Goal: Information Seeking & Learning: Learn about a topic

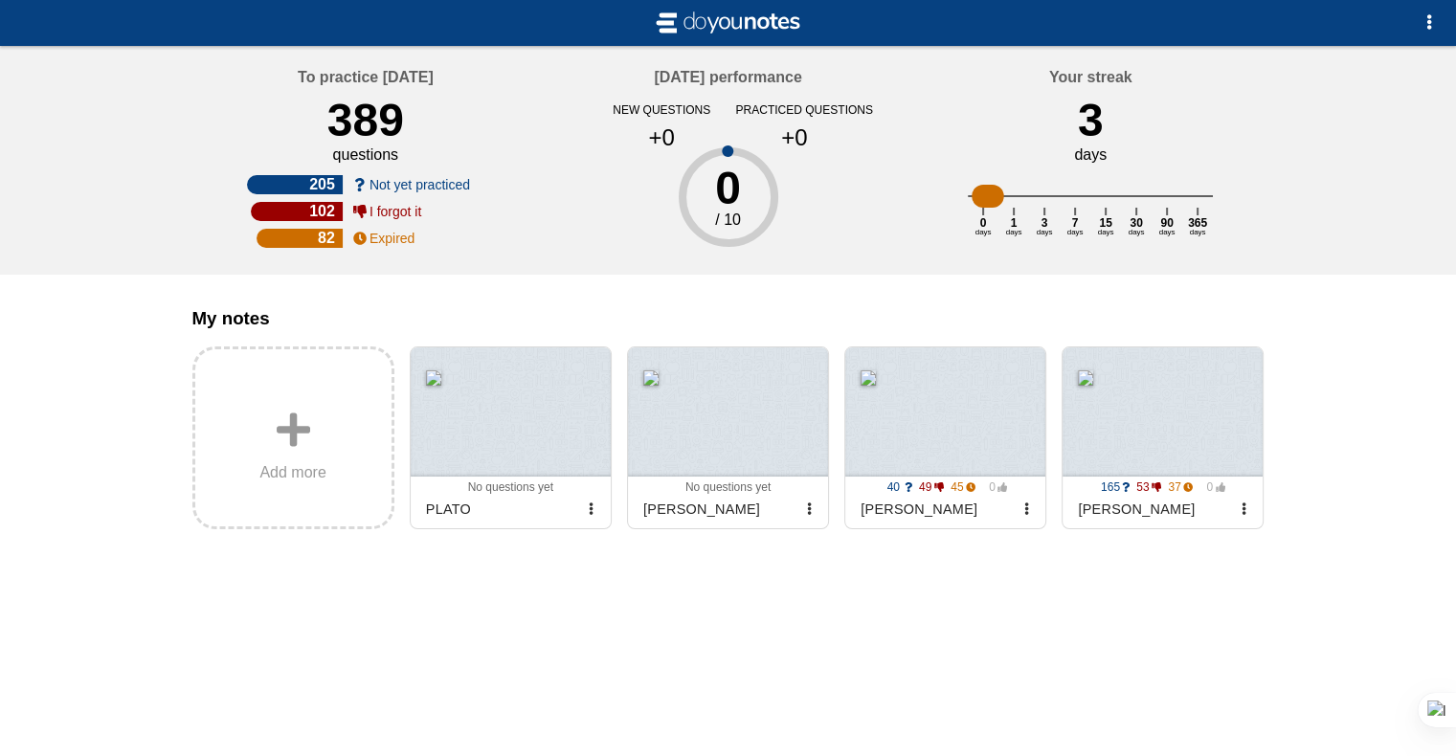
click at [1268, 652] on div "My notes Add more 0 0 0 0 No questions yet Archived PLATO 0 0 0 0 No questions …" at bounding box center [728, 463] width 1103 height 377
click at [1214, 442] on div at bounding box center [1163, 412] width 200 height 129
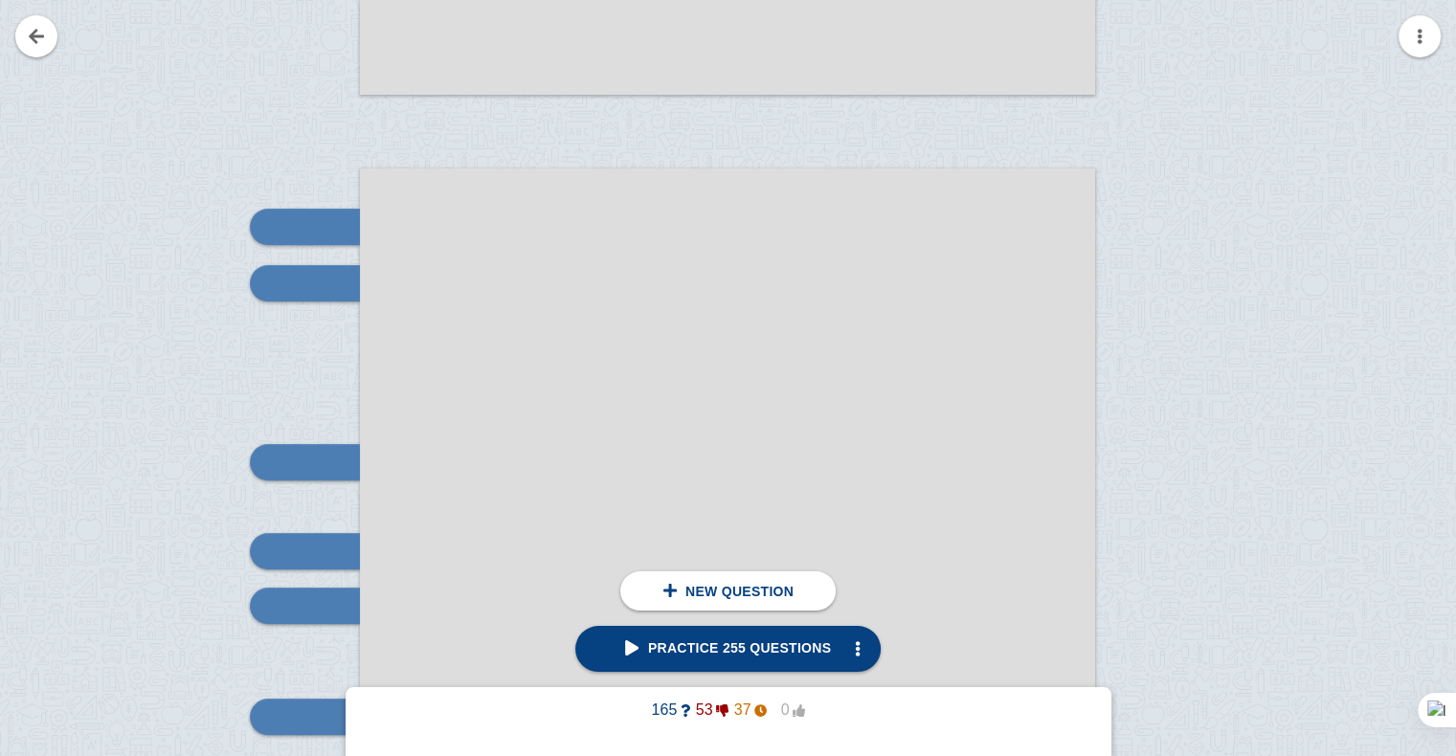
scroll to position [8030, 0]
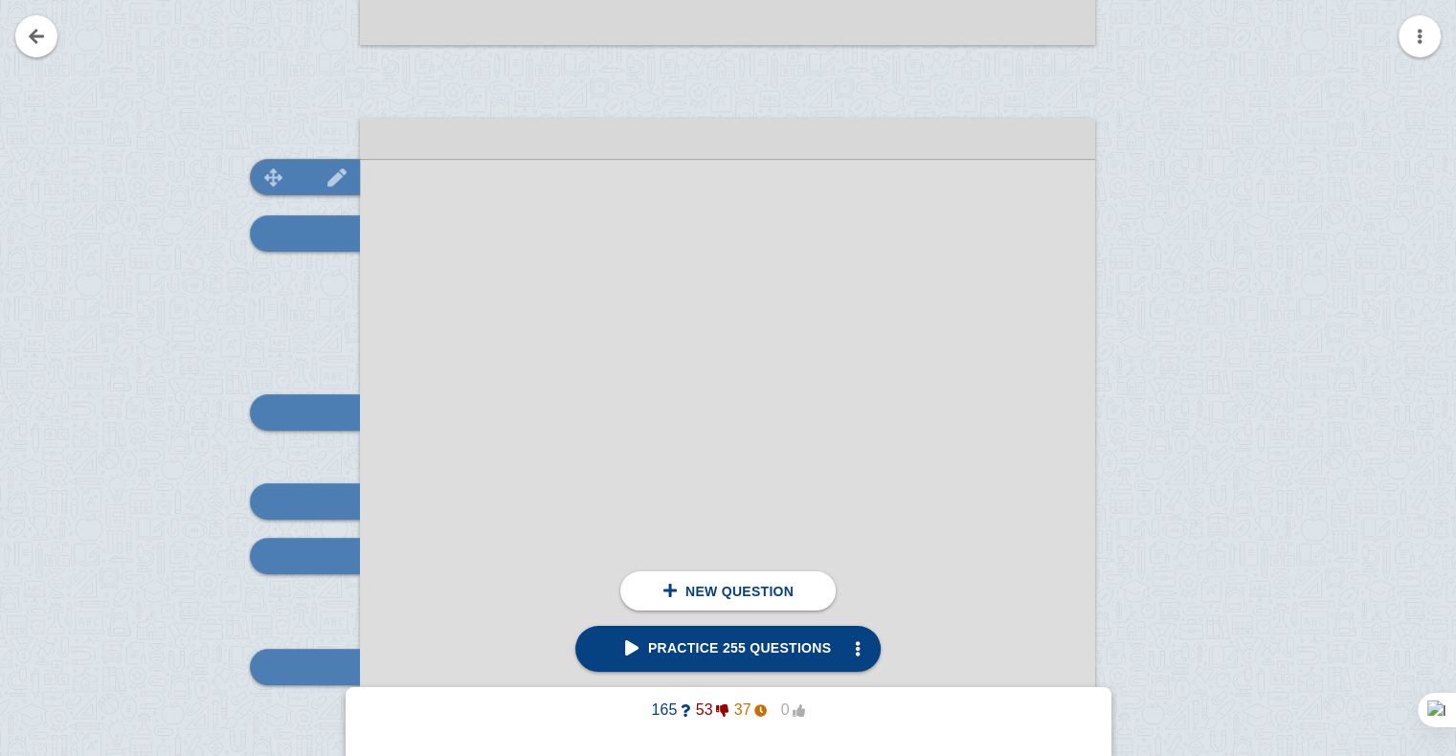
click at [281, 184] on img at bounding box center [274, 177] width 46 height 18
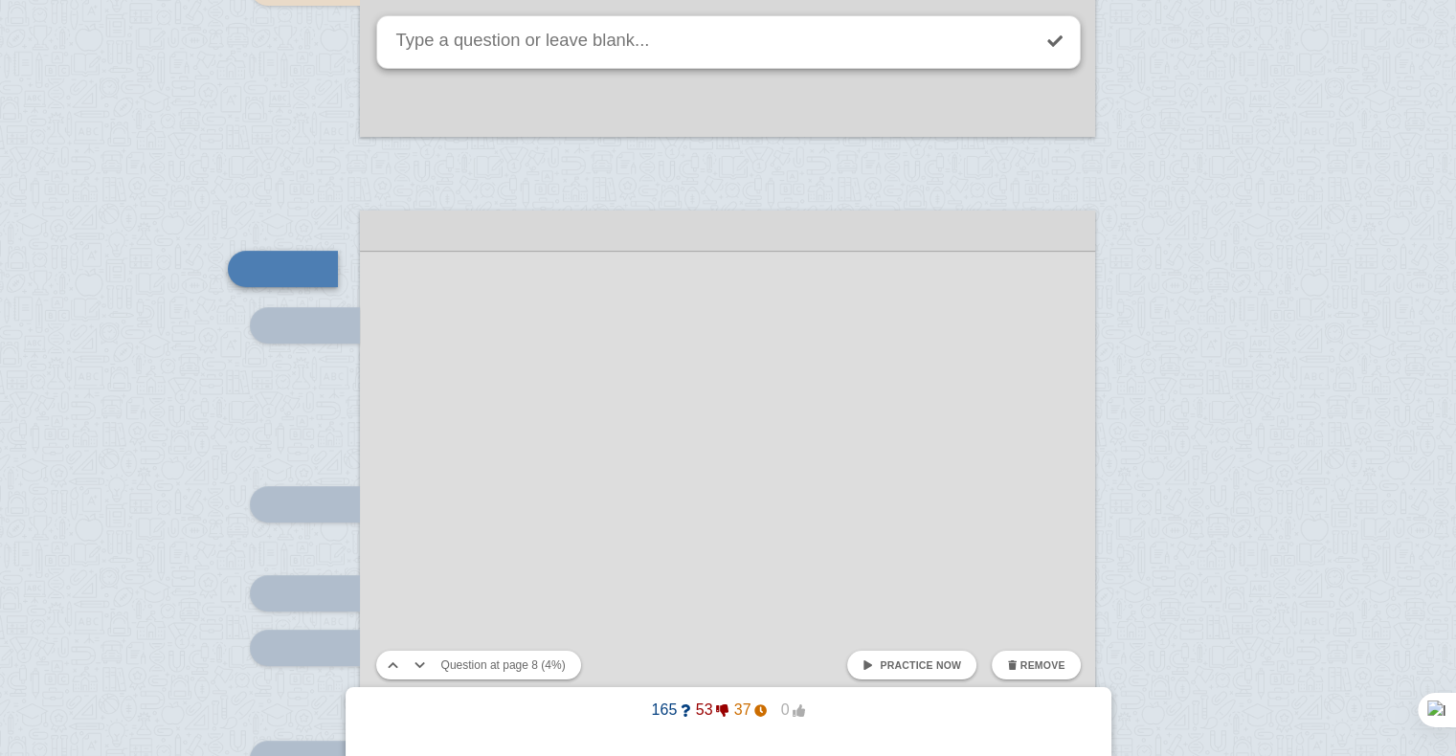
click at [888, 672] on link "Practice now" at bounding box center [911, 665] width 129 height 29
checkbox input "true"
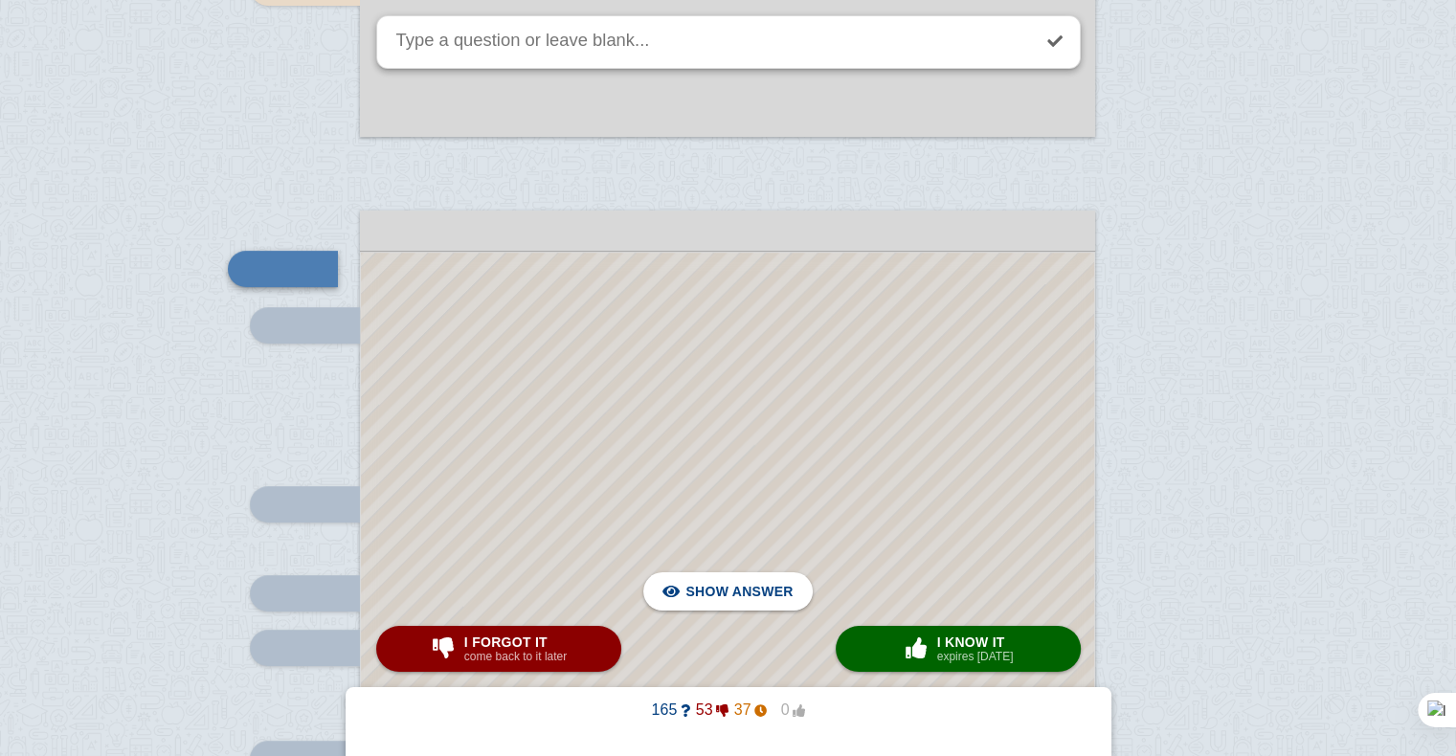
click at [781, 459] on div at bounding box center [727, 751] width 733 height 997
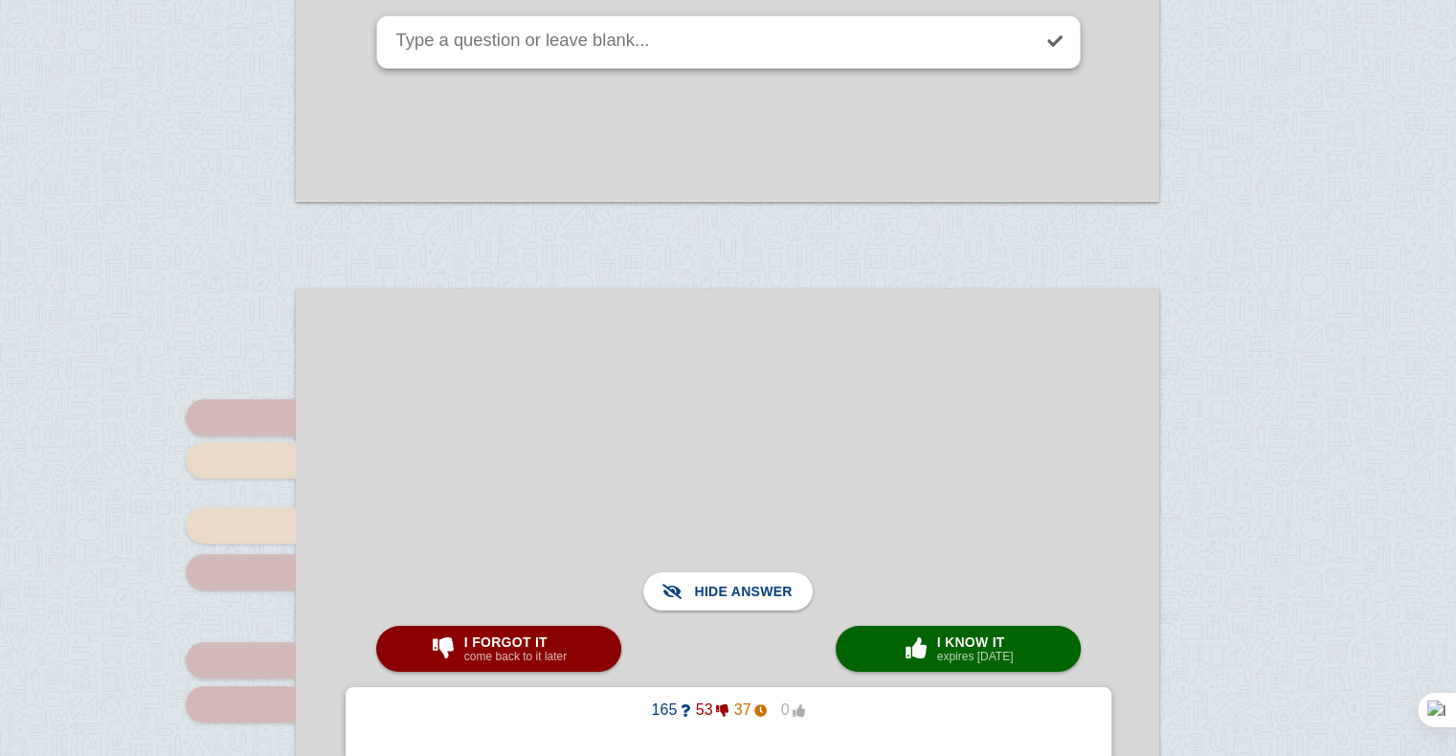
scroll to position [9368, 0]
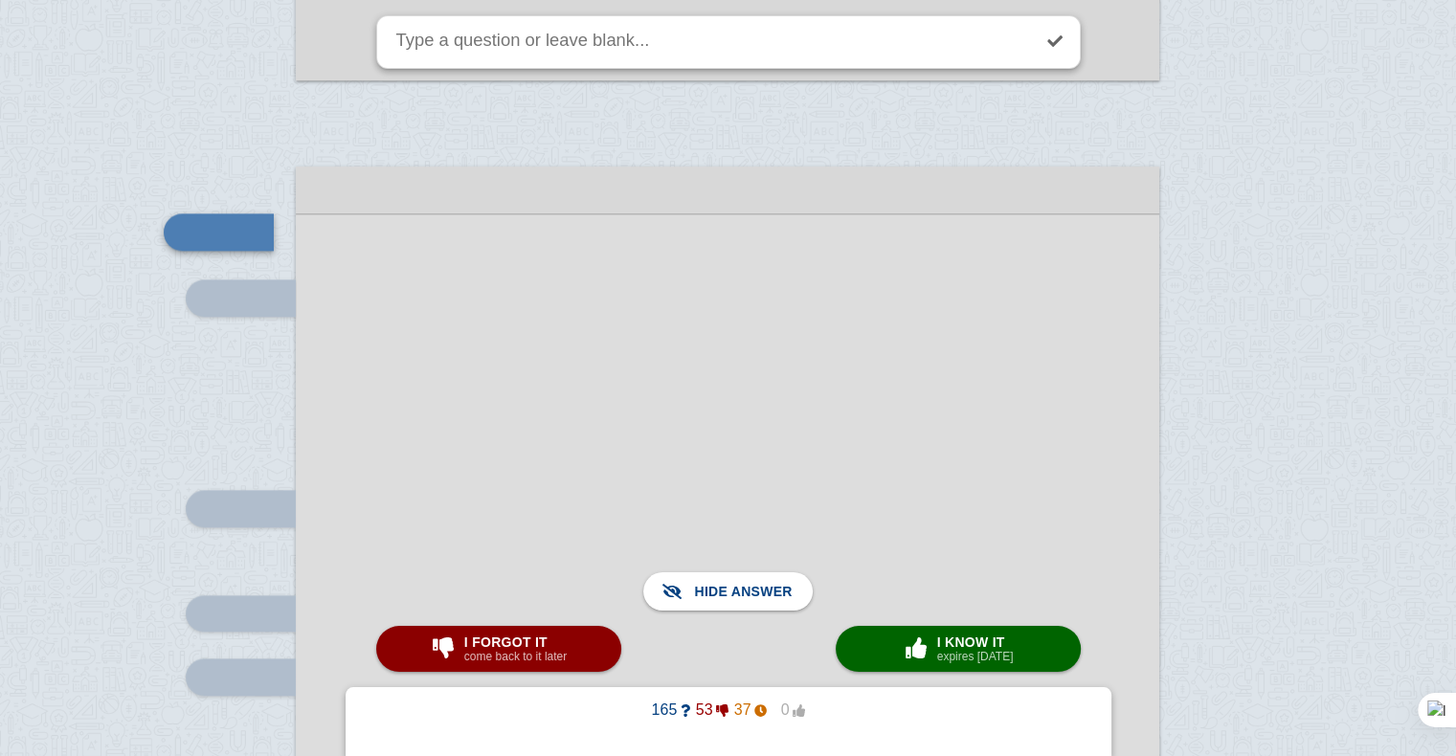
click at [1057, 53] on link at bounding box center [1055, 41] width 42 height 42
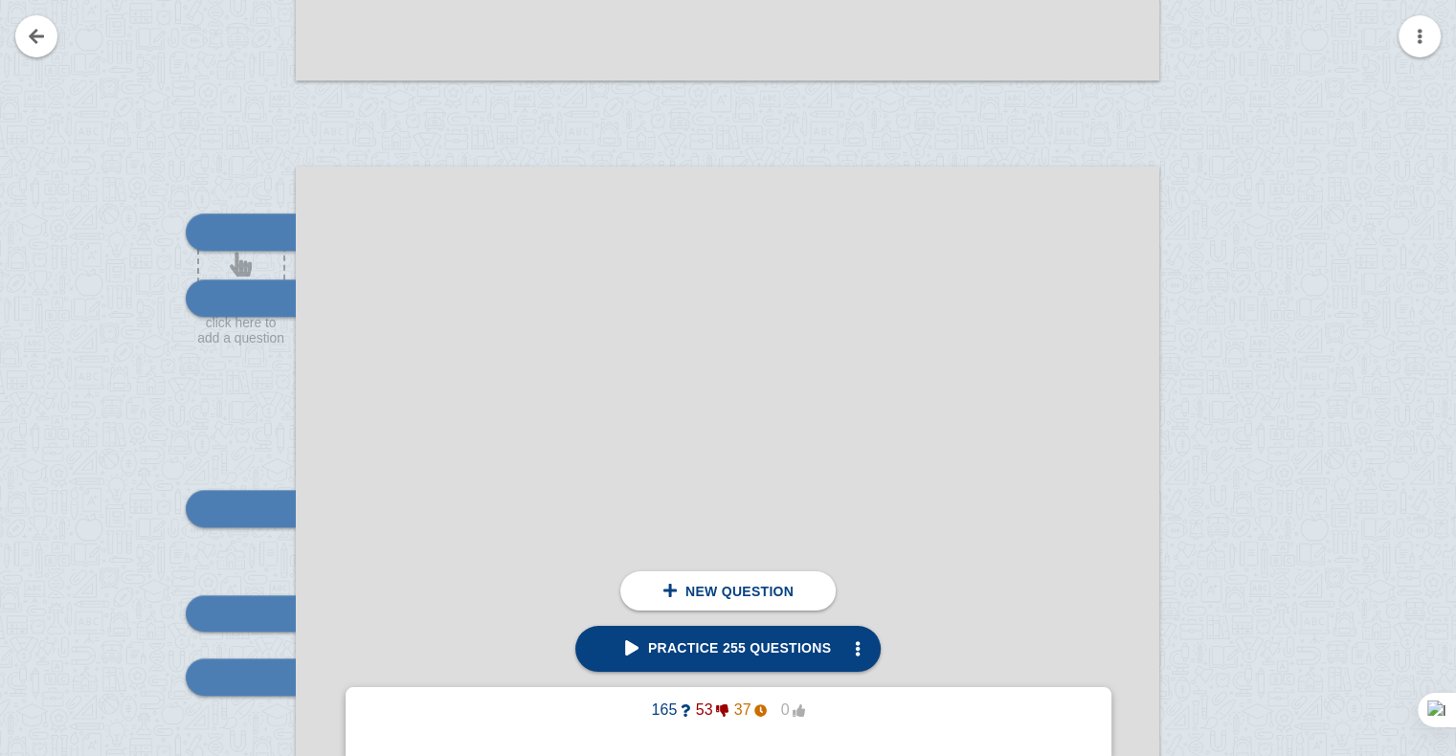
click at [257, 213] on div at bounding box center [241, 231] width 110 height 36
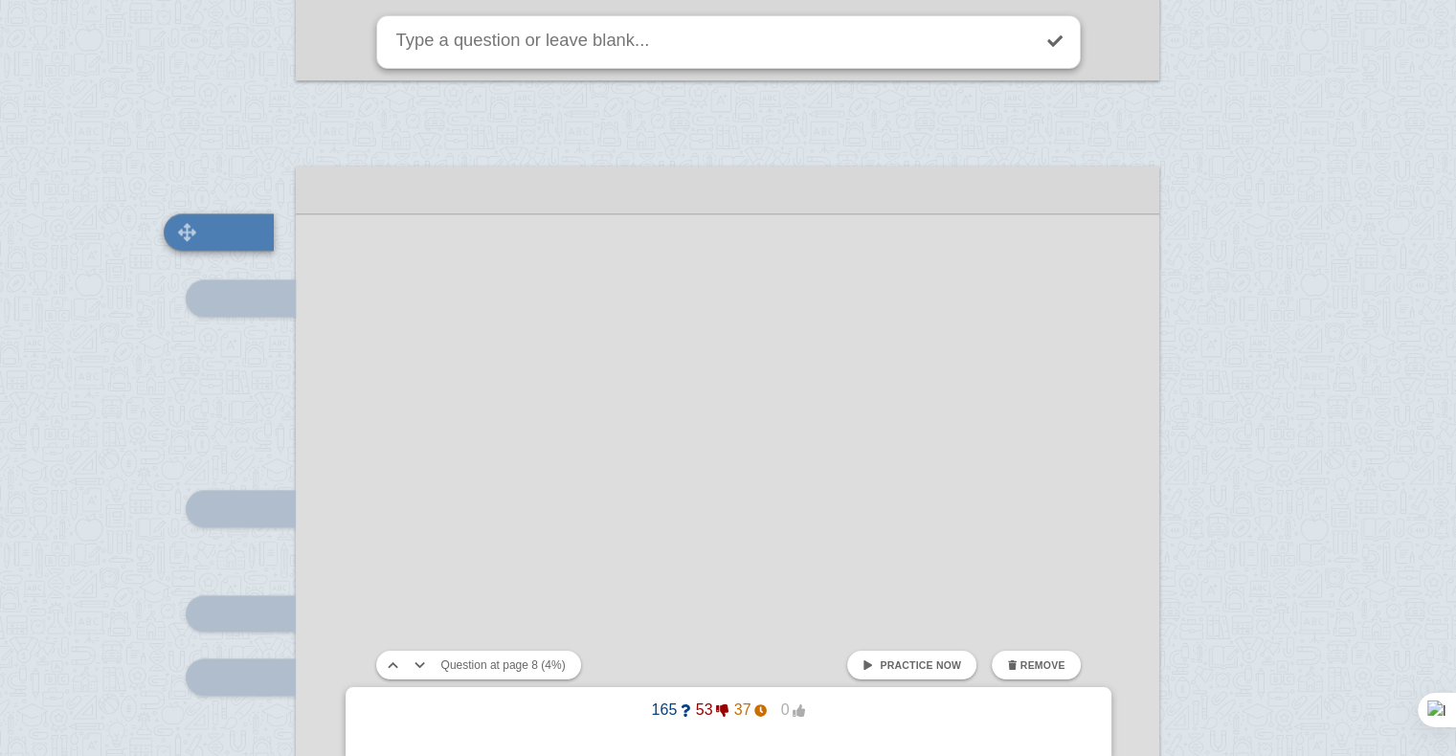
scroll to position [9332, 0]
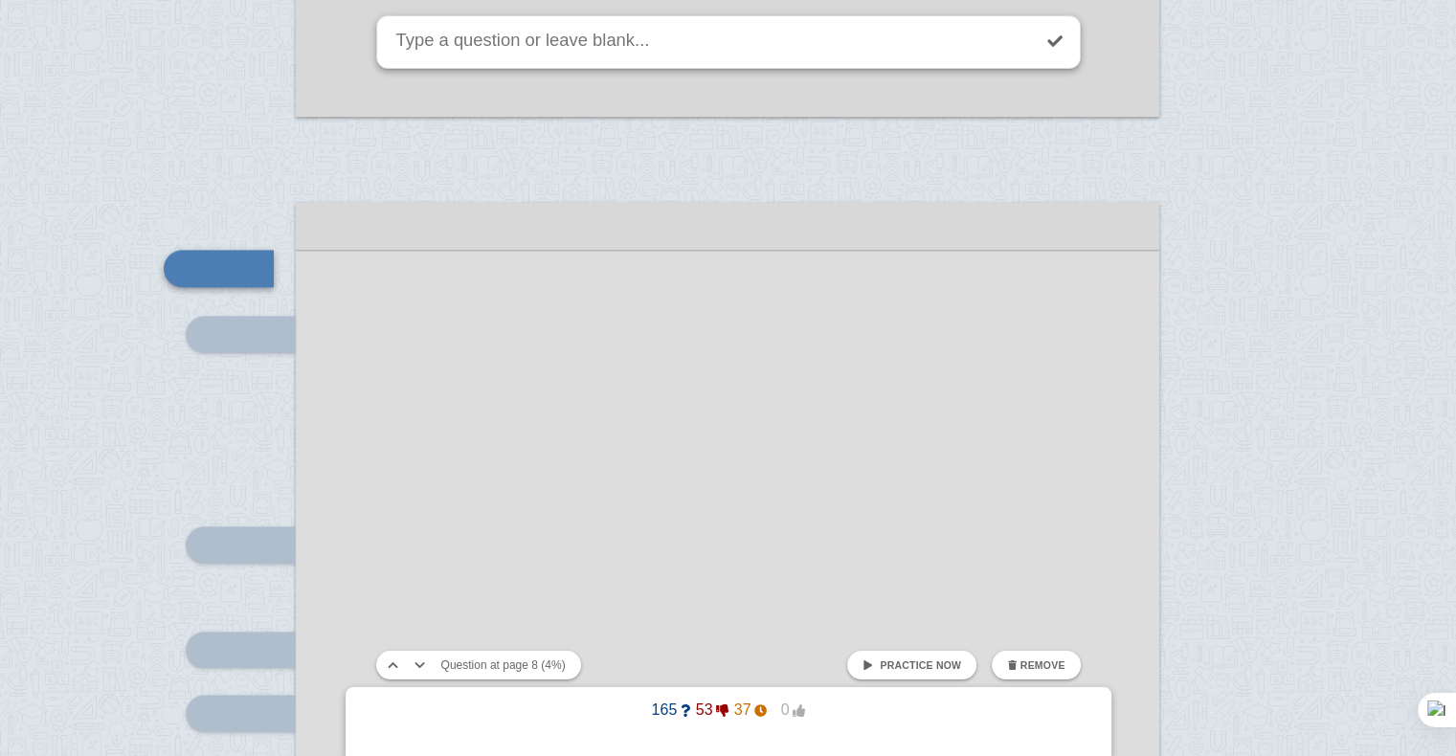
click at [925, 660] on span "Practice now" at bounding box center [920, 665] width 81 height 11
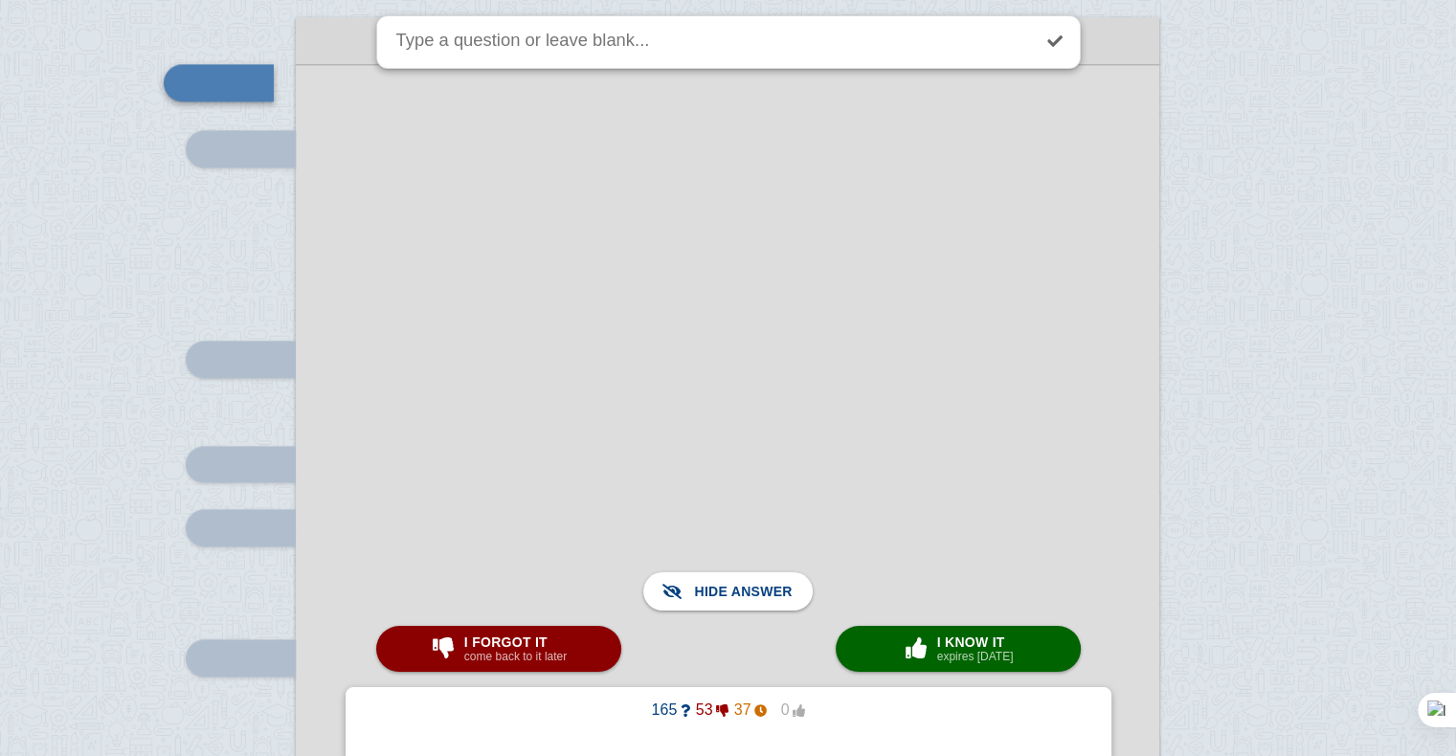
scroll to position [9468, 0]
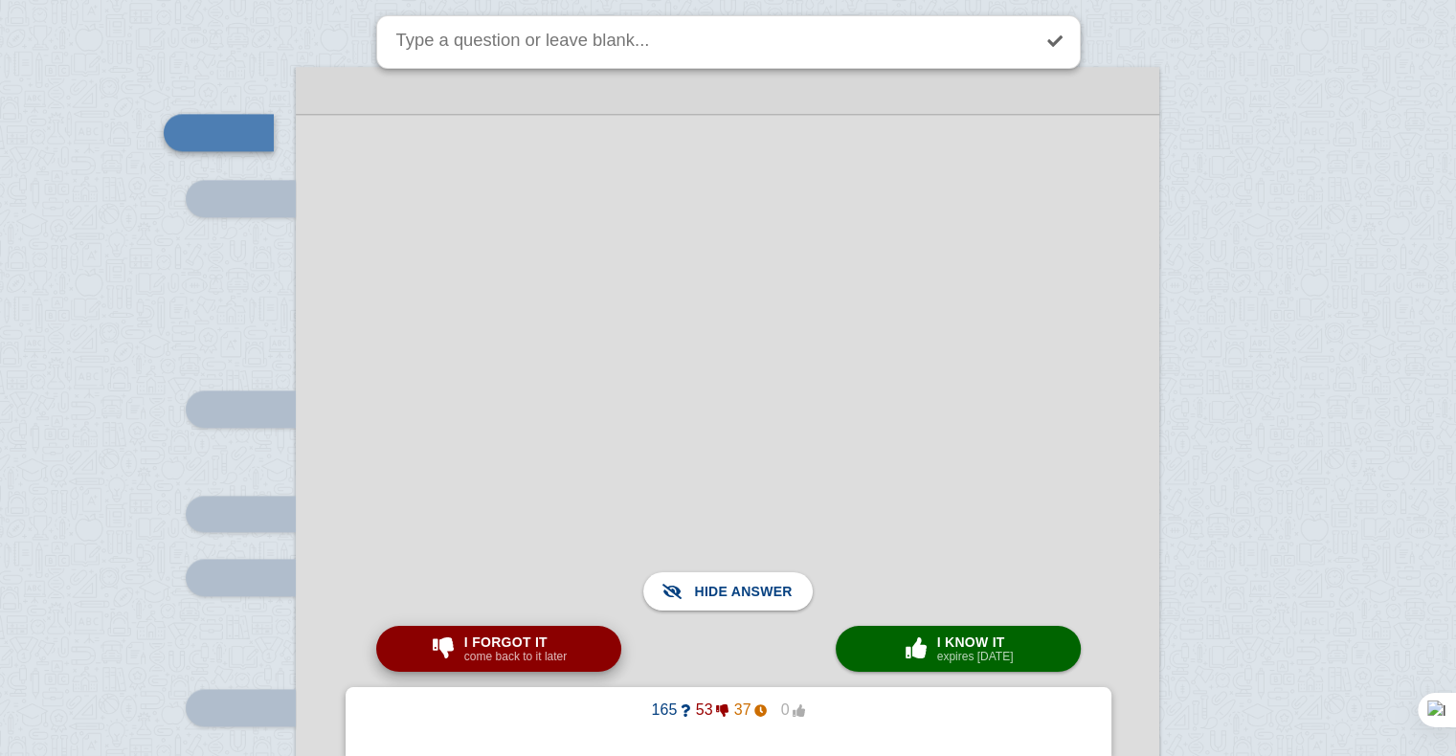
click at [552, 648] on span "I forgot it" at bounding box center [515, 642] width 102 height 15
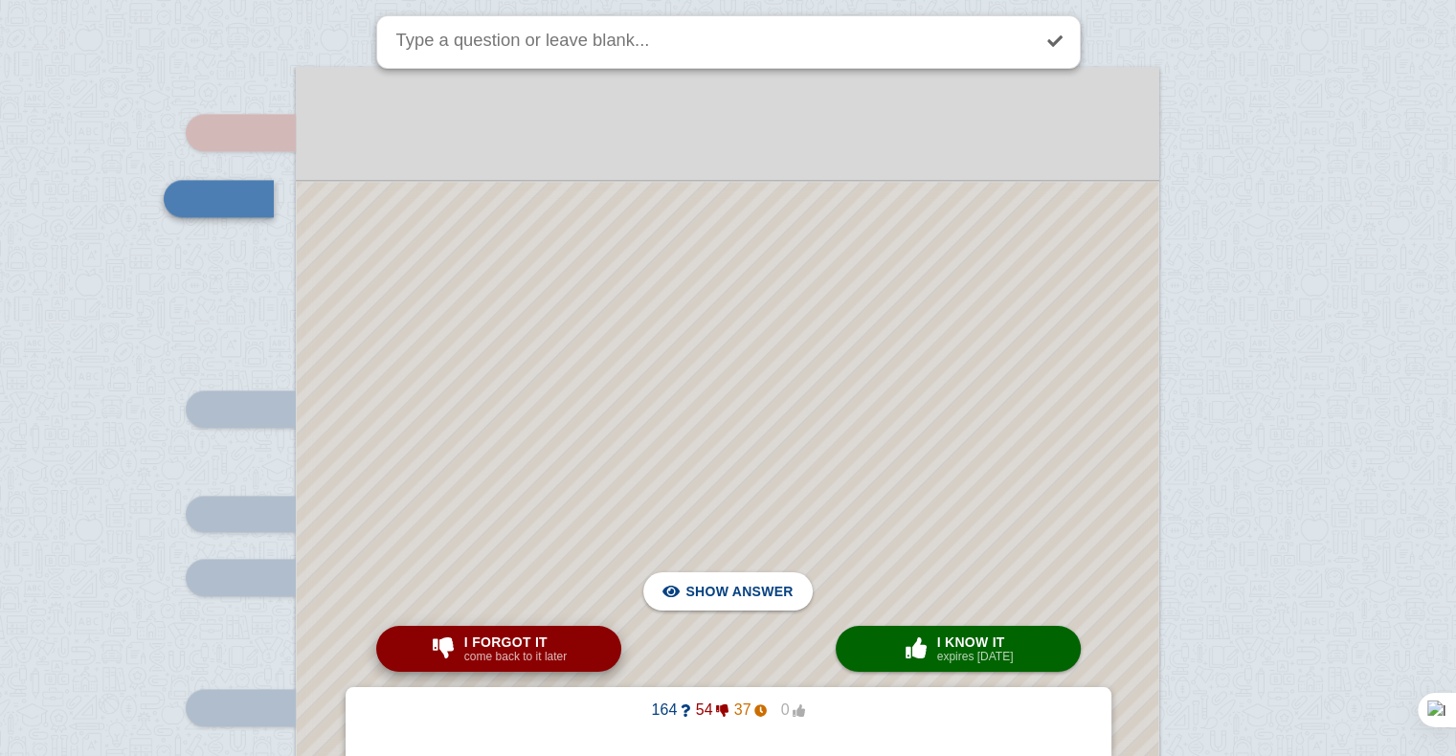
scroll to position [9398, 0]
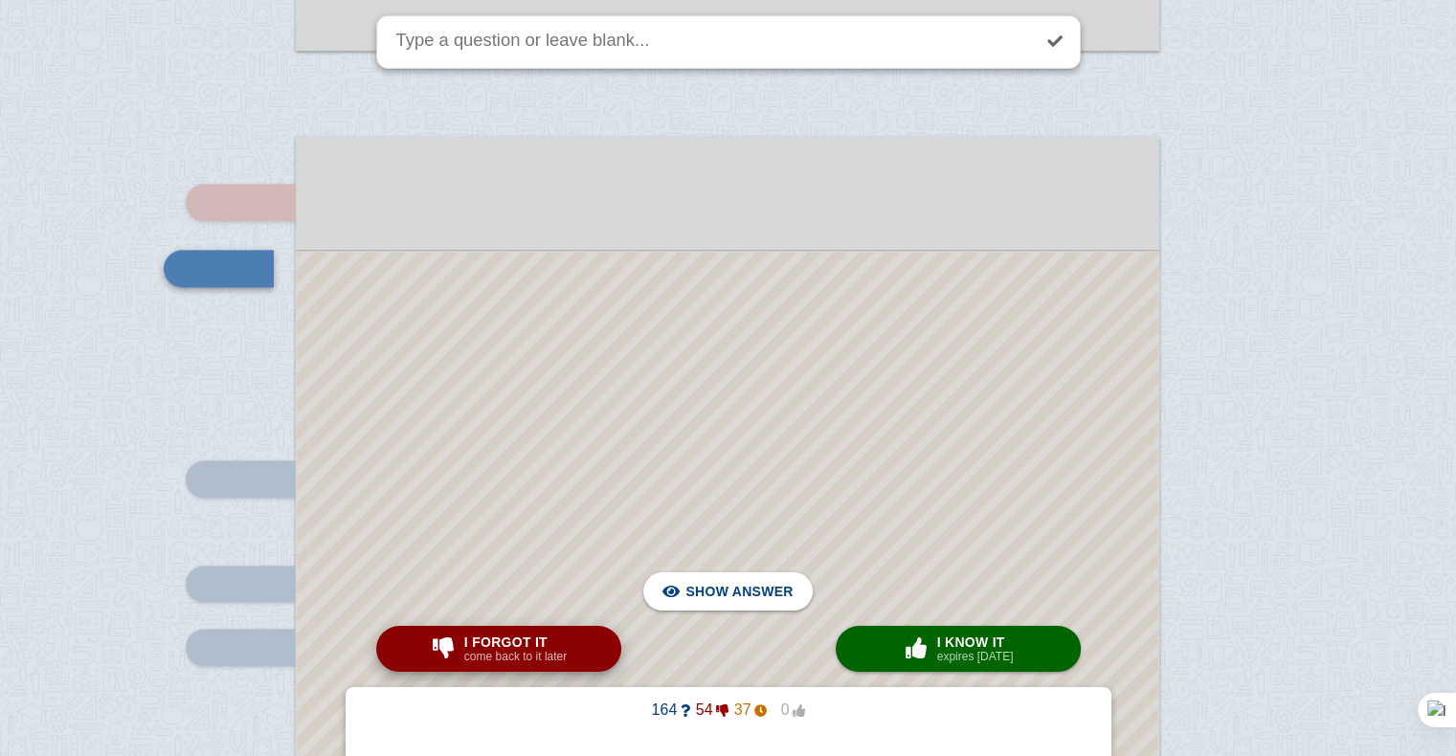
click at [552, 648] on span "I forgot it" at bounding box center [515, 642] width 102 height 15
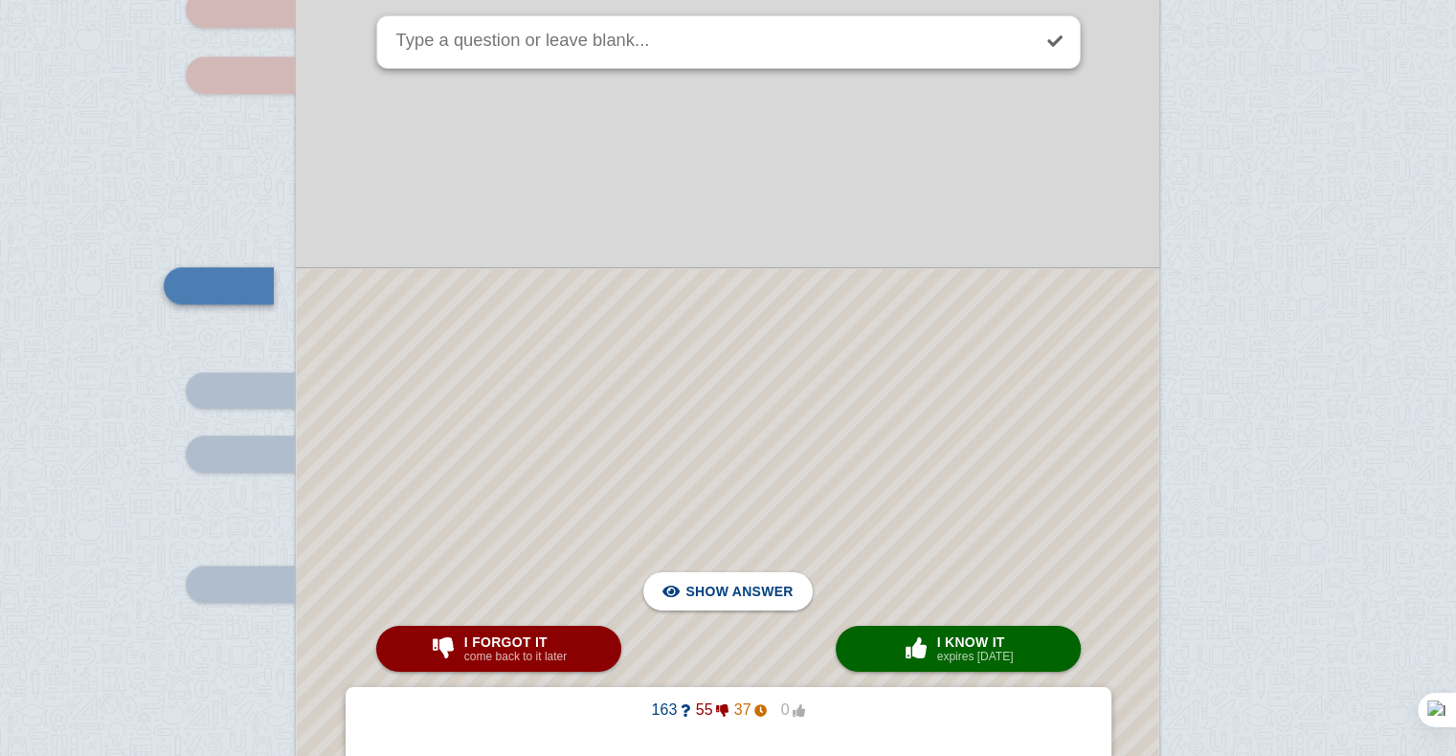
scroll to position [9592, 0]
click at [907, 350] on div at bounding box center [728, 715] width 862 height 895
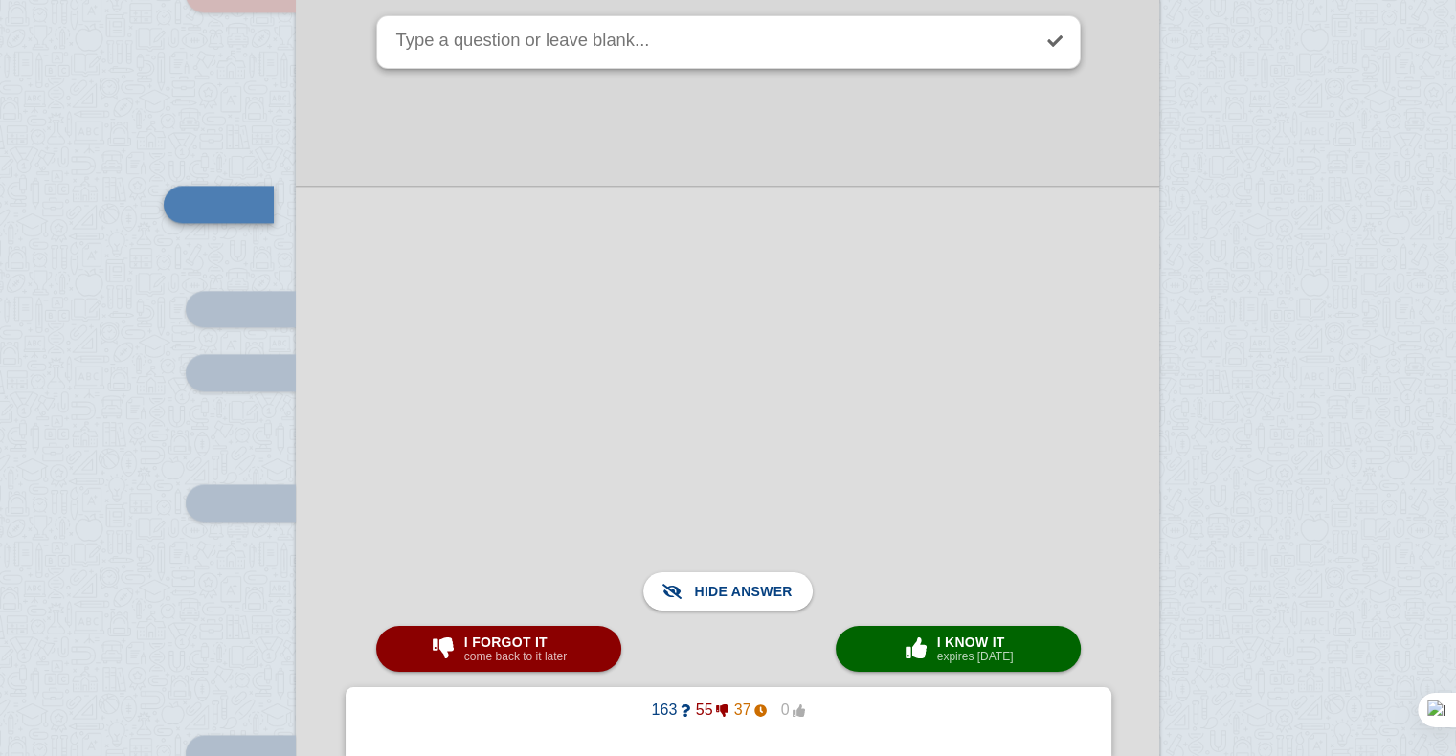
scroll to position [9692, 0]
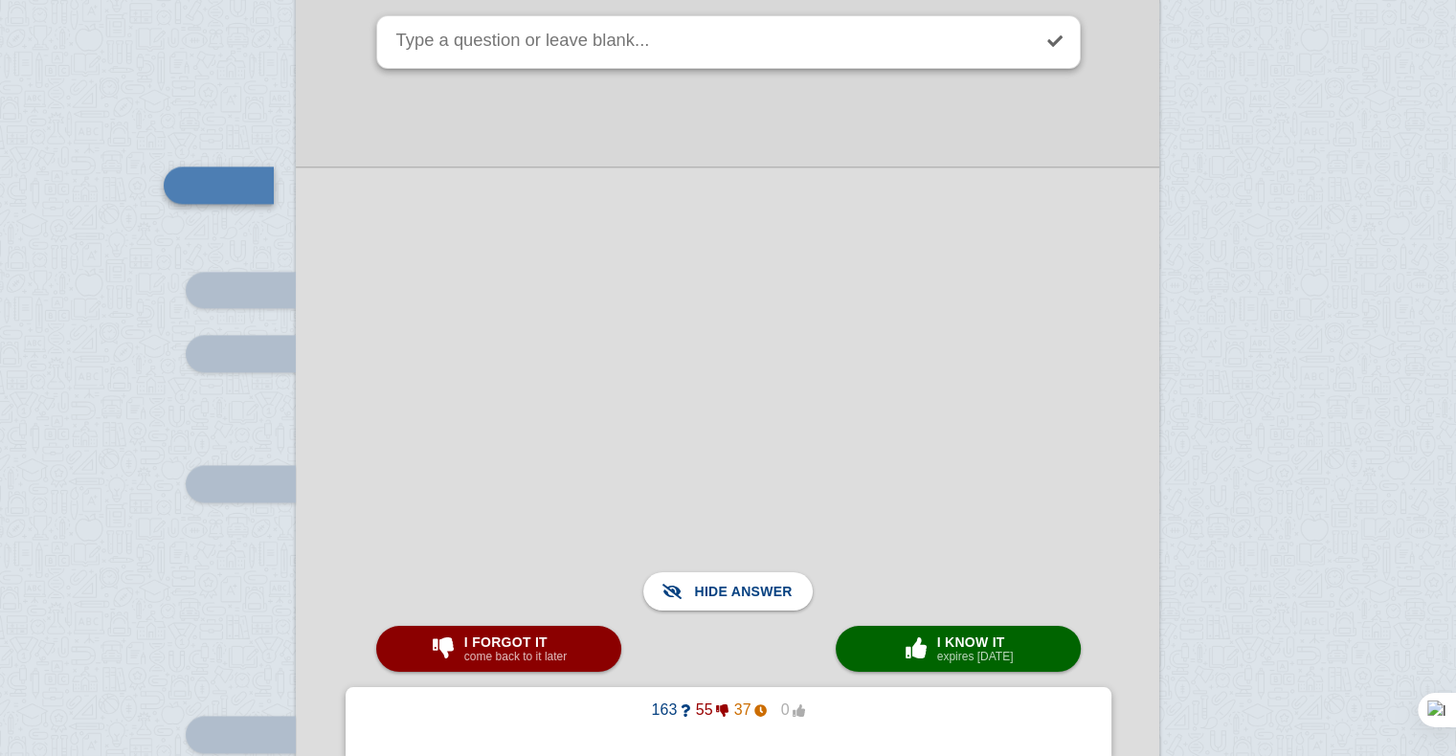
click at [846, 397] on div at bounding box center [728, 616] width 864 height 898
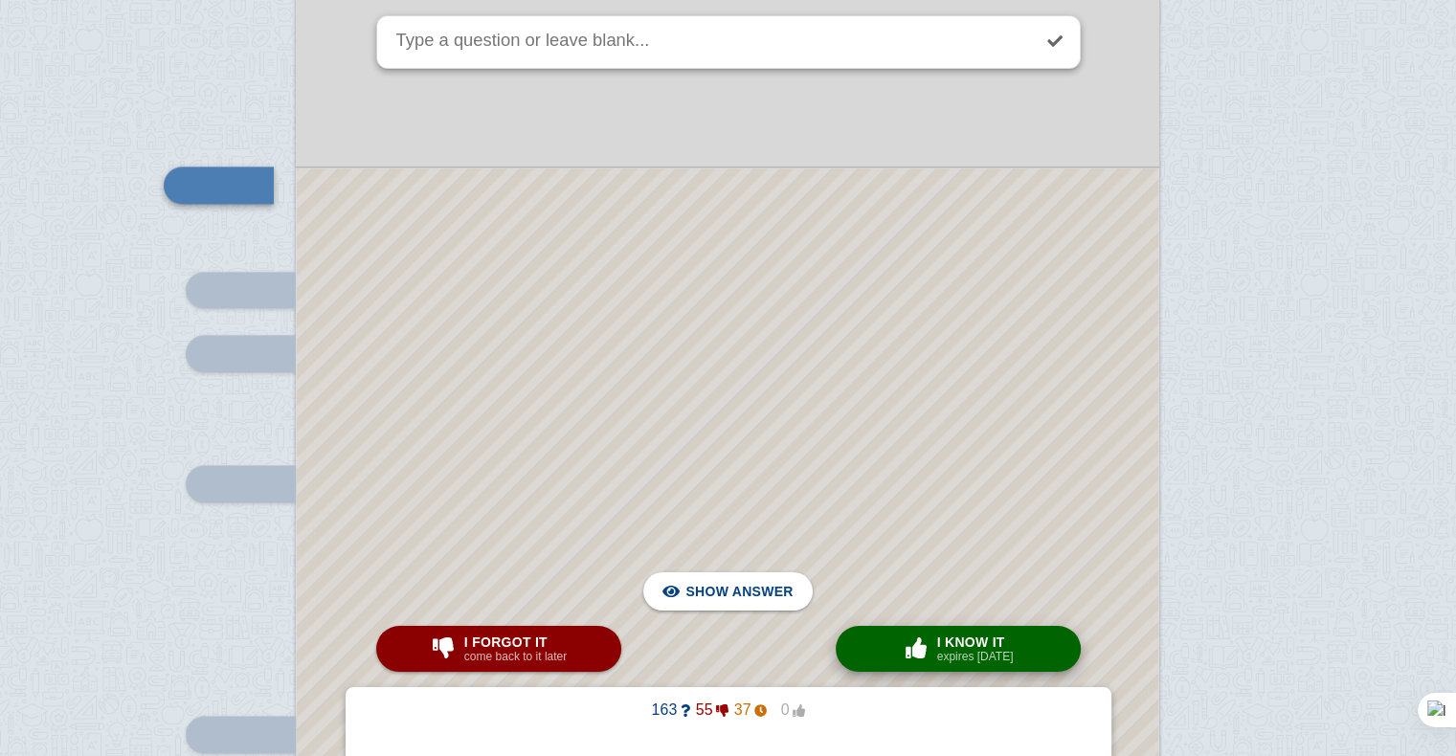
click at [938, 653] on small "expires [DATE]" at bounding box center [975, 656] width 77 height 13
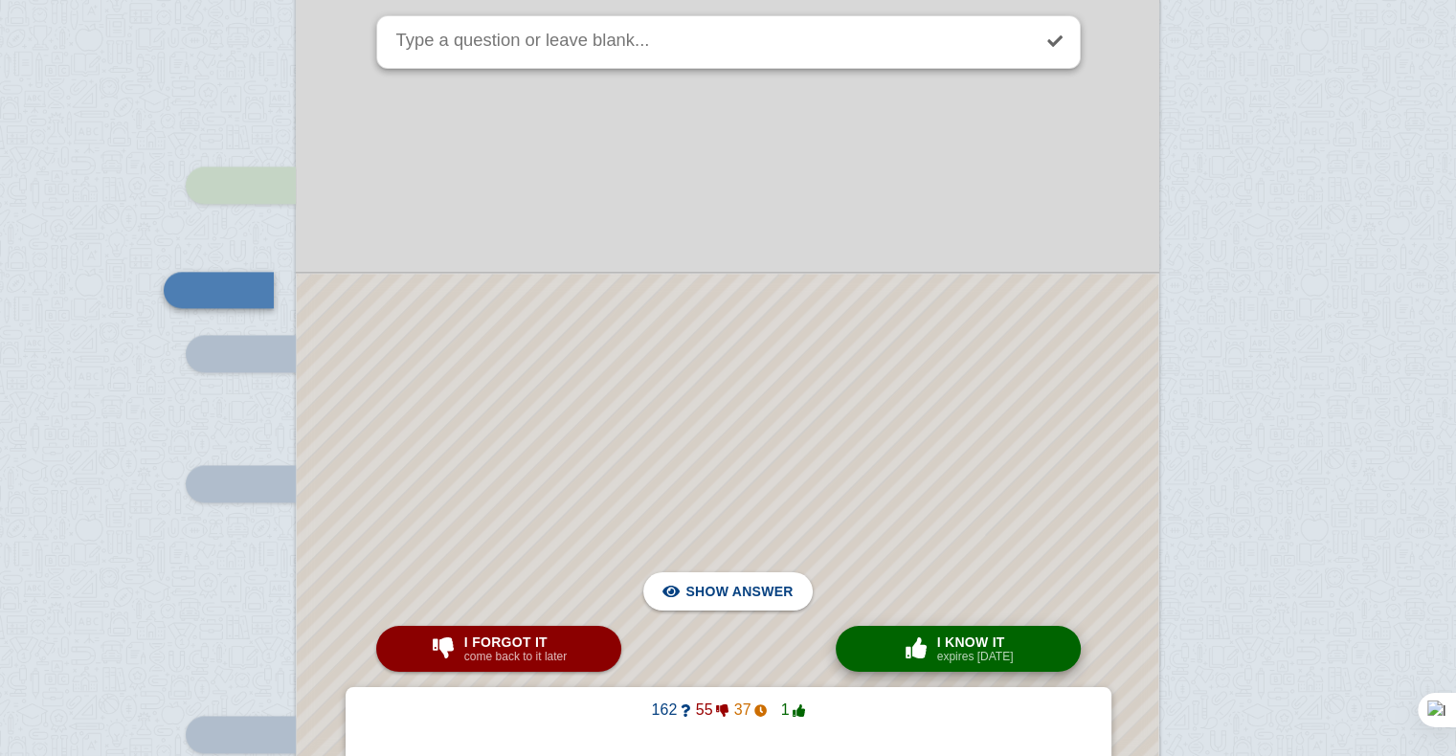
scroll to position [9713, 0]
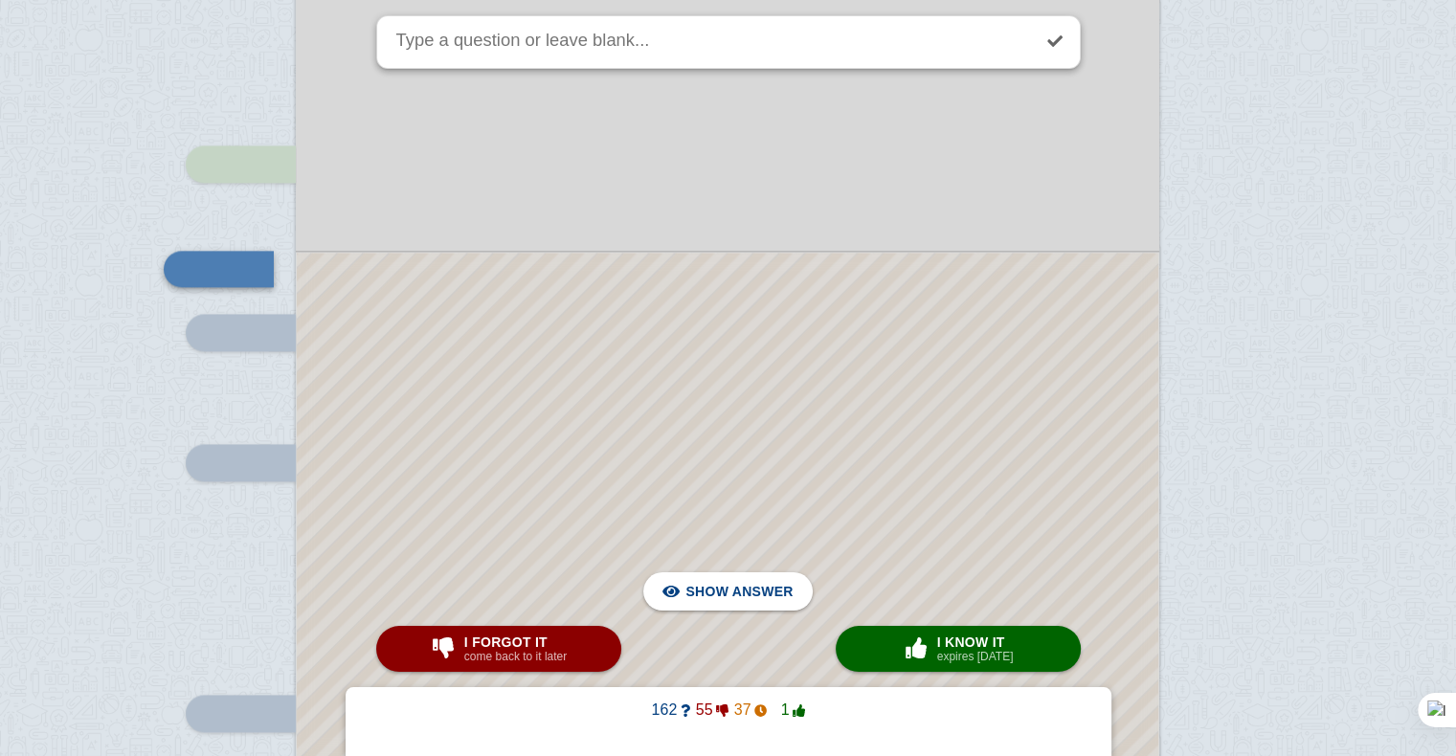
click at [880, 464] on div at bounding box center [728, 648] width 862 height 790
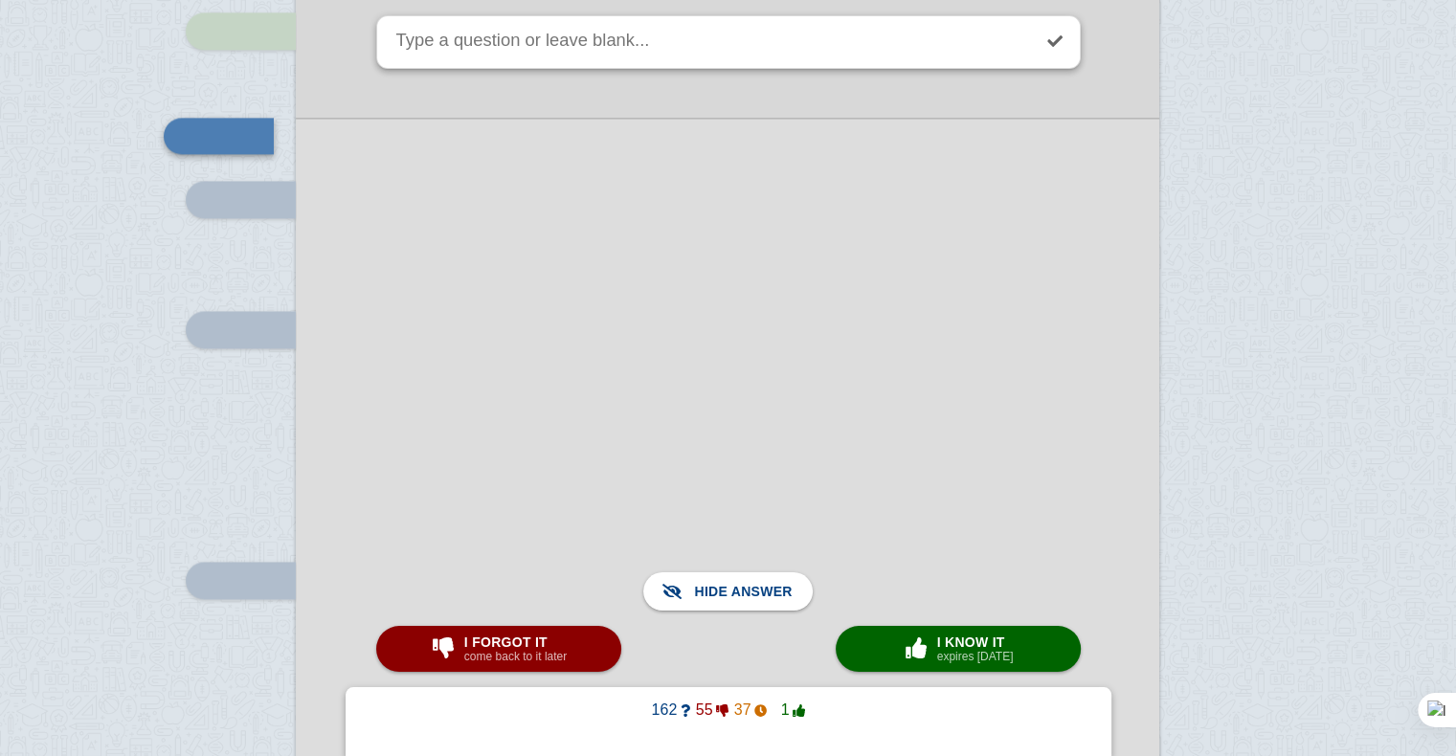
scroll to position [9845, 0]
click at [923, 647] on span "button" at bounding box center [916, 648] width 31 height 21
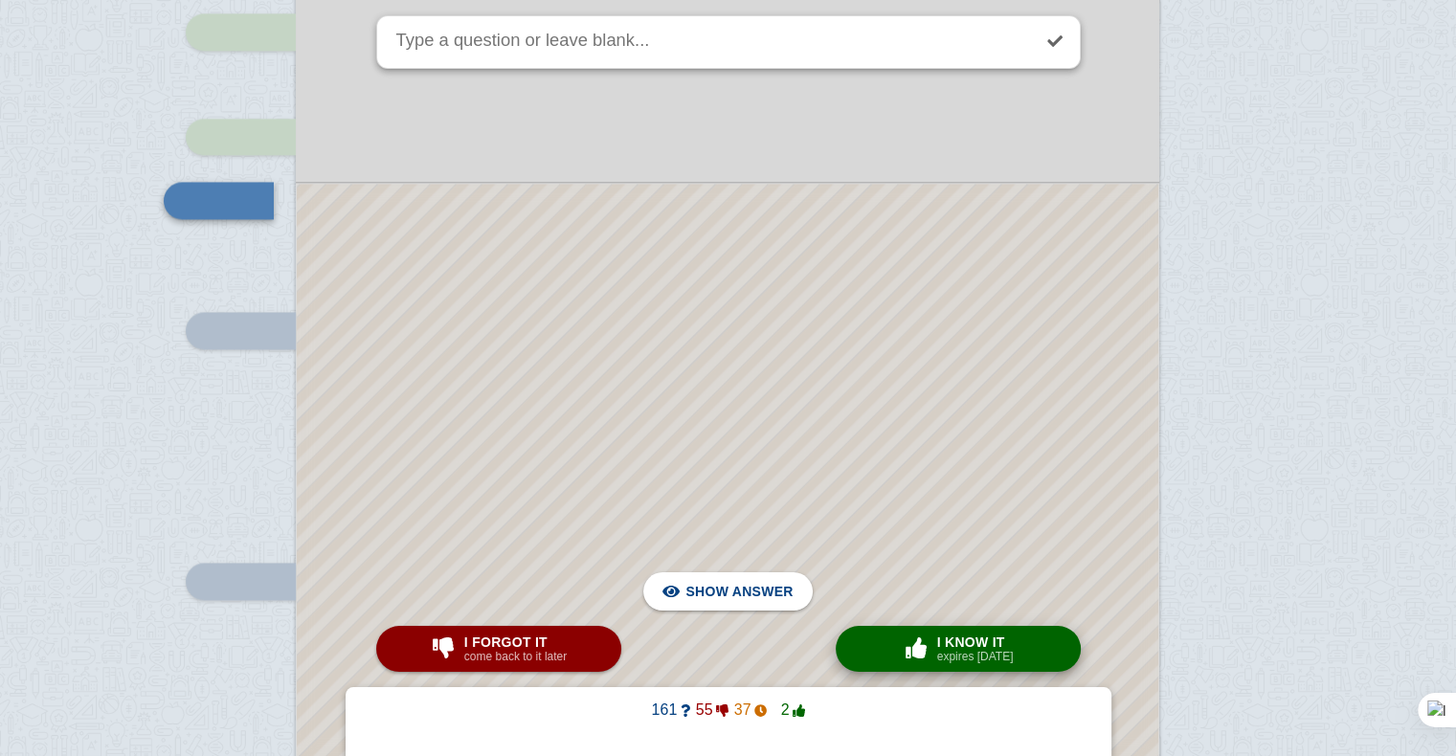
scroll to position [9777, 0]
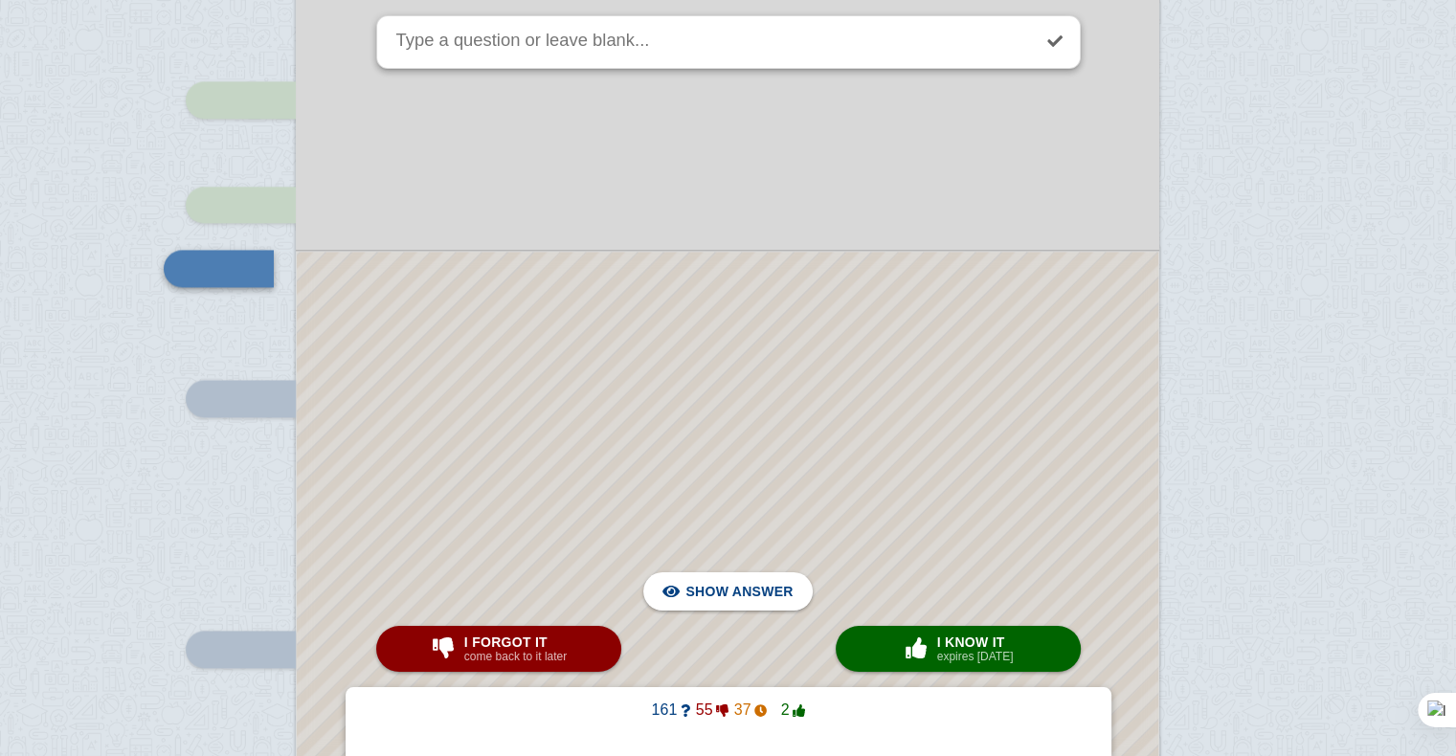
click at [849, 427] on div at bounding box center [728, 615] width 862 height 727
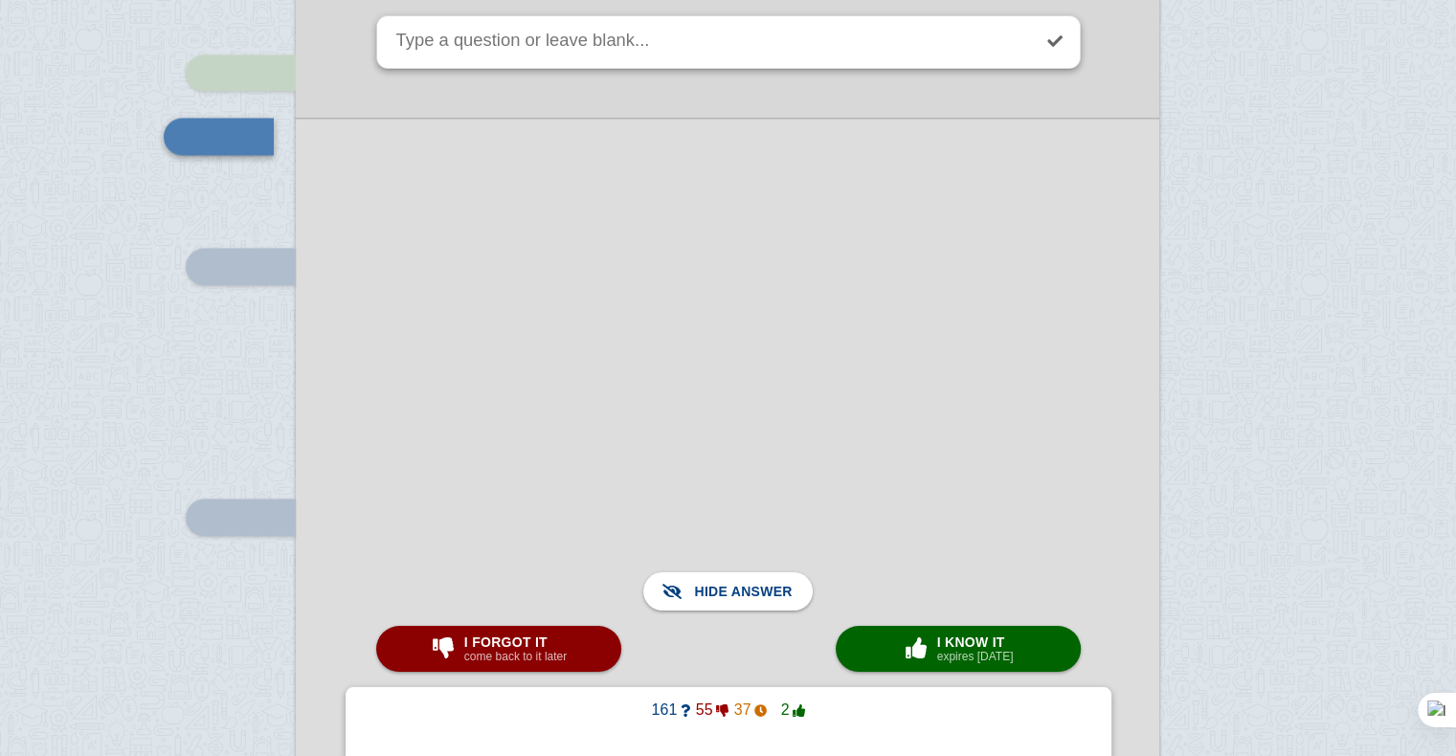
scroll to position [9910, 0]
click at [582, 637] on button "I forgot it come back to it later" at bounding box center [498, 649] width 245 height 46
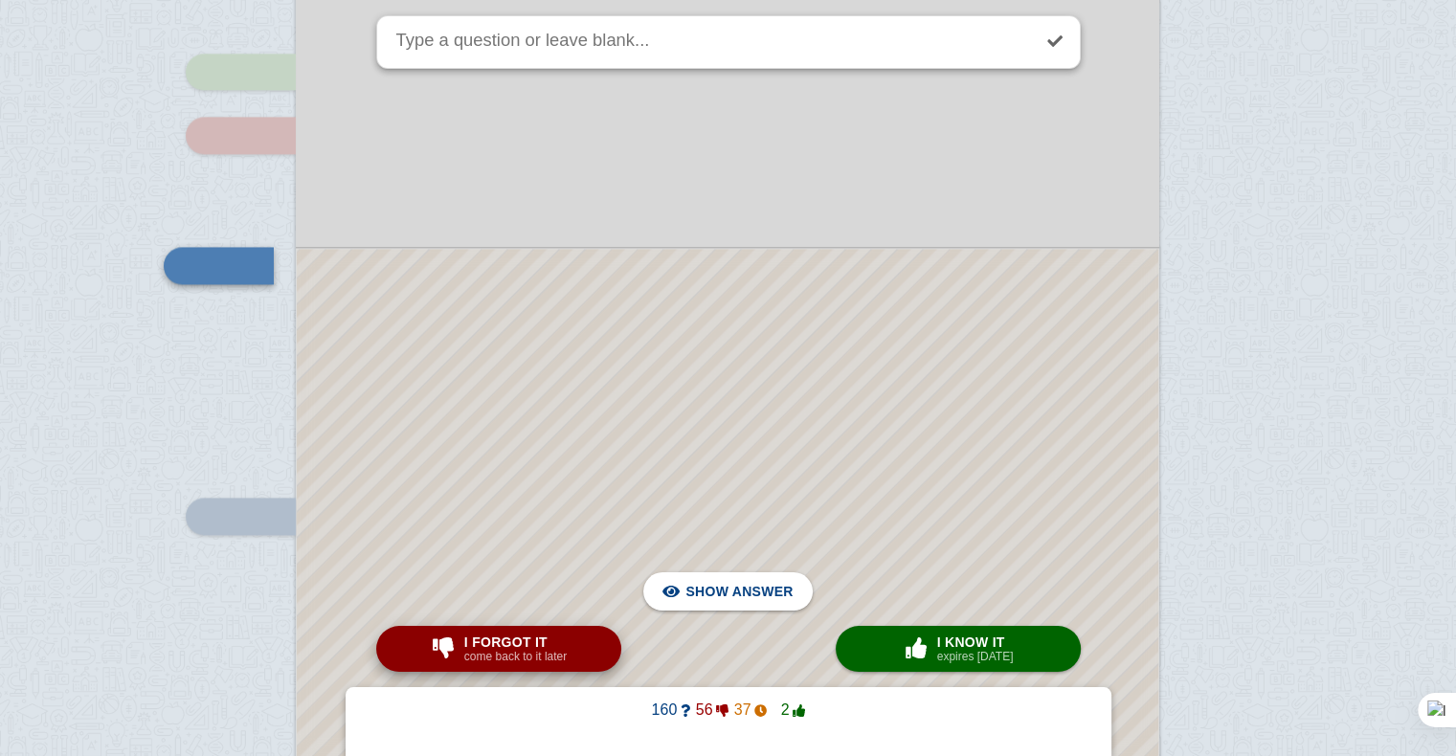
scroll to position [9907, 0]
click at [648, 397] on div at bounding box center [728, 550] width 862 height 596
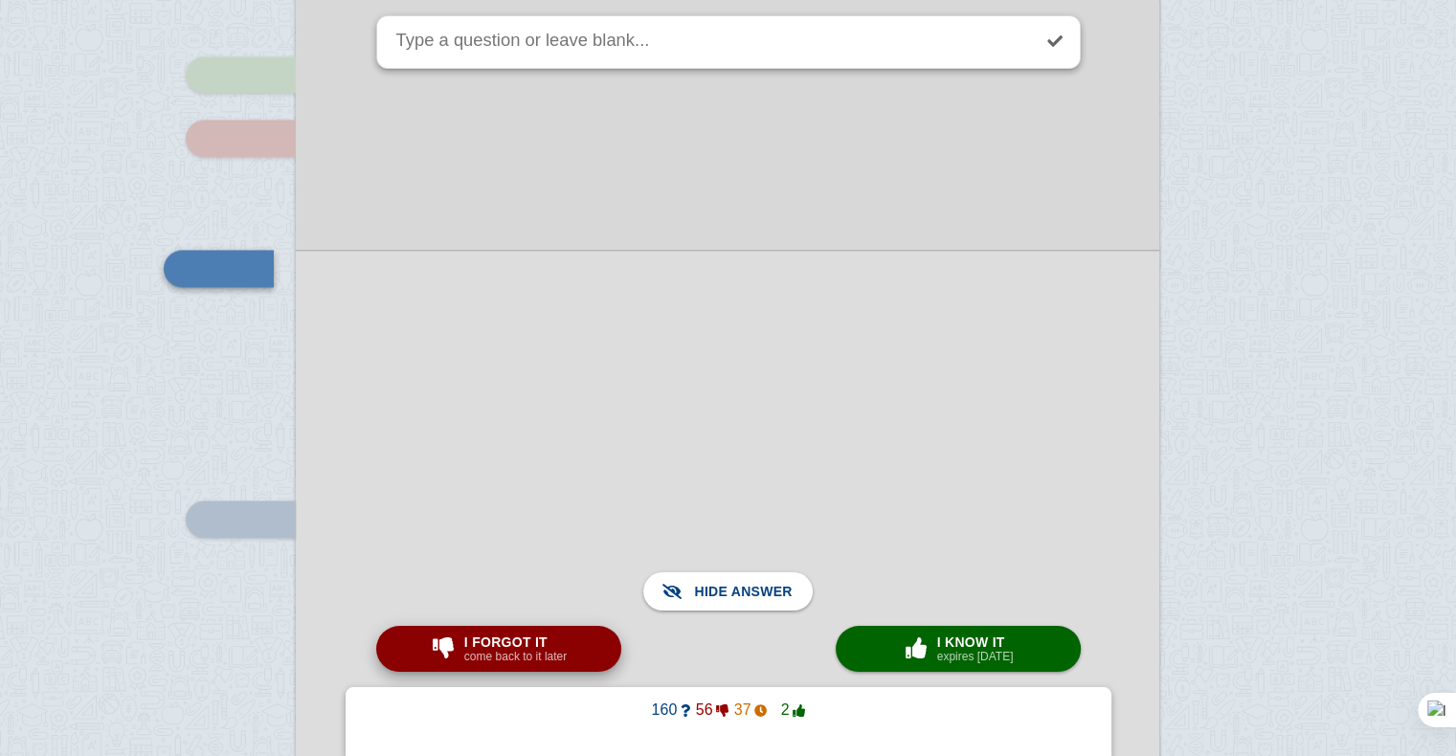
click at [517, 639] on span "I forgot it" at bounding box center [515, 642] width 102 height 15
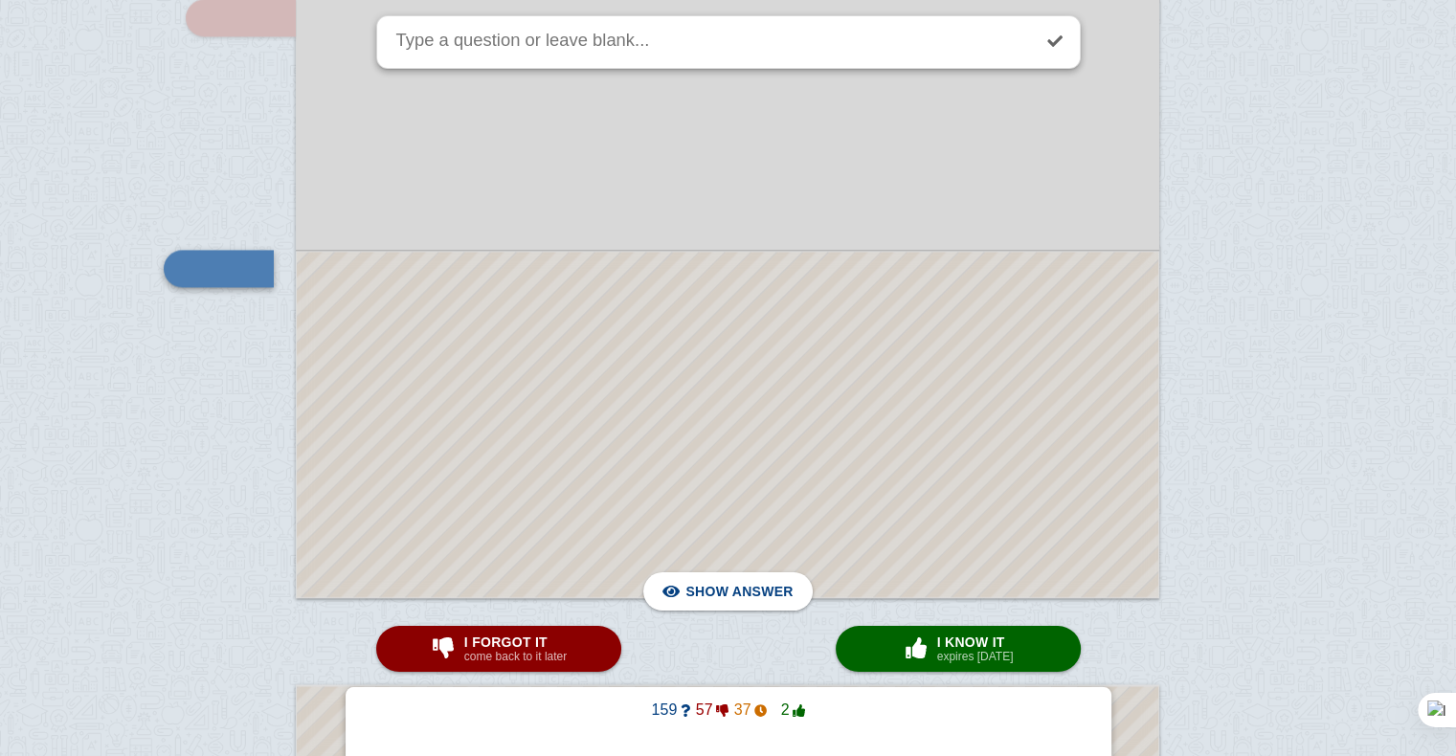
click at [612, 400] on div at bounding box center [728, 425] width 862 height 346
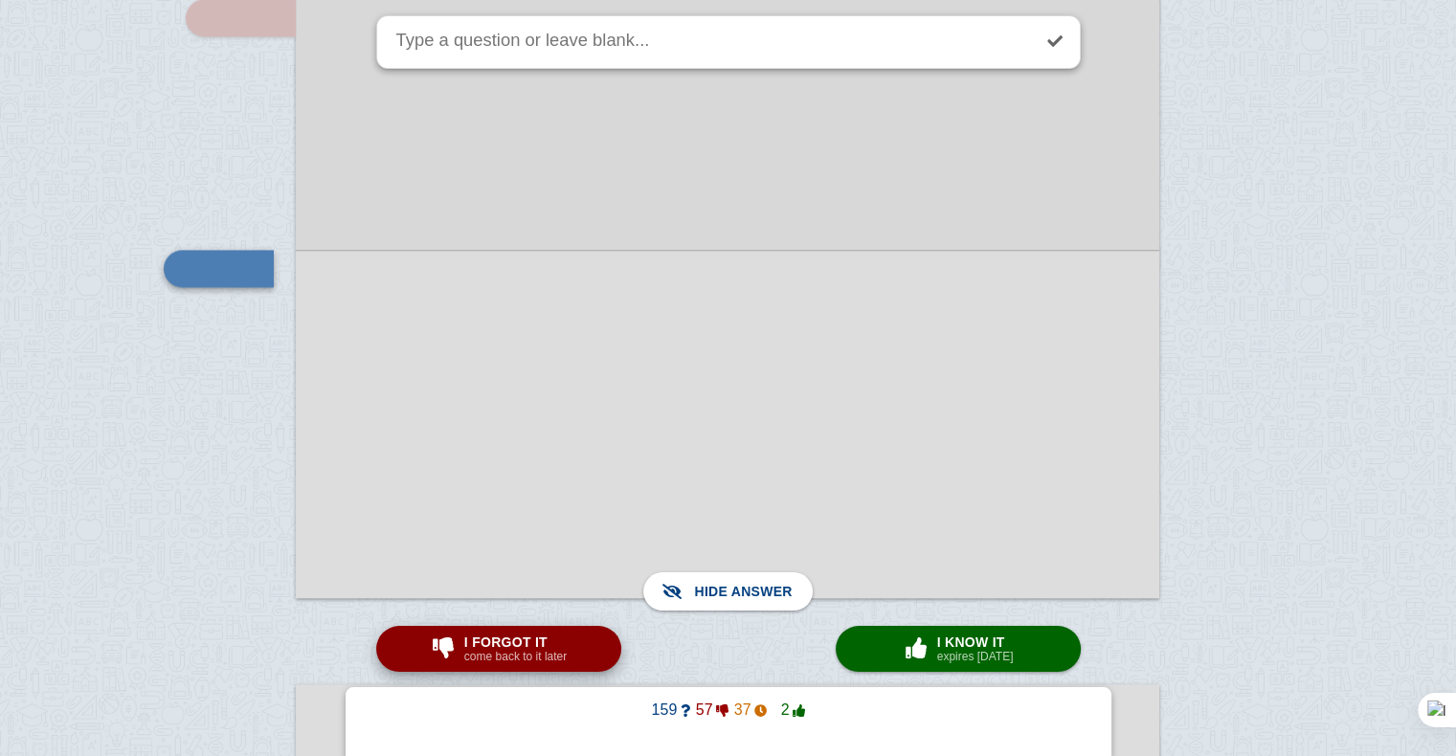
click at [549, 657] on small "come back to it later" at bounding box center [515, 656] width 102 height 13
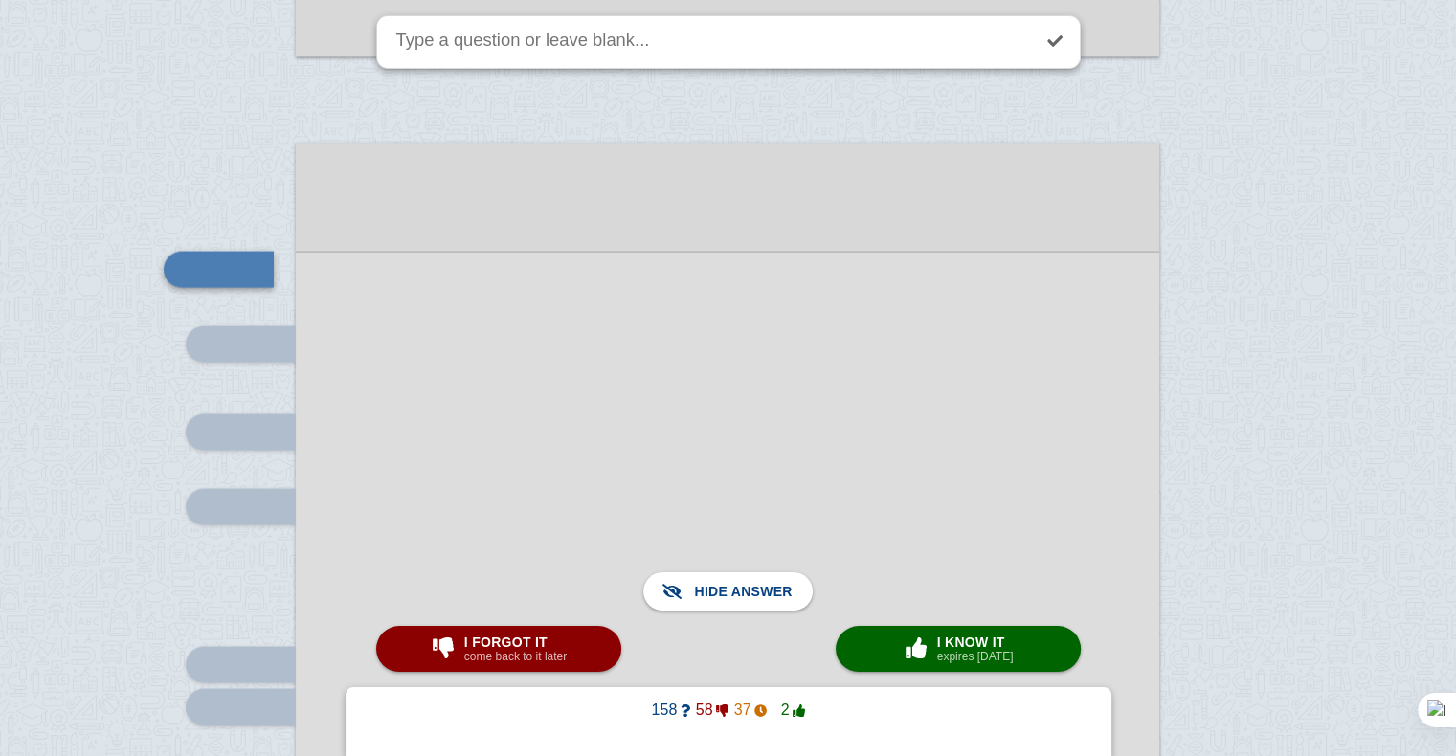
scroll to position [10759, 0]
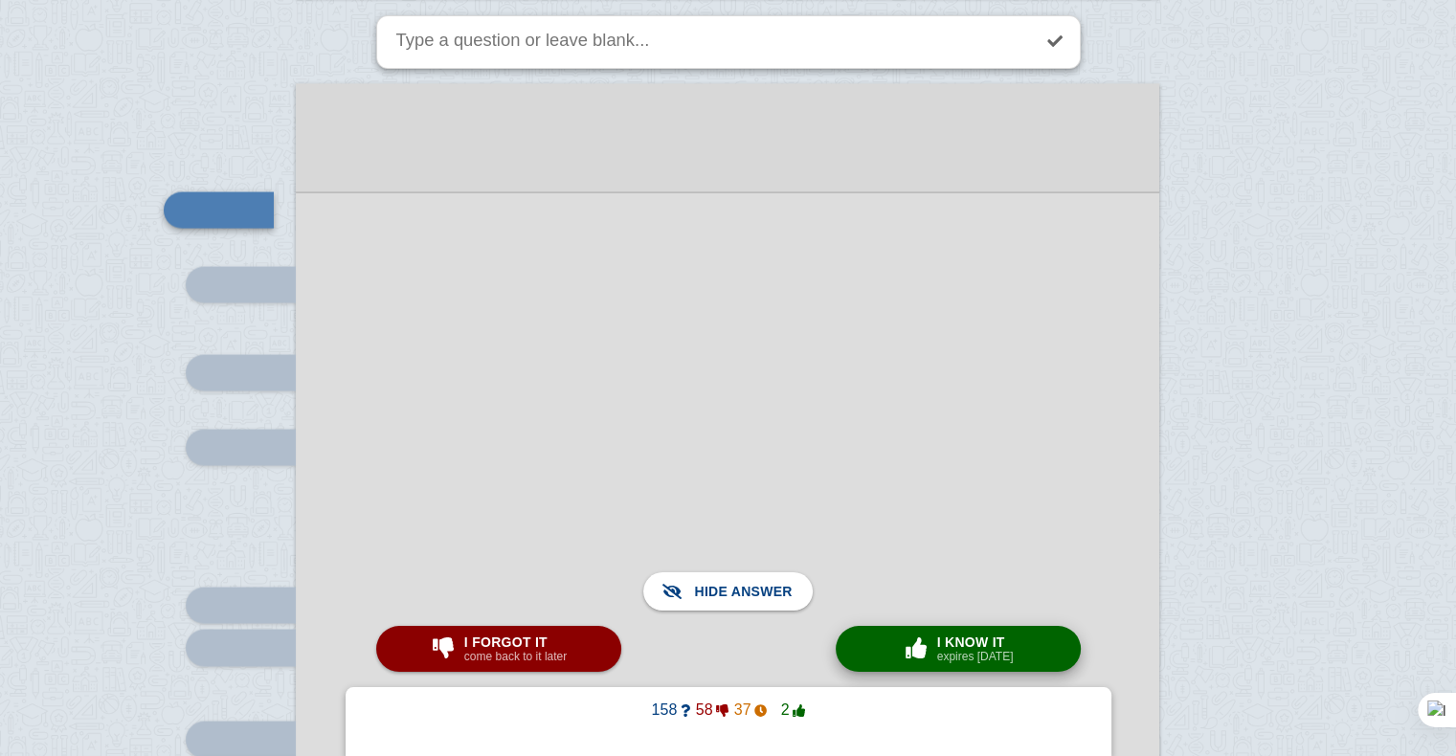
click at [973, 635] on span "I know it" at bounding box center [975, 642] width 77 height 15
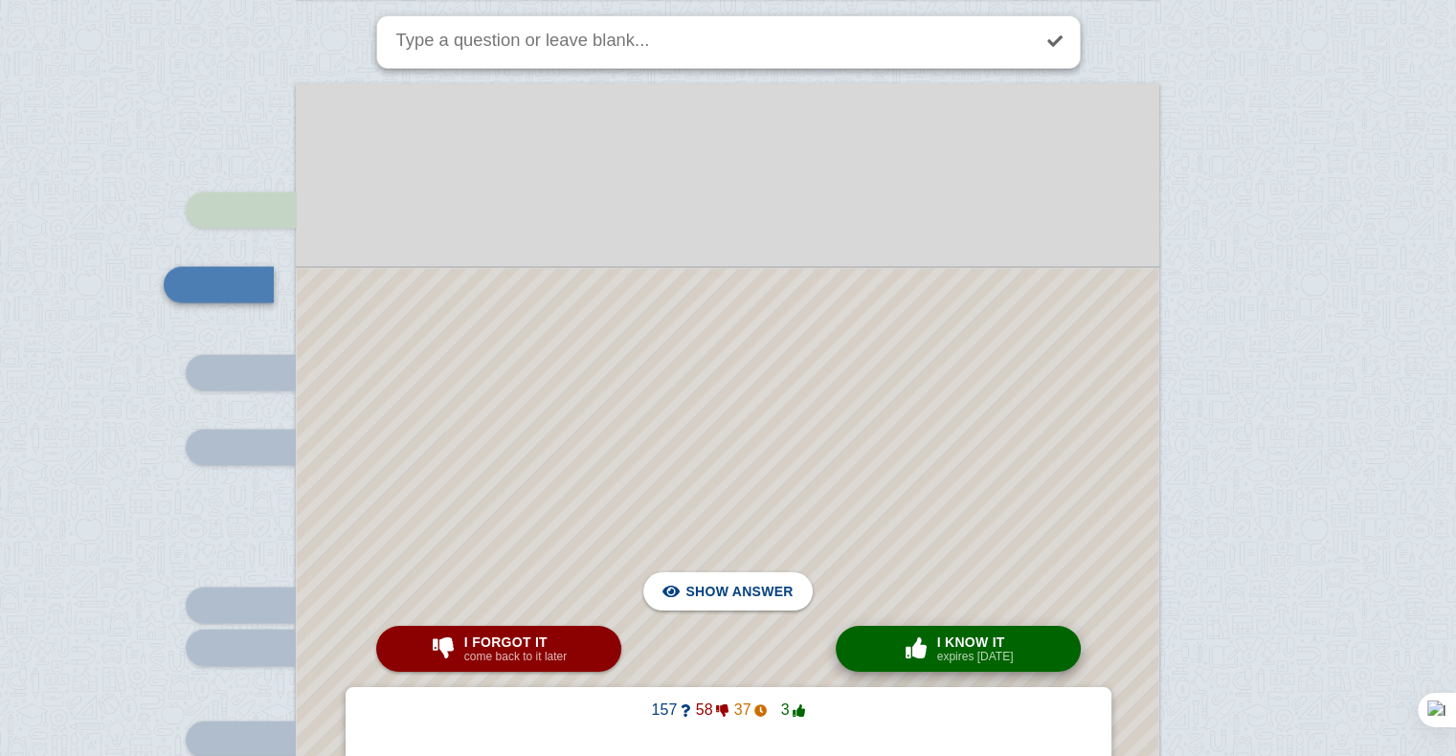
scroll to position [10775, 0]
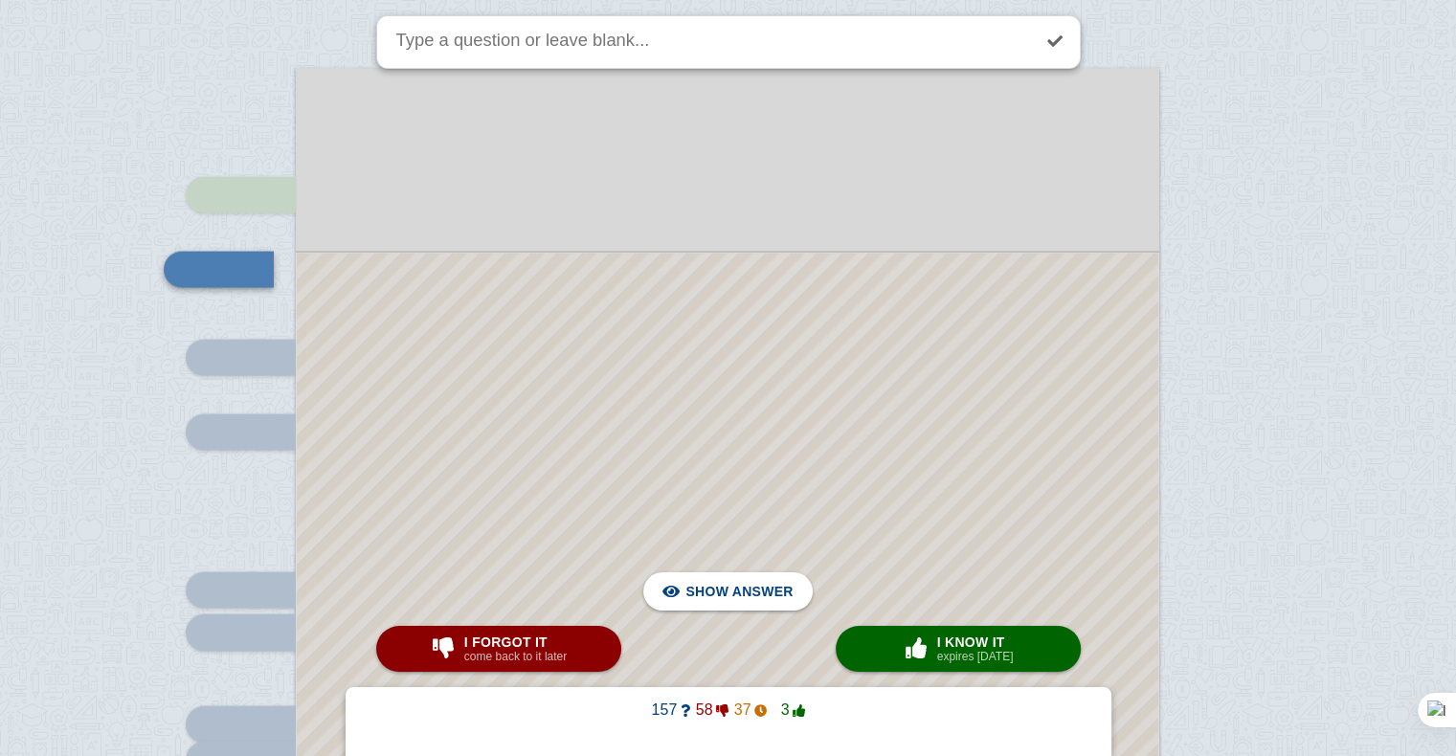
click at [861, 450] on div at bounding box center [728, 771] width 862 height 1036
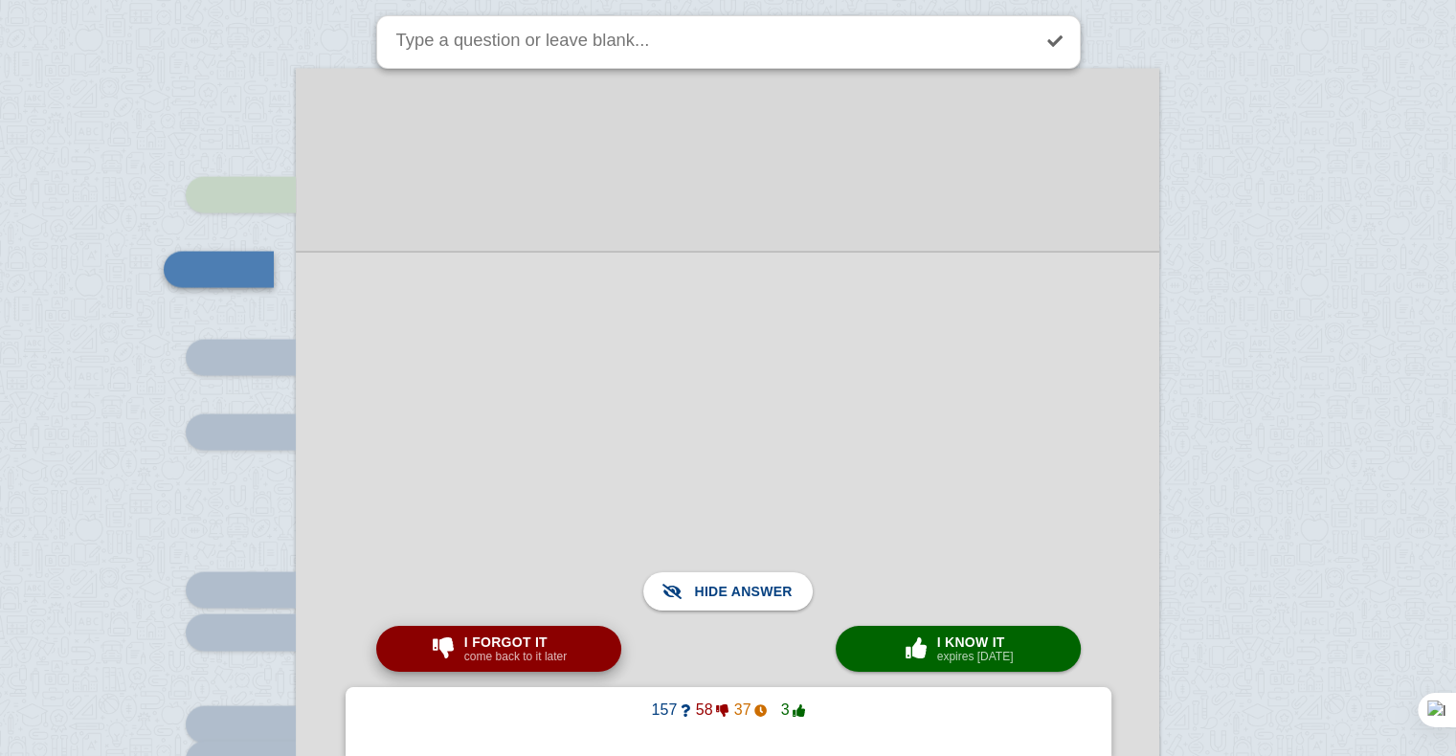
click at [565, 666] on button "I forgot it come back to it later" at bounding box center [498, 649] width 245 height 46
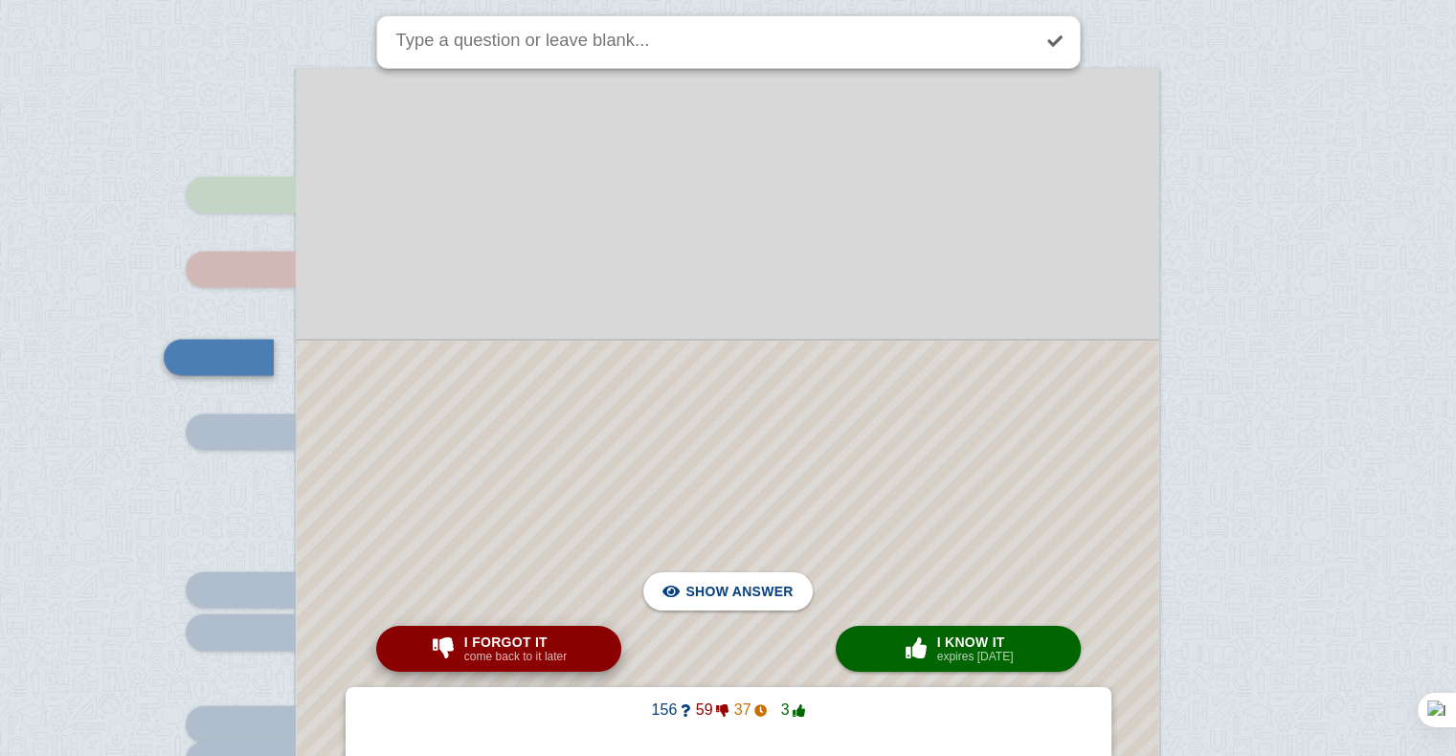
scroll to position [10864, 0]
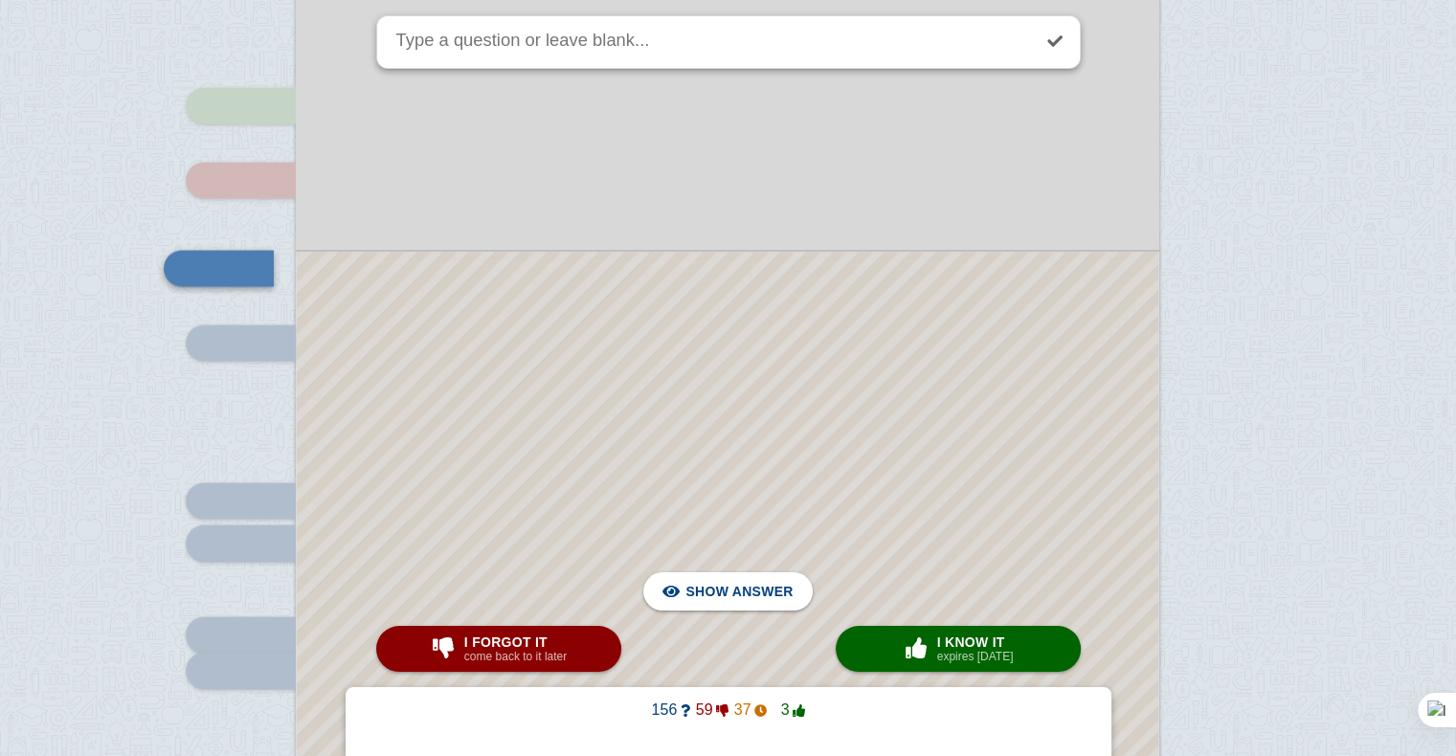
click at [635, 454] on div at bounding box center [728, 726] width 862 height 948
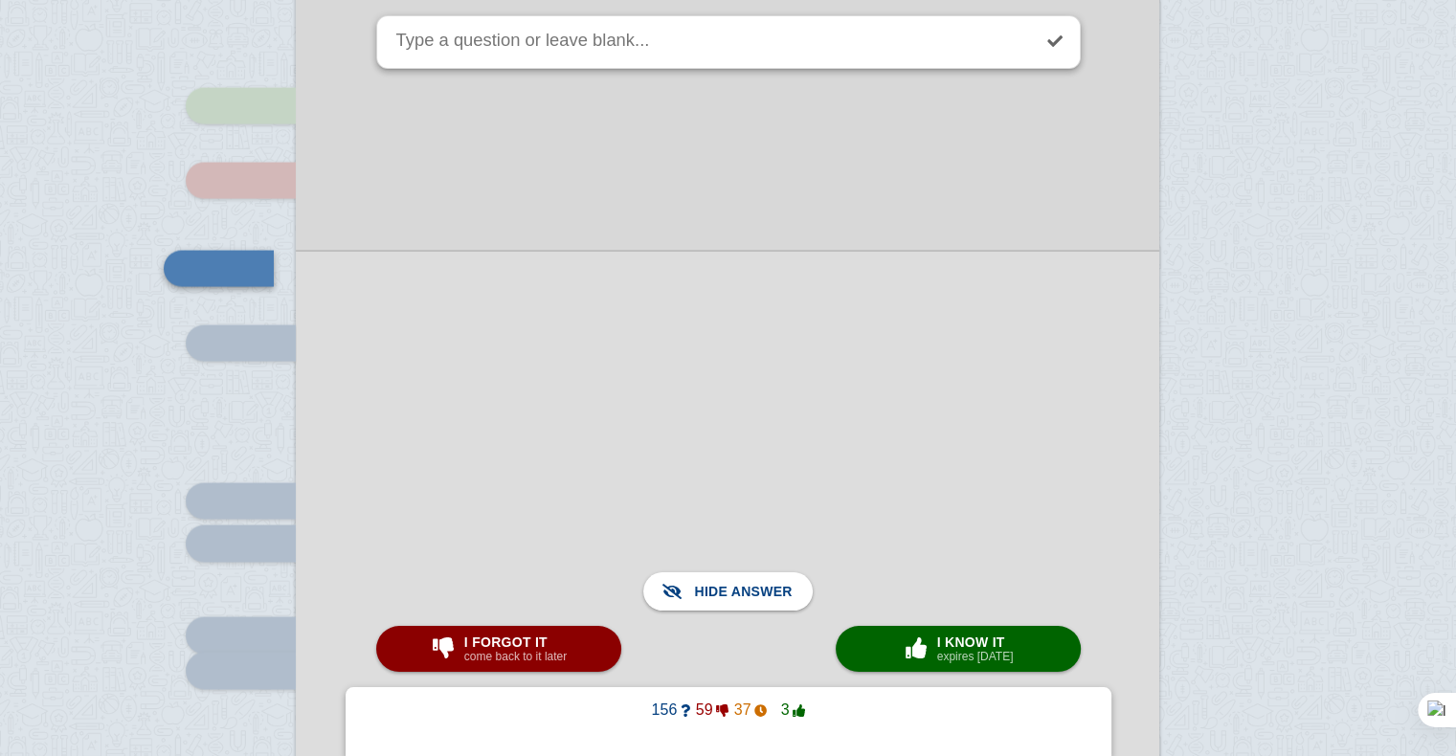
click at [635, 454] on div at bounding box center [728, 725] width 864 height 951
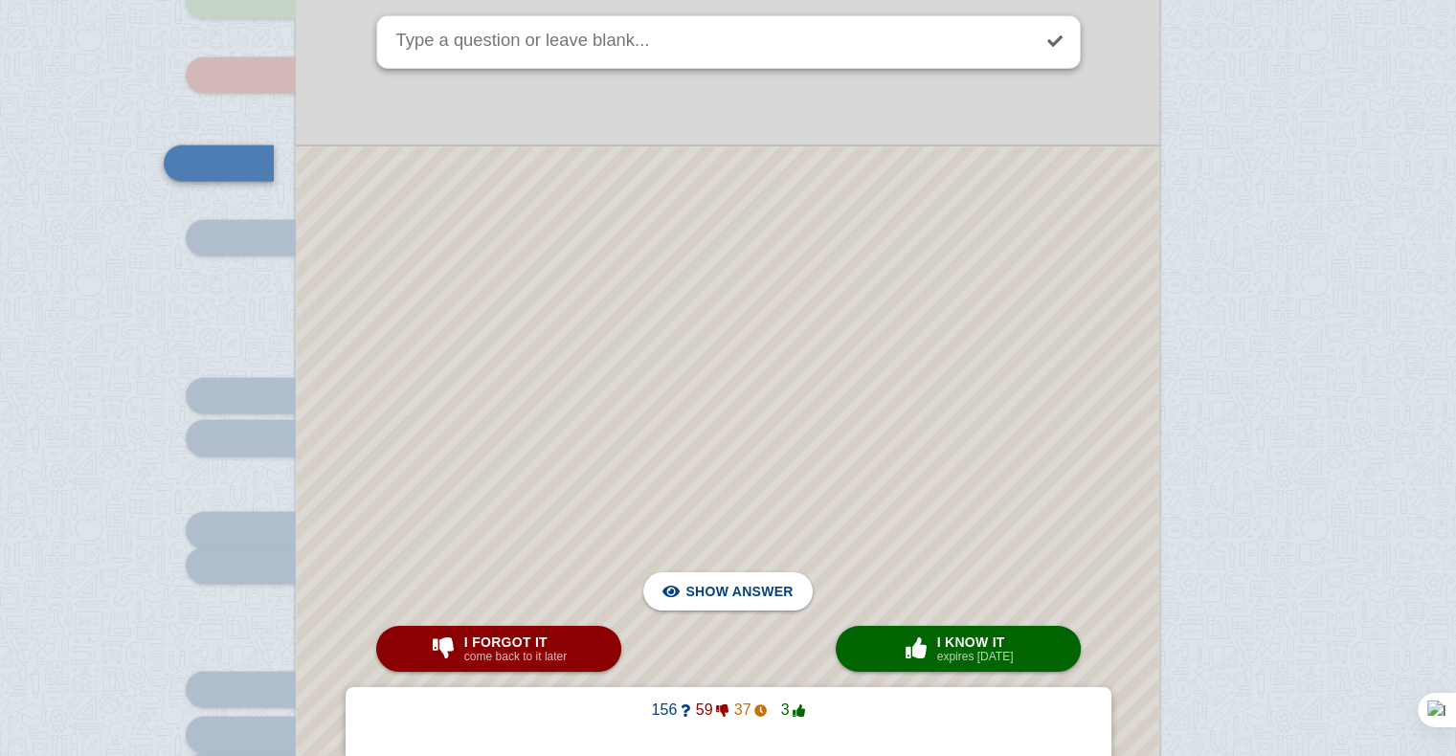
scroll to position [10967, 0]
click at [635, 454] on div at bounding box center [728, 622] width 862 height 948
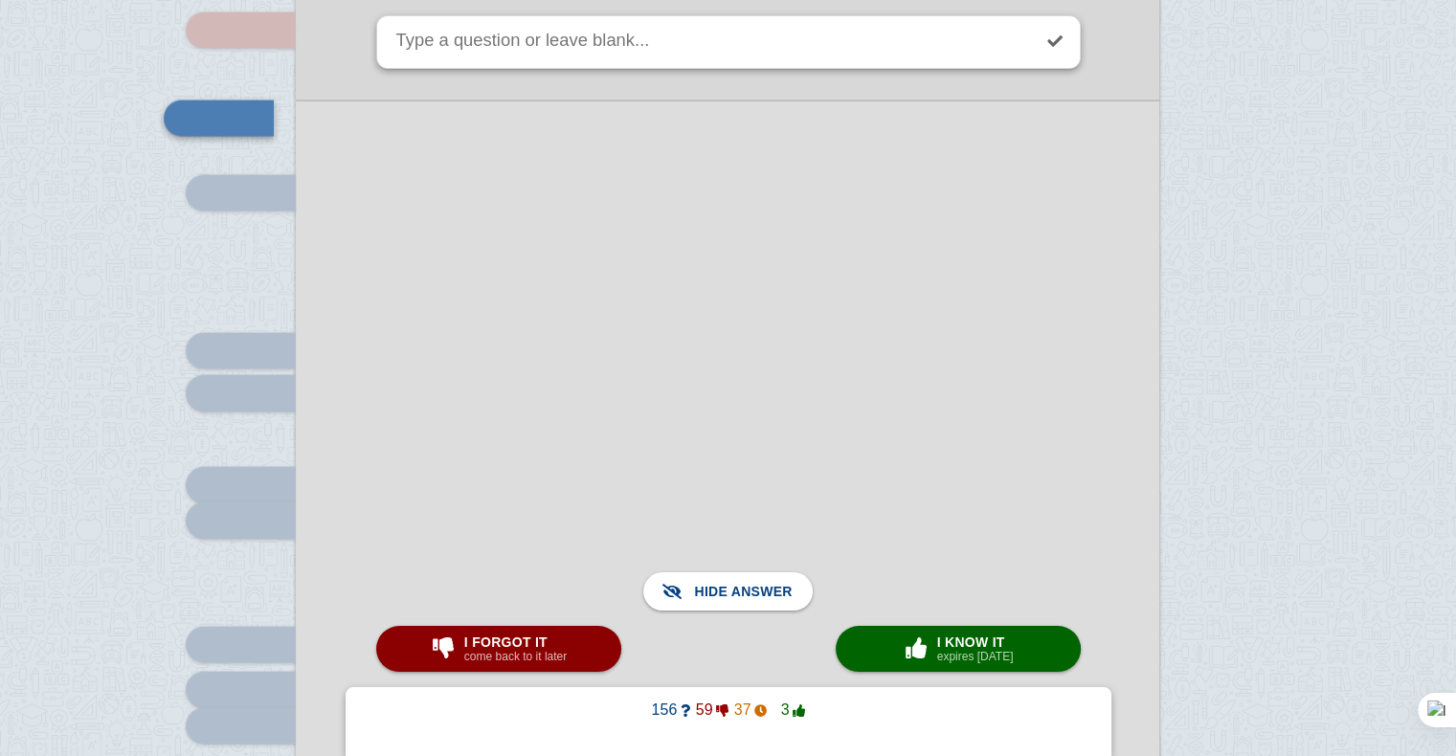
scroll to position [11013, 0]
click at [514, 659] on small "come back to it later" at bounding box center [515, 656] width 102 height 13
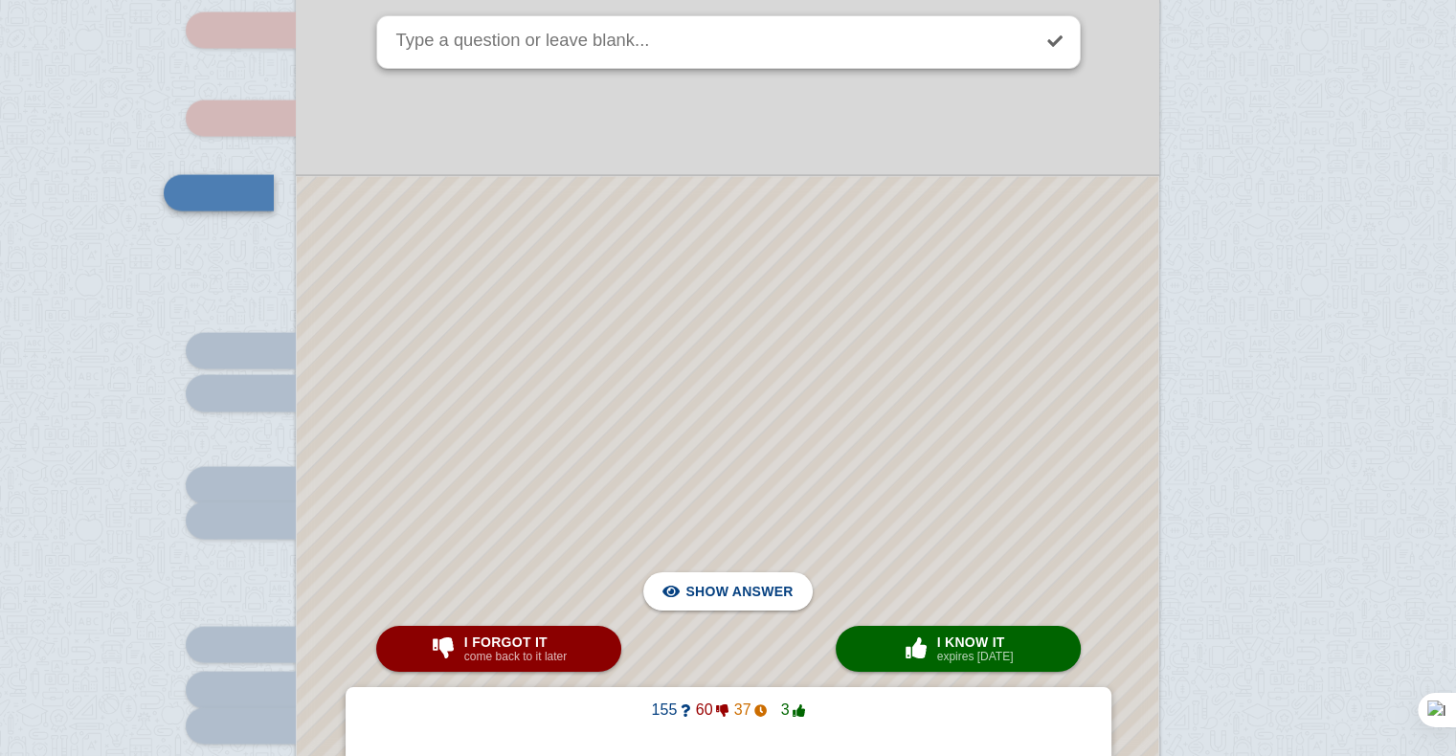
scroll to position [10937, 0]
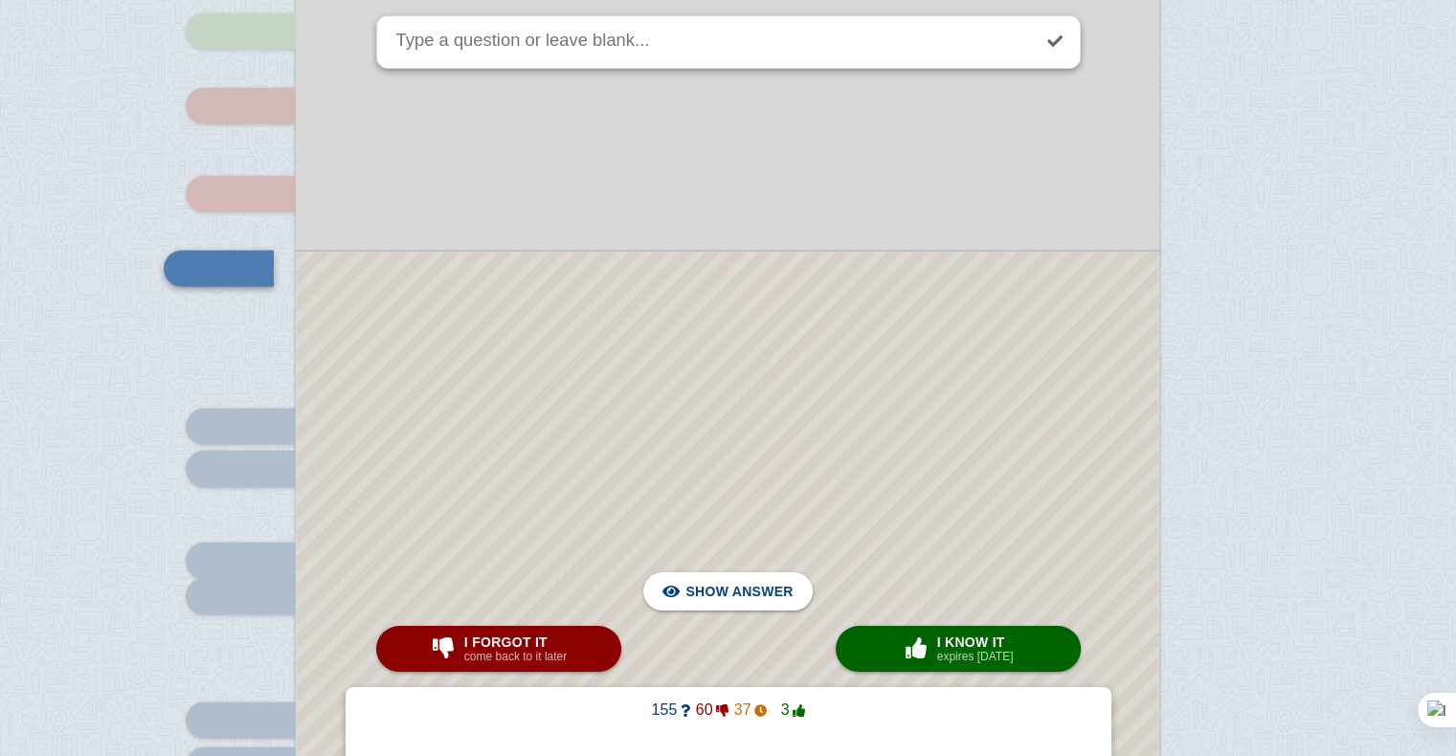
click at [506, 361] on div at bounding box center [728, 689] width 862 height 873
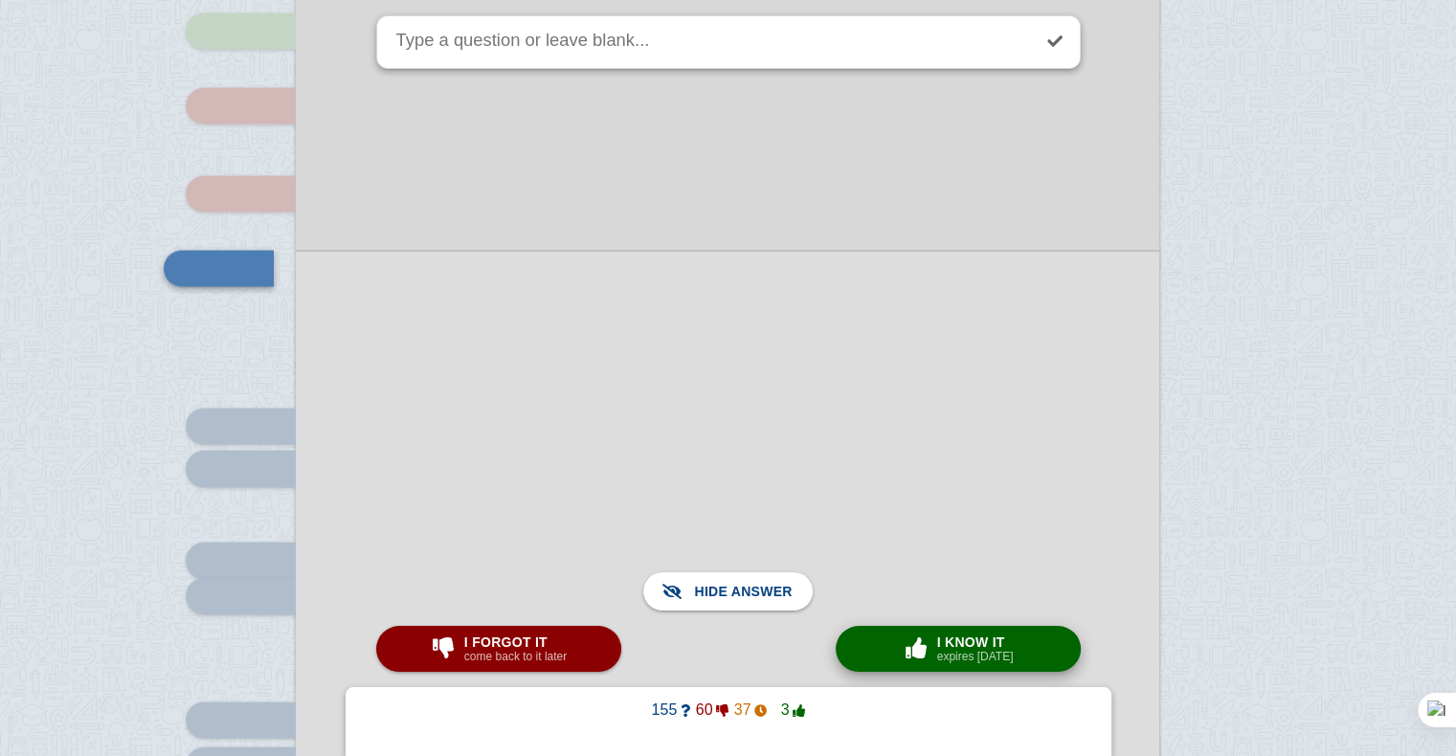
click at [915, 637] on span "button" at bounding box center [916, 649] width 34 height 25
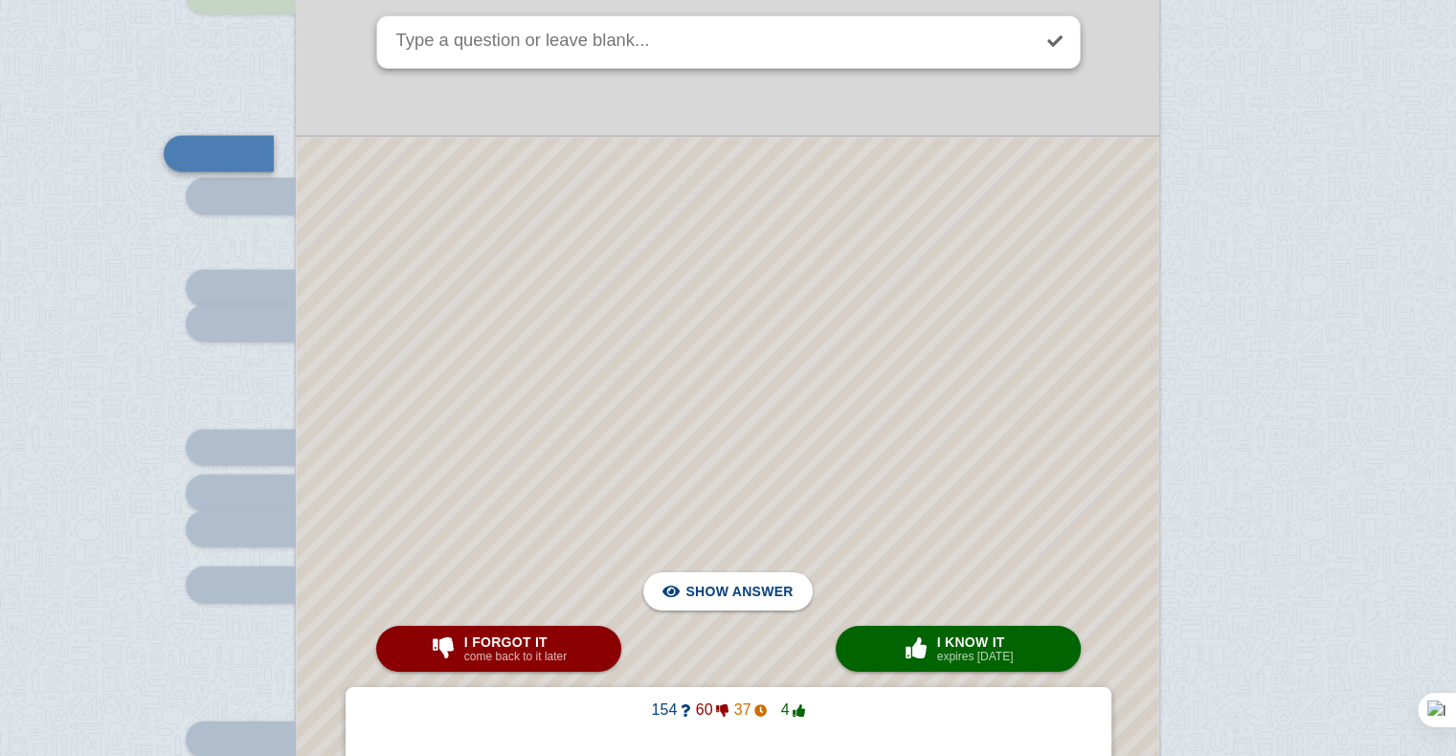
scroll to position [11208, 0]
click at [730, 282] on div at bounding box center [728, 497] width 862 height 715
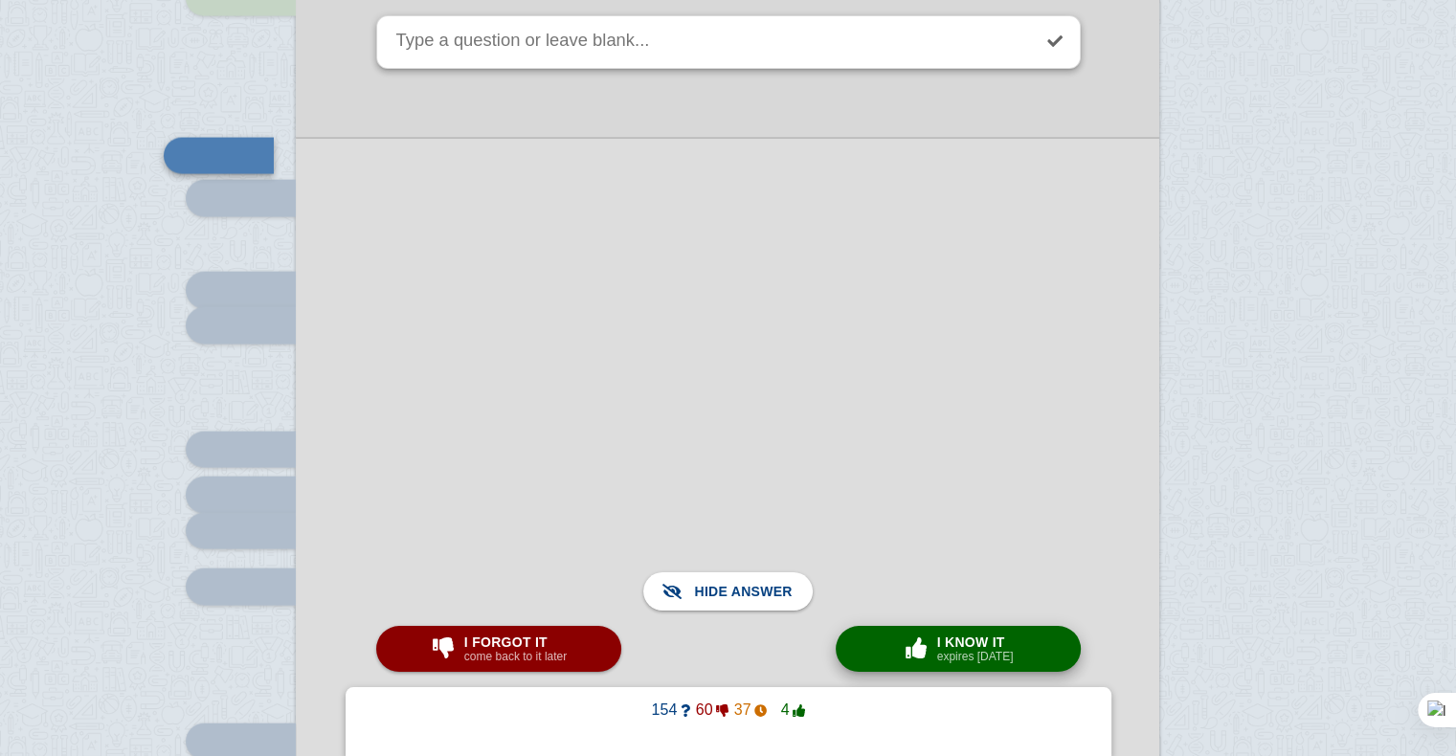
click at [915, 663] on div "× 0 I know it expires [DATE]" at bounding box center [958, 649] width 119 height 31
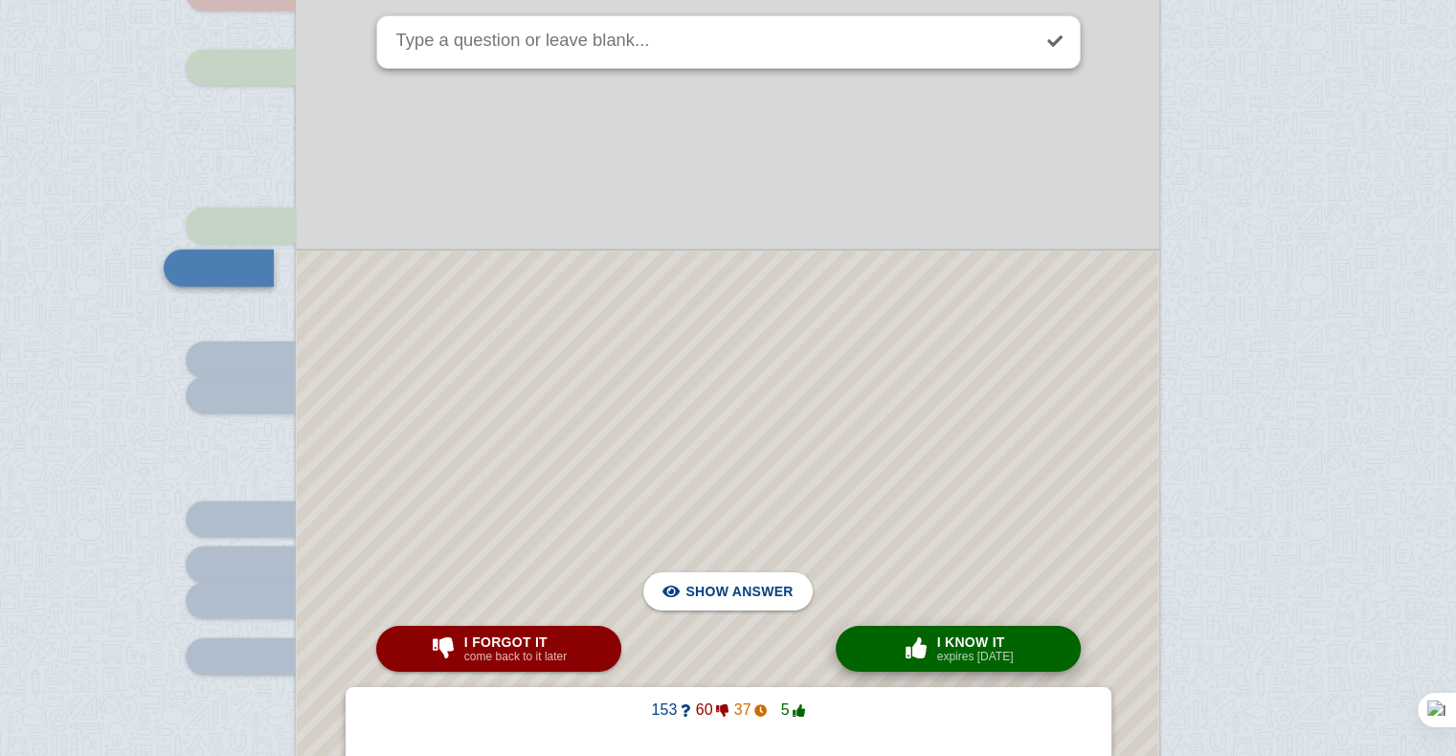
click at [915, 663] on div "× 0 I know it expires [DATE]" at bounding box center [958, 649] width 119 height 31
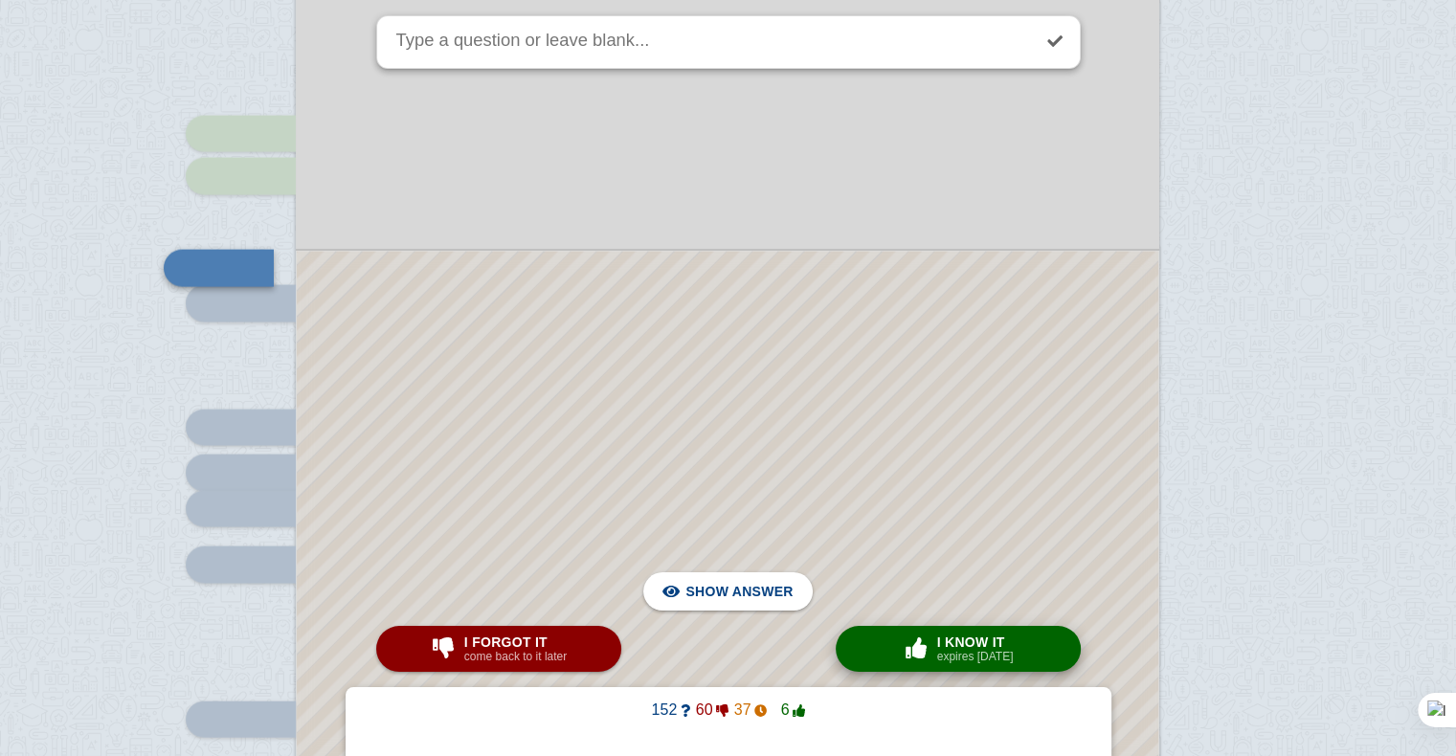
click at [915, 663] on div "× 0 I know it expires [DATE]" at bounding box center [958, 649] width 119 height 31
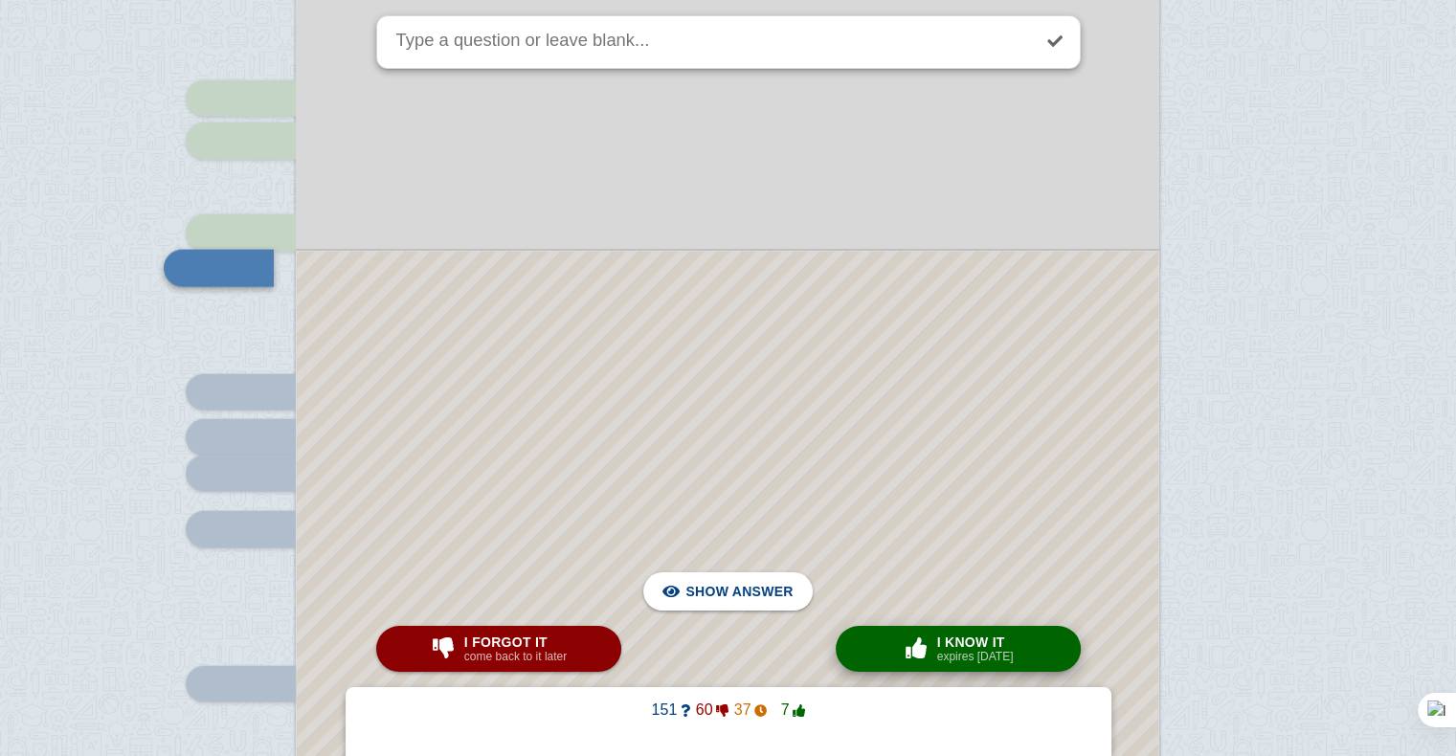
click at [915, 663] on div "× 0 I know it expires [DATE]" at bounding box center [958, 649] width 119 height 31
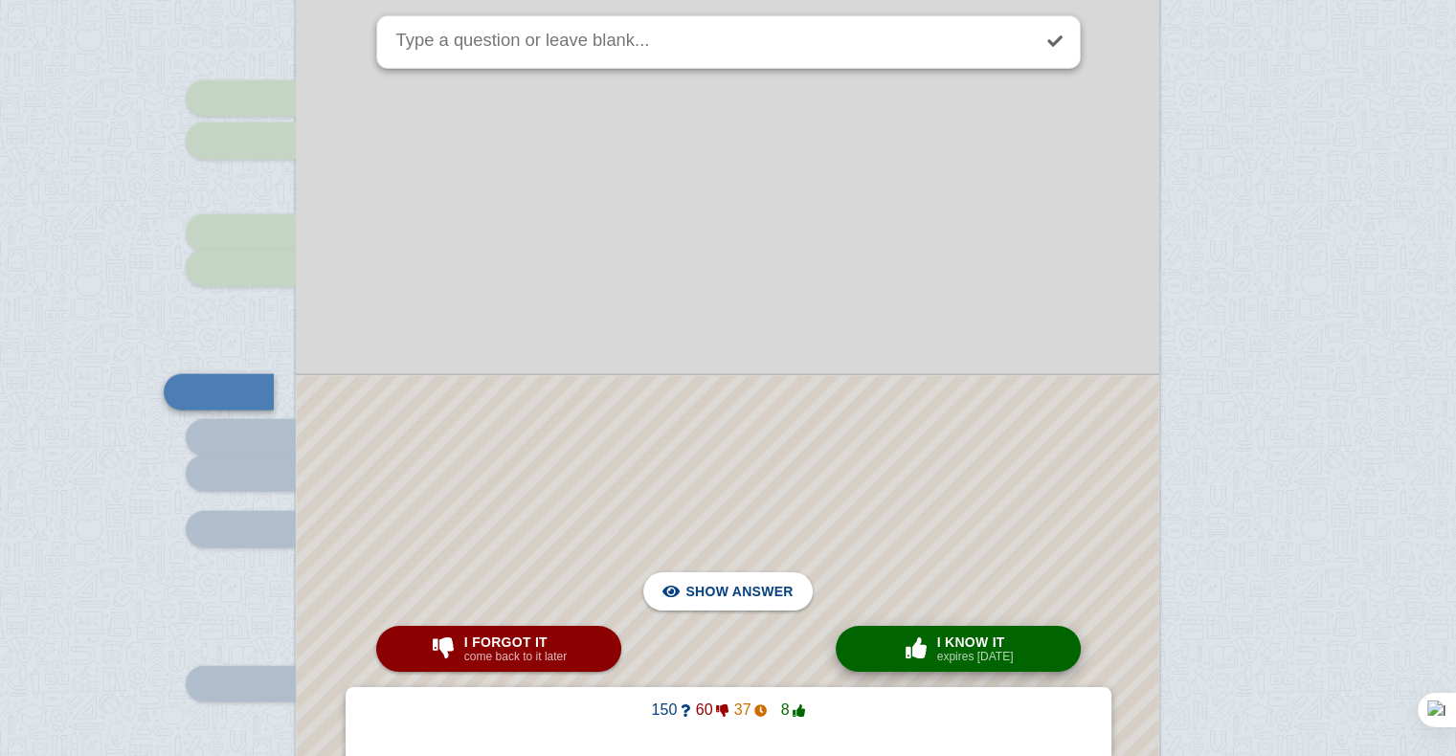
scroll to position [11389, 0]
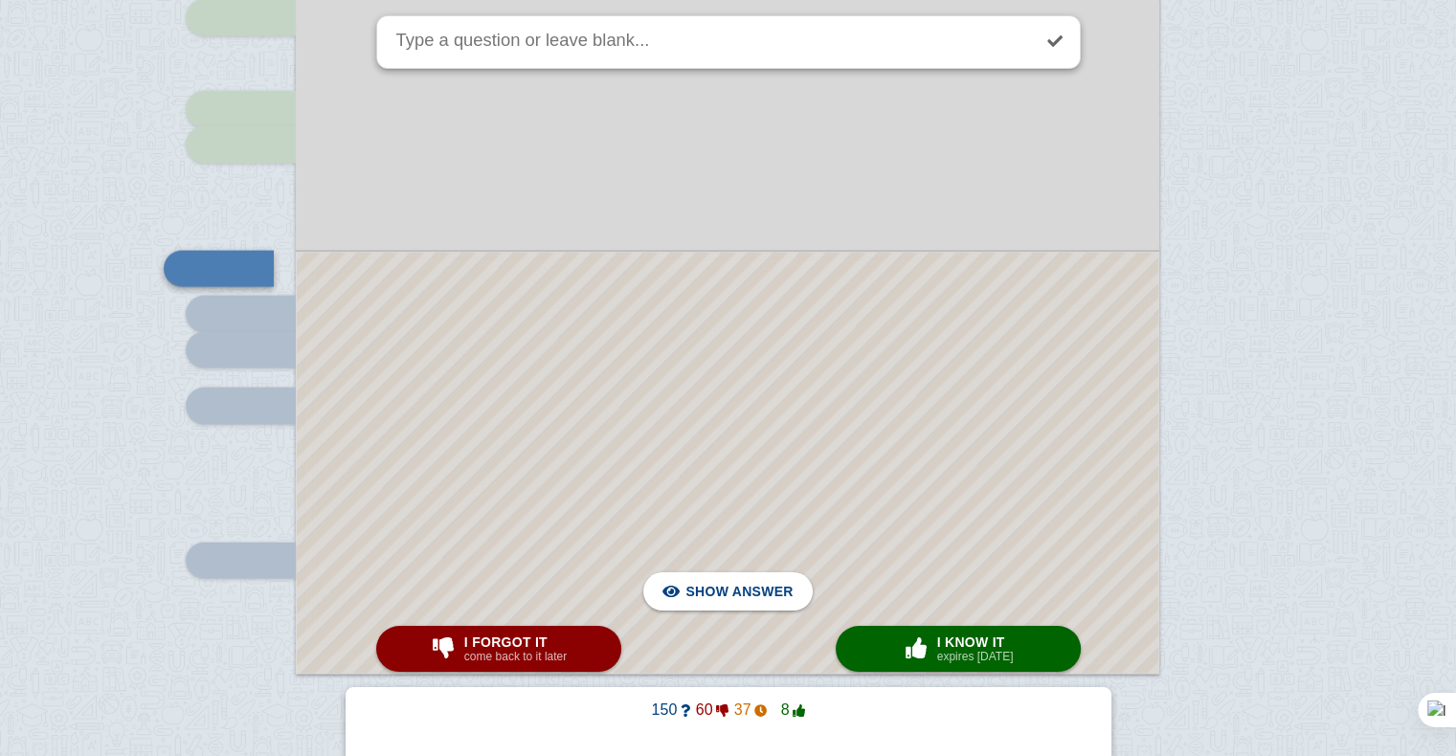
click at [817, 383] on div at bounding box center [728, 463] width 862 height 421
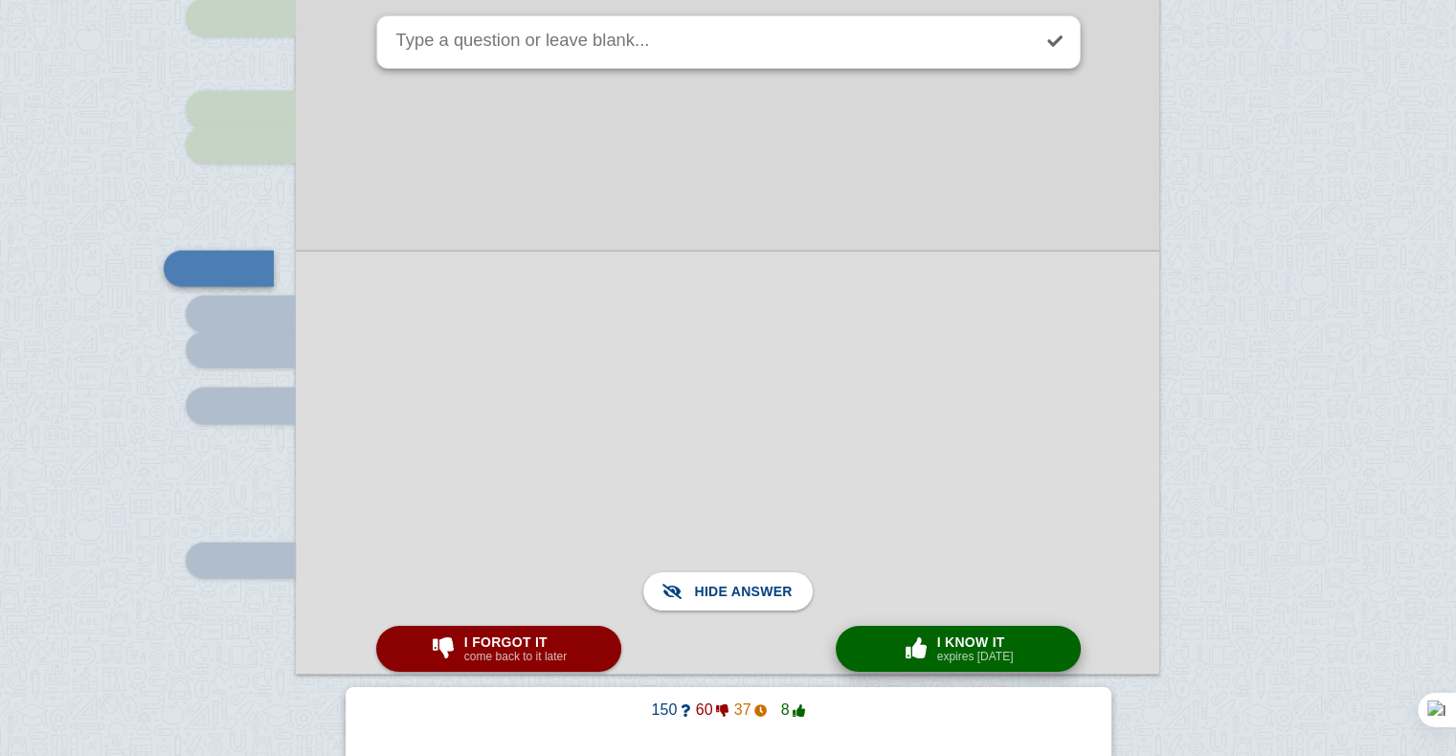
click at [926, 642] on span "button" at bounding box center [916, 648] width 31 height 21
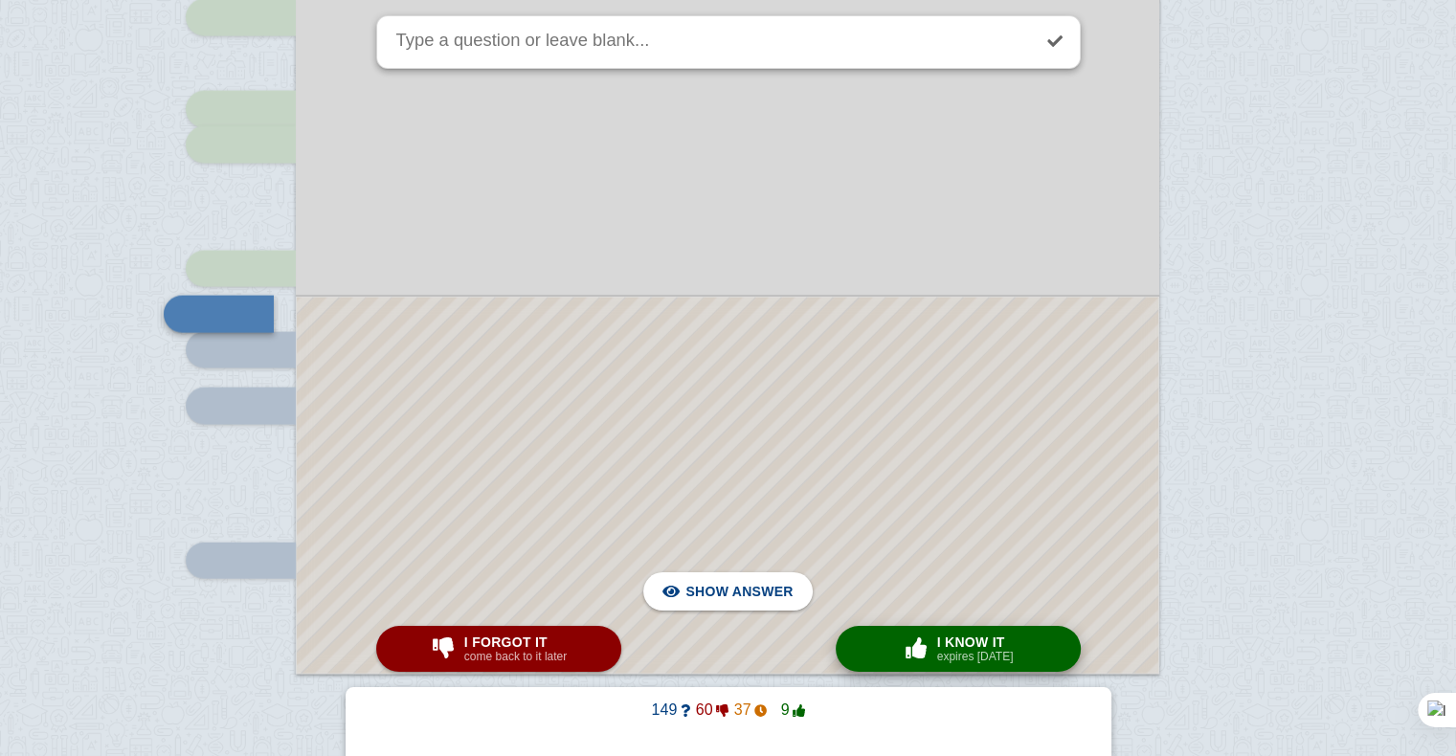
scroll to position [11435, 0]
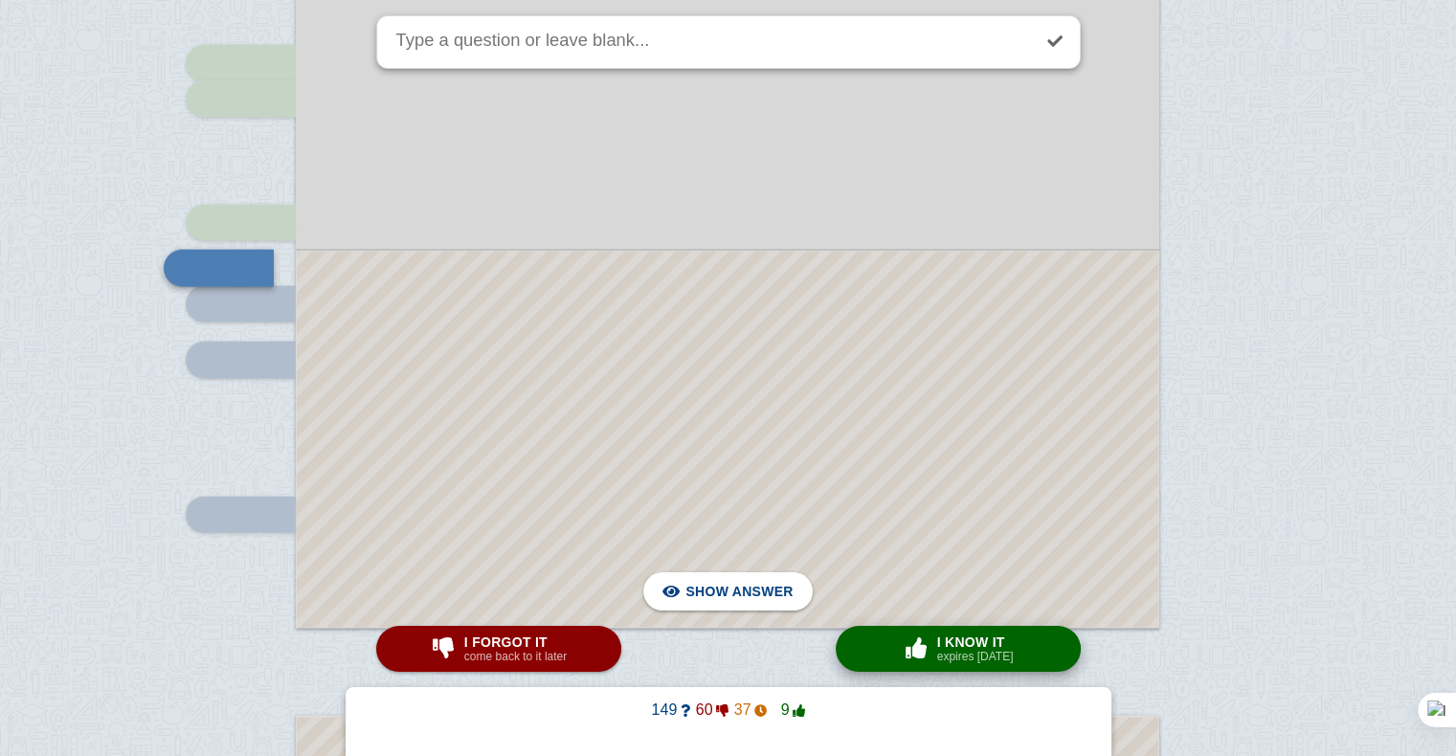
click at [926, 642] on span "button" at bounding box center [916, 648] width 31 height 21
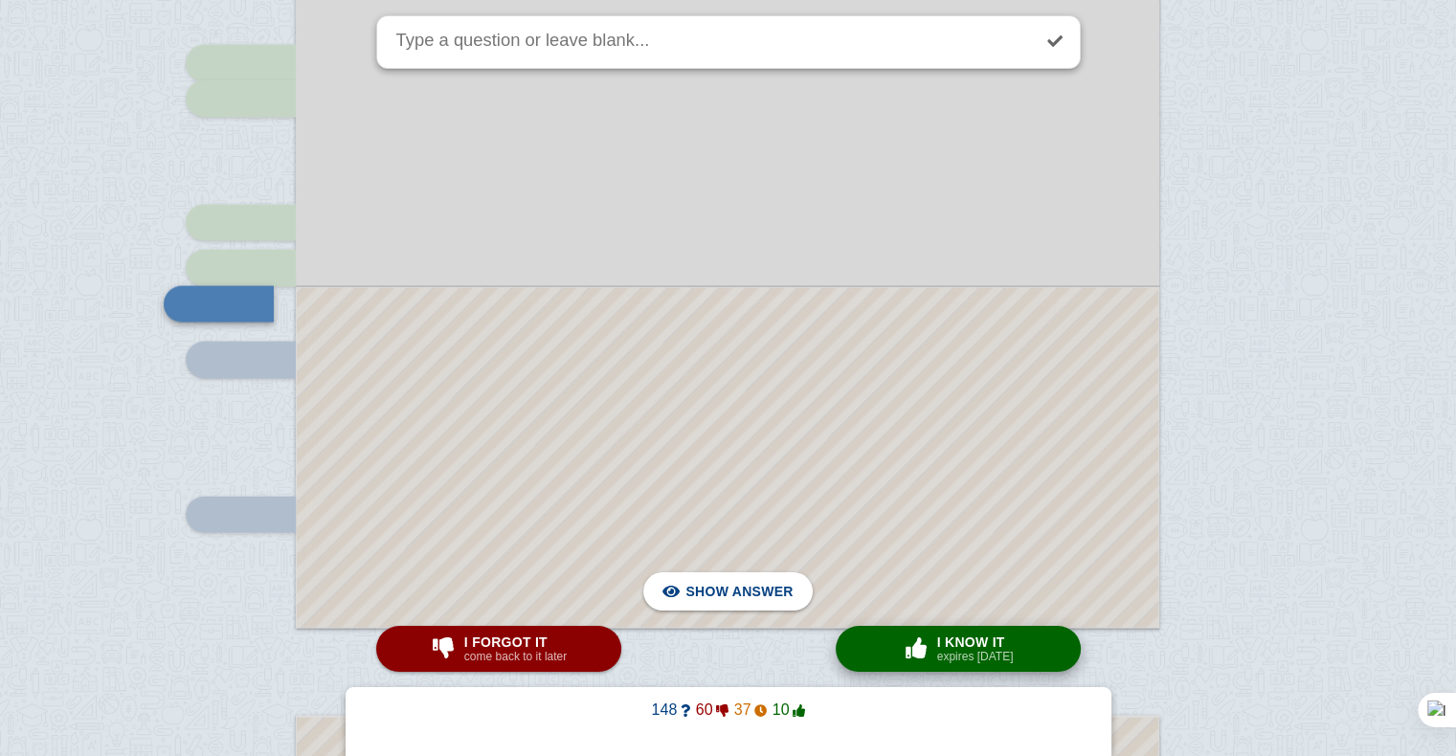
scroll to position [11471, 0]
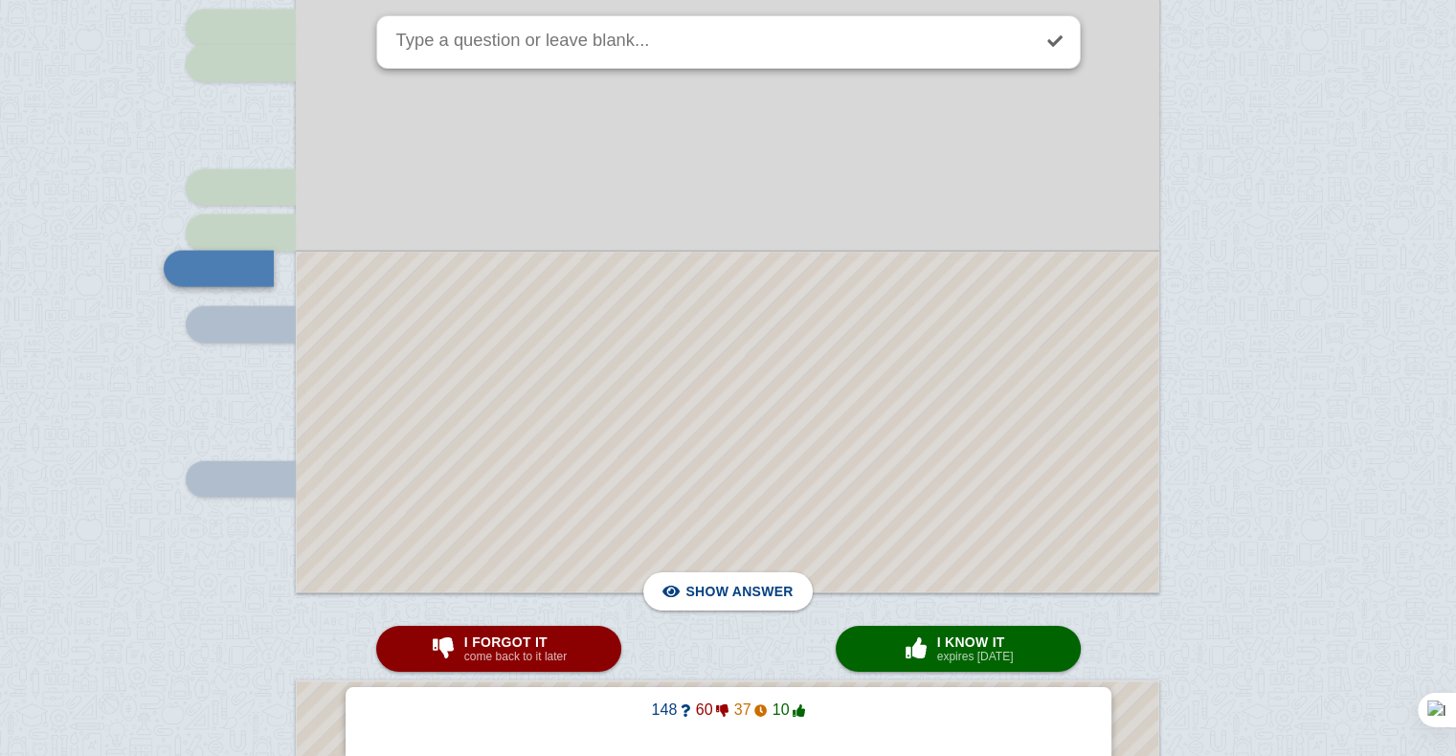
click at [894, 389] on div at bounding box center [728, 423] width 862 height 340
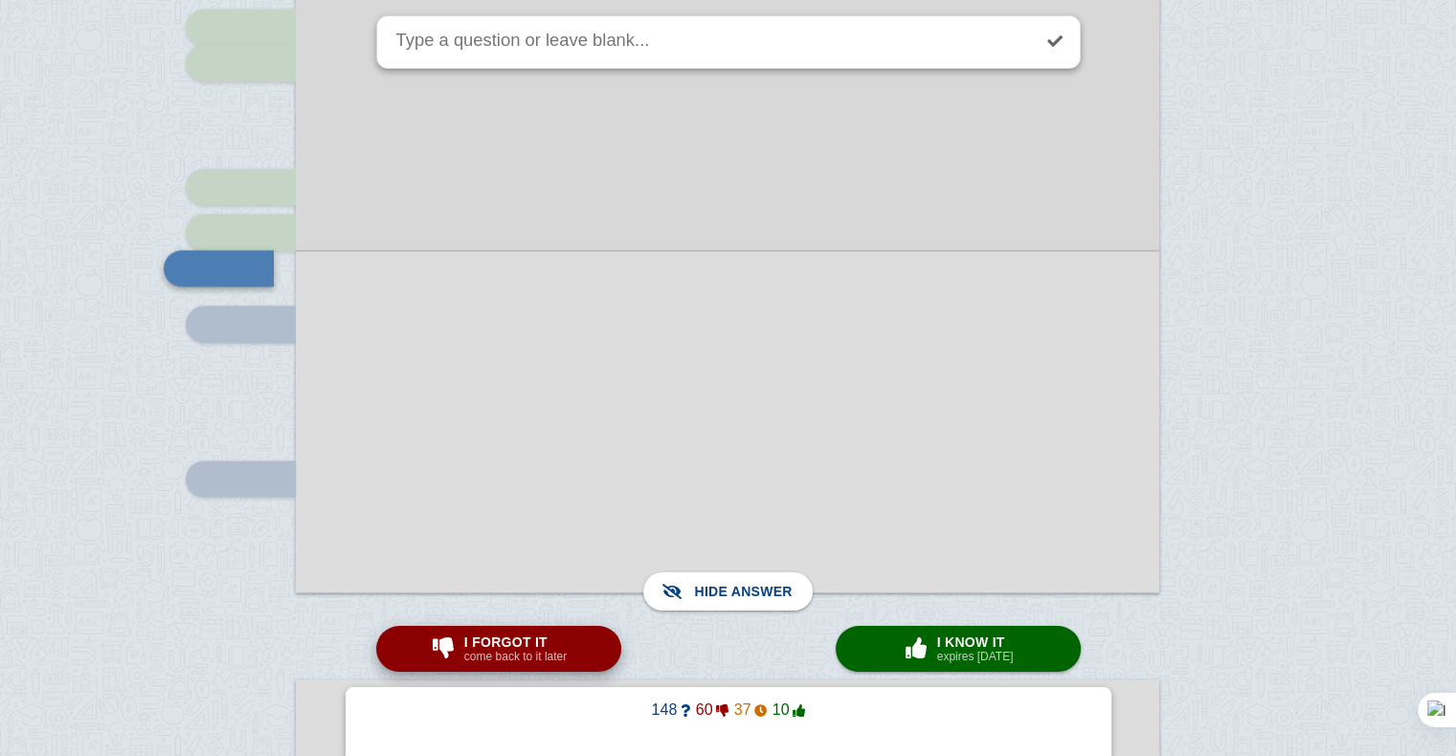
click at [521, 635] on span "I forgot it" at bounding box center [515, 642] width 102 height 15
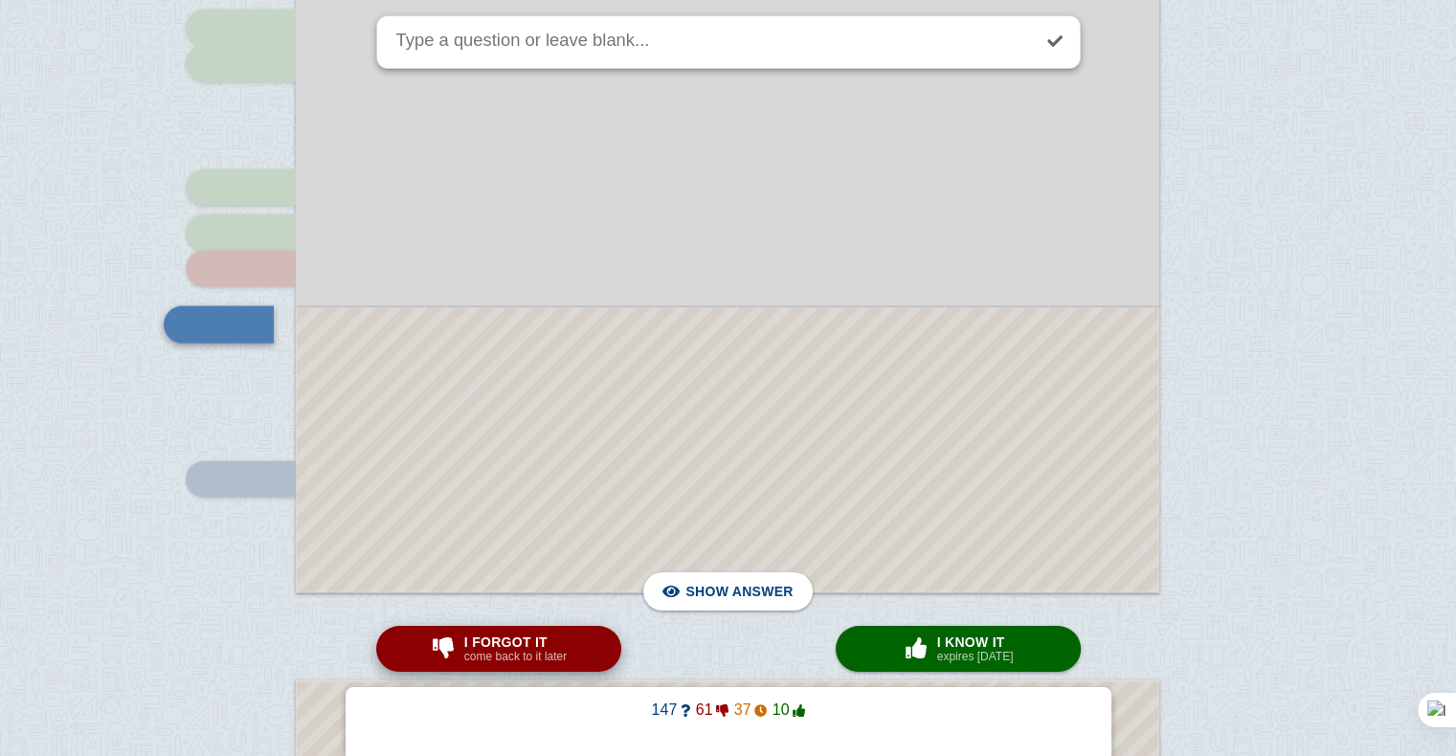
scroll to position [11527, 0]
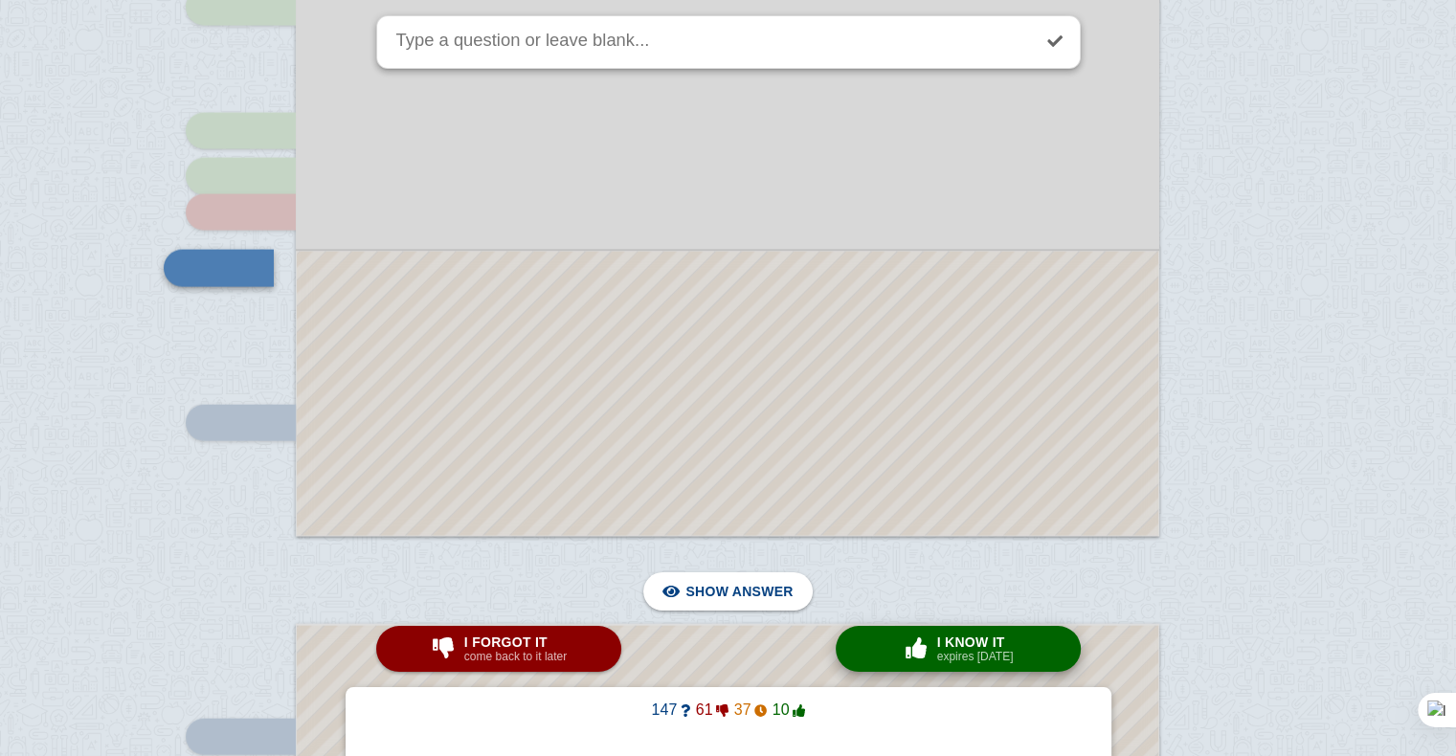
click at [945, 645] on span "I know it" at bounding box center [975, 642] width 77 height 15
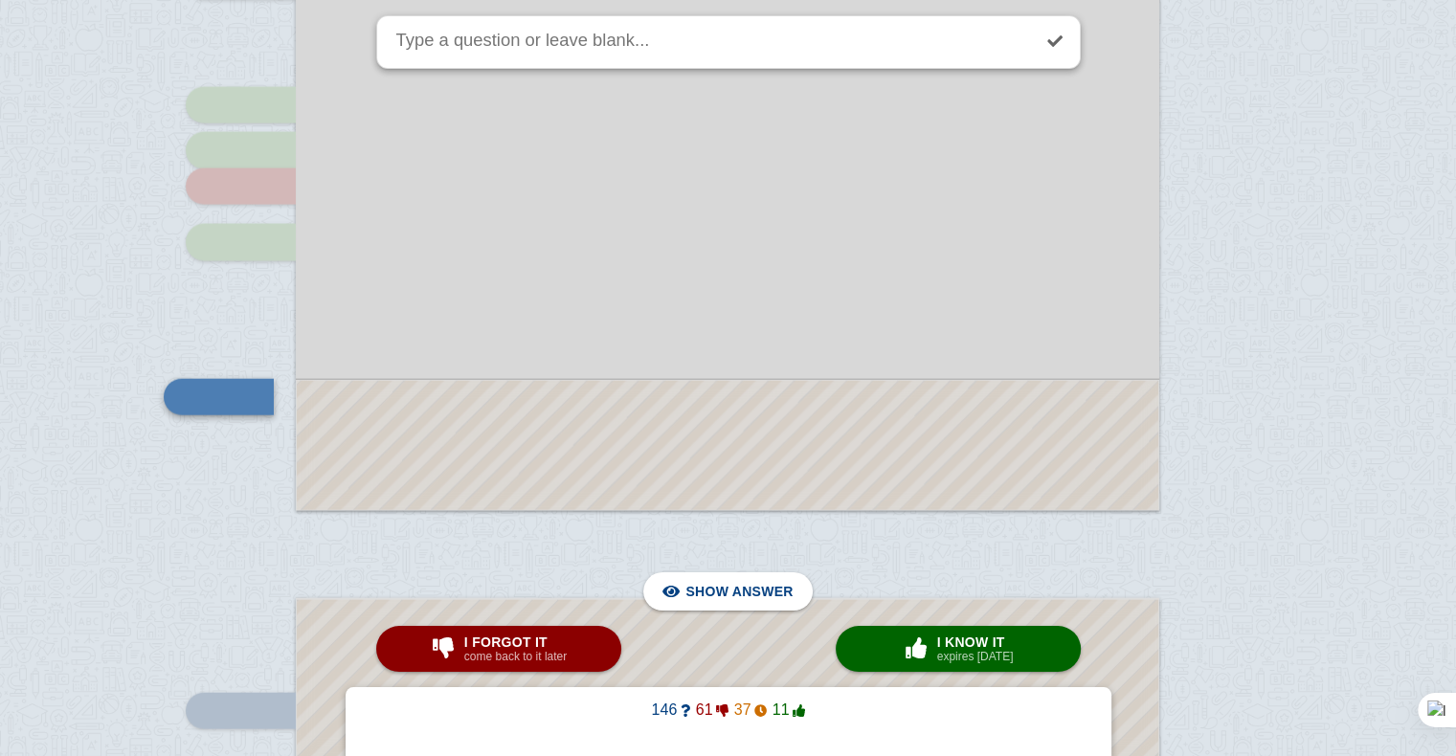
scroll to position [11554, 0]
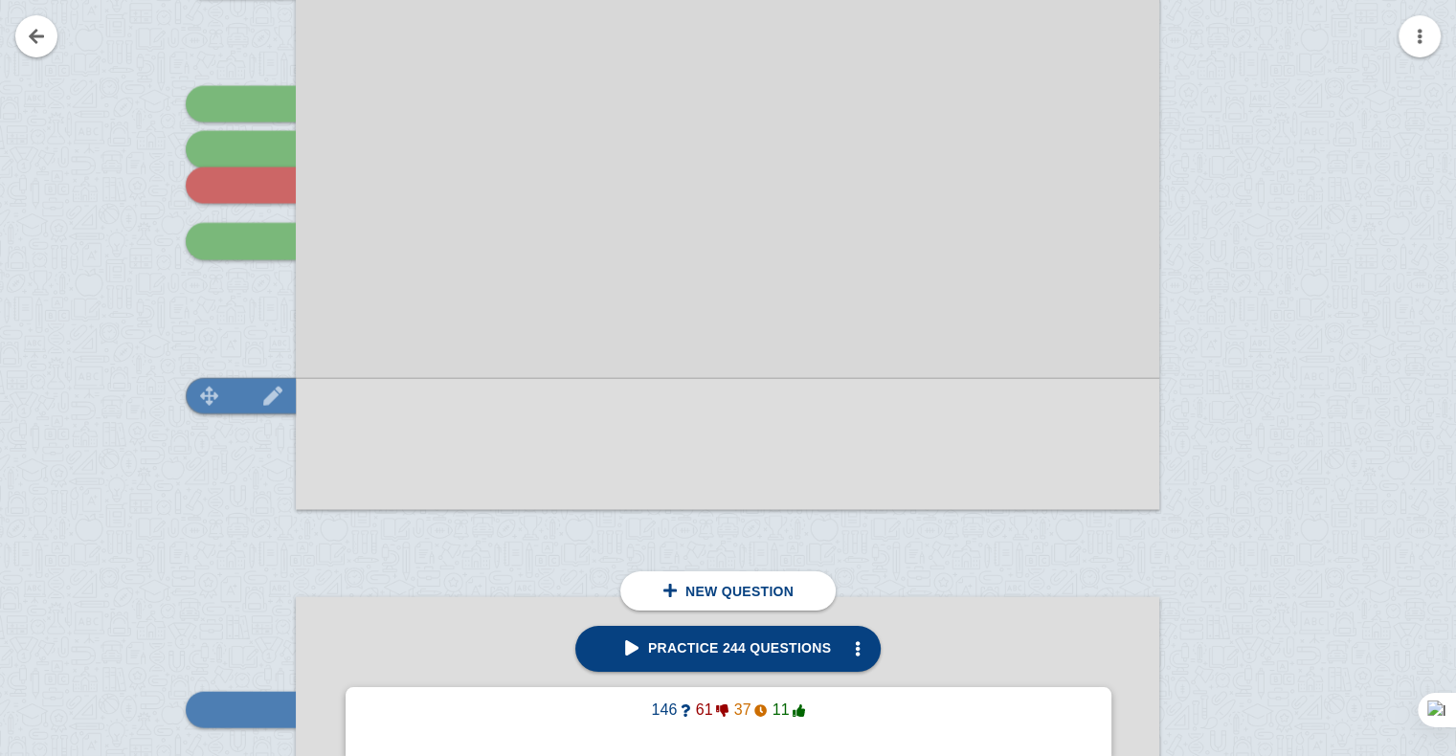
click at [208, 398] on img at bounding box center [210, 396] width 46 height 18
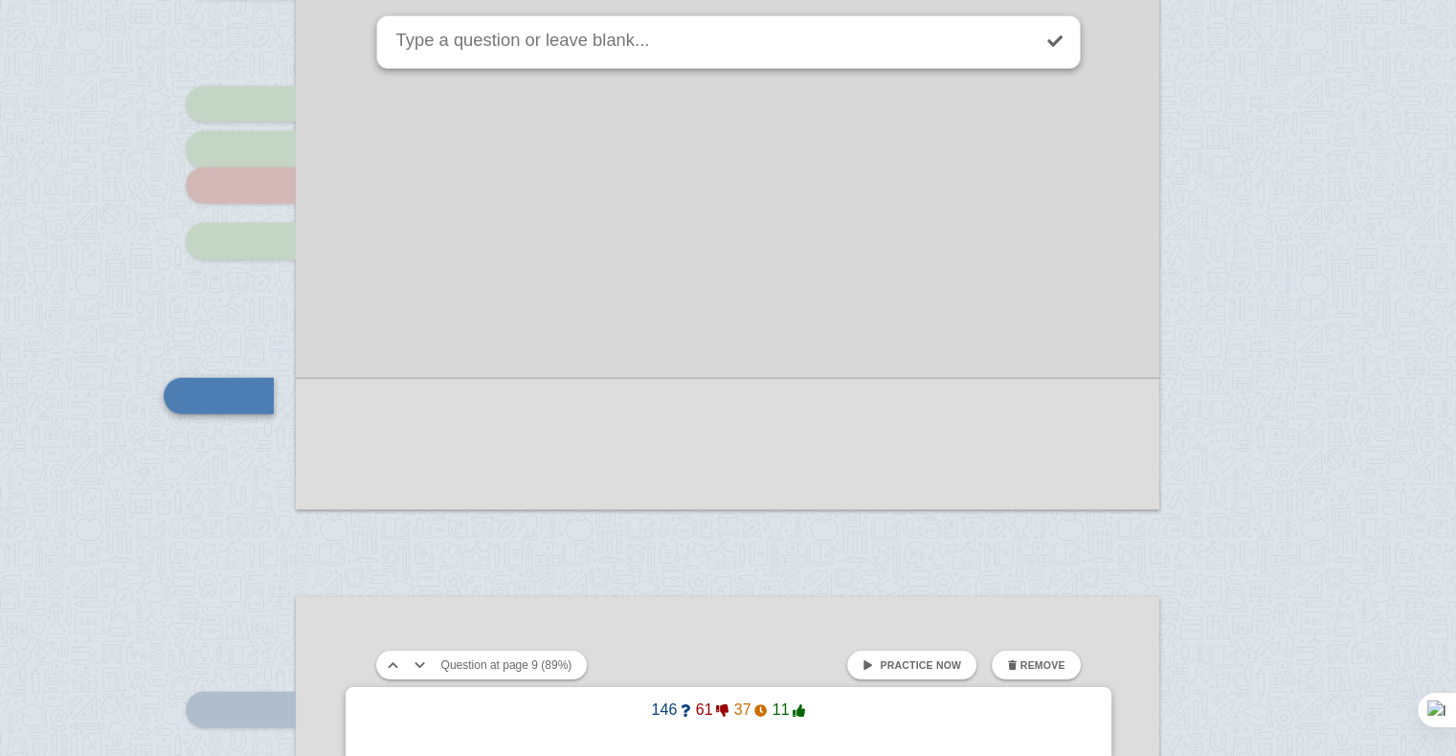
scroll to position [11682, 0]
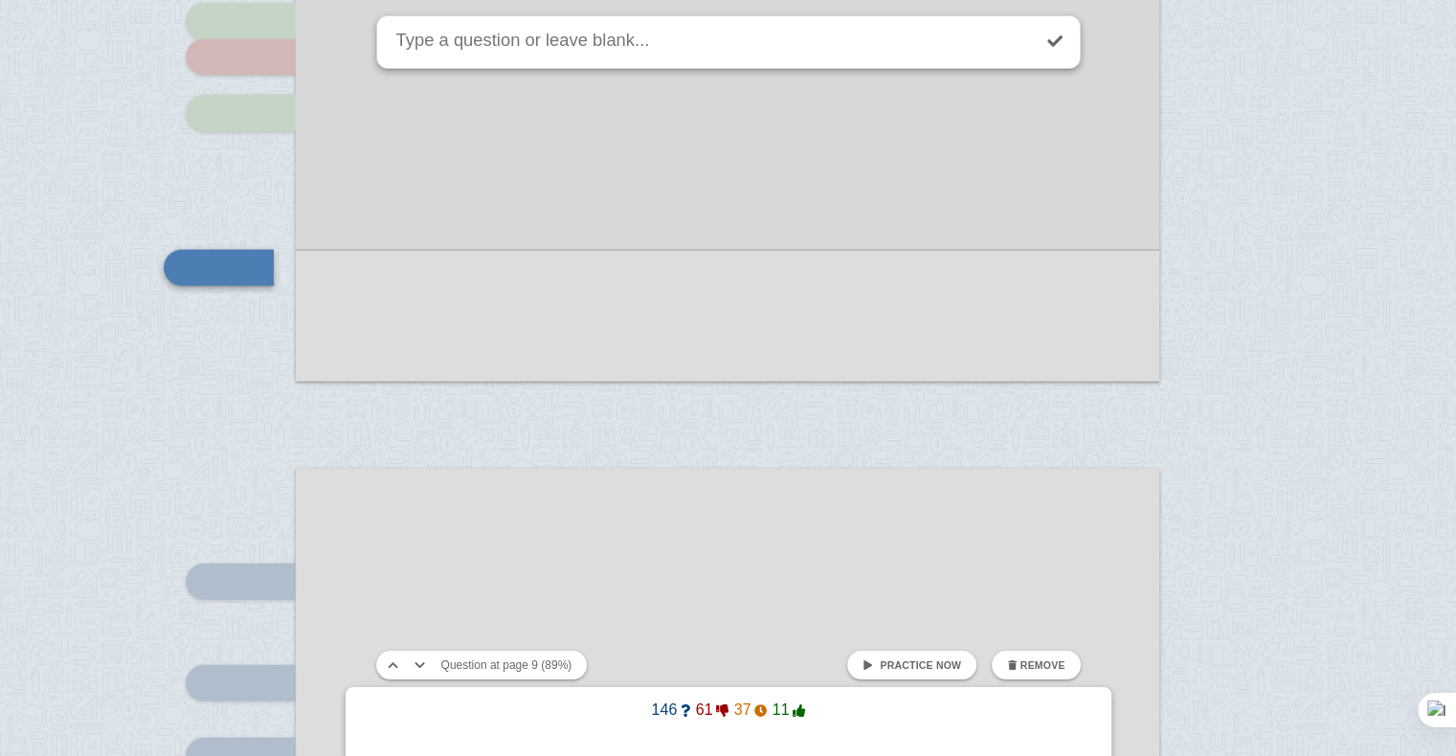
click at [873, 668] on span at bounding box center [868, 666] width 11 height 11
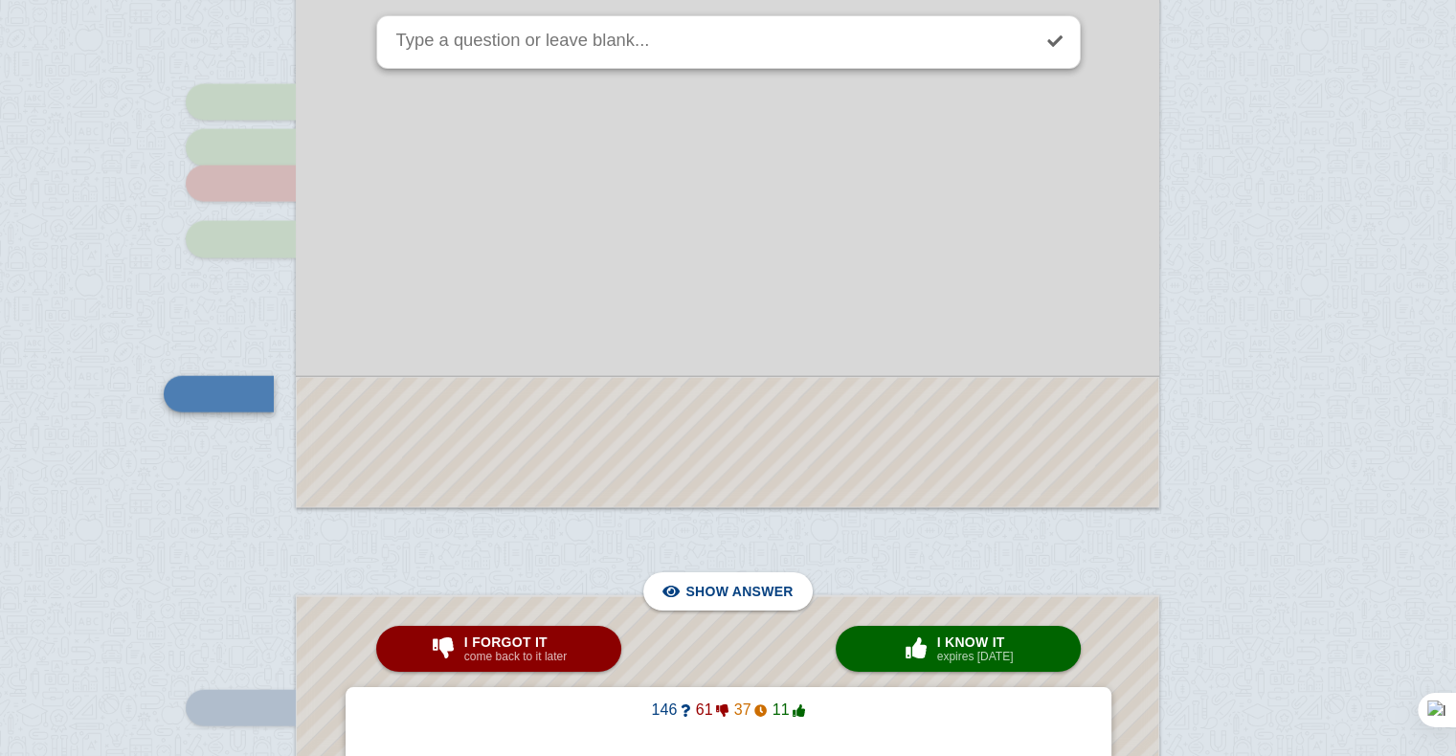
scroll to position [11817, 0]
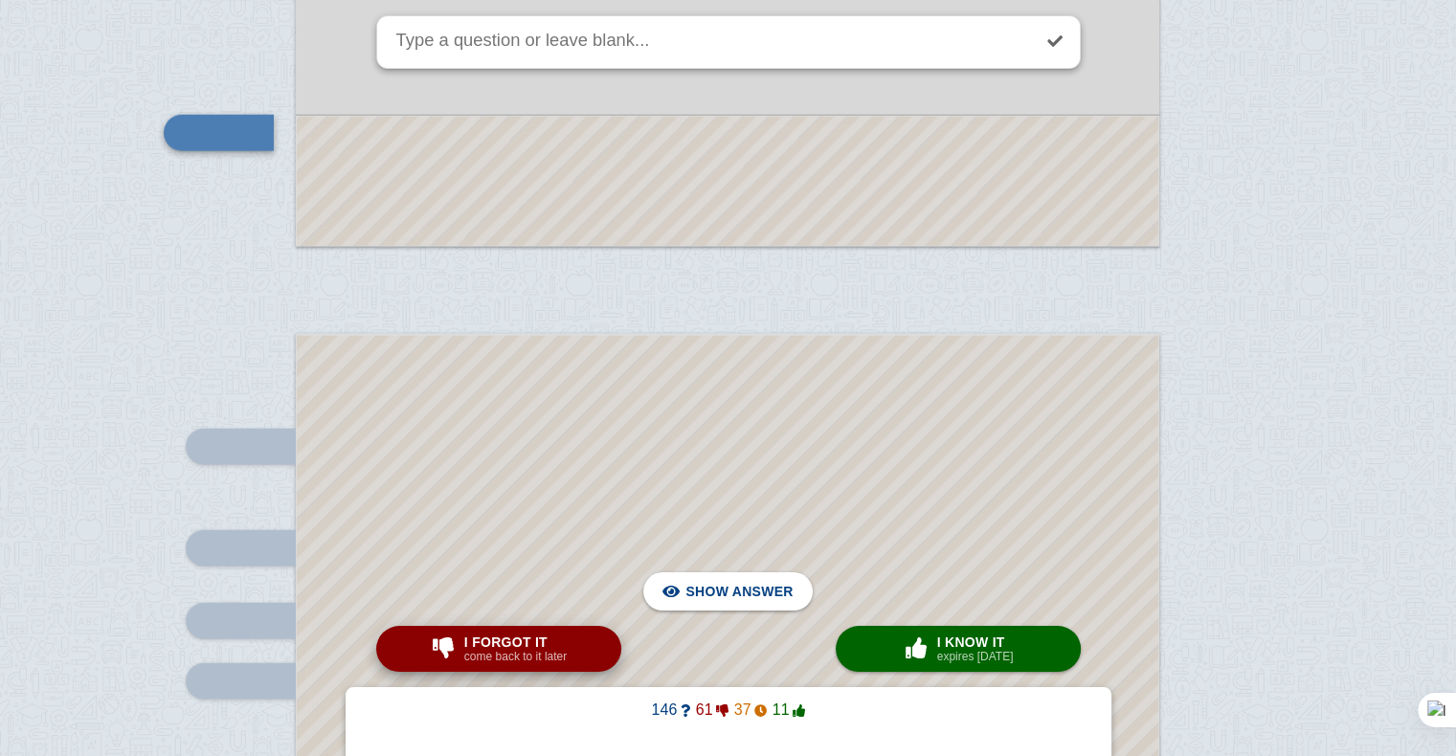
click at [550, 645] on span "I forgot it" at bounding box center [515, 642] width 102 height 15
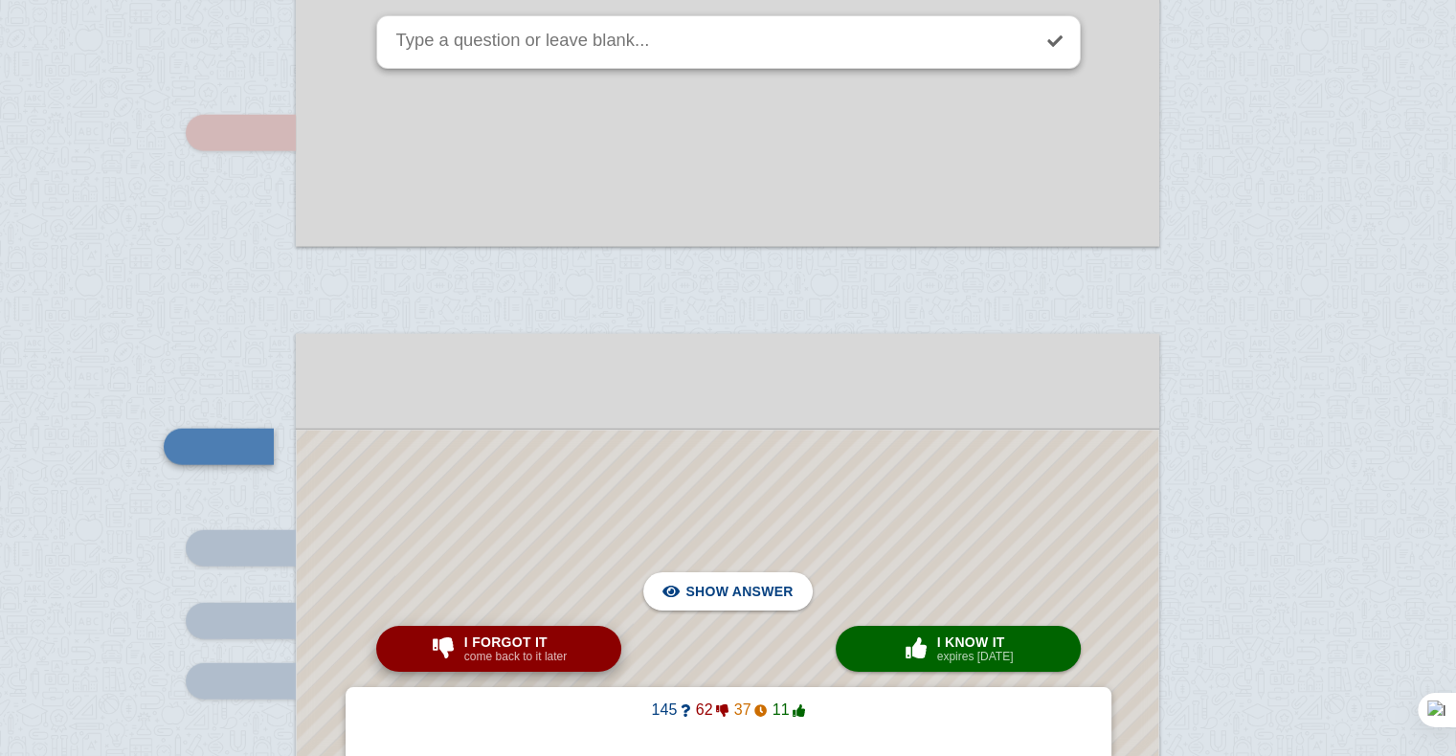
scroll to position [11996, 0]
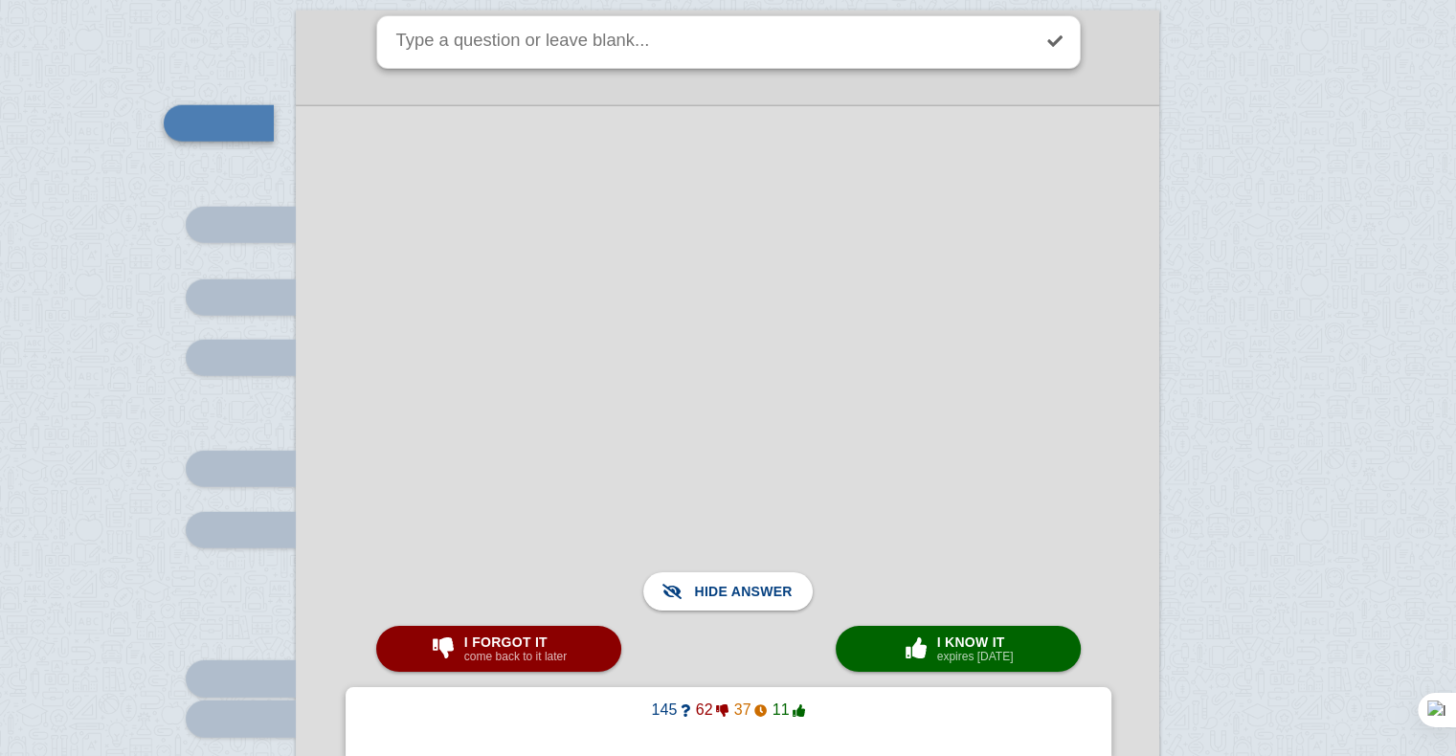
scroll to position [12142, 0]
click at [532, 659] on small "come back to it later" at bounding box center [515, 656] width 102 height 13
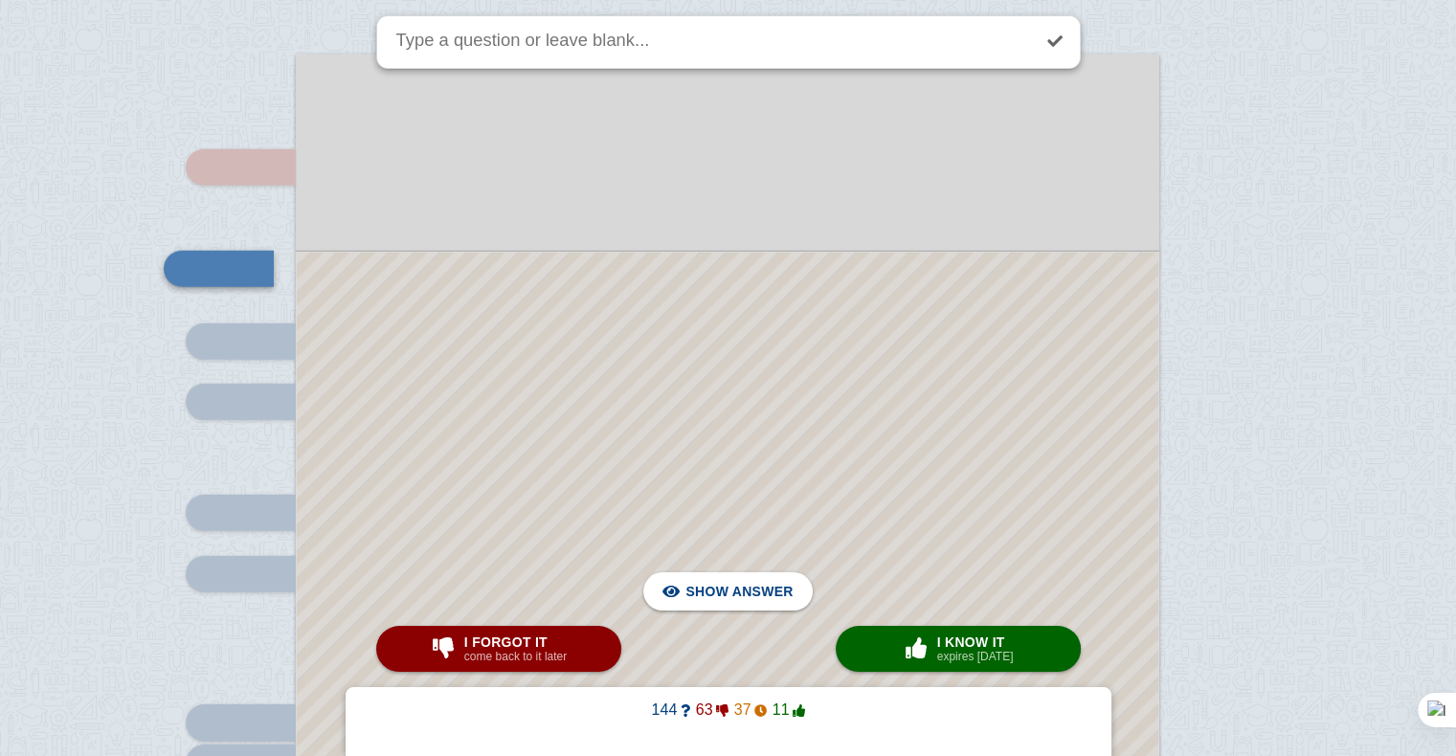
click at [597, 402] on div at bounding box center [728, 764] width 862 height 1022
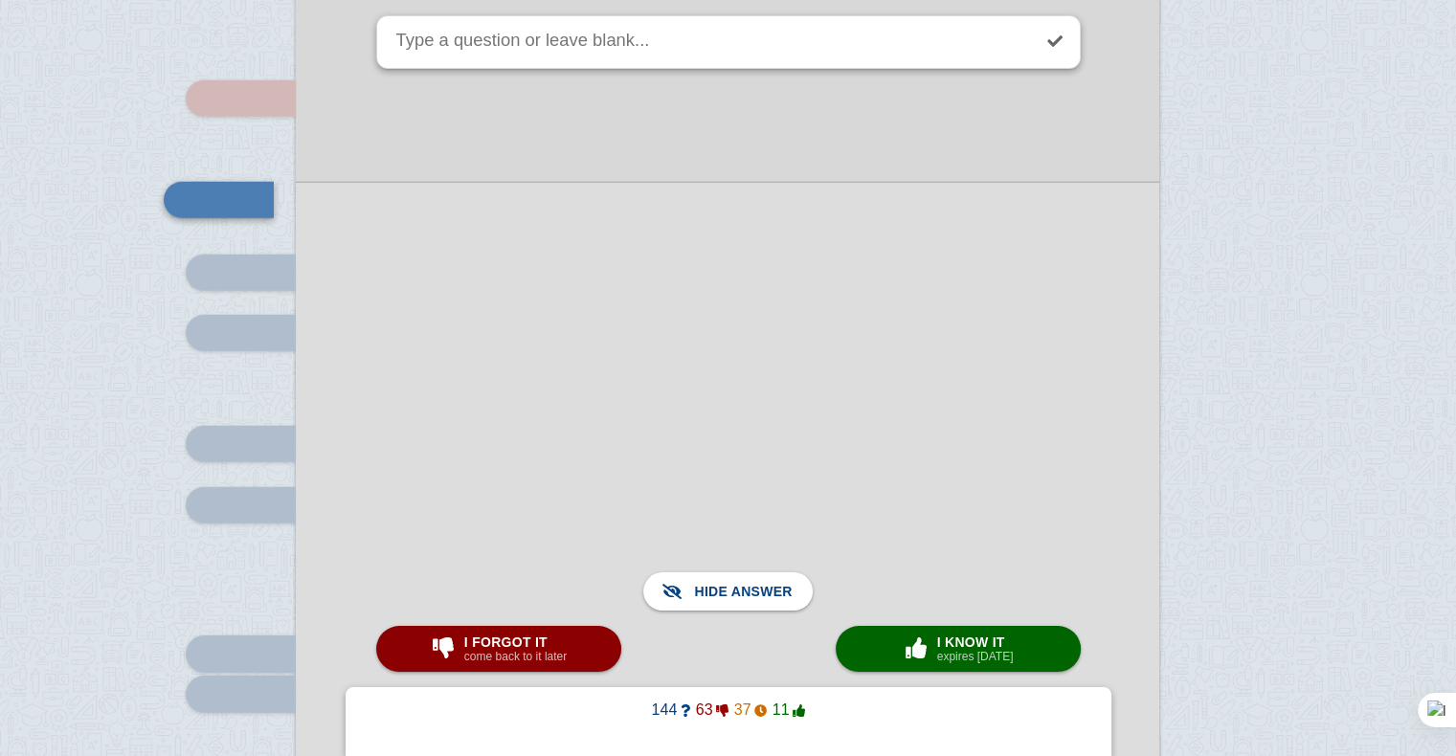
scroll to position [12166, 0]
click at [878, 645] on button "× 0 I know it expires [DATE]" at bounding box center [958, 649] width 245 height 46
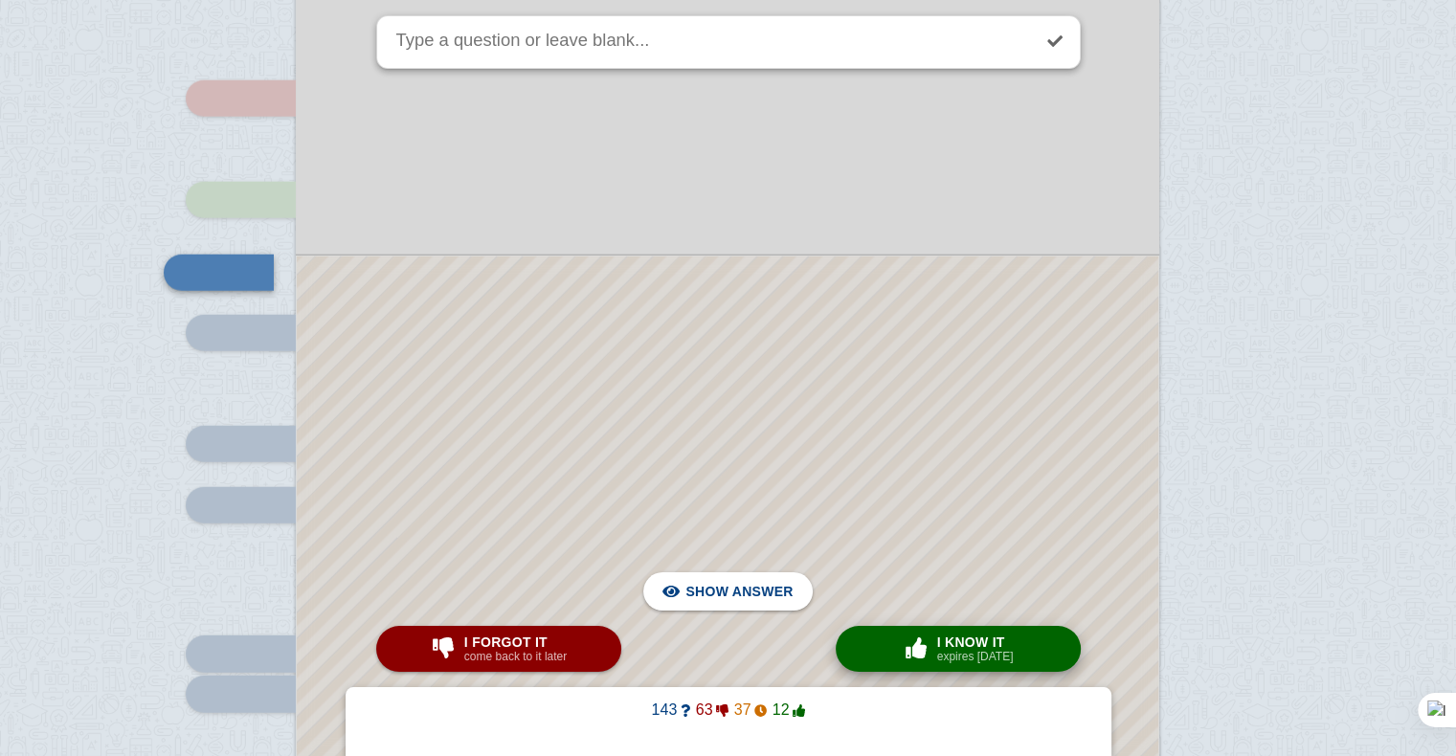
scroll to position [12170, 0]
click at [686, 395] on div at bounding box center [728, 728] width 862 height 950
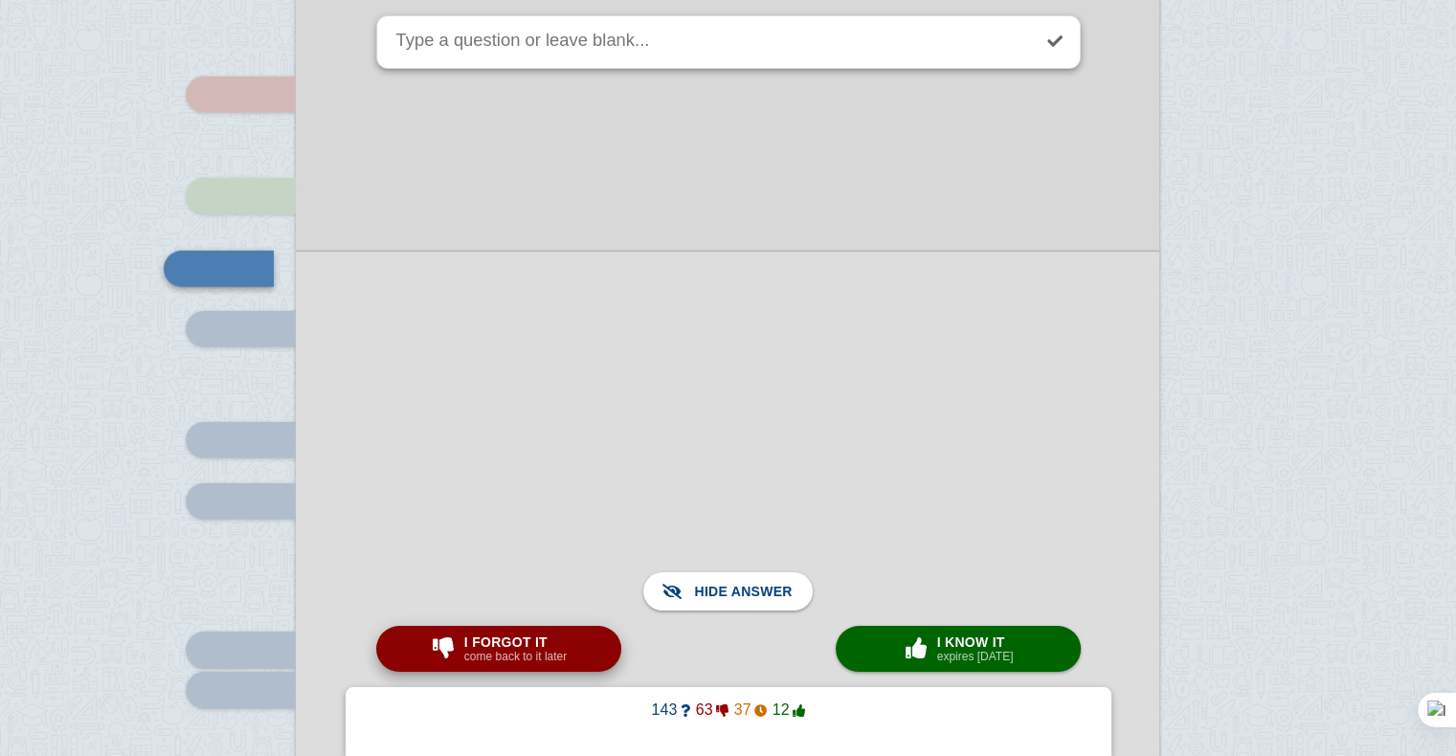
click at [531, 641] on span "I forgot it" at bounding box center [515, 642] width 102 height 15
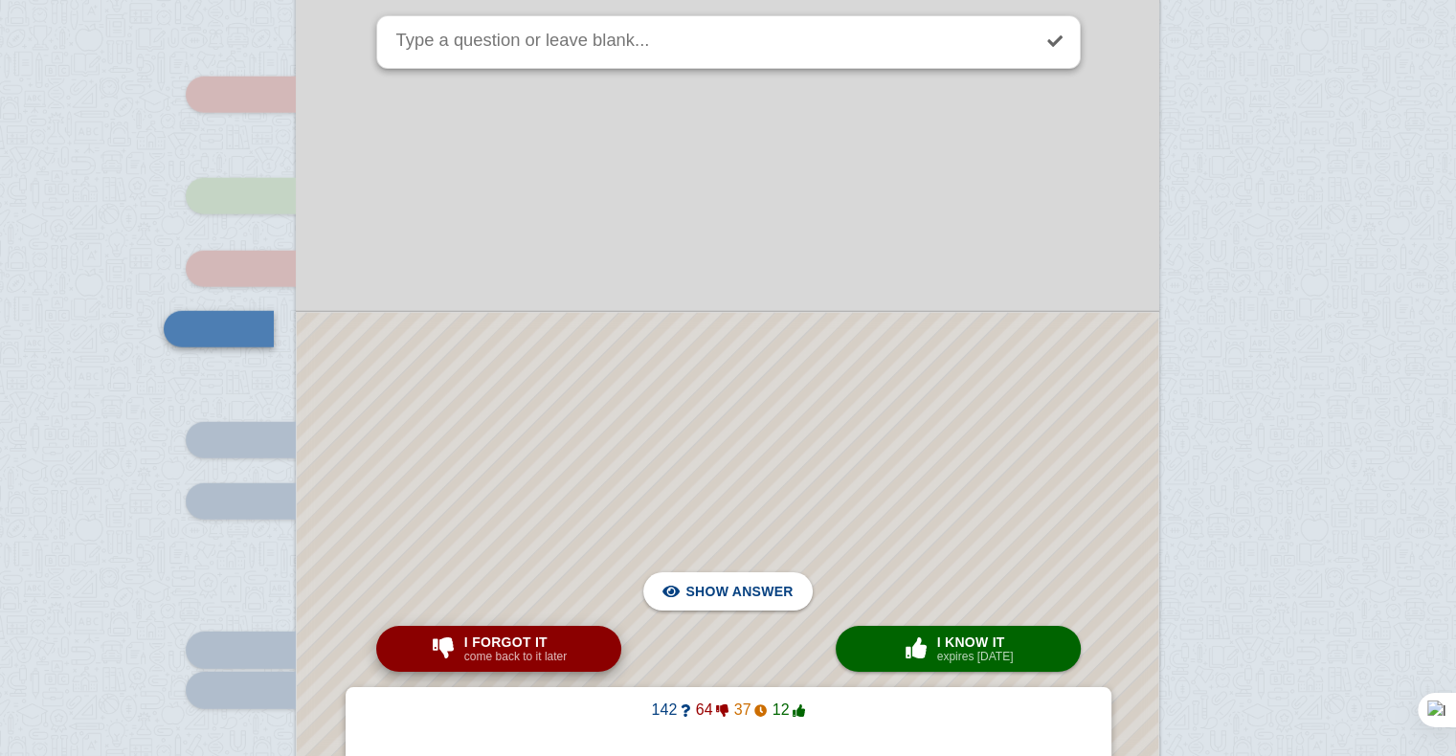
scroll to position [12231, 0]
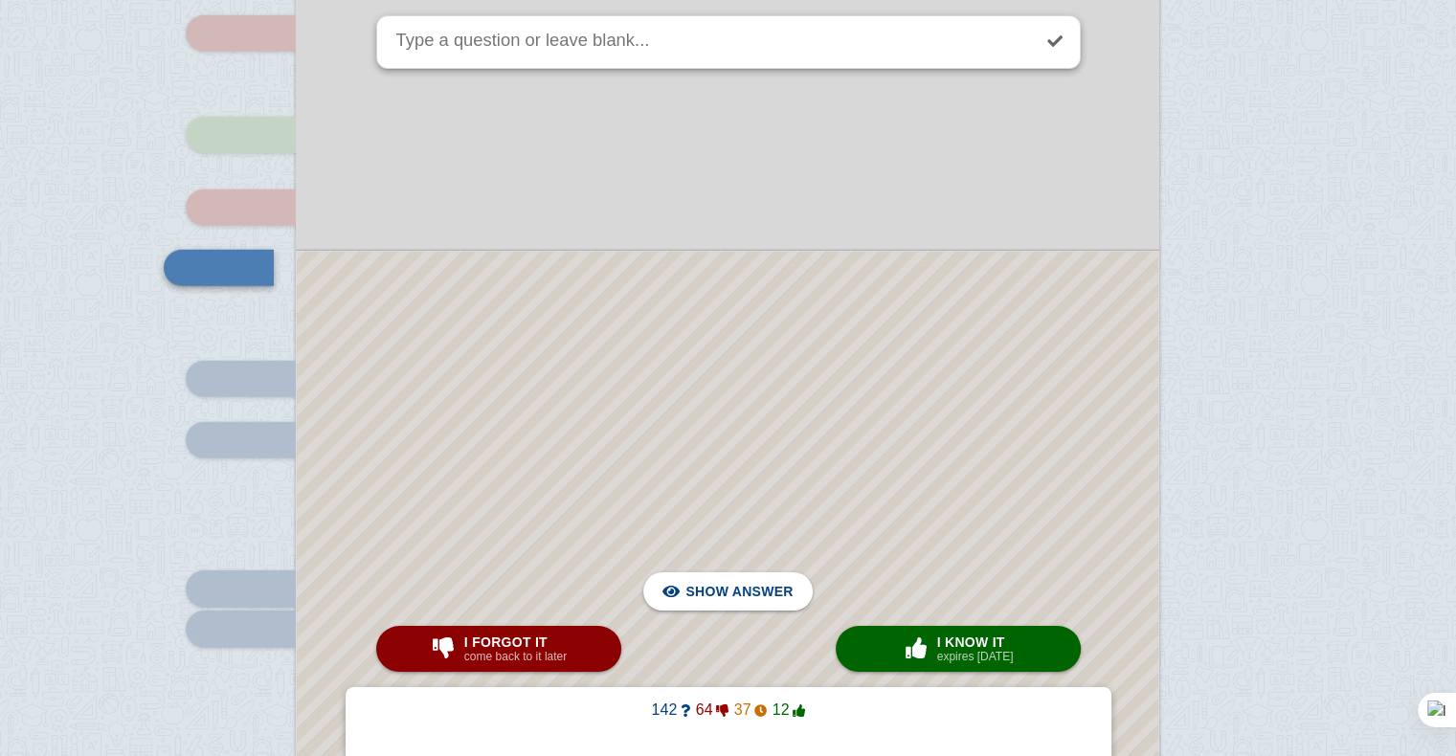
click at [563, 519] on div at bounding box center [728, 696] width 862 height 889
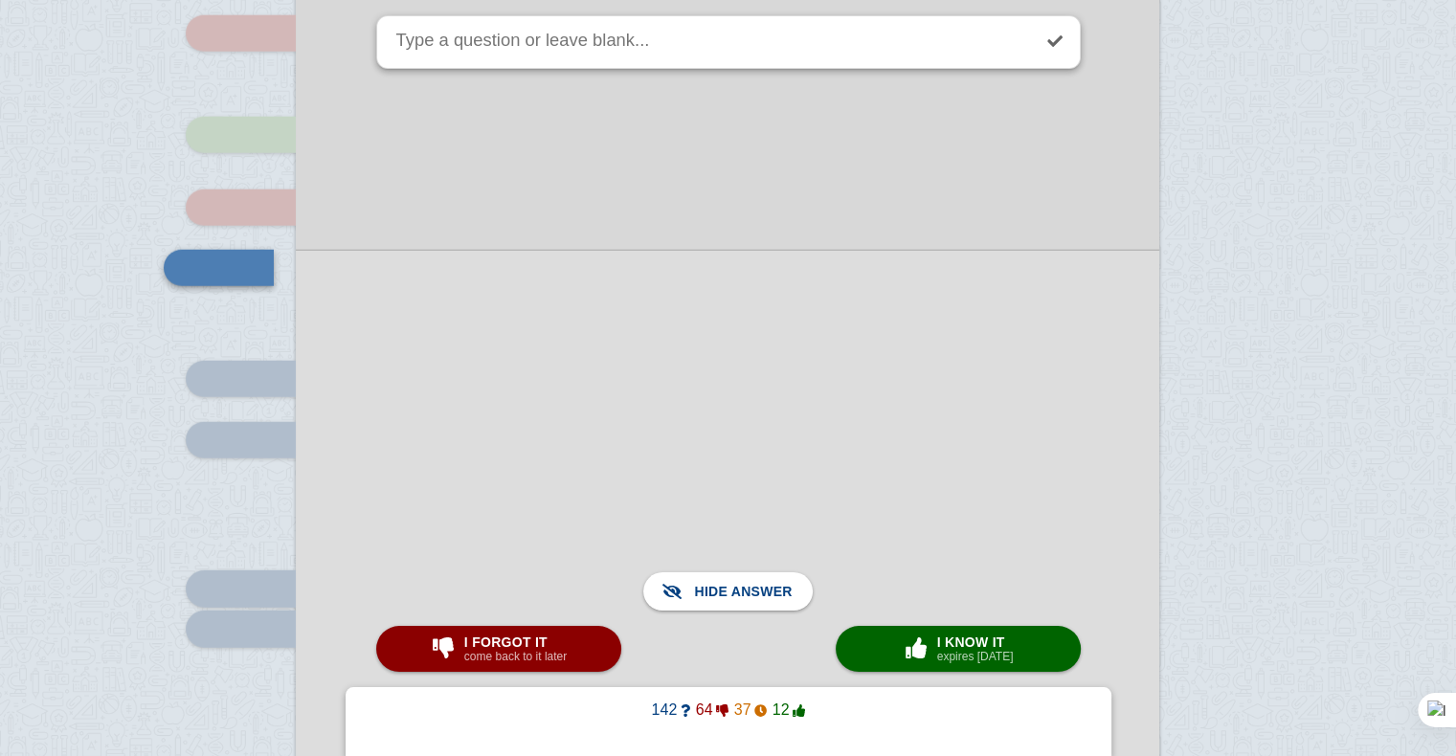
click at [563, 519] on div at bounding box center [728, 696] width 864 height 892
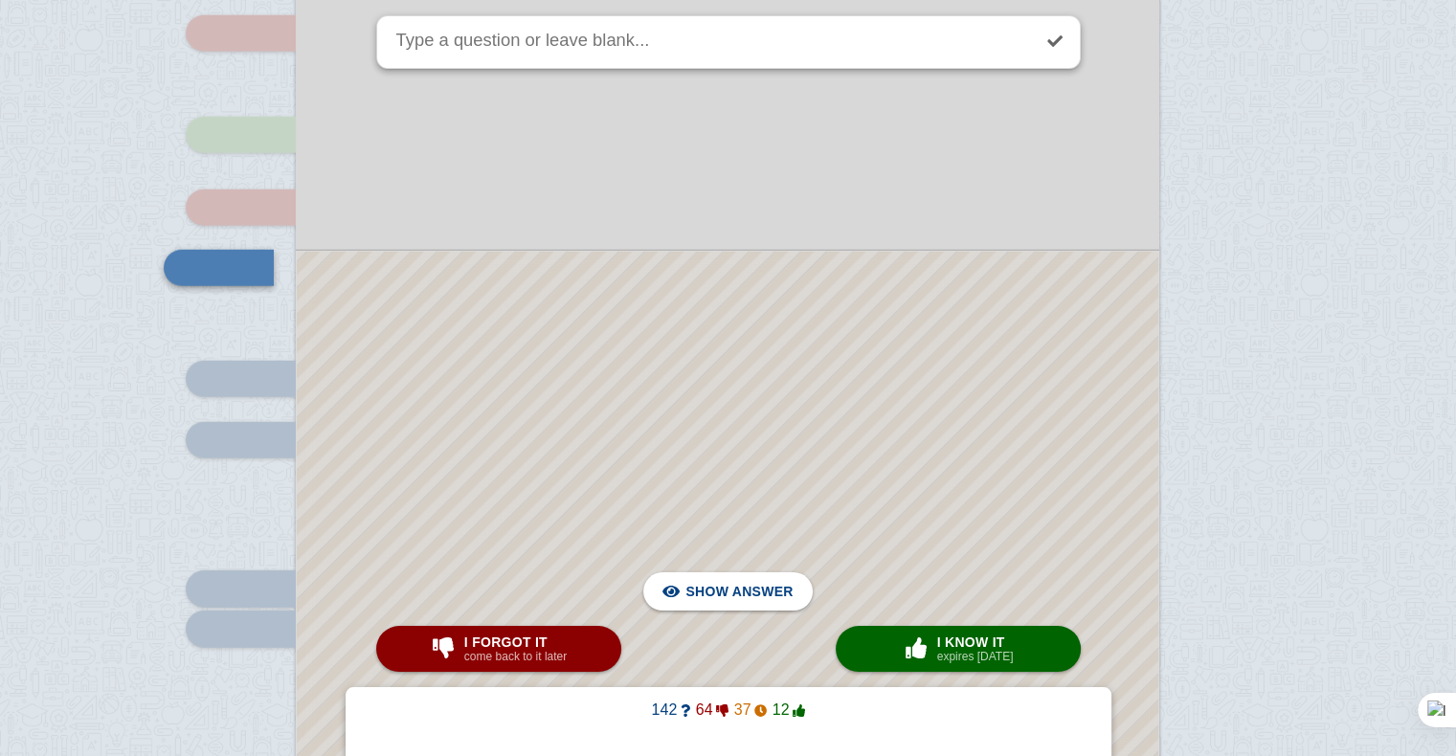
click at [563, 519] on div at bounding box center [728, 696] width 862 height 889
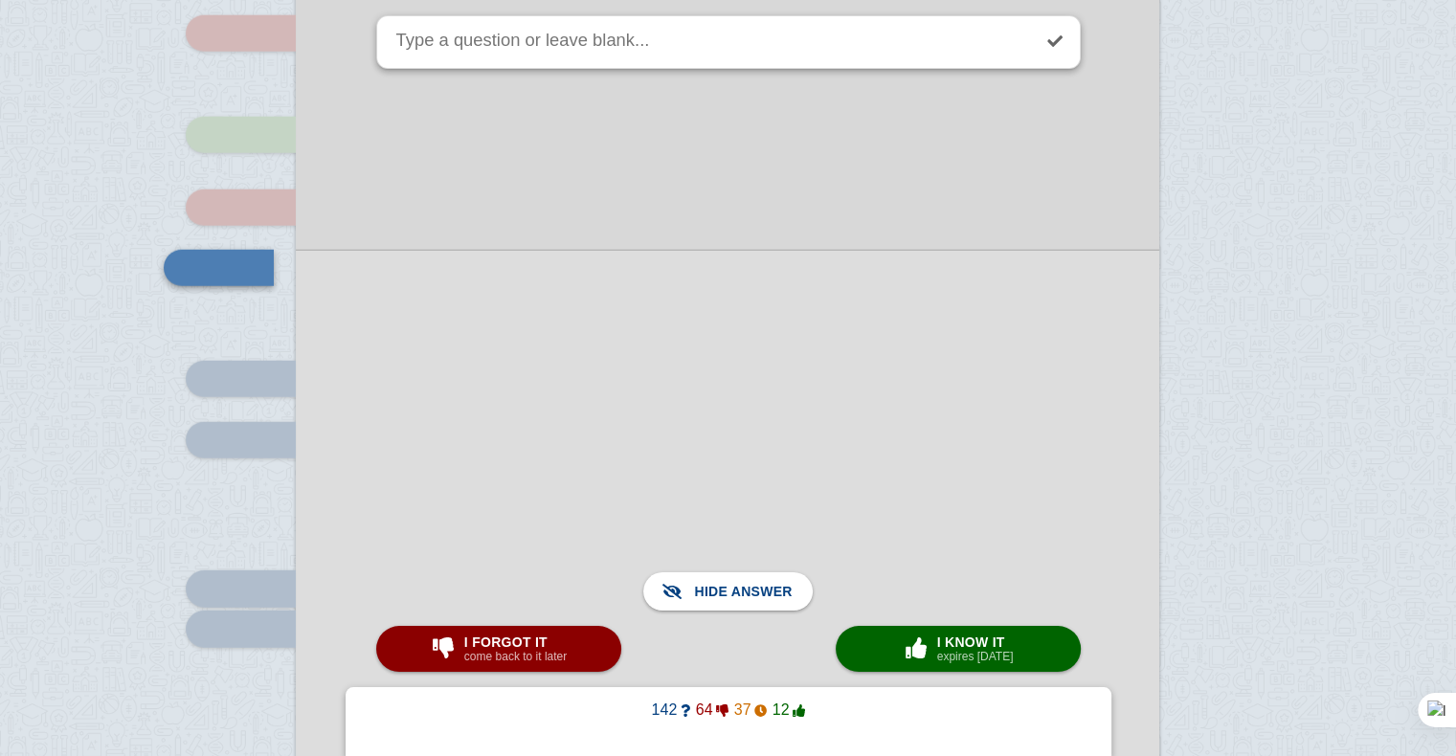
click at [563, 519] on div at bounding box center [728, 696] width 864 height 892
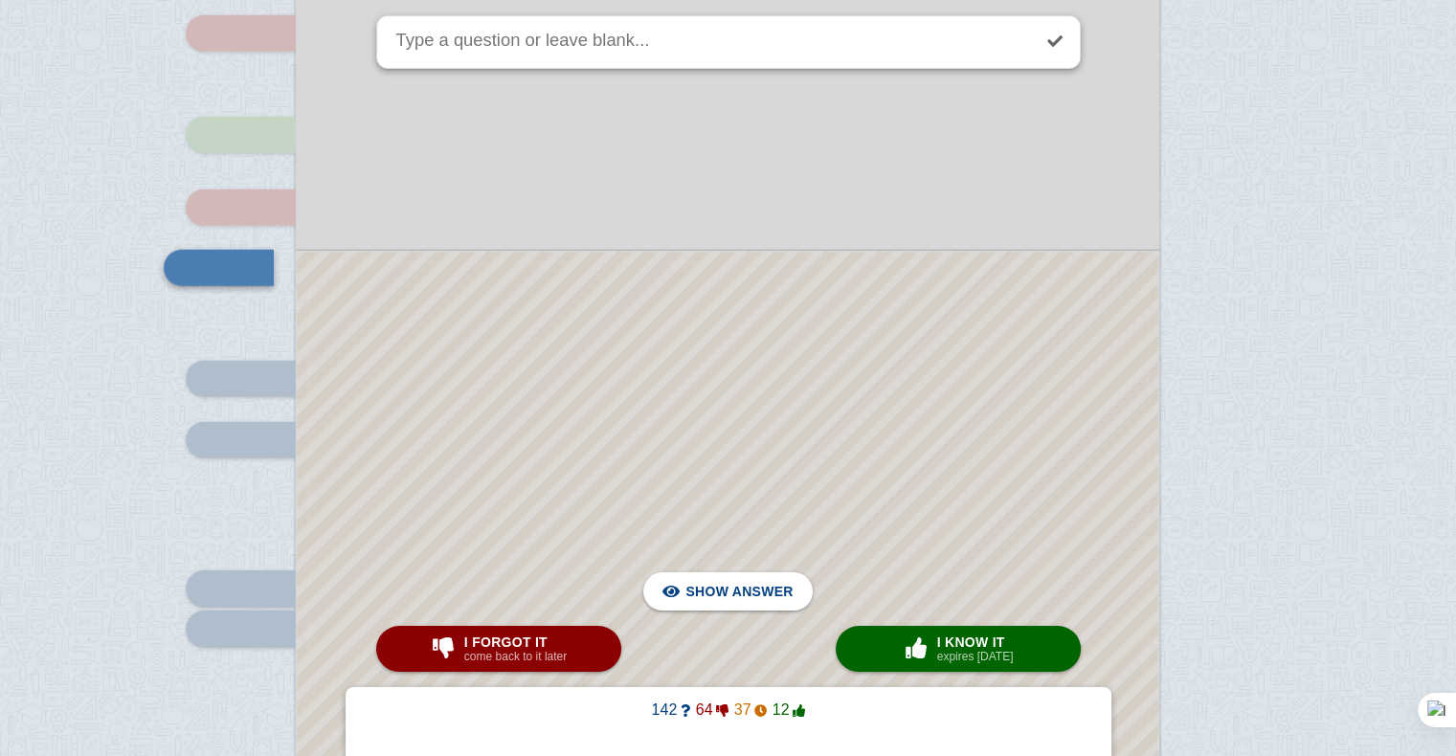
click at [540, 482] on div at bounding box center [728, 696] width 862 height 889
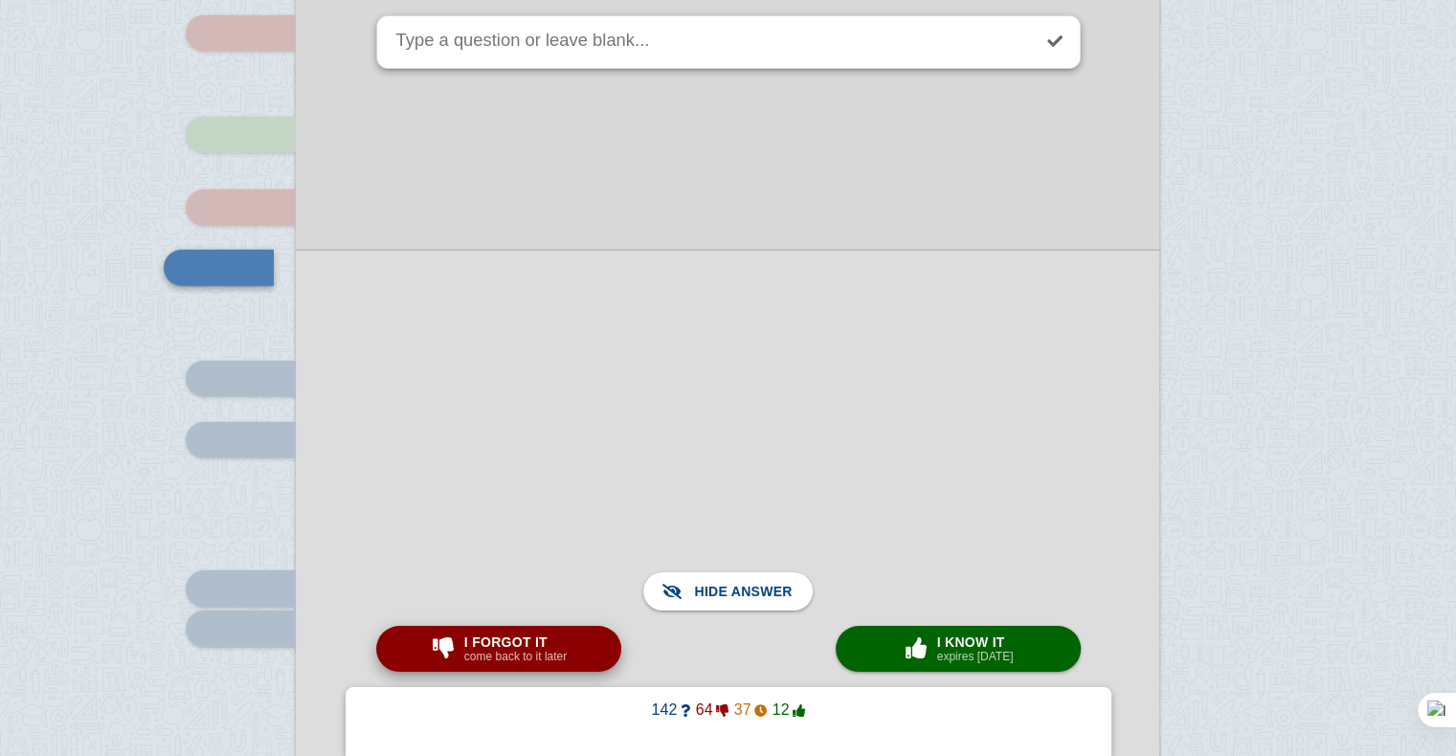
click at [530, 639] on span "I forgot it" at bounding box center [515, 642] width 102 height 15
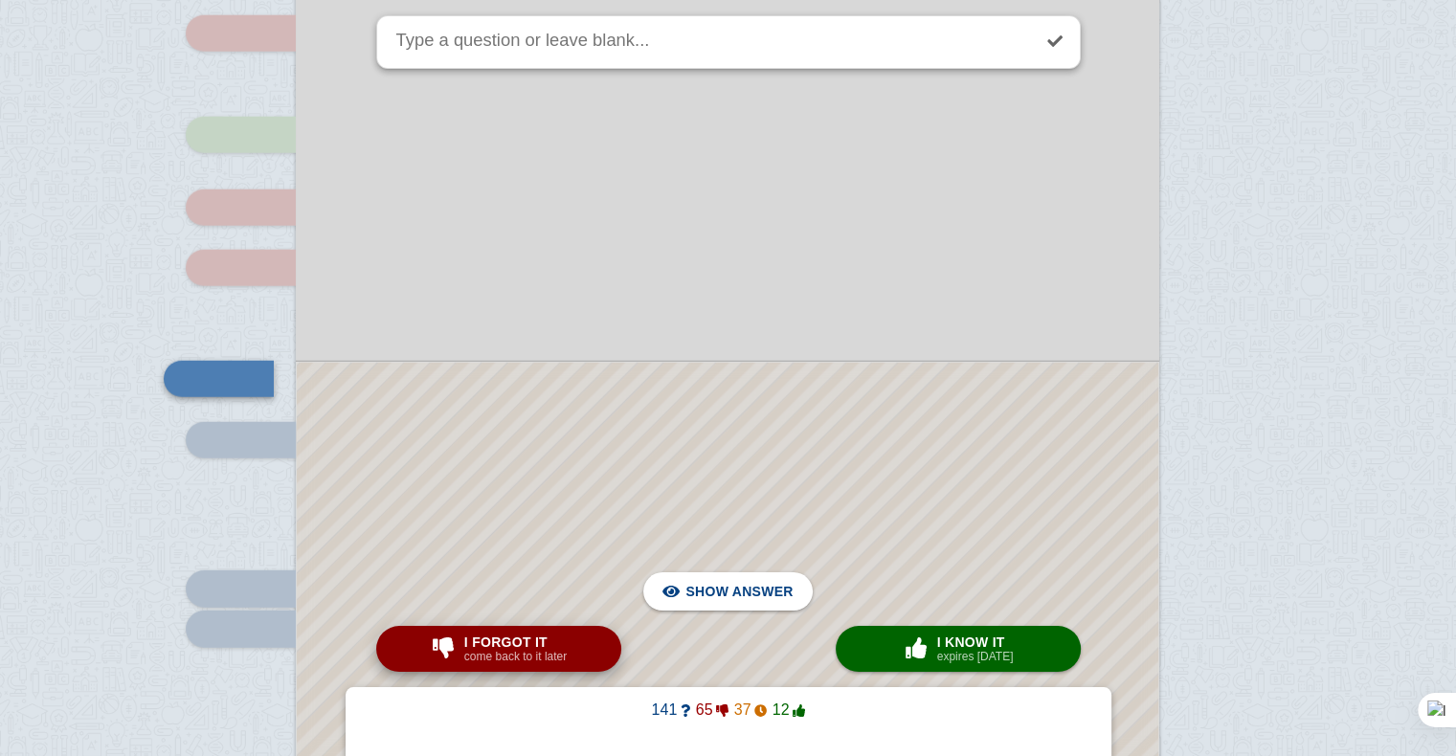
scroll to position [12342, 0]
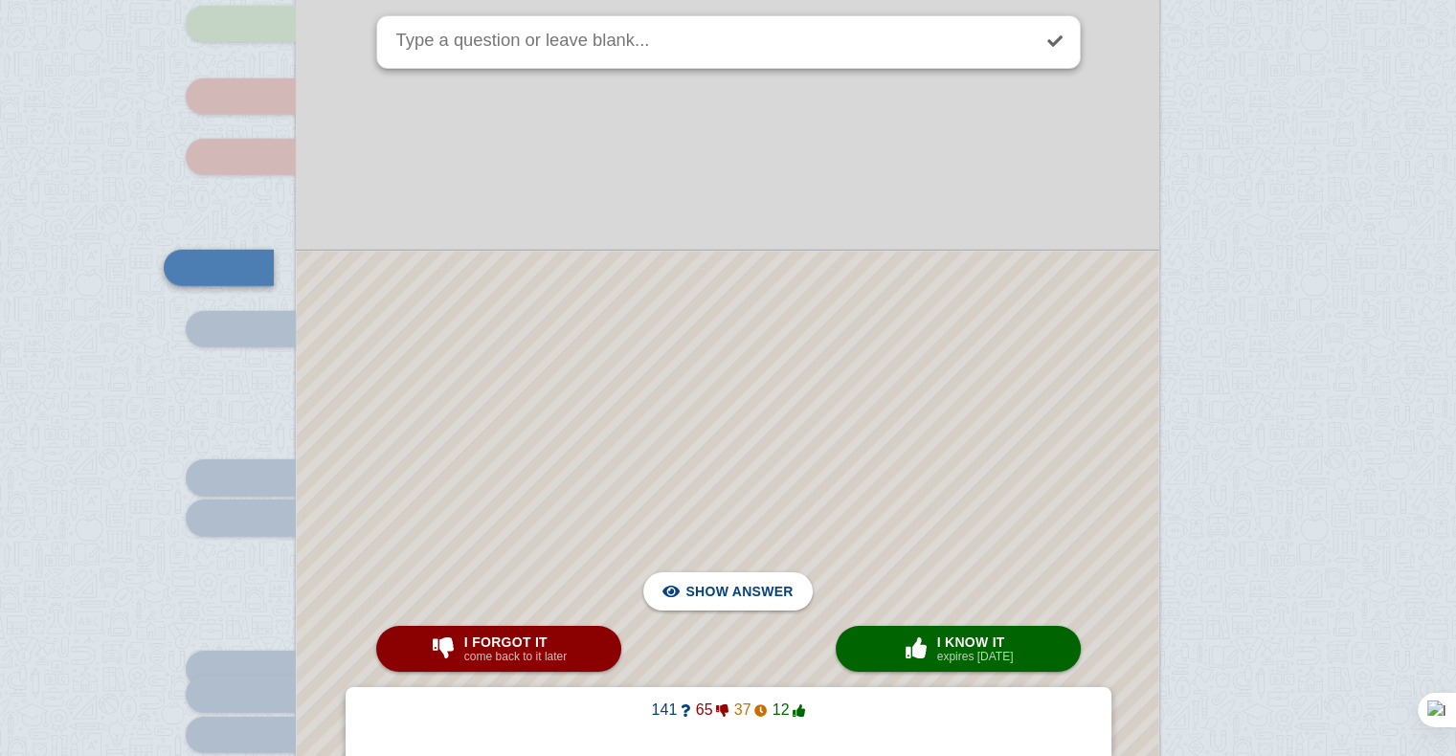
click at [544, 471] on div at bounding box center [728, 641] width 862 height 778
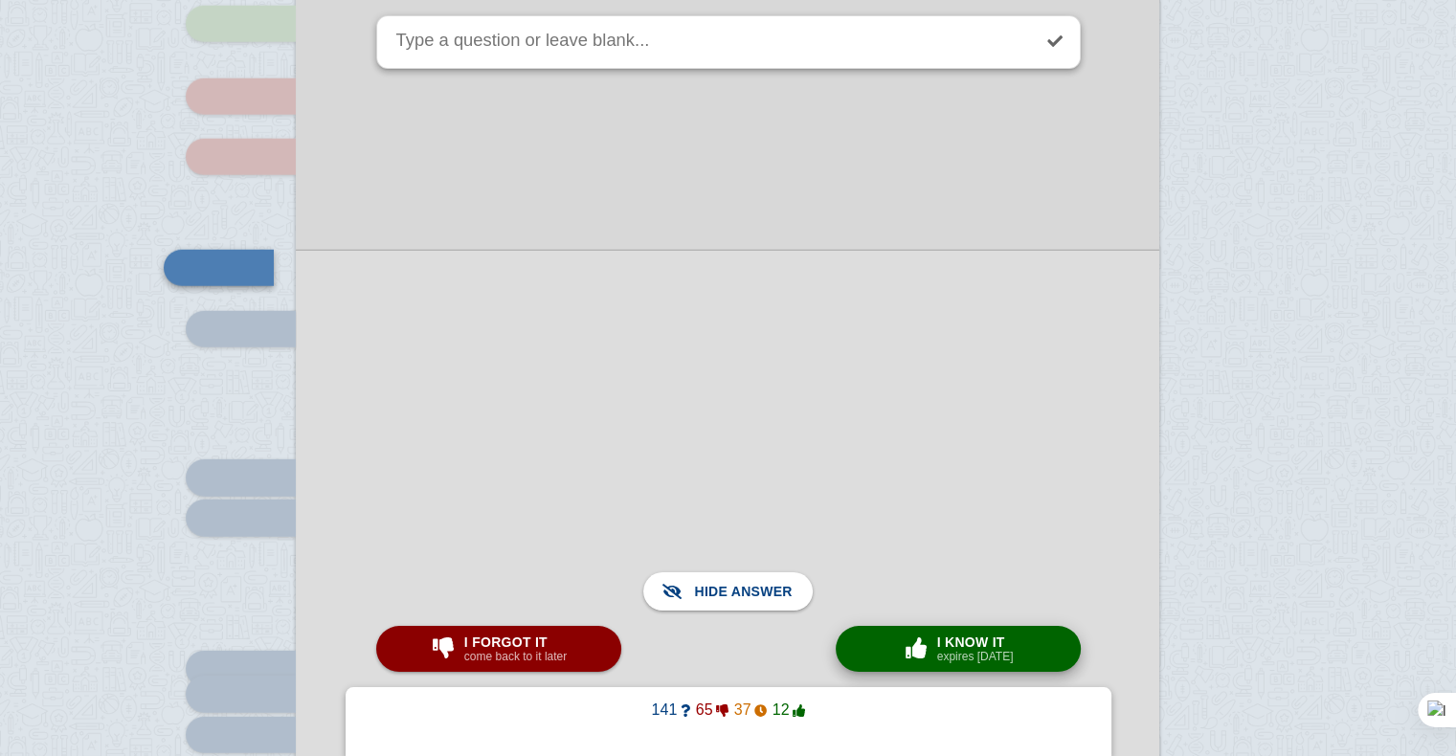
click at [926, 657] on span "button" at bounding box center [916, 648] width 31 height 21
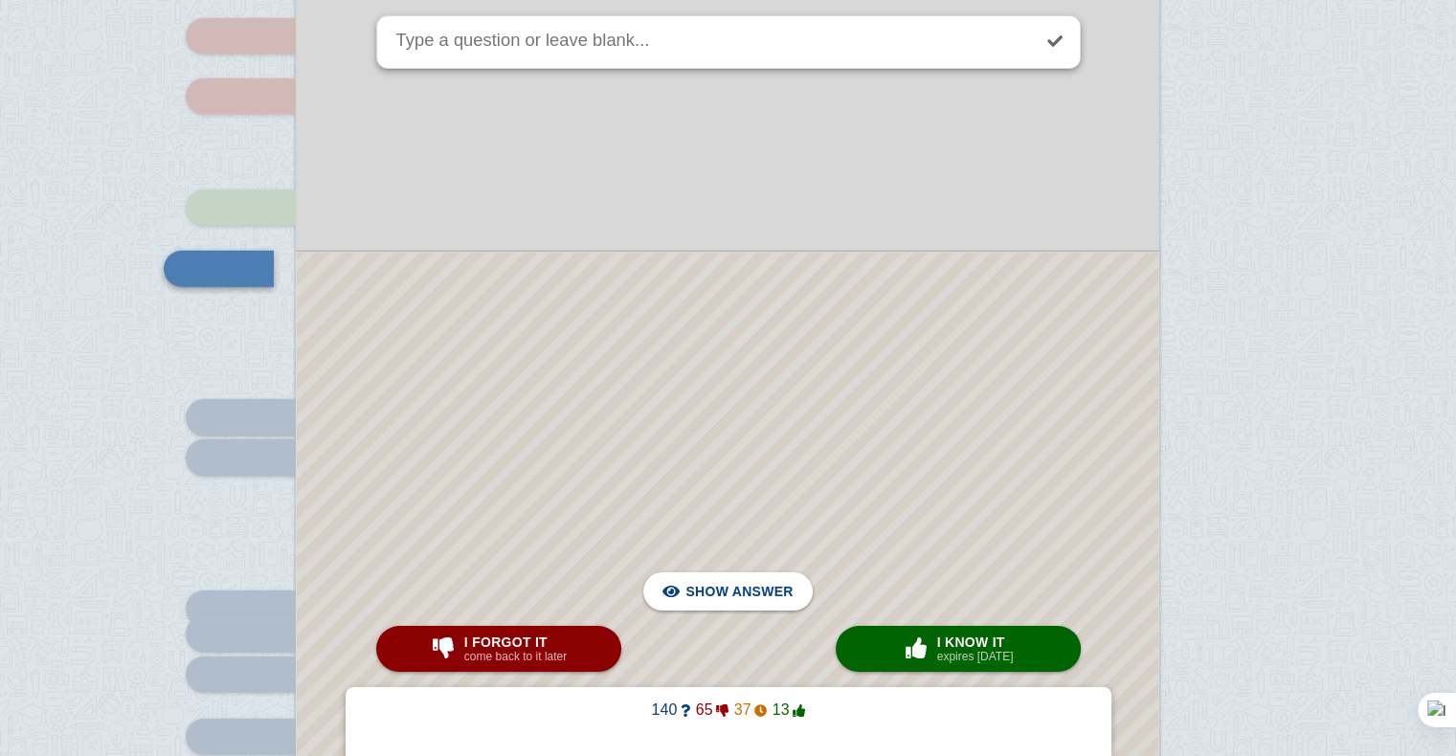
click at [722, 416] on div at bounding box center [728, 611] width 862 height 717
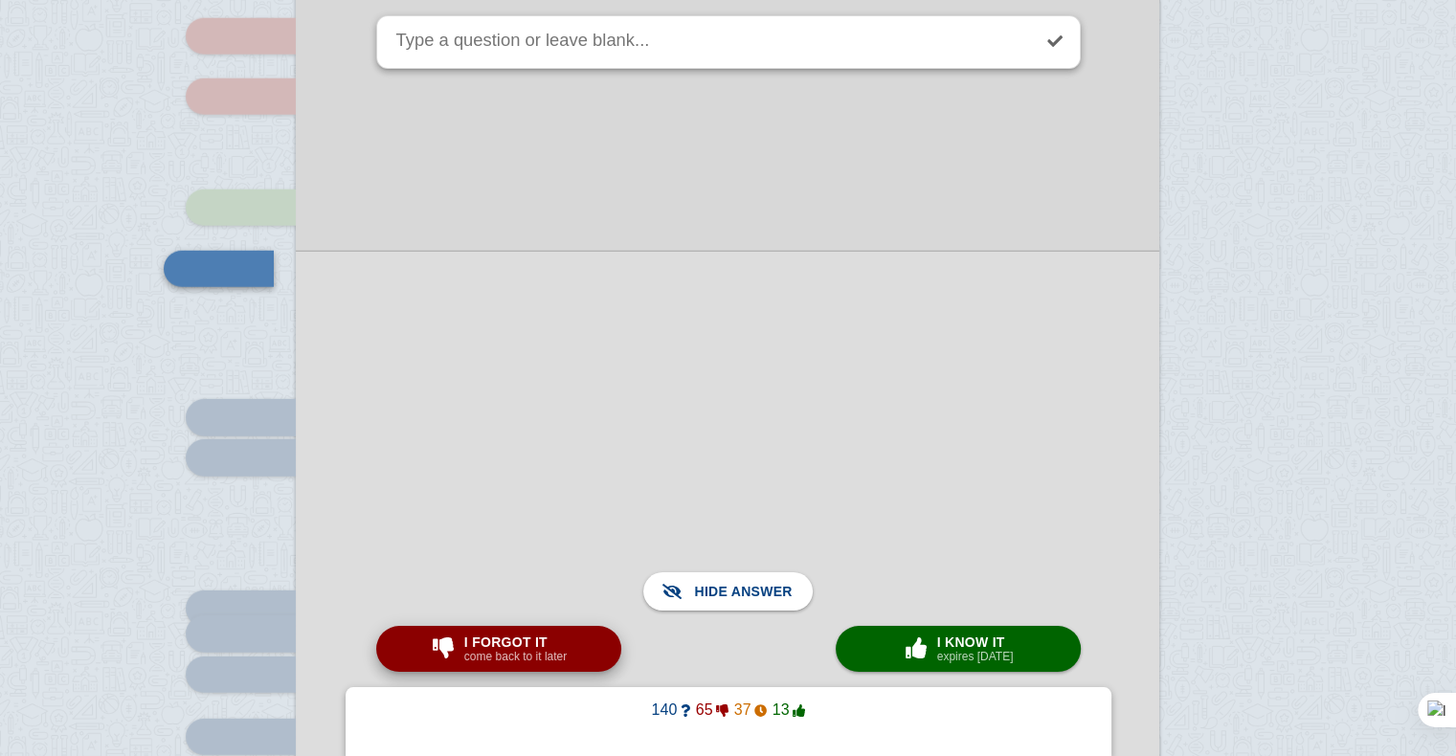
click at [468, 646] on span "I forgot it" at bounding box center [515, 642] width 102 height 15
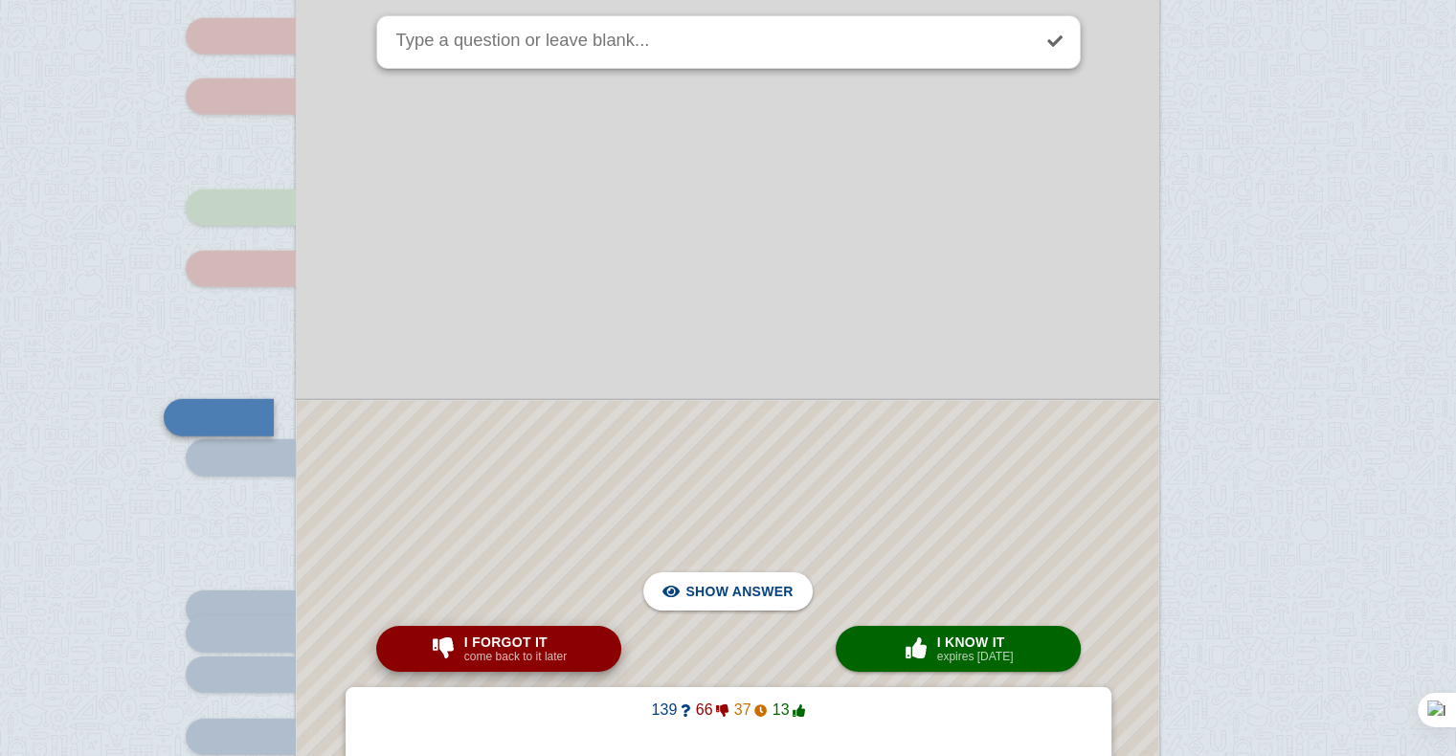
scroll to position [12552, 0]
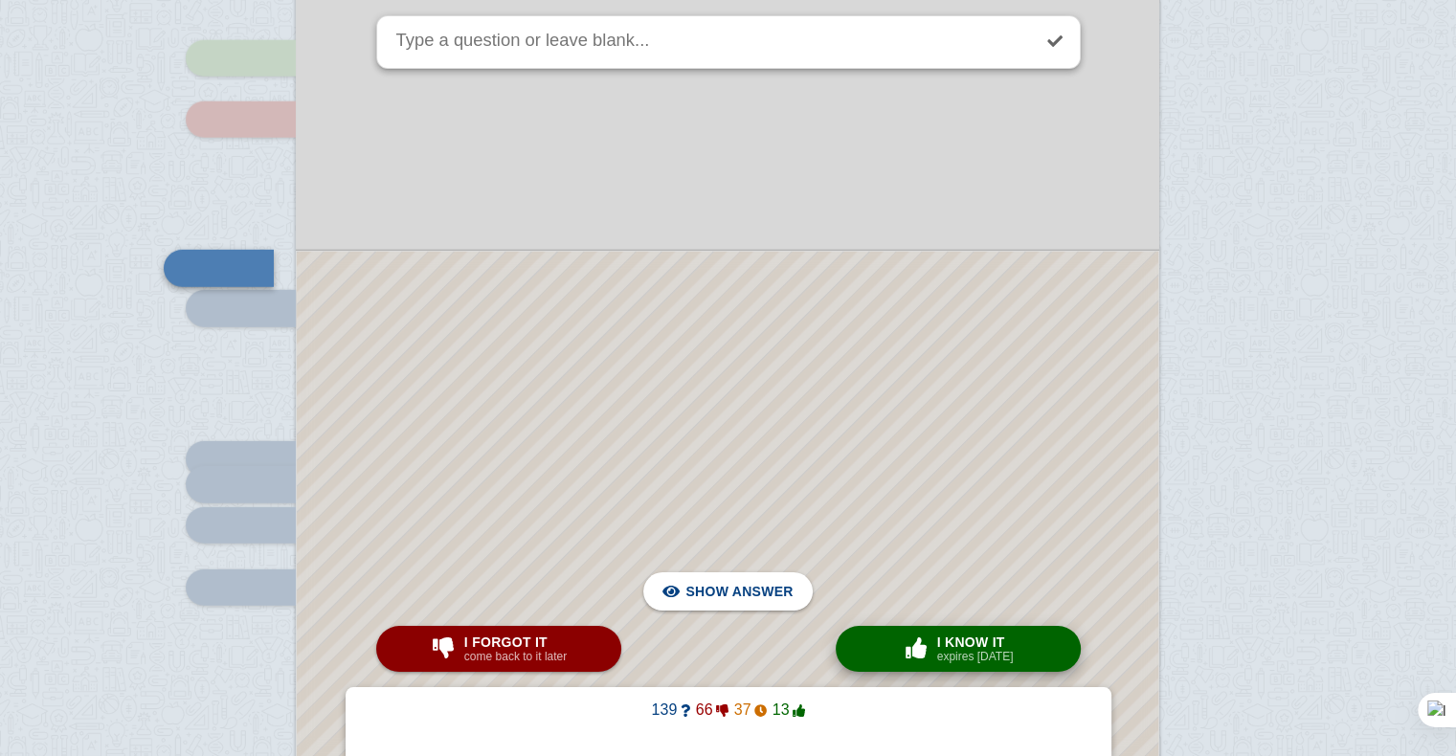
click at [911, 664] on div "× 0 I know it expires [DATE]" at bounding box center [958, 649] width 119 height 31
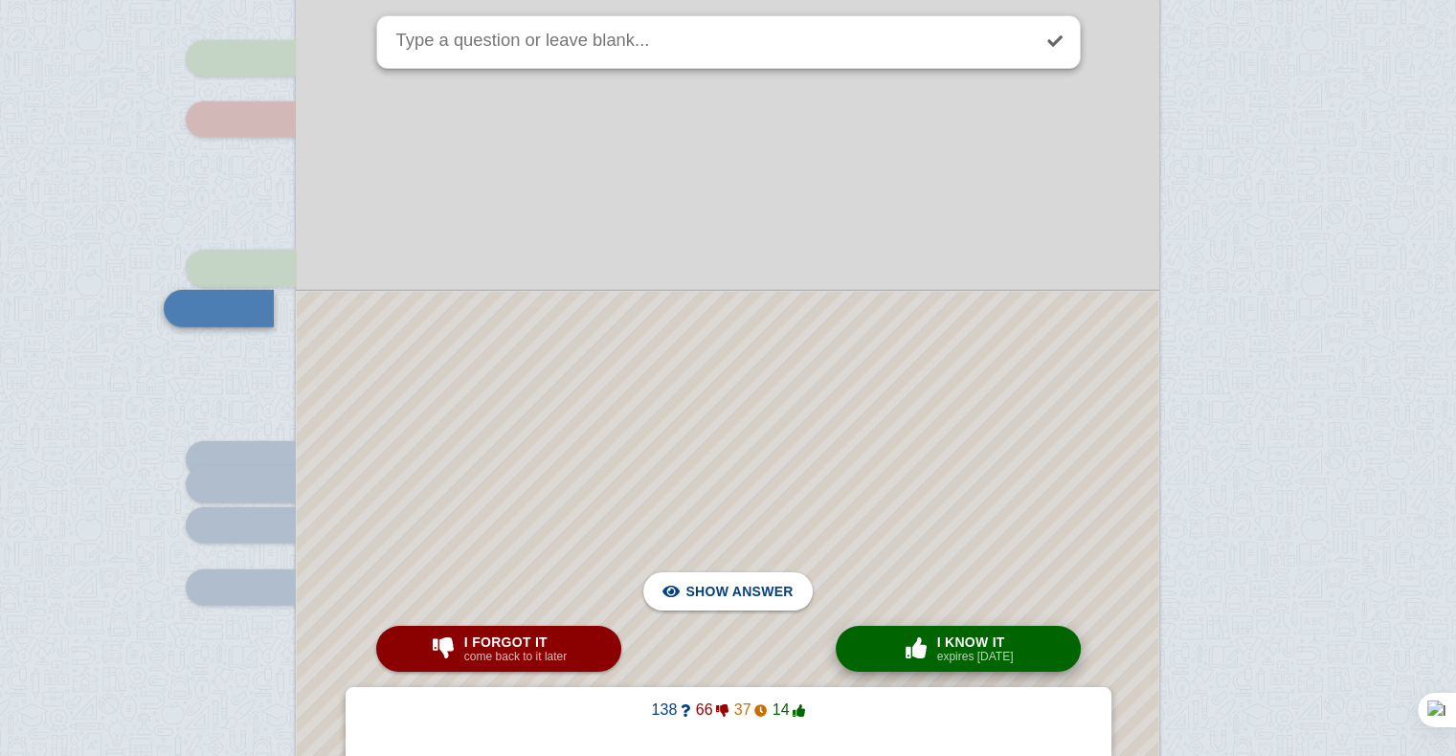
scroll to position [12592, 0]
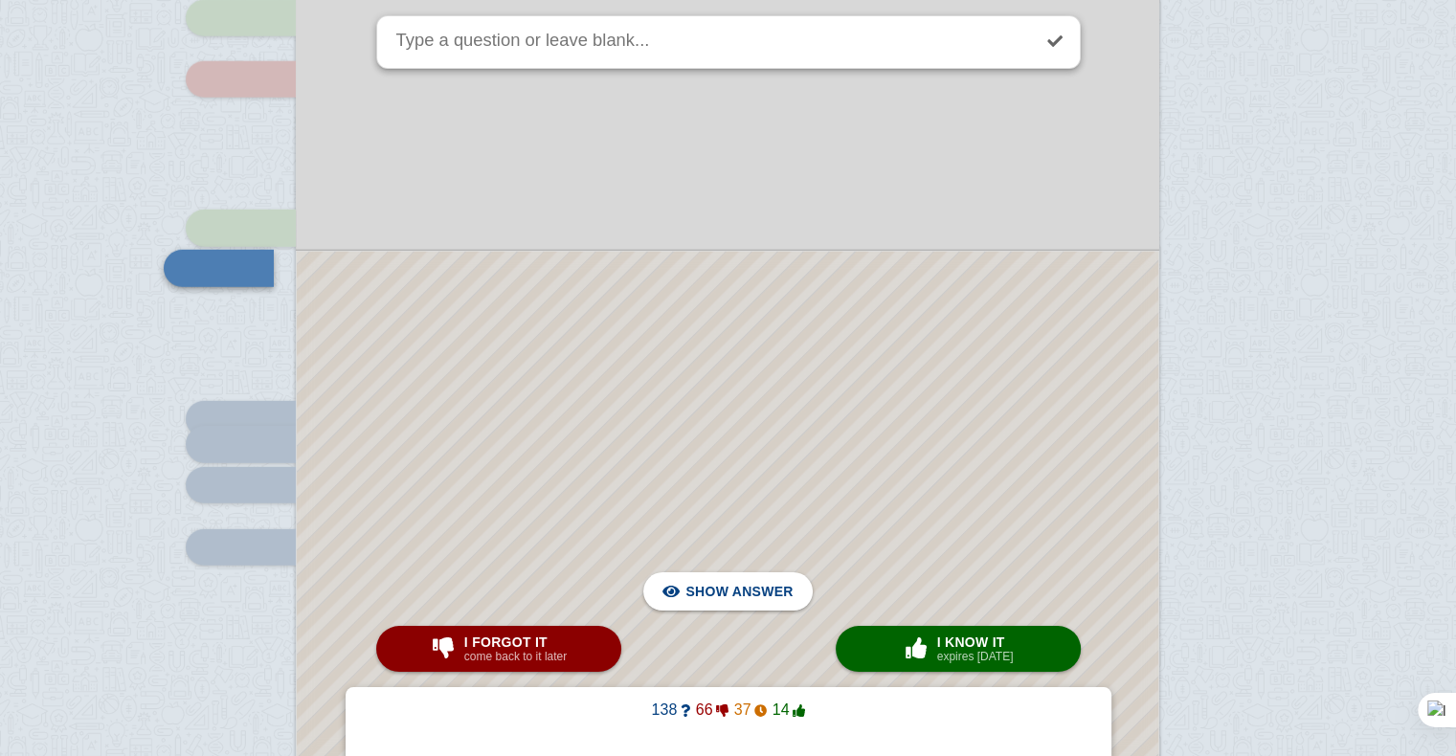
click at [708, 456] on div at bounding box center [728, 516] width 862 height 528
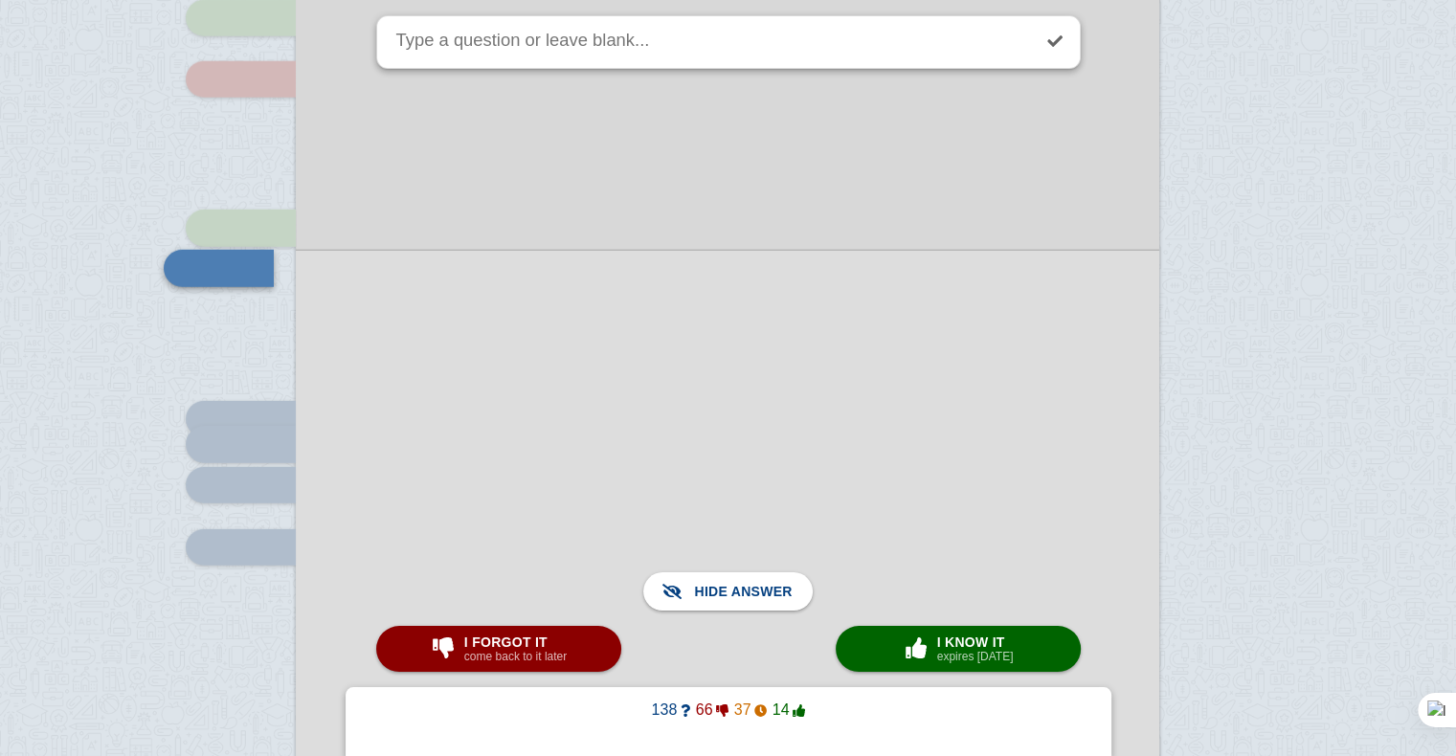
click at [708, 456] on div at bounding box center [728, 515] width 864 height 531
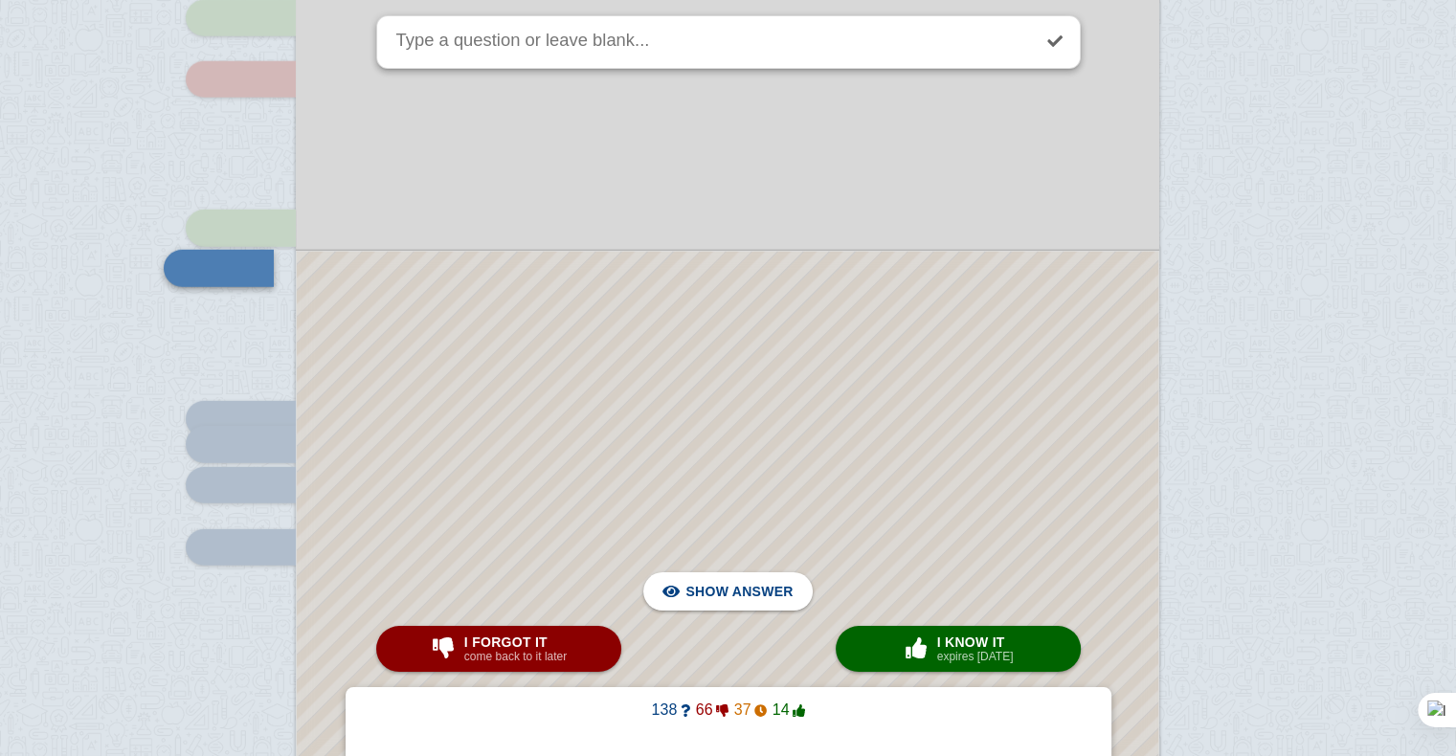
click at [708, 456] on div at bounding box center [728, 516] width 862 height 528
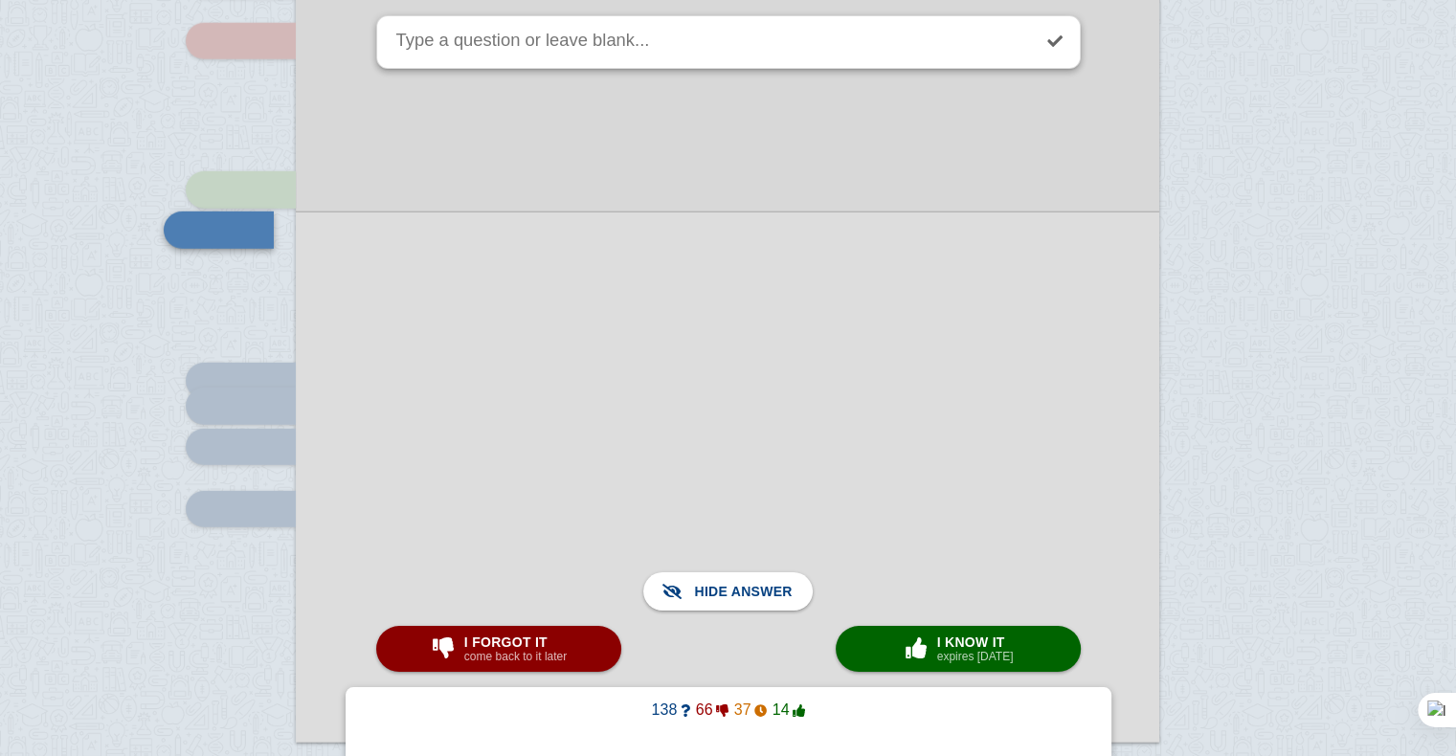
scroll to position [12631, 0]
click at [572, 649] on button "I forgot it come back to it later" at bounding box center [498, 649] width 245 height 46
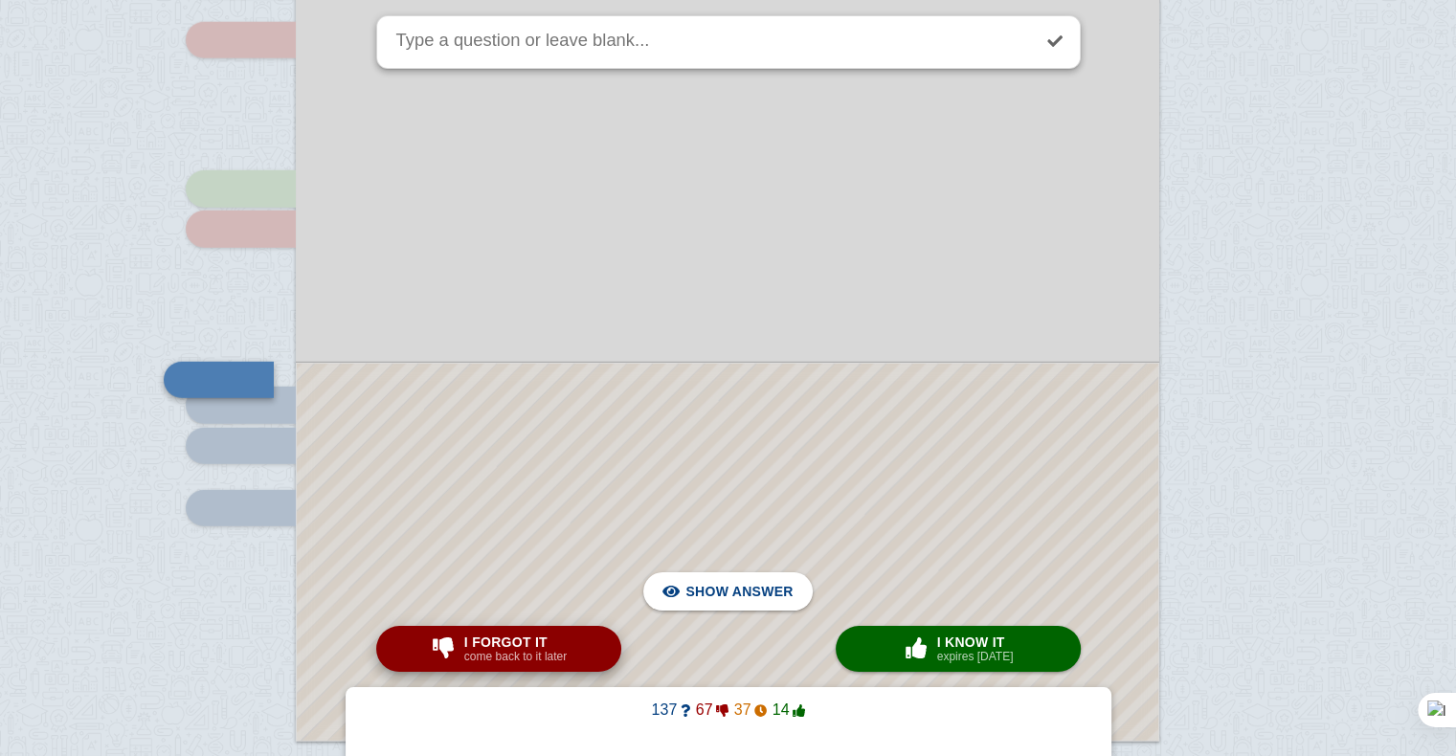
scroll to position [12743, 0]
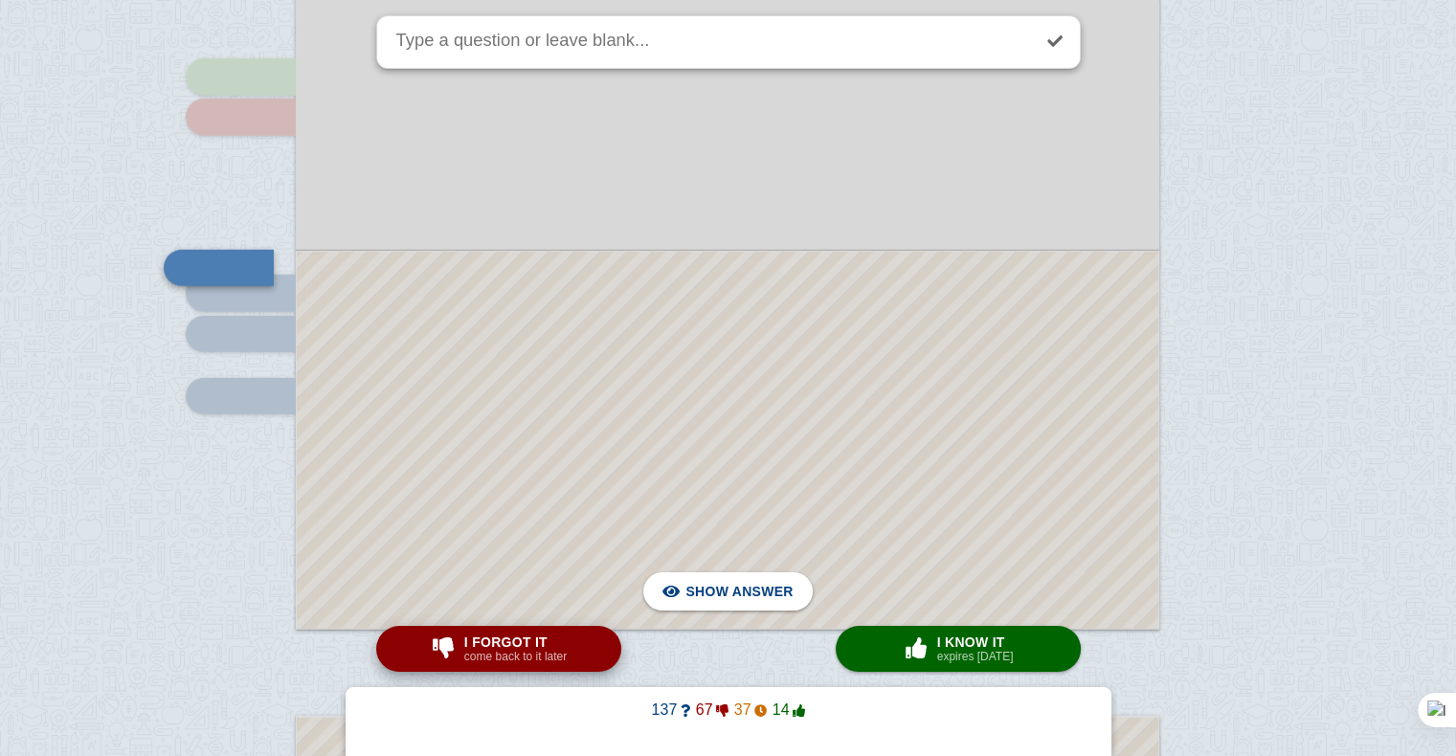
click at [572, 649] on button "I forgot it come back to it later" at bounding box center [498, 649] width 245 height 46
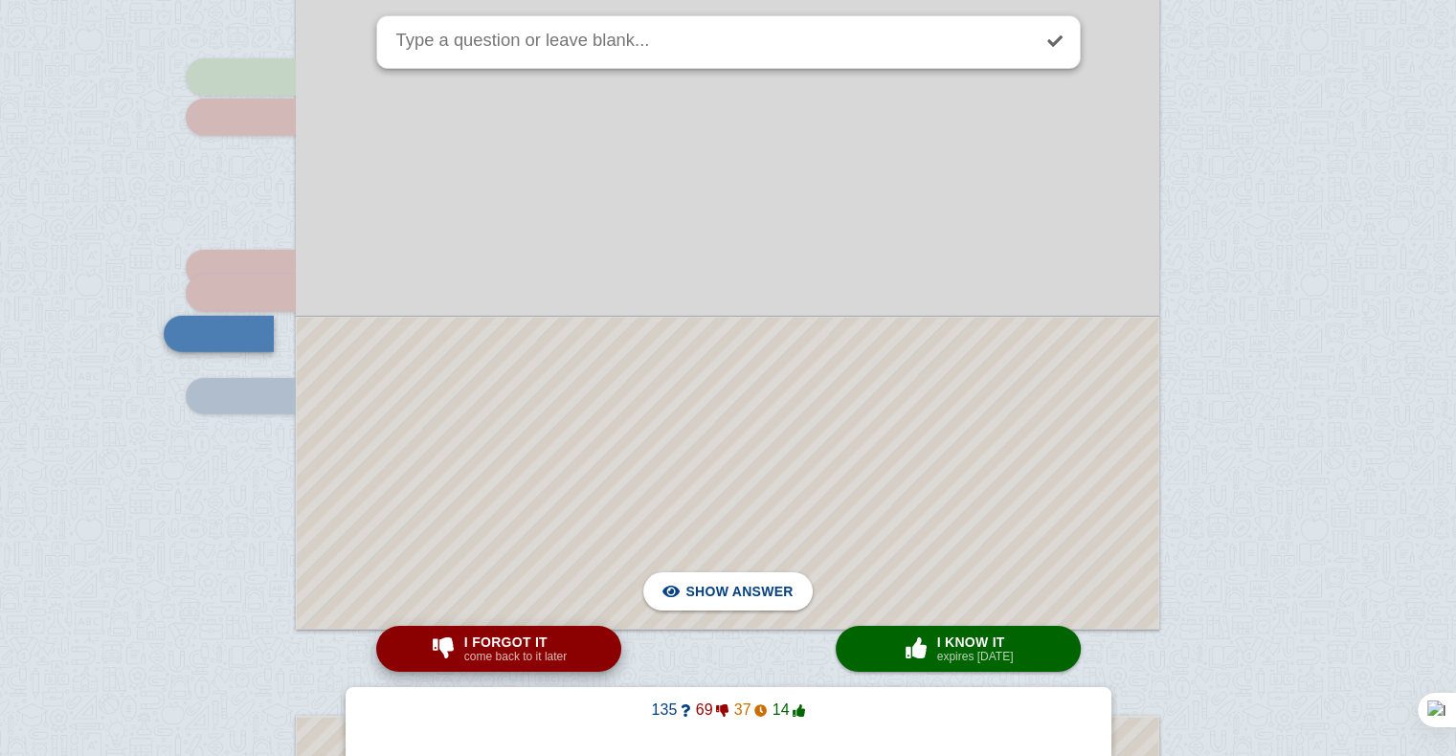
scroll to position [12809, 0]
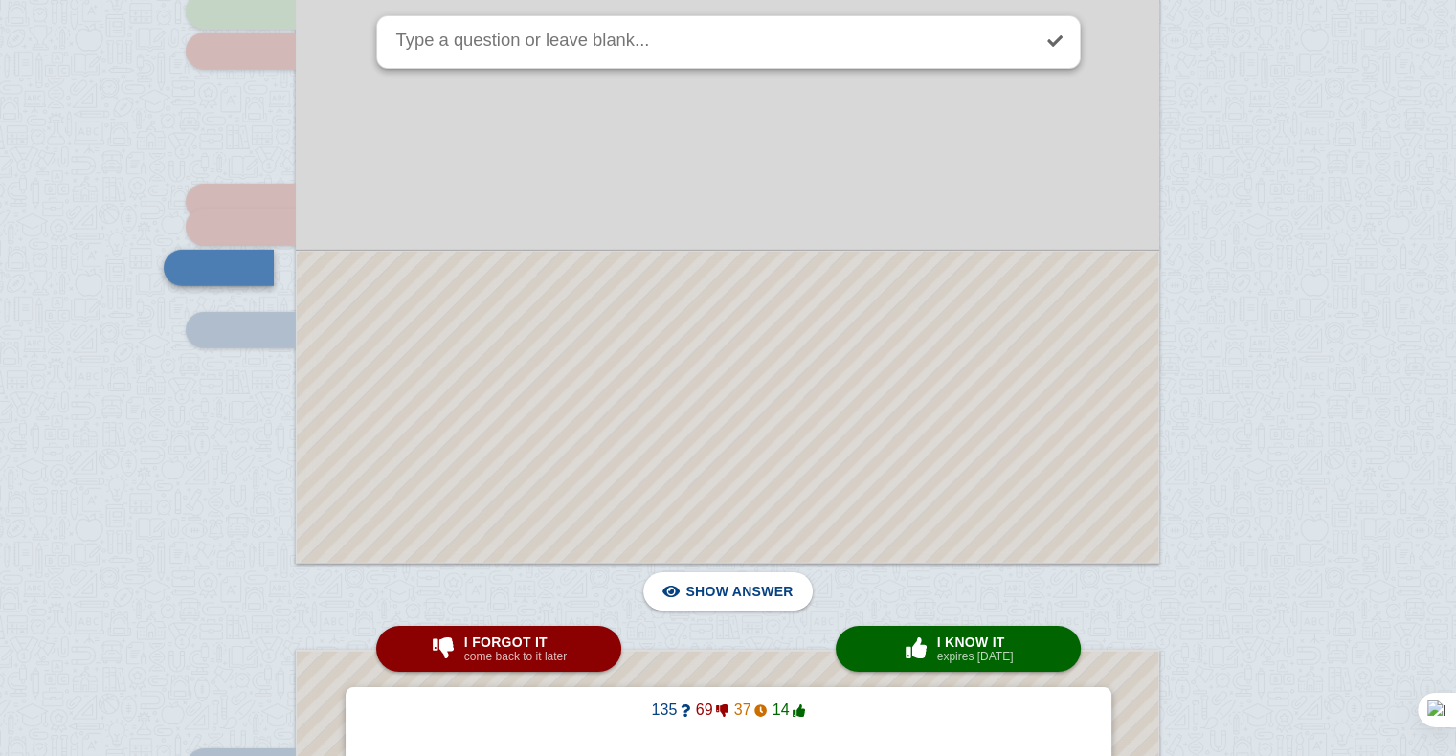
click at [636, 258] on div at bounding box center [728, 407] width 862 height 311
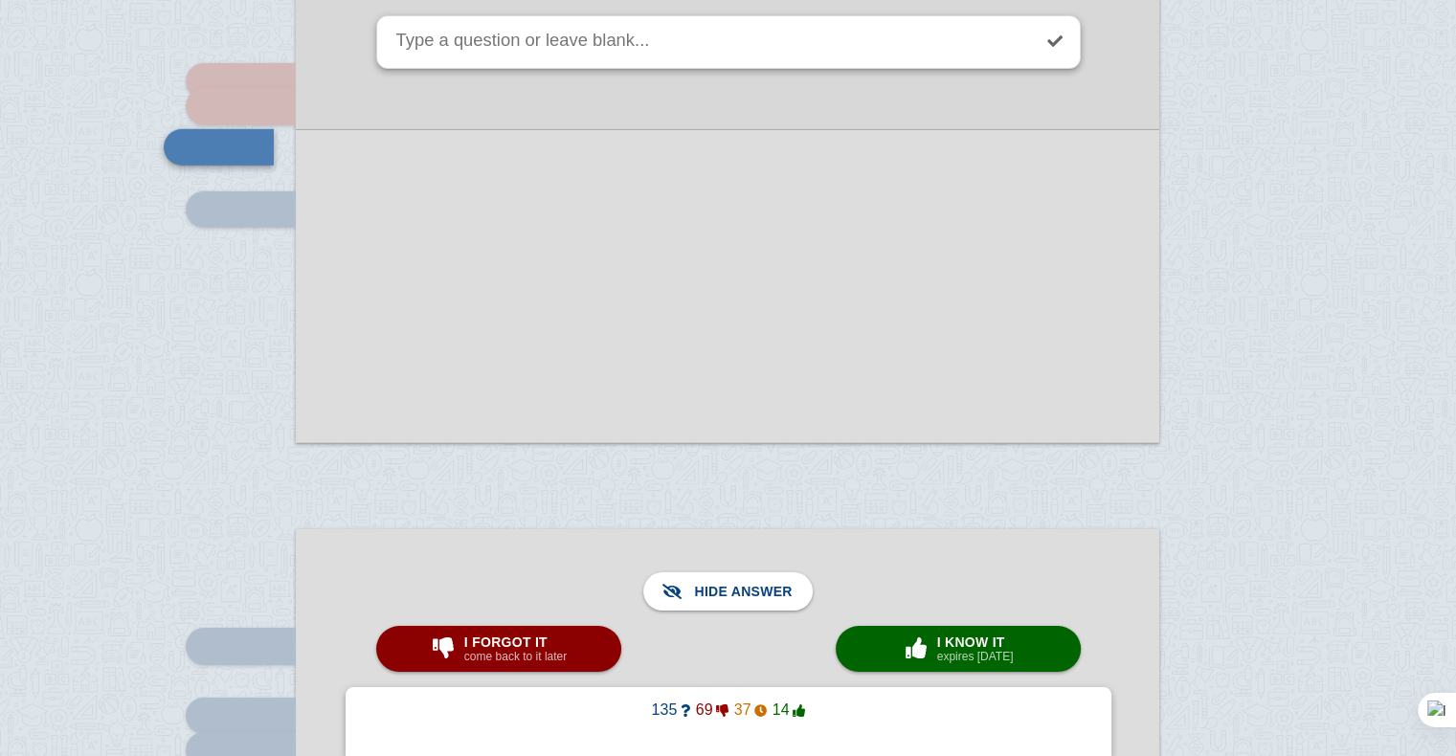
scroll to position [12931, 0]
click at [548, 652] on small "come back to it later" at bounding box center [515, 656] width 102 height 13
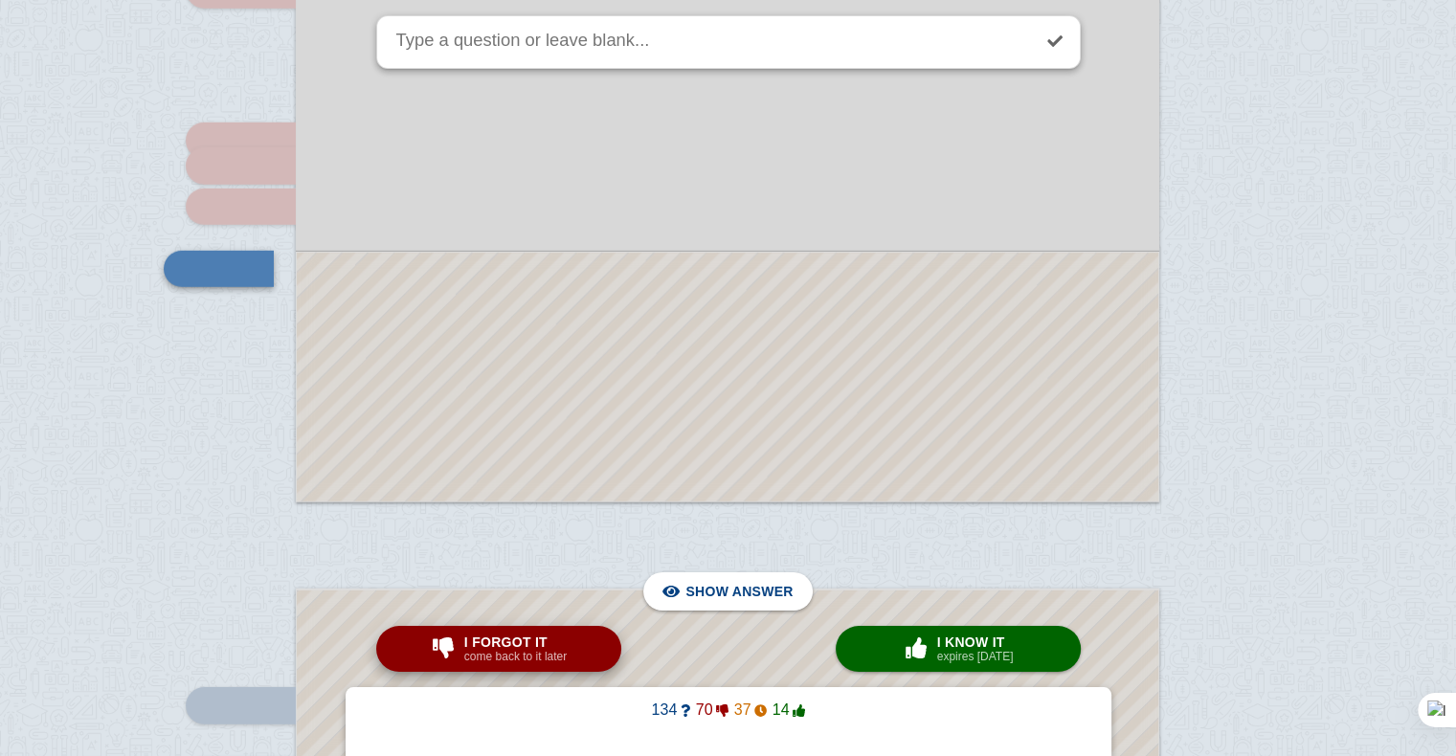
click at [548, 652] on small "come back to it later" at bounding box center [515, 656] width 102 height 13
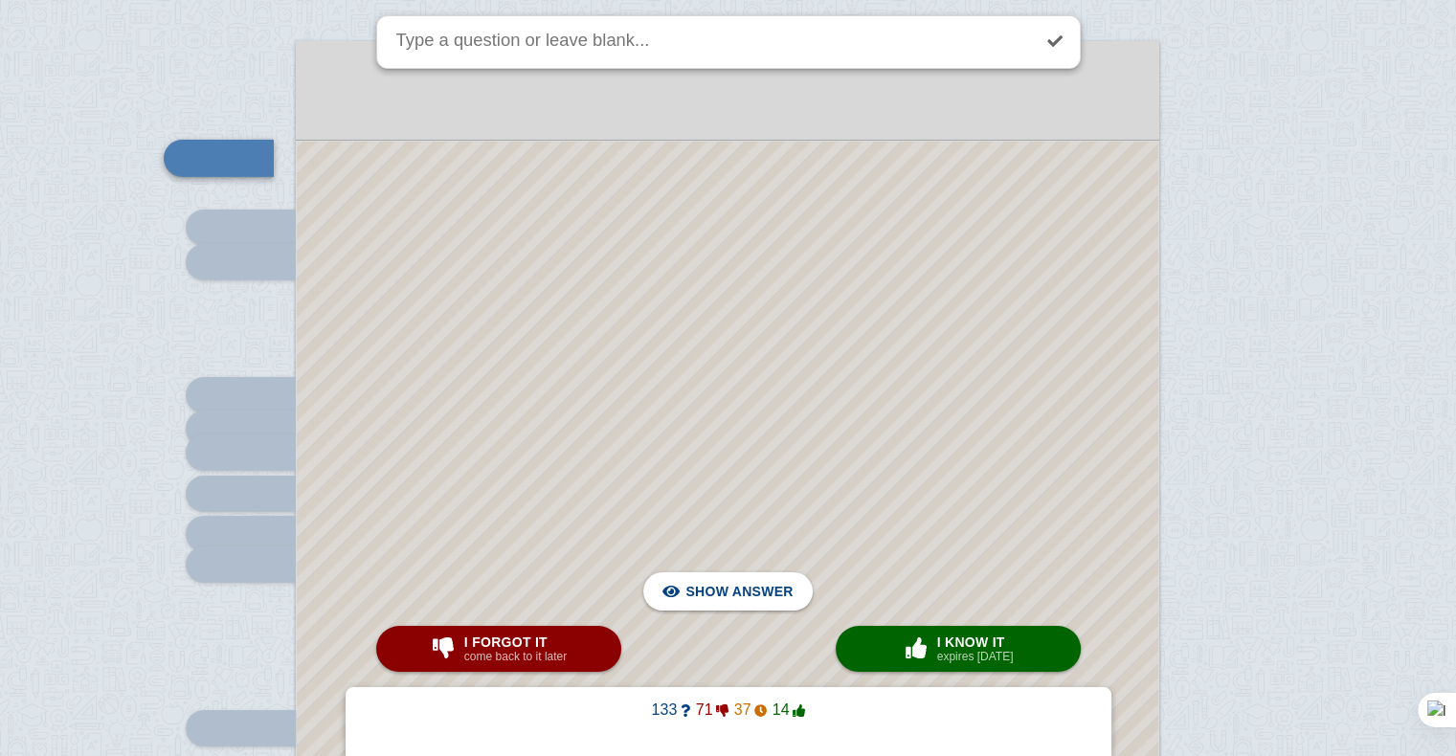
scroll to position [13423, 0]
click at [535, 306] on div at bounding box center [728, 697] width 862 height 1120
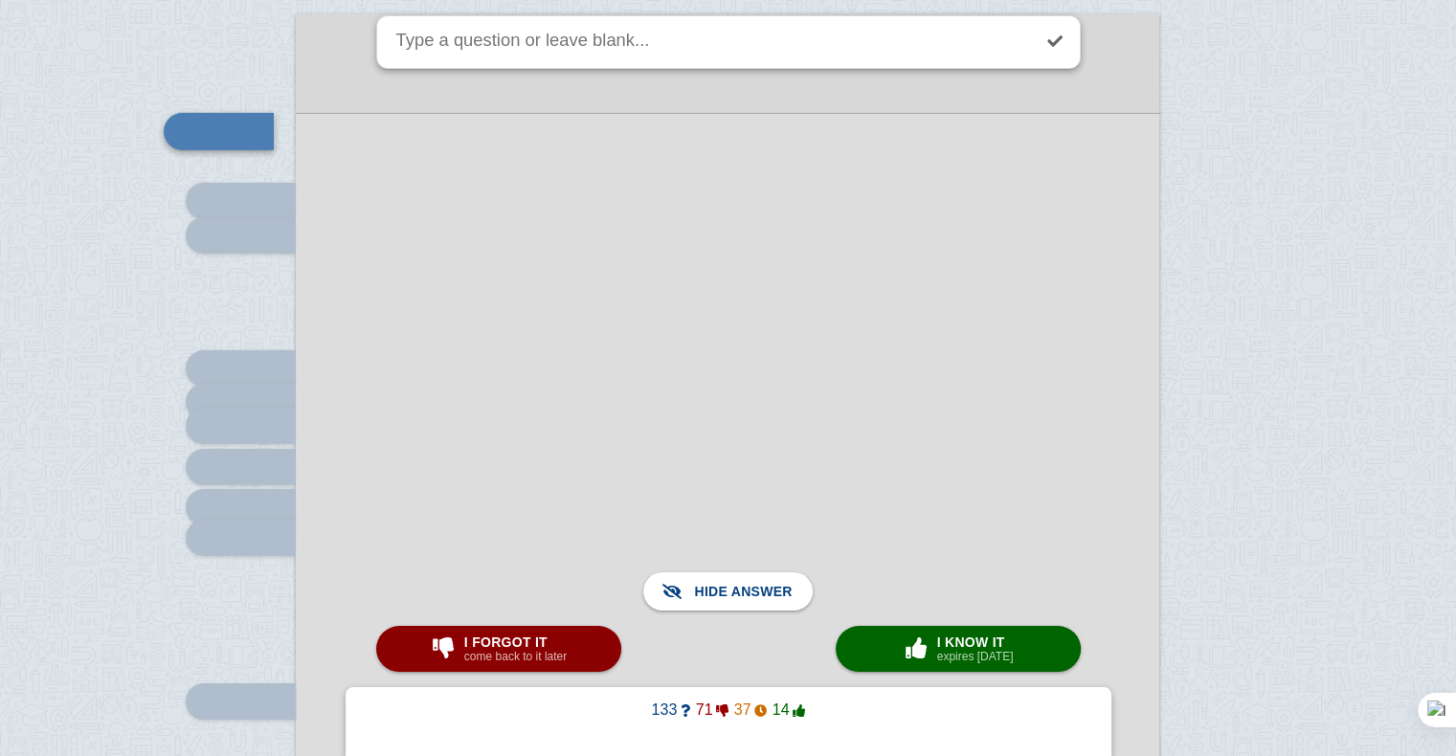
scroll to position [13449, 0]
click at [572, 644] on button "I forgot it come back to it later" at bounding box center [498, 649] width 245 height 46
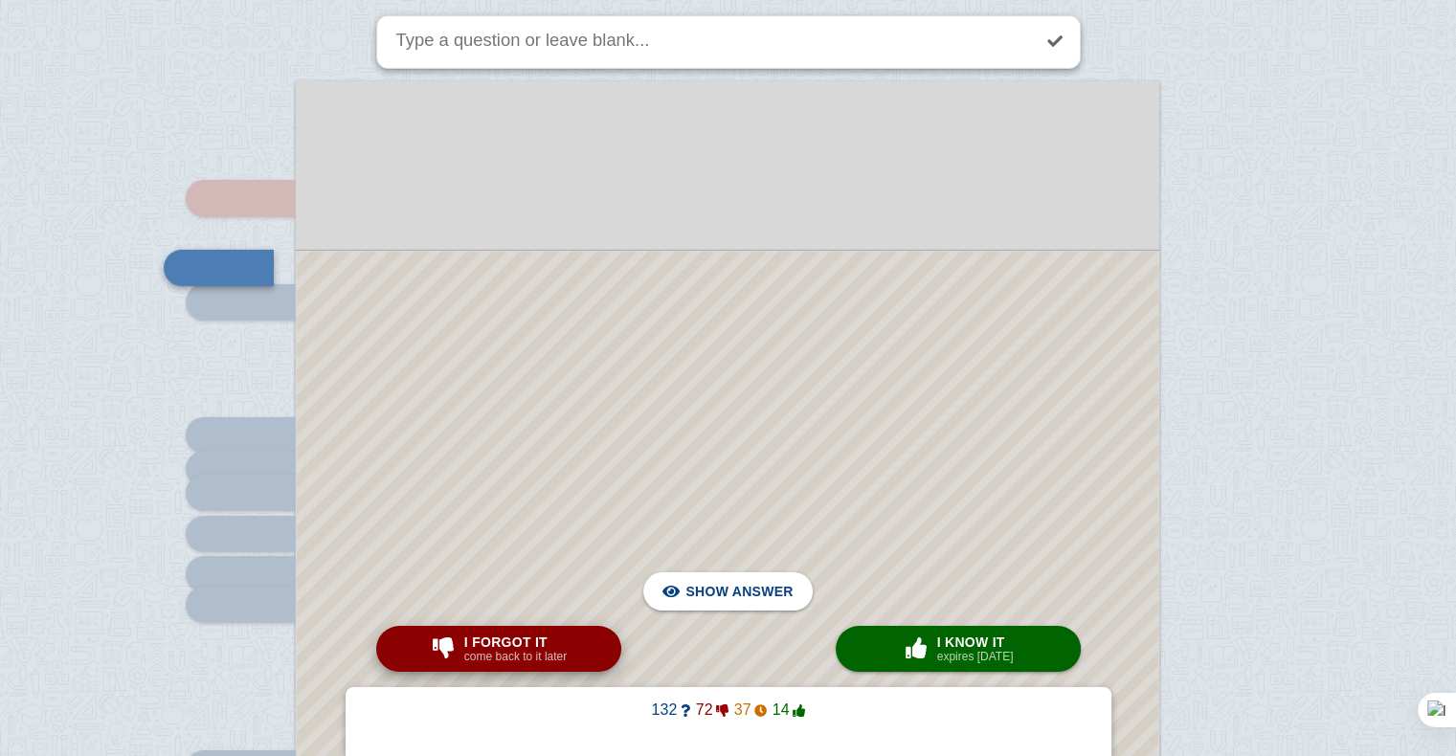
click at [572, 661] on button "I forgot it come back to it later" at bounding box center [498, 649] width 245 height 46
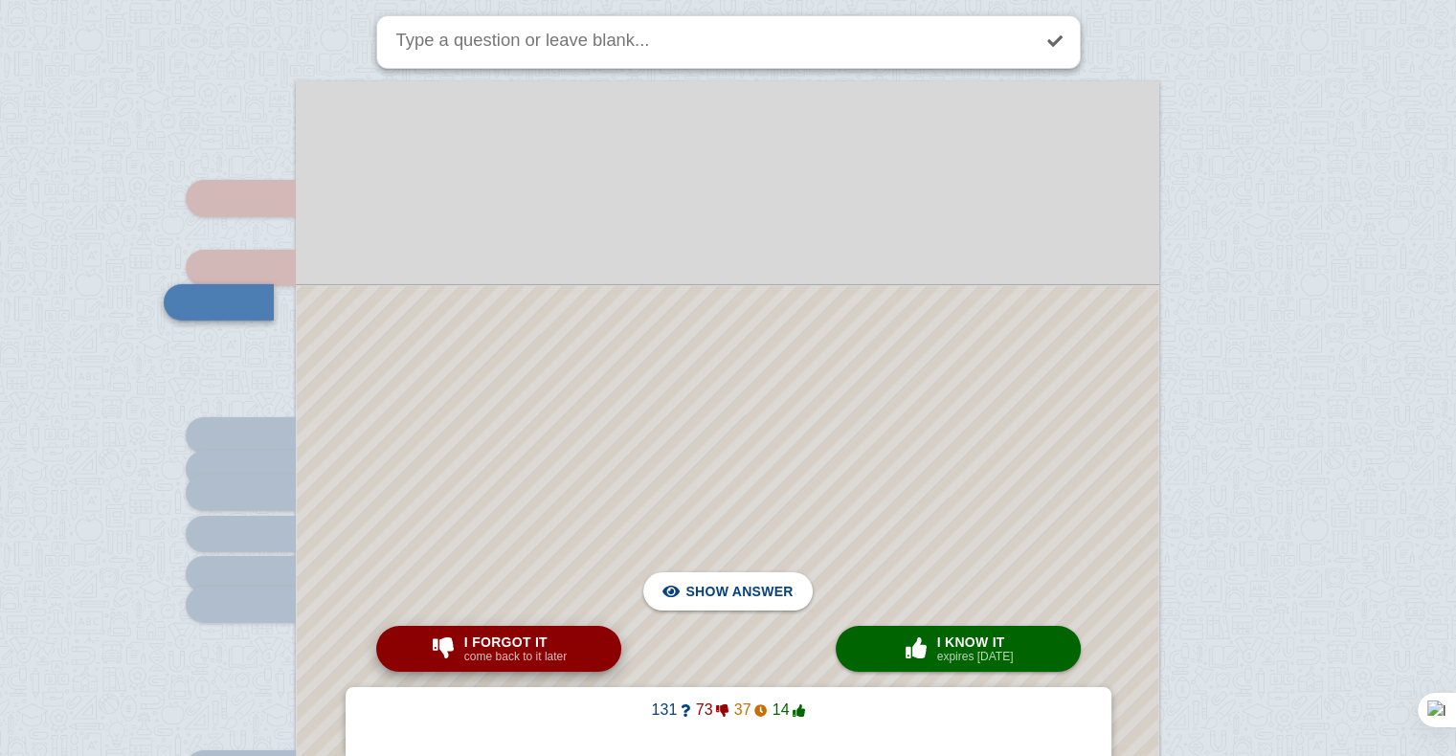
scroll to position [13411, 0]
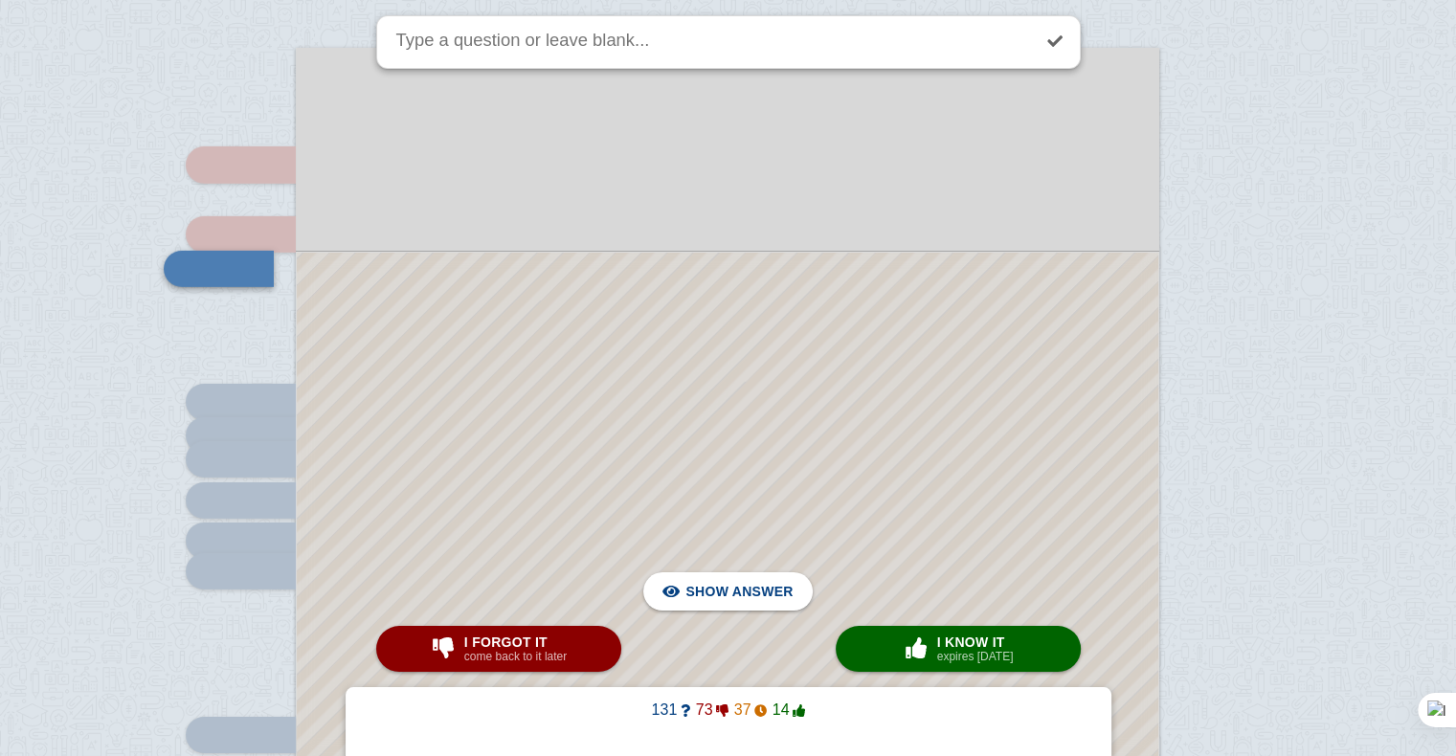
click at [731, 359] on div at bounding box center [728, 761] width 862 height 1016
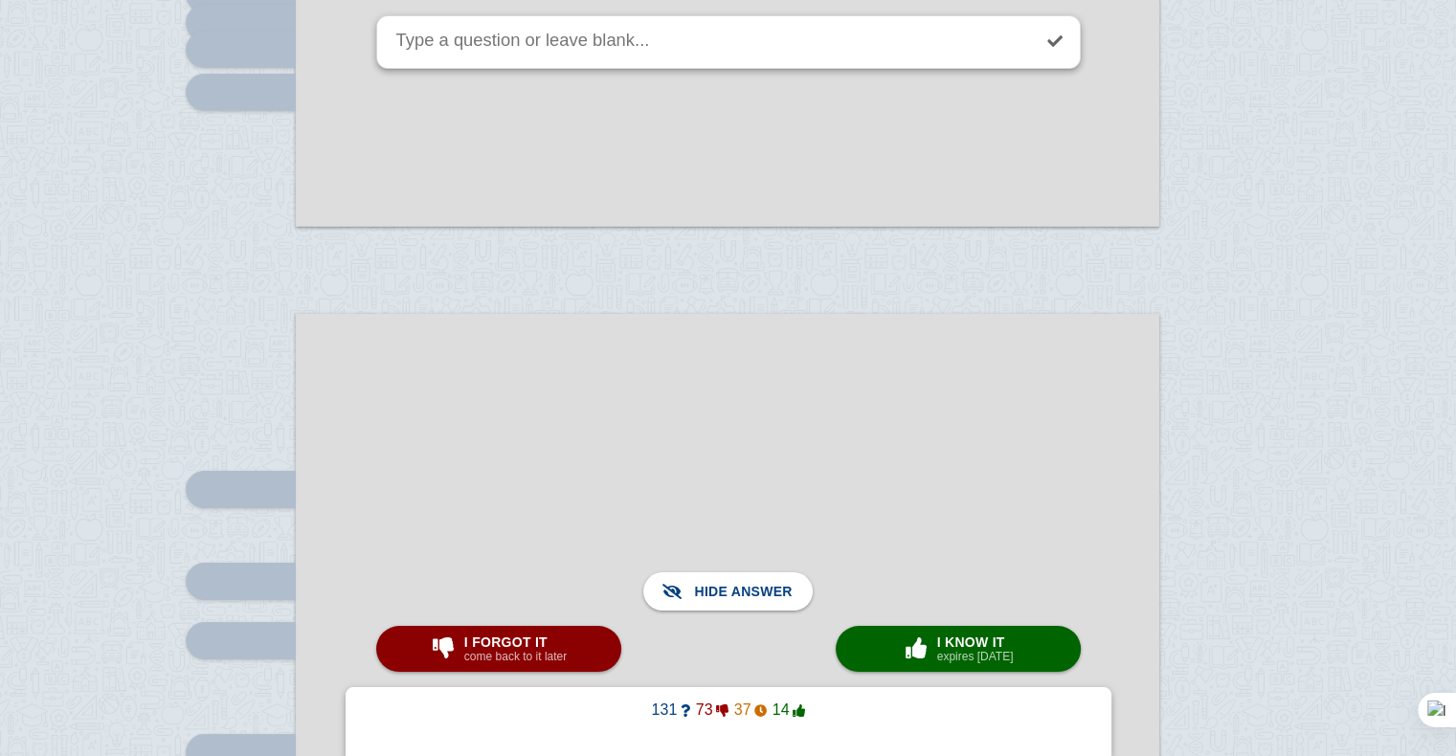
scroll to position [21036, 0]
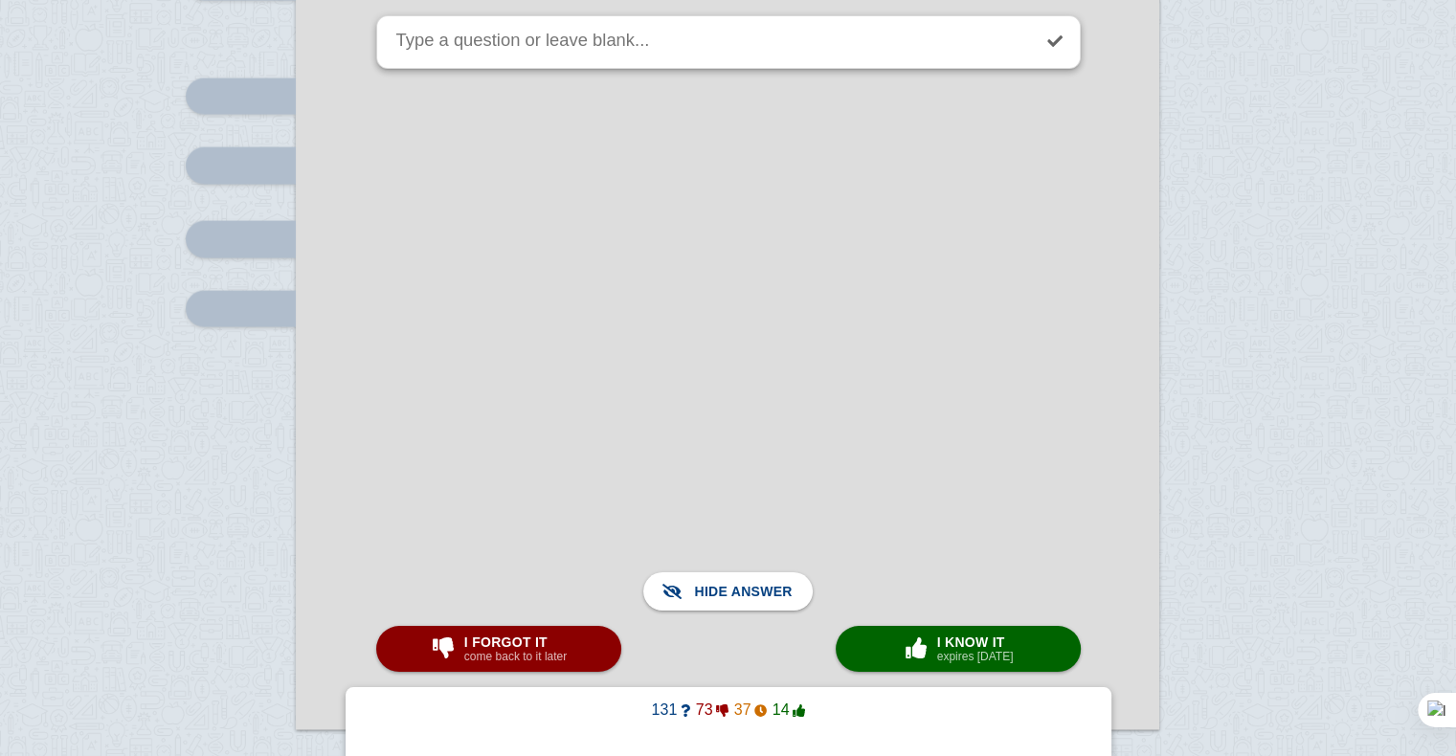
click at [727, 370] on div at bounding box center [728, 120] width 864 height 1222
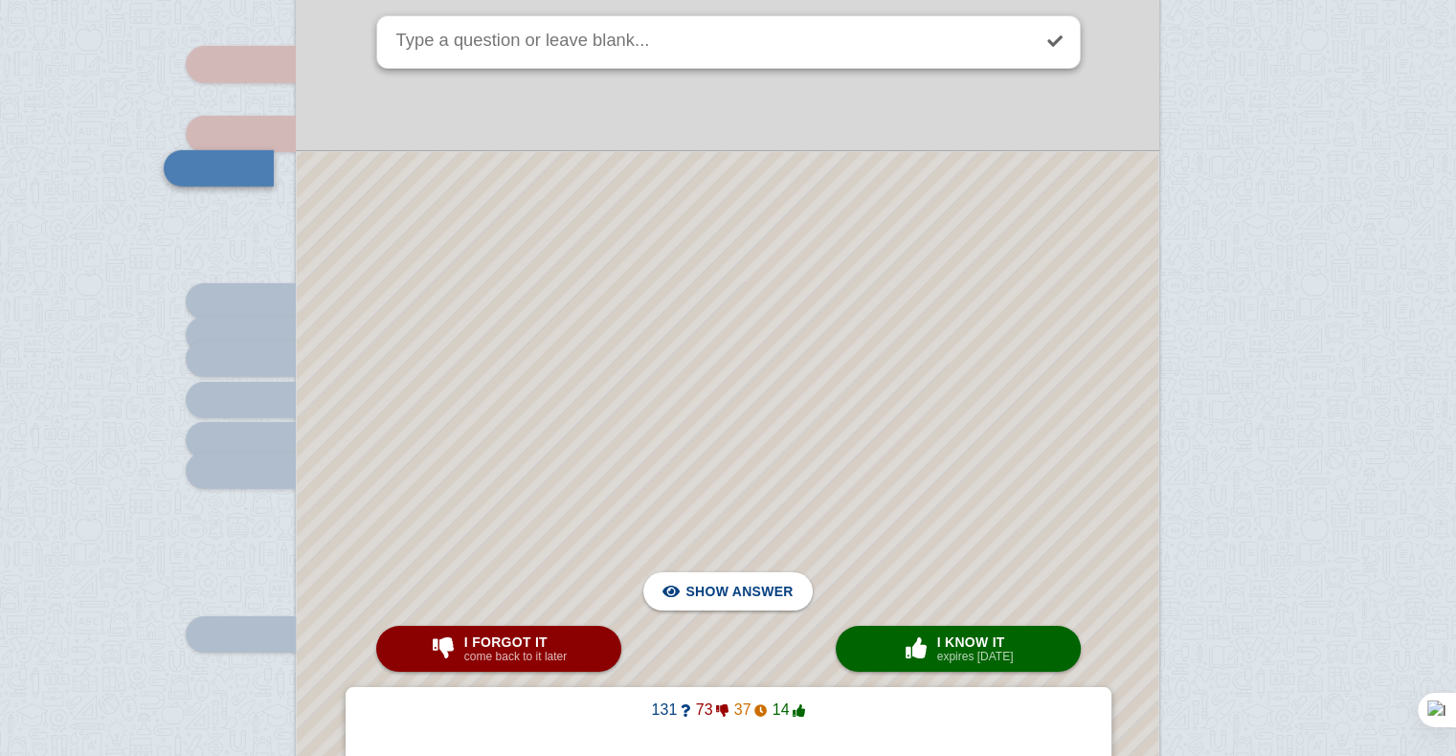
scroll to position [13520, 0]
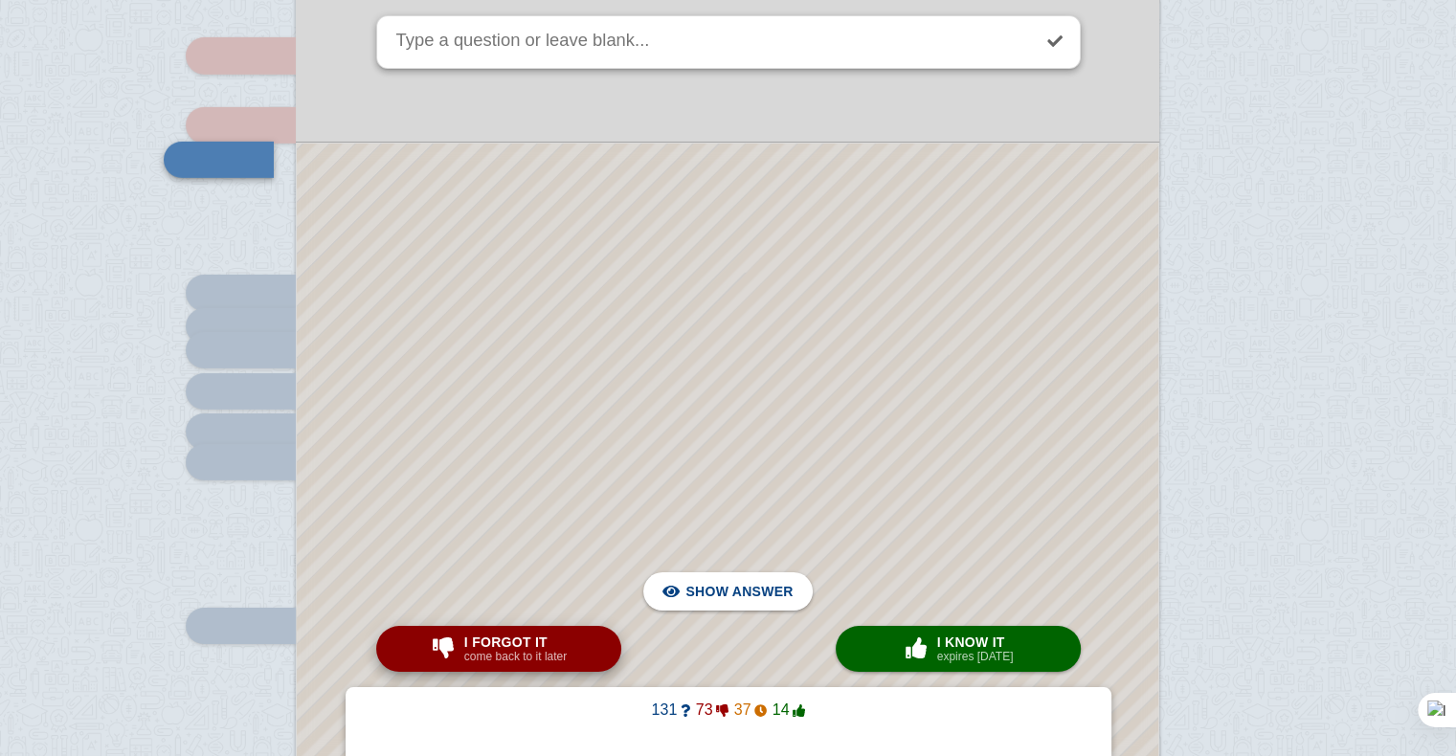
click at [540, 659] on small "come back to it later" at bounding box center [515, 656] width 102 height 13
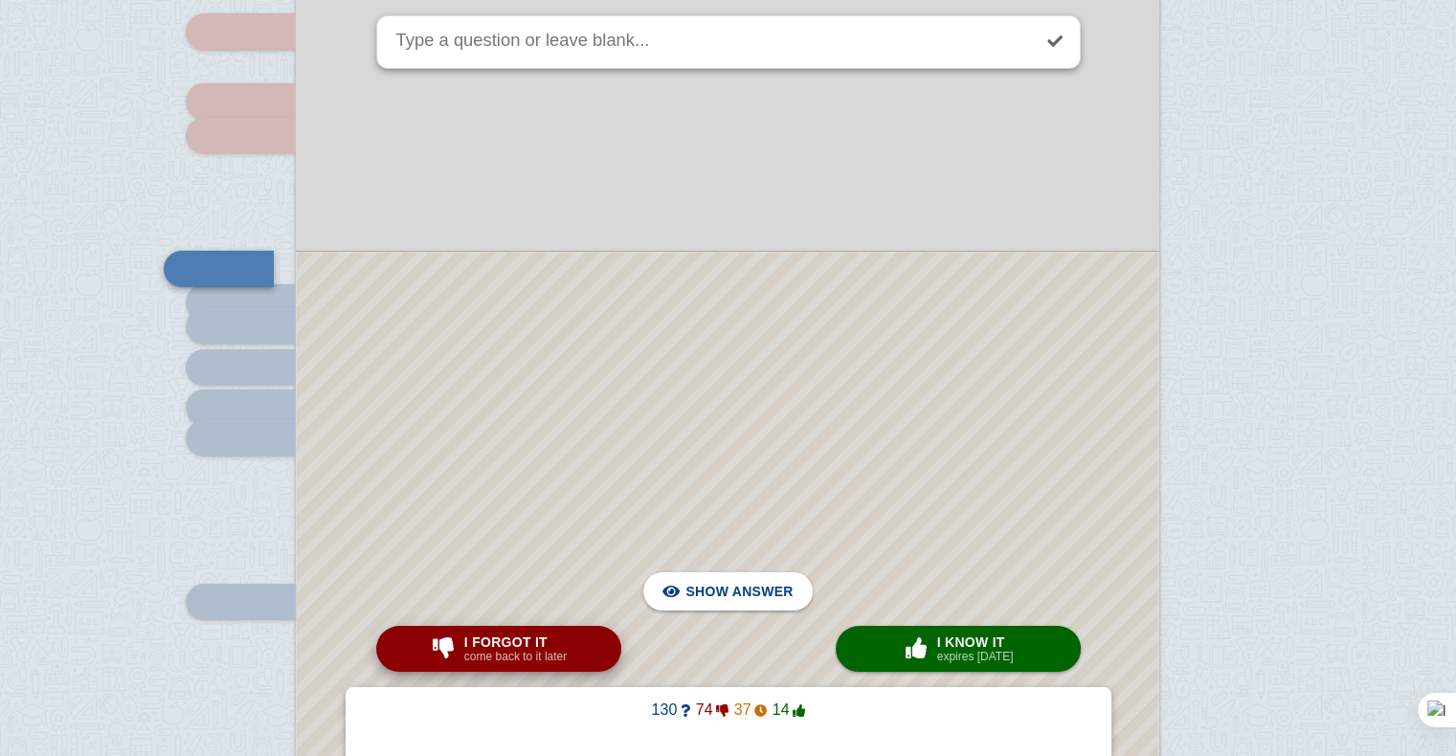
click at [591, 645] on button "I forgot it come back to it later" at bounding box center [498, 649] width 245 height 46
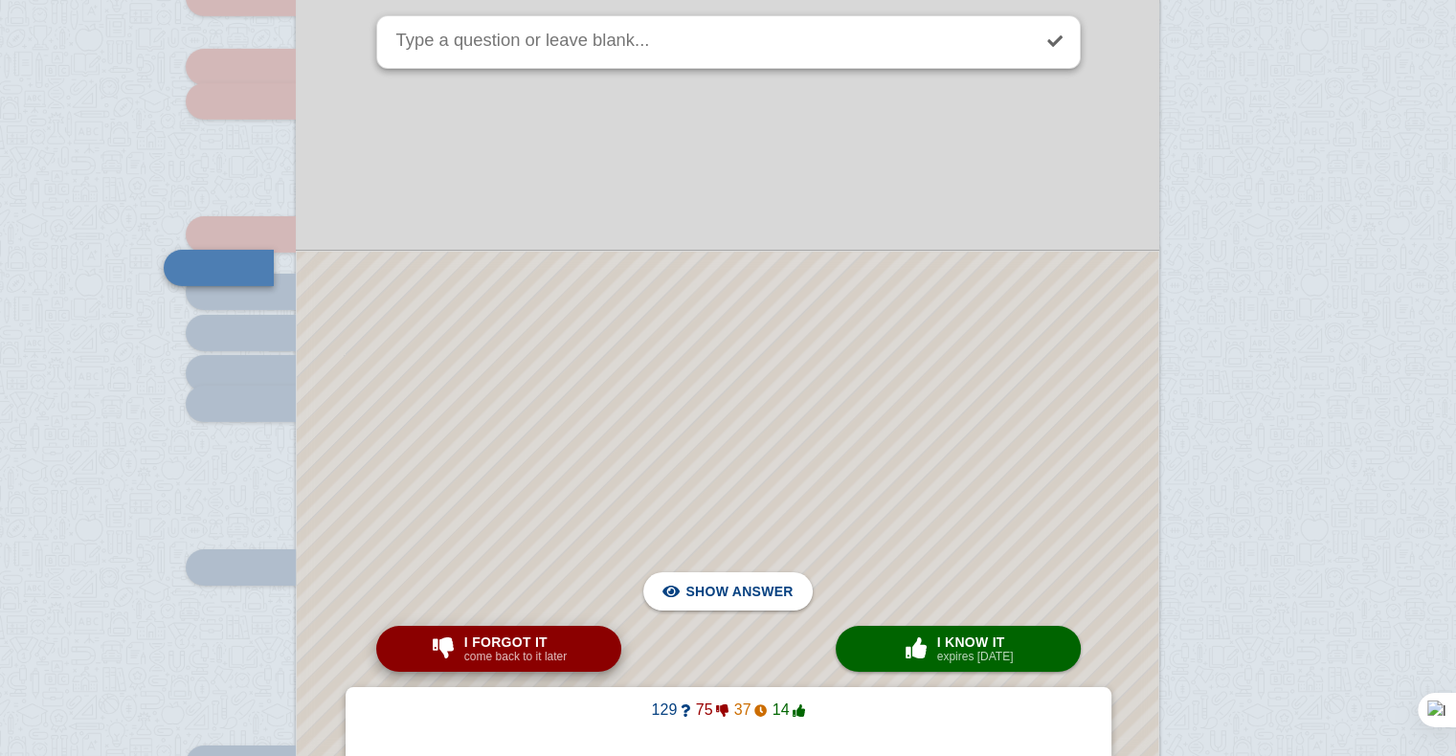
click at [591, 645] on button "I forgot it come back to it later" at bounding box center [498, 649] width 245 height 46
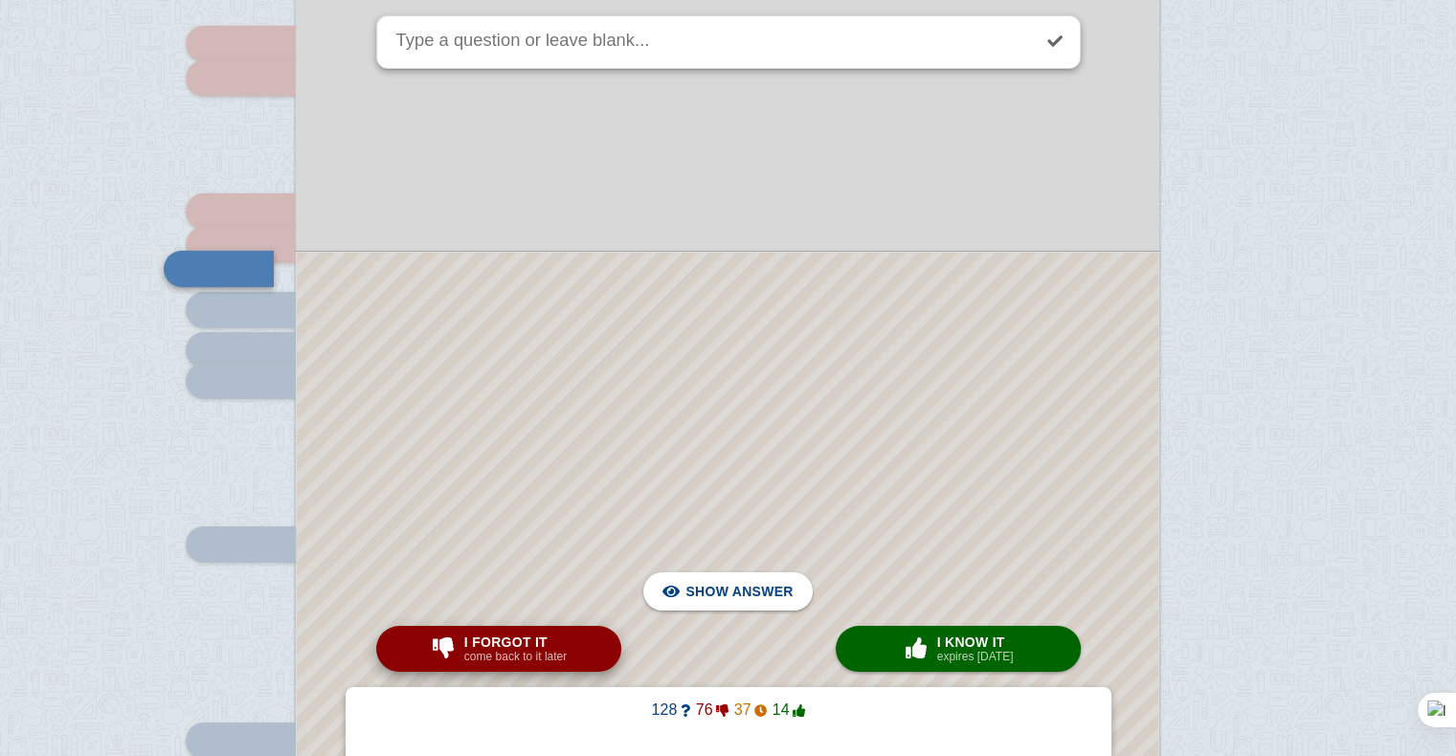
click at [591, 645] on button "I forgot it come back to it later" at bounding box center [498, 649] width 245 height 46
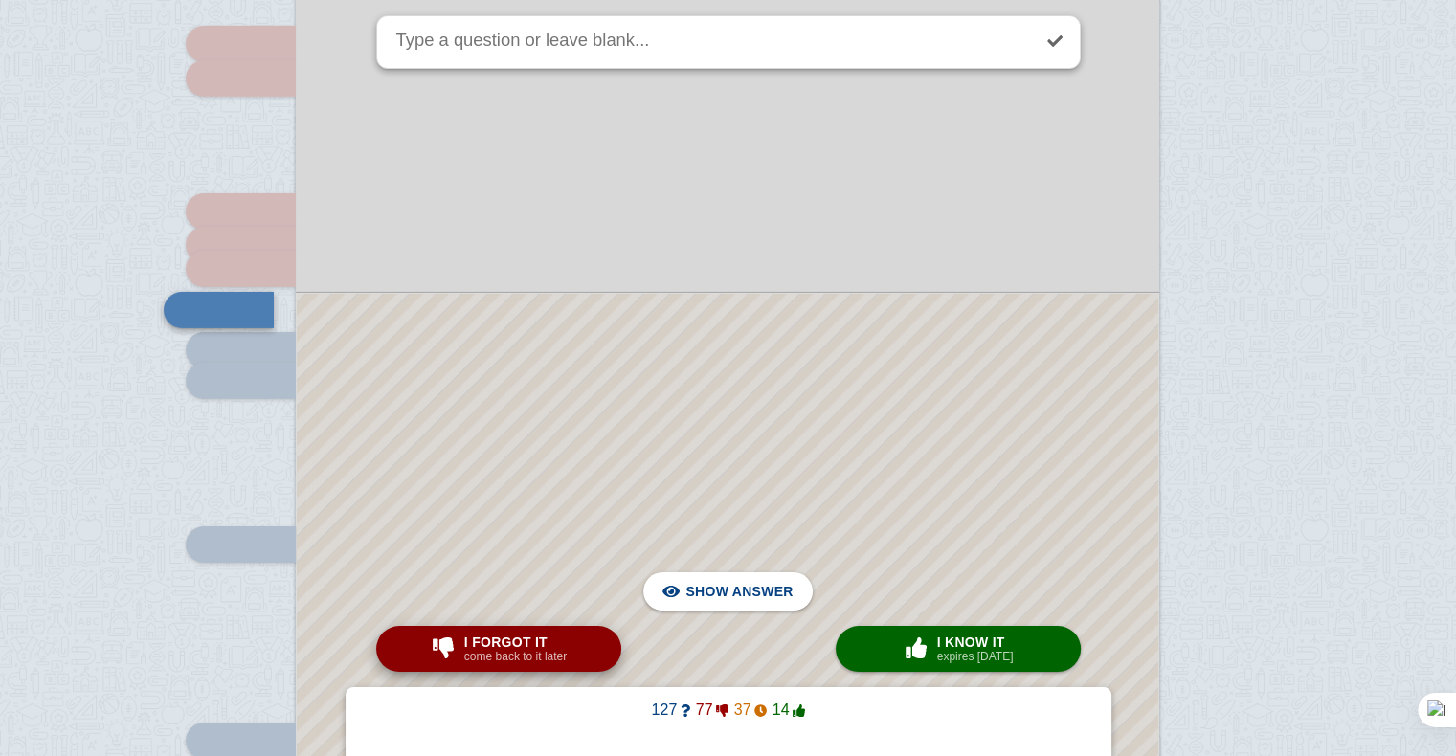
scroll to position [13644, 0]
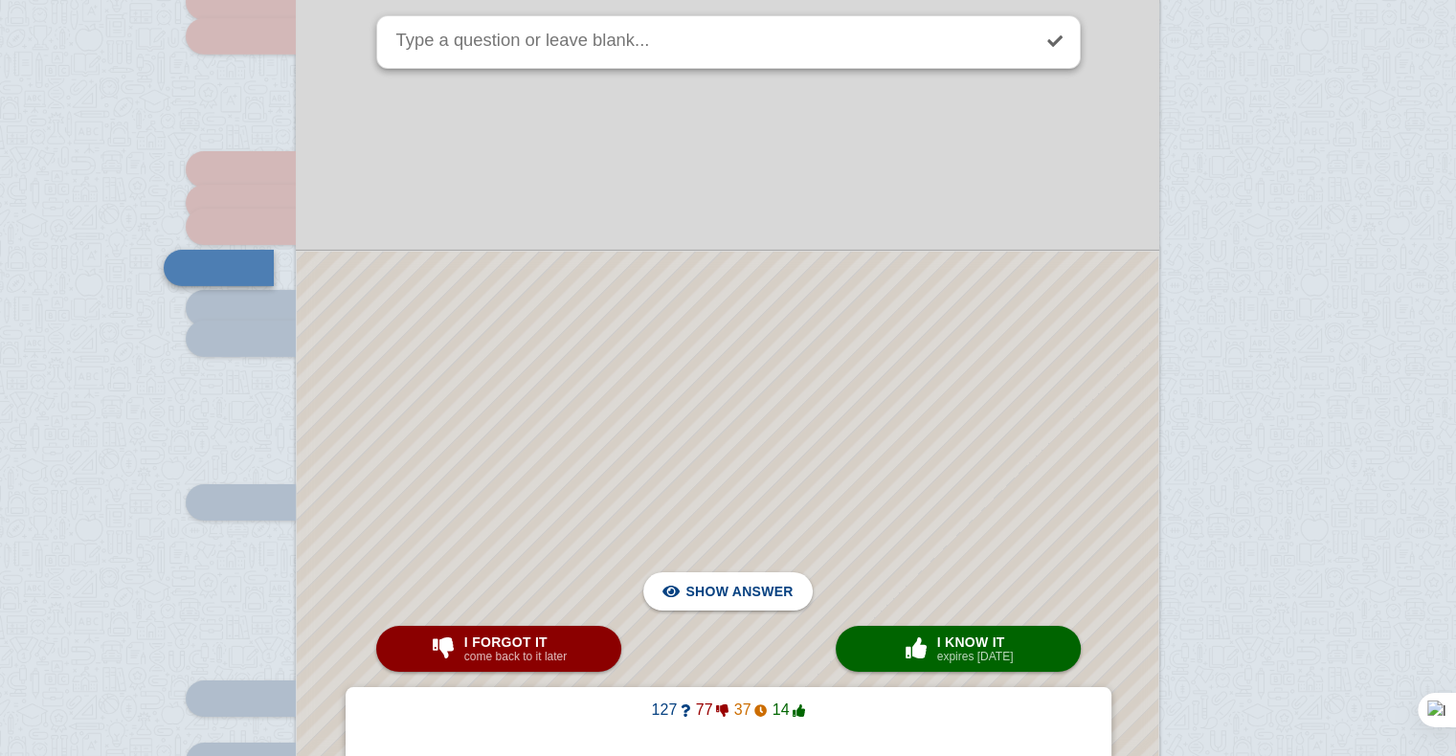
click at [624, 412] on div at bounding box center [728, 644] width 862 height 784
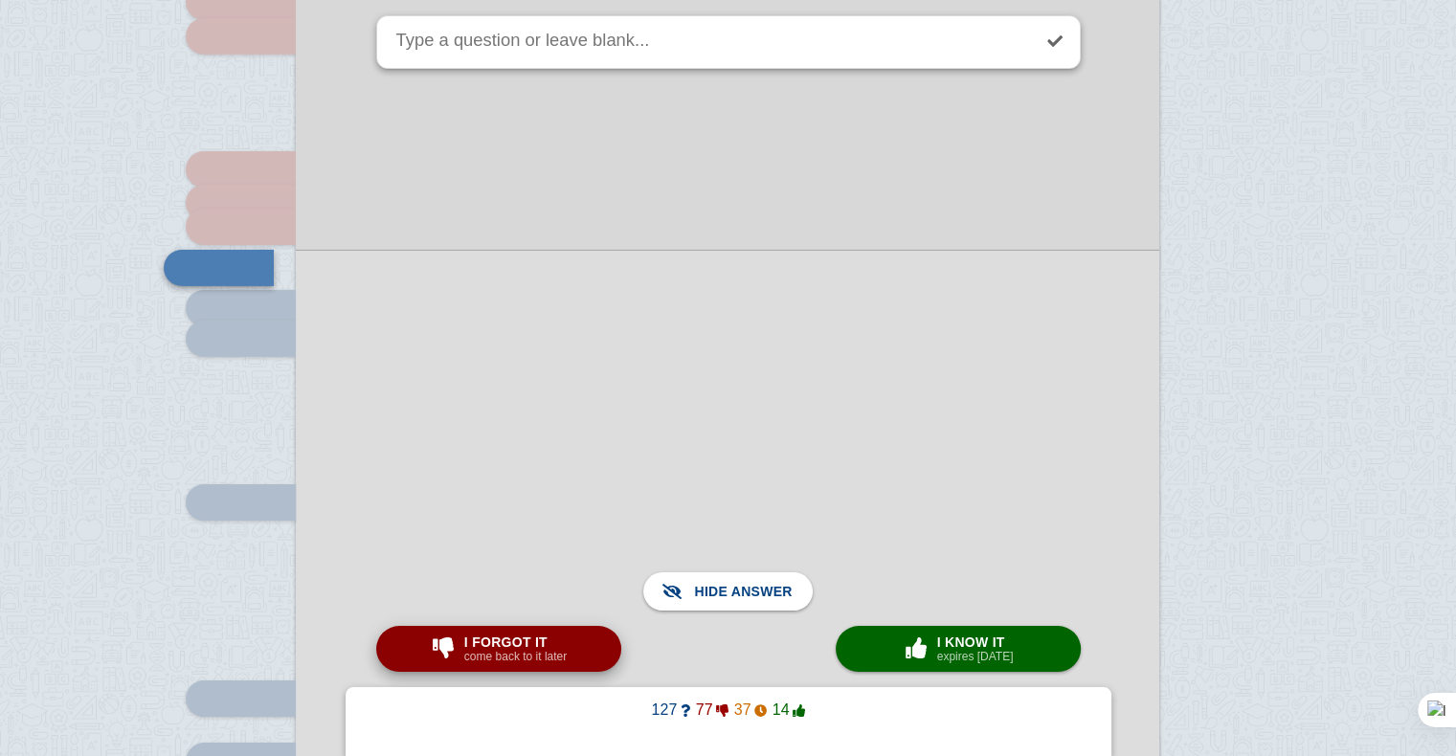
click at [524, 638] on span "I forgot it" at bounding box center [515, 642] width 102 height 15
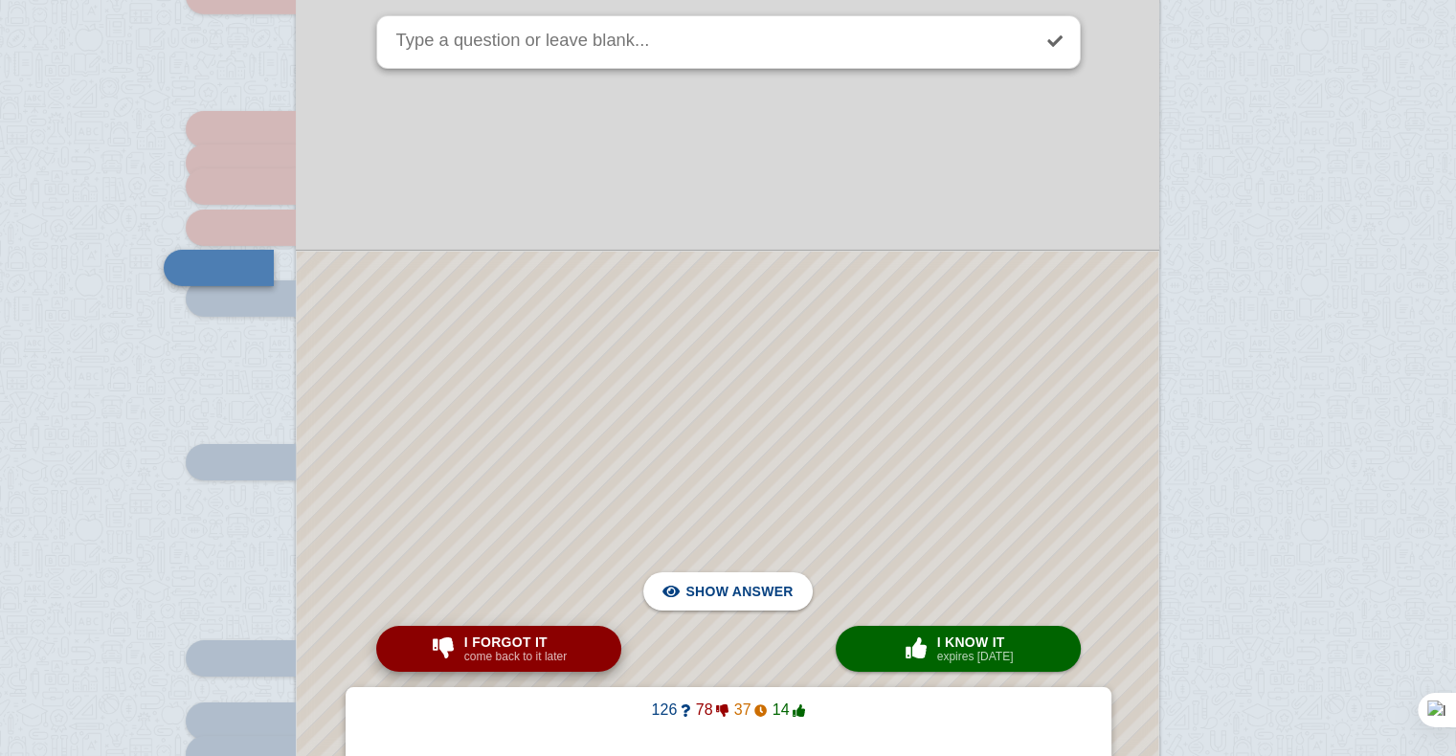
click at [524, 638] on span "I forgot it" at bounding box center [515, 642] width 102 height 15
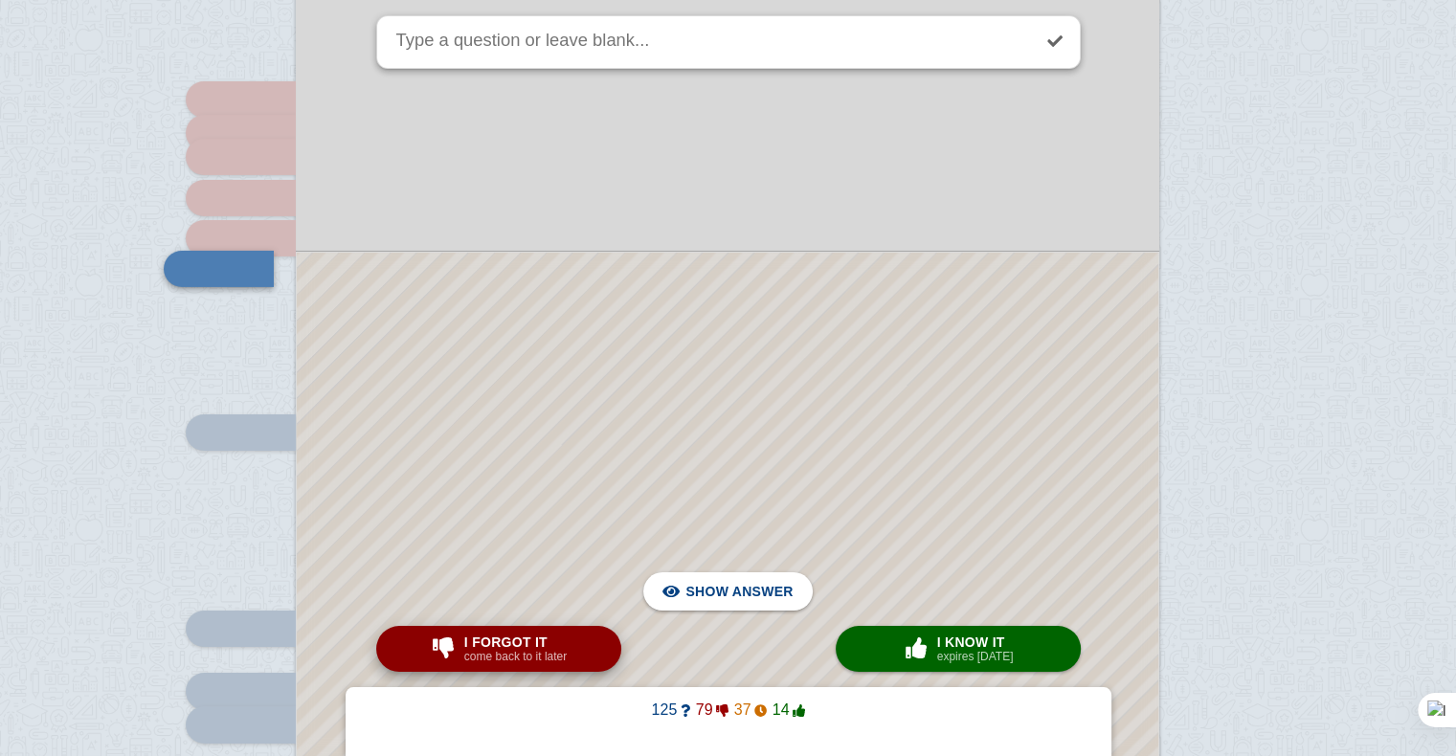
click at [524, 638] on span "I forgot it" at bounding box center [515, 642] width 102 height 15
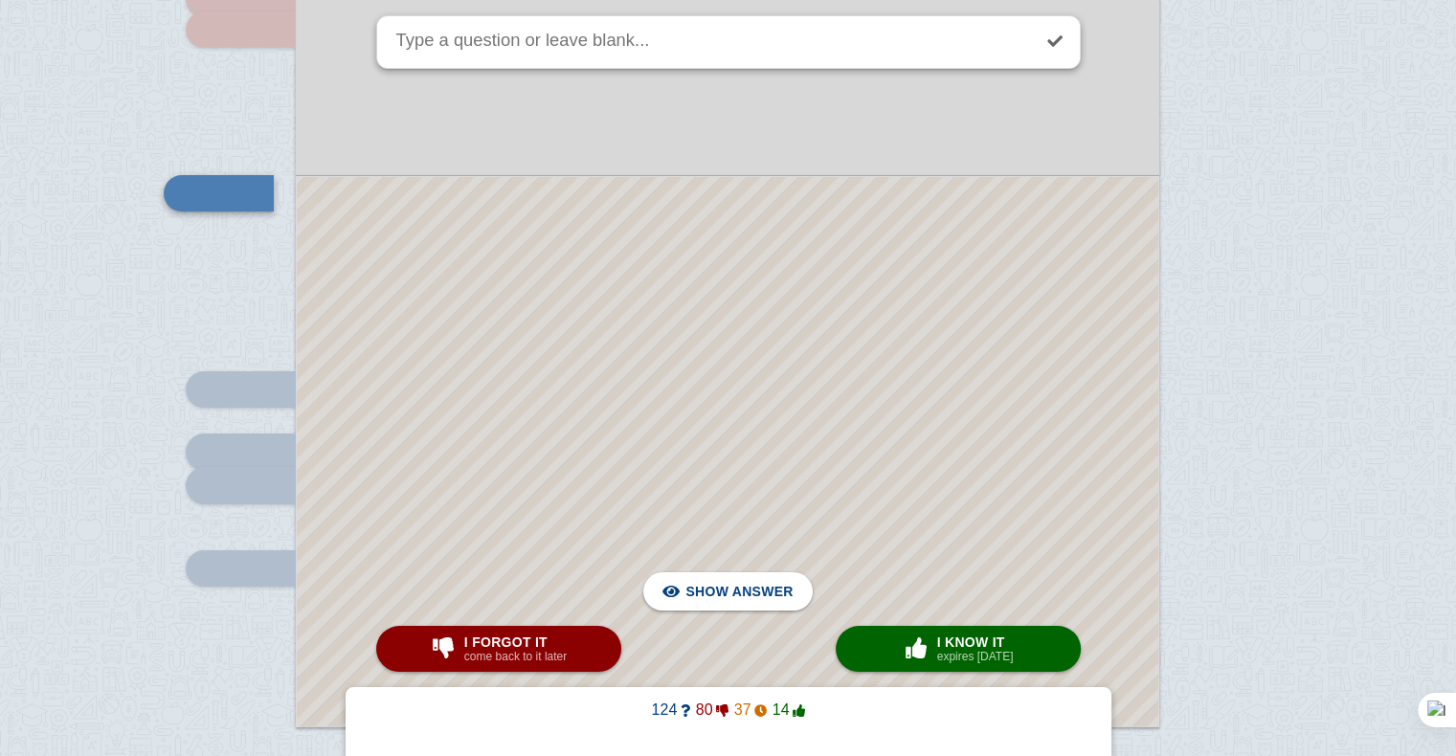
scroll to position [13954, 0]
click at [864, 325] on div at bounding box center [728, 451] width 862 height 550
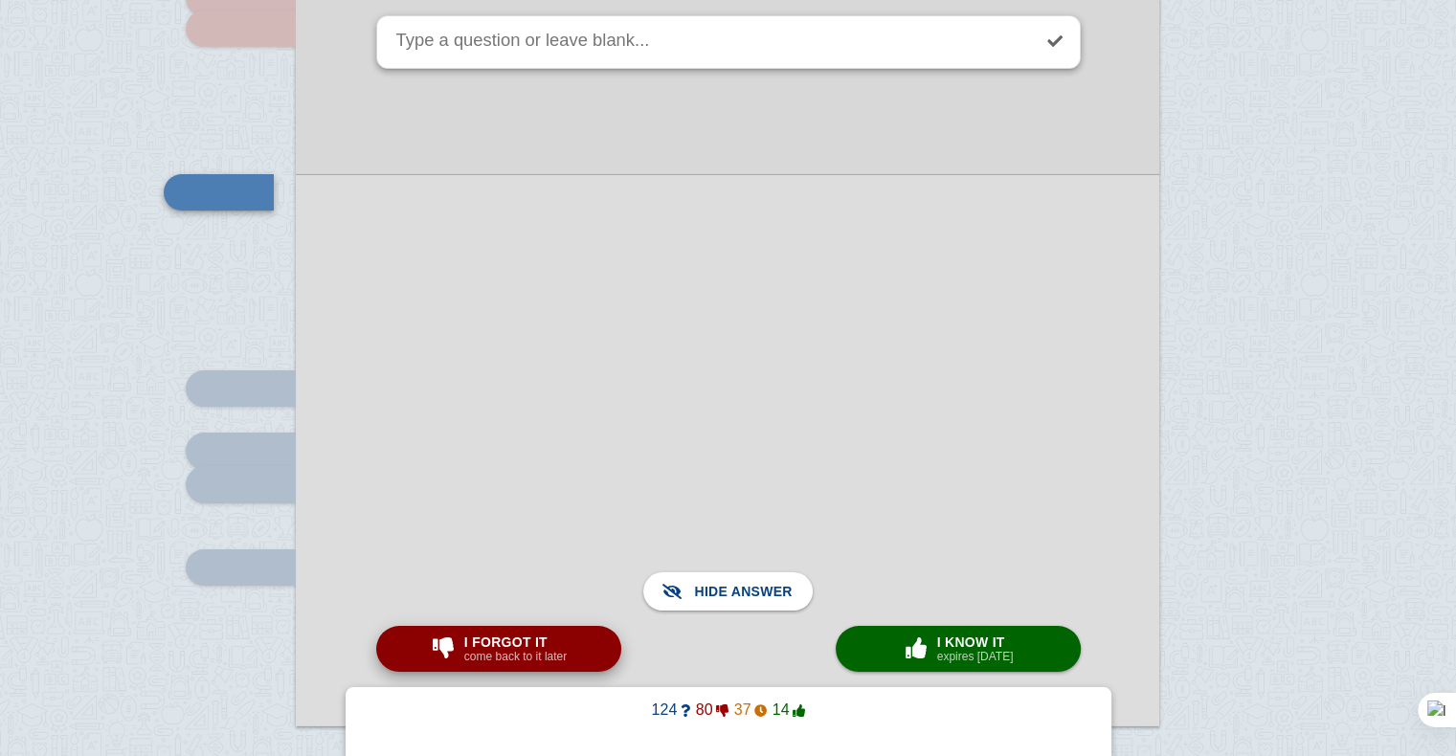
click at [513, 650] on small "come back to it later" at bounding box center [515, 656] width 102 height 13
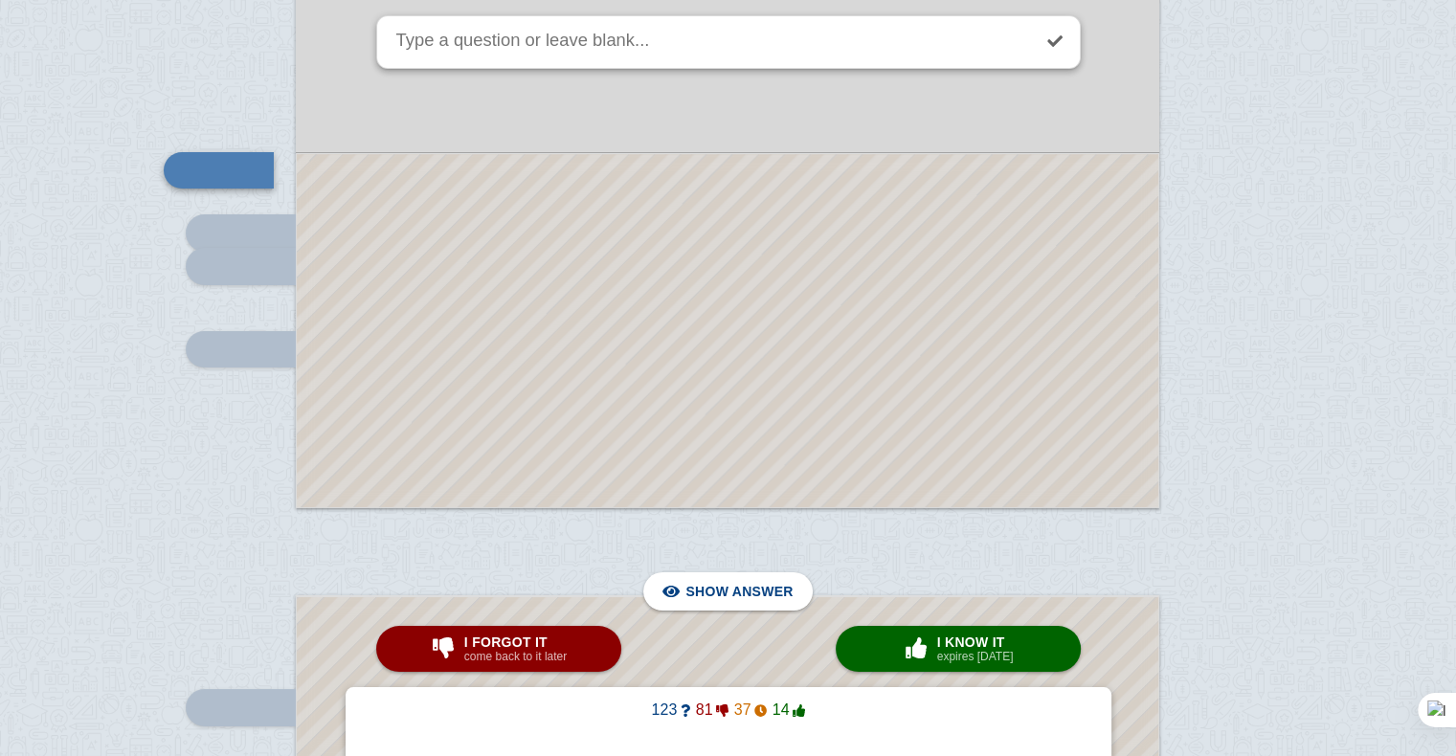
scroll to position [14172, 0]
click at [812, 354] on div at bounding box center [728, 330] width 862 height 353
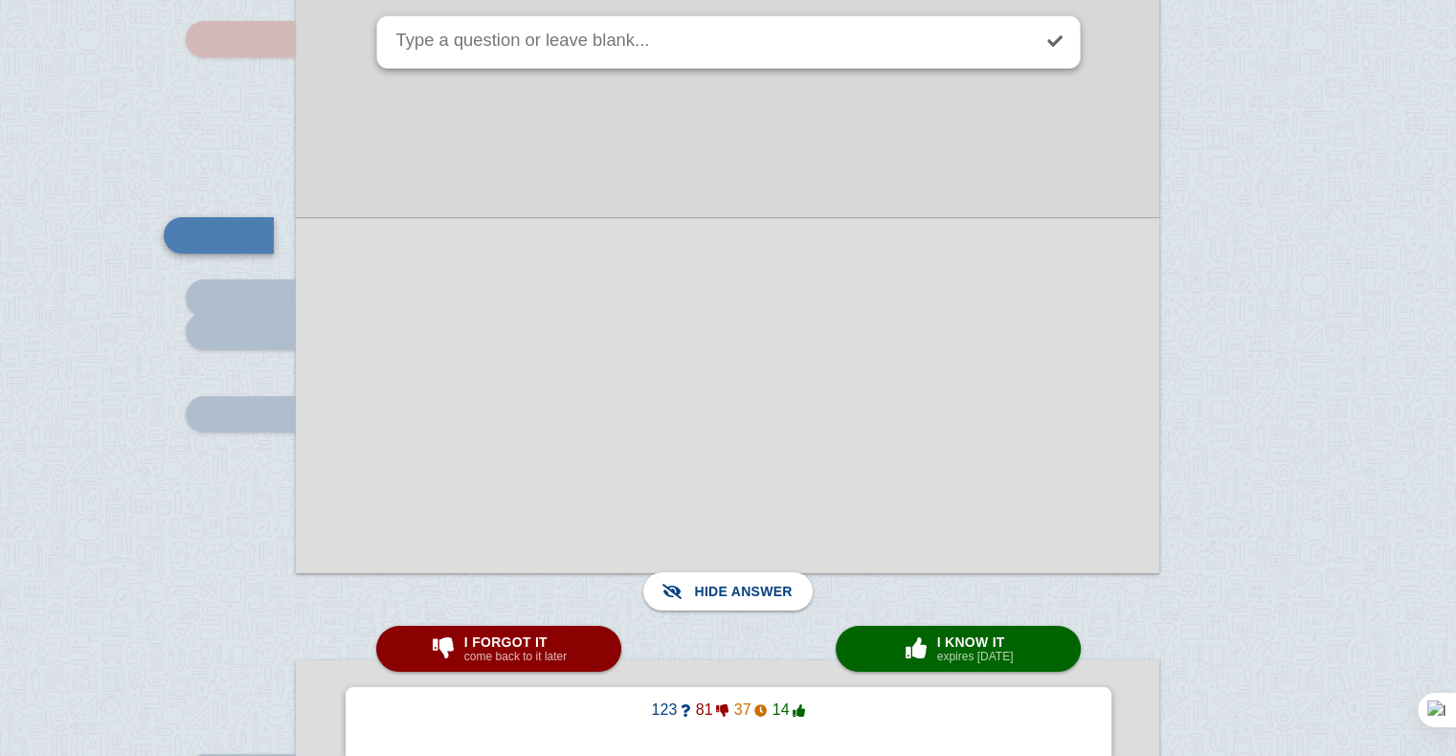
scroll to position [14121, 0]
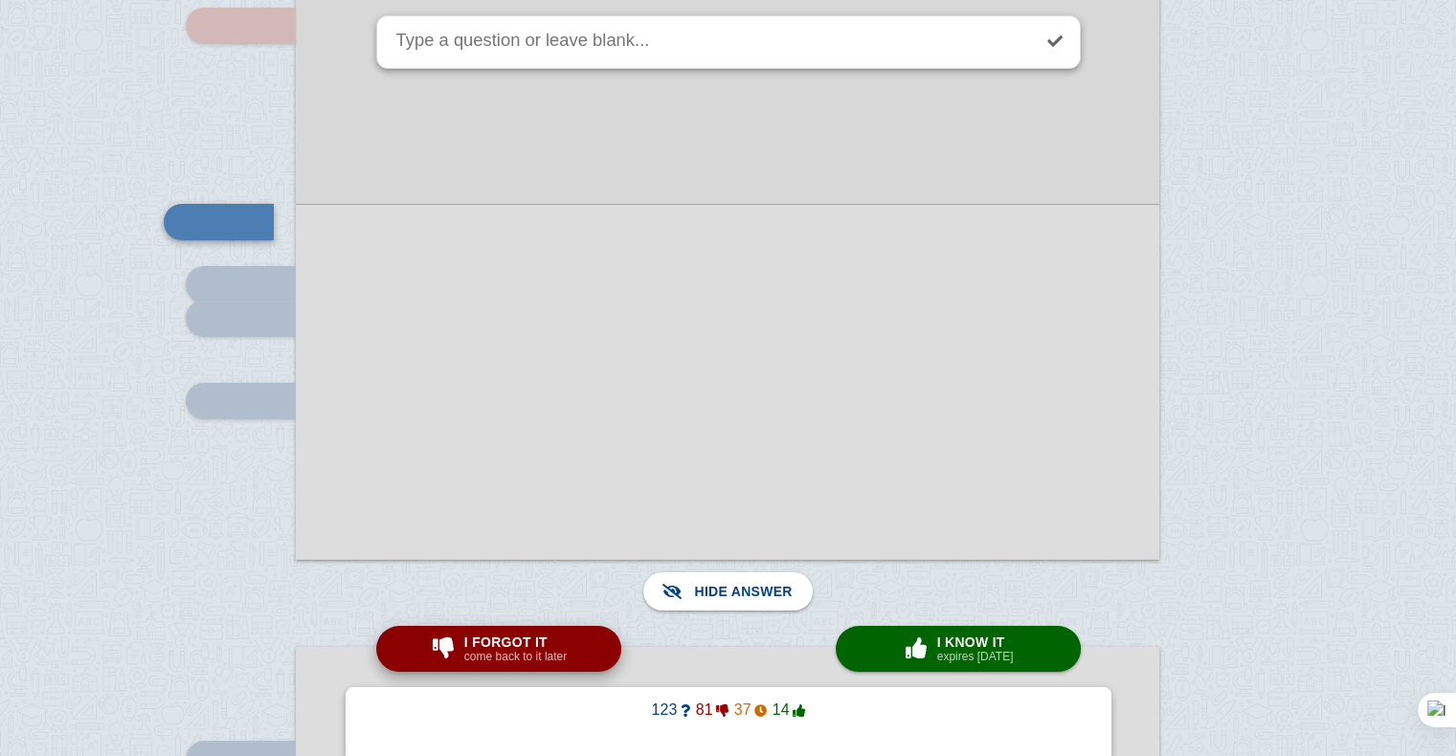
click at [510, 638] on span "I forgot it" at bounding box center [515, 642] width 102 height 15
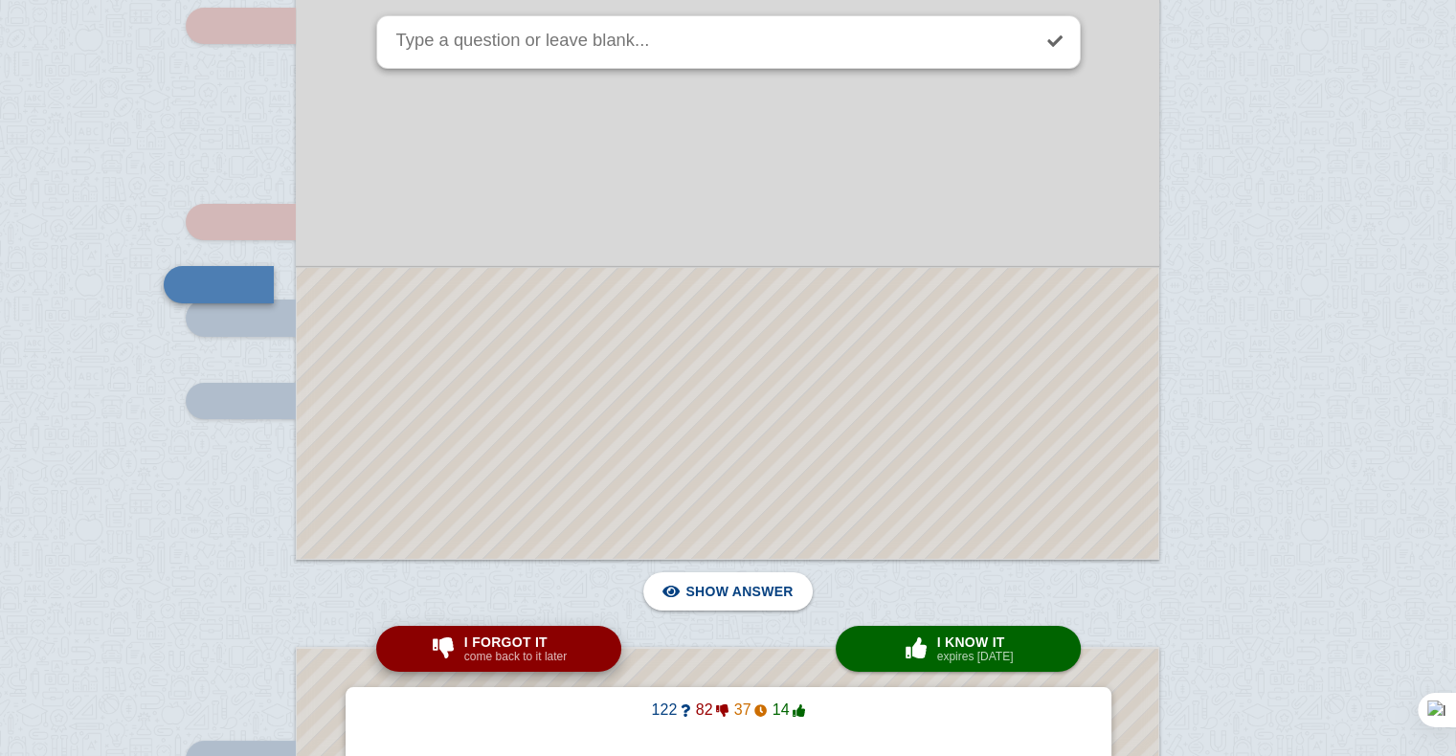
scroll to position [14137, 0]
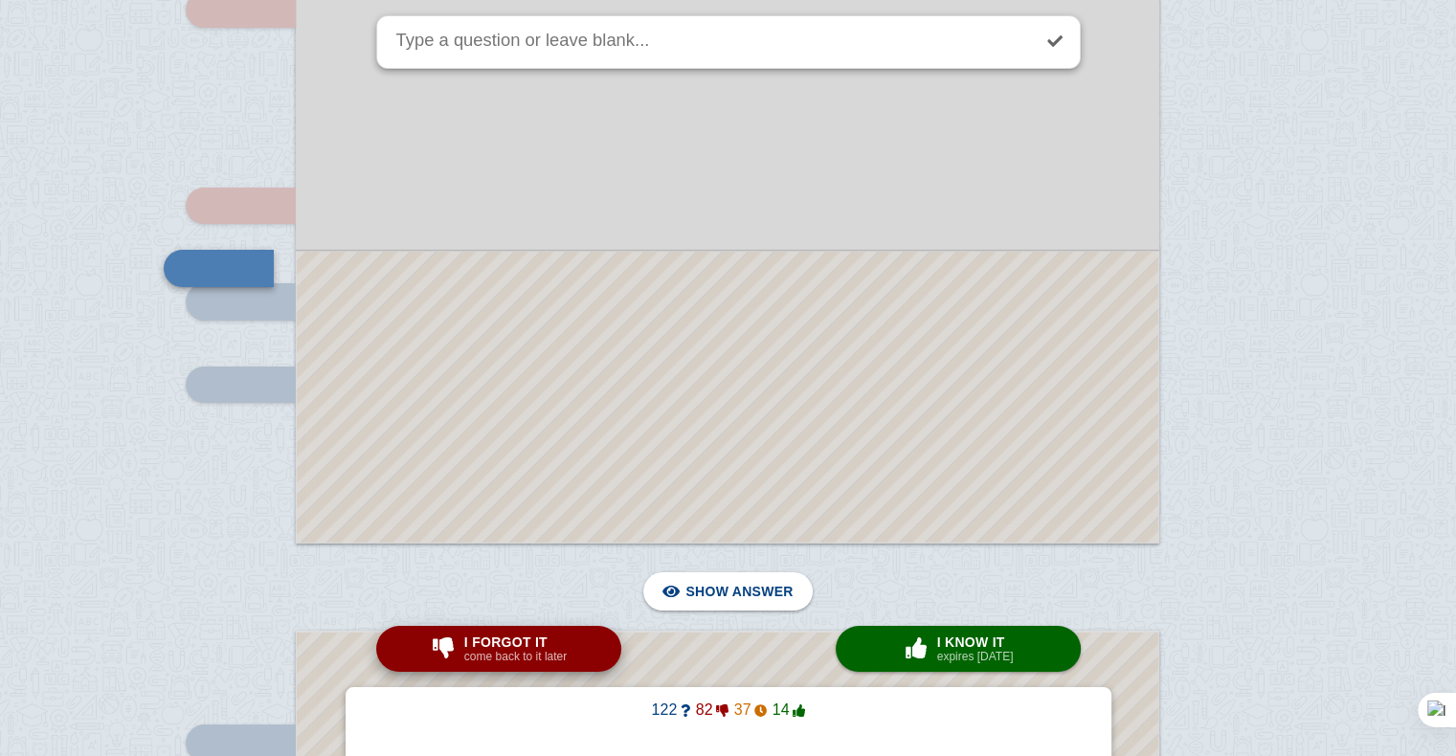
click at [512, 656] on small "come back to it later" at bounding box center [515, 656] width 102 height 13
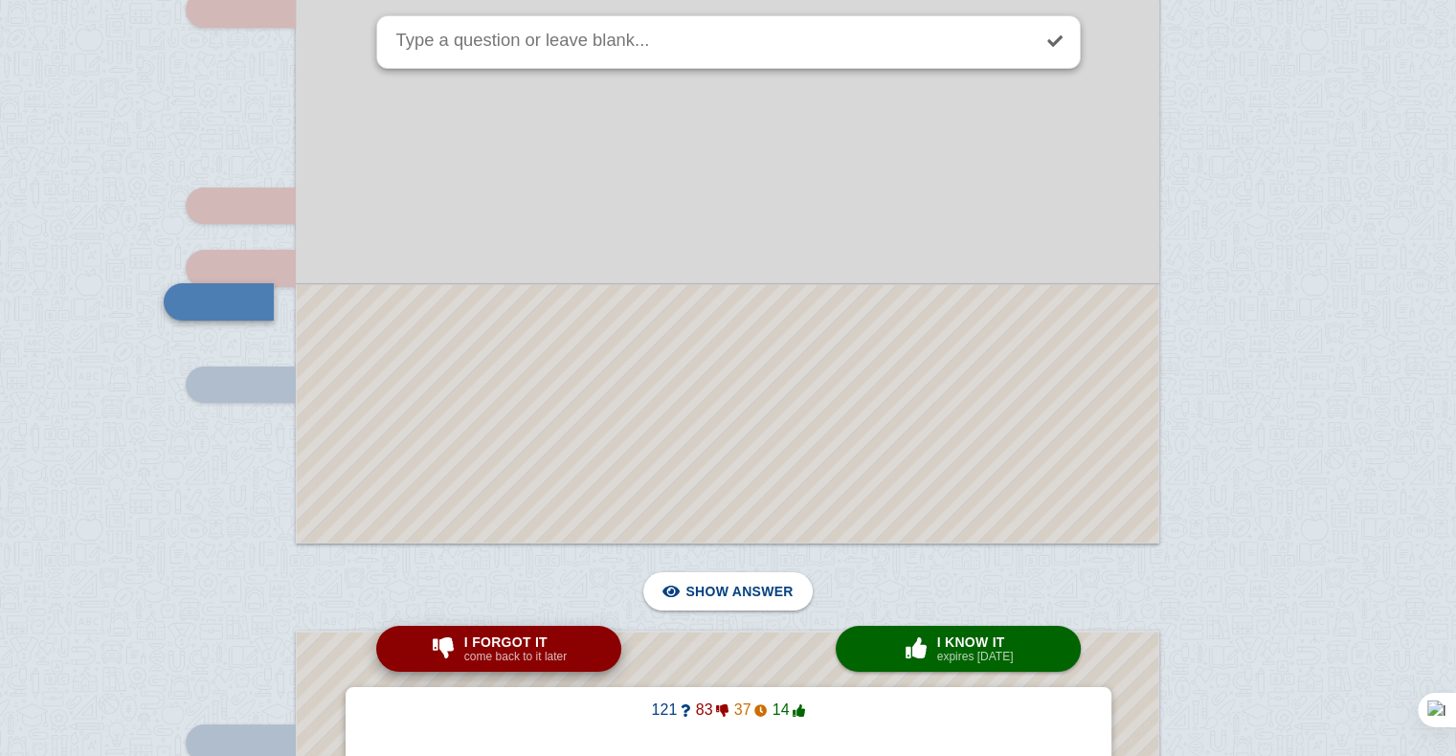
scroll to position [14170, 0]
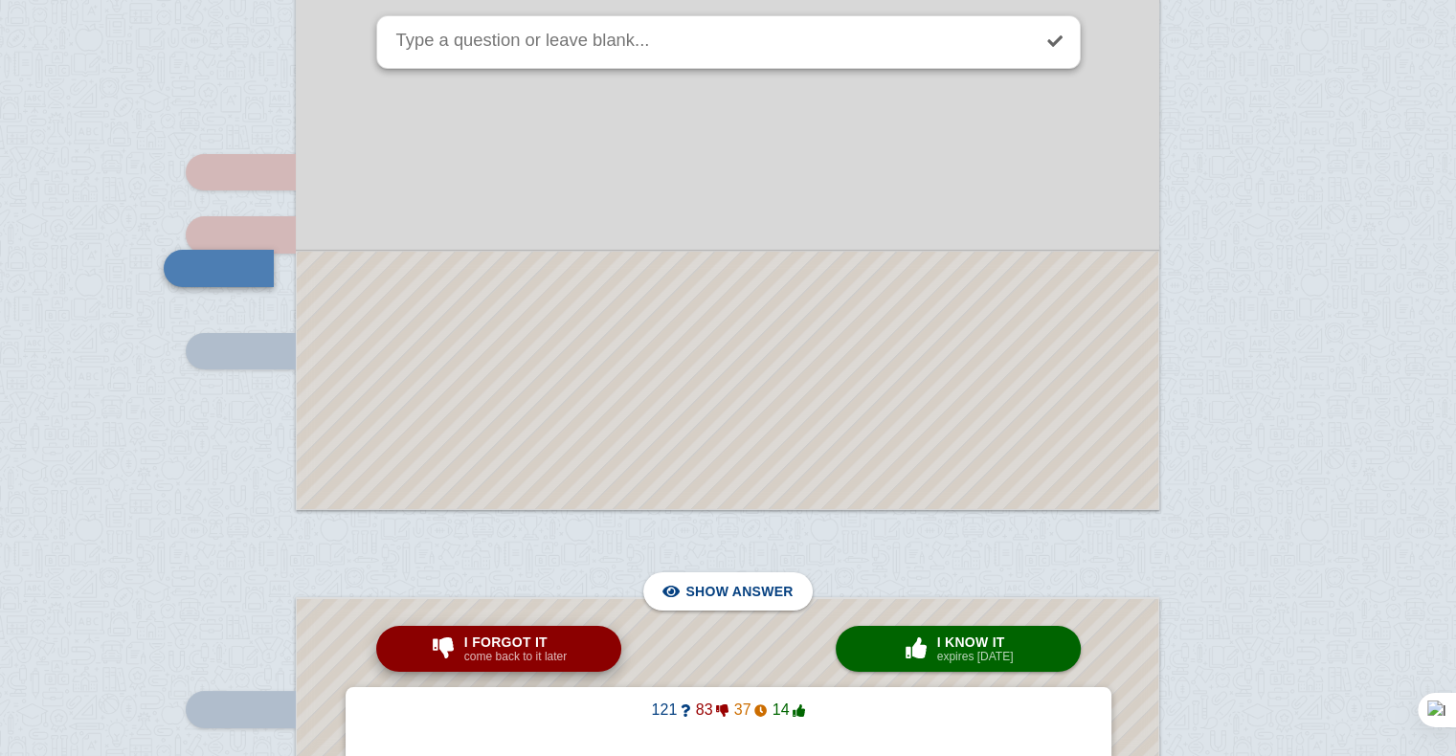
click at [512, 656] on small "come back to it later" at bounding box center [515, 656] width 102 height 13
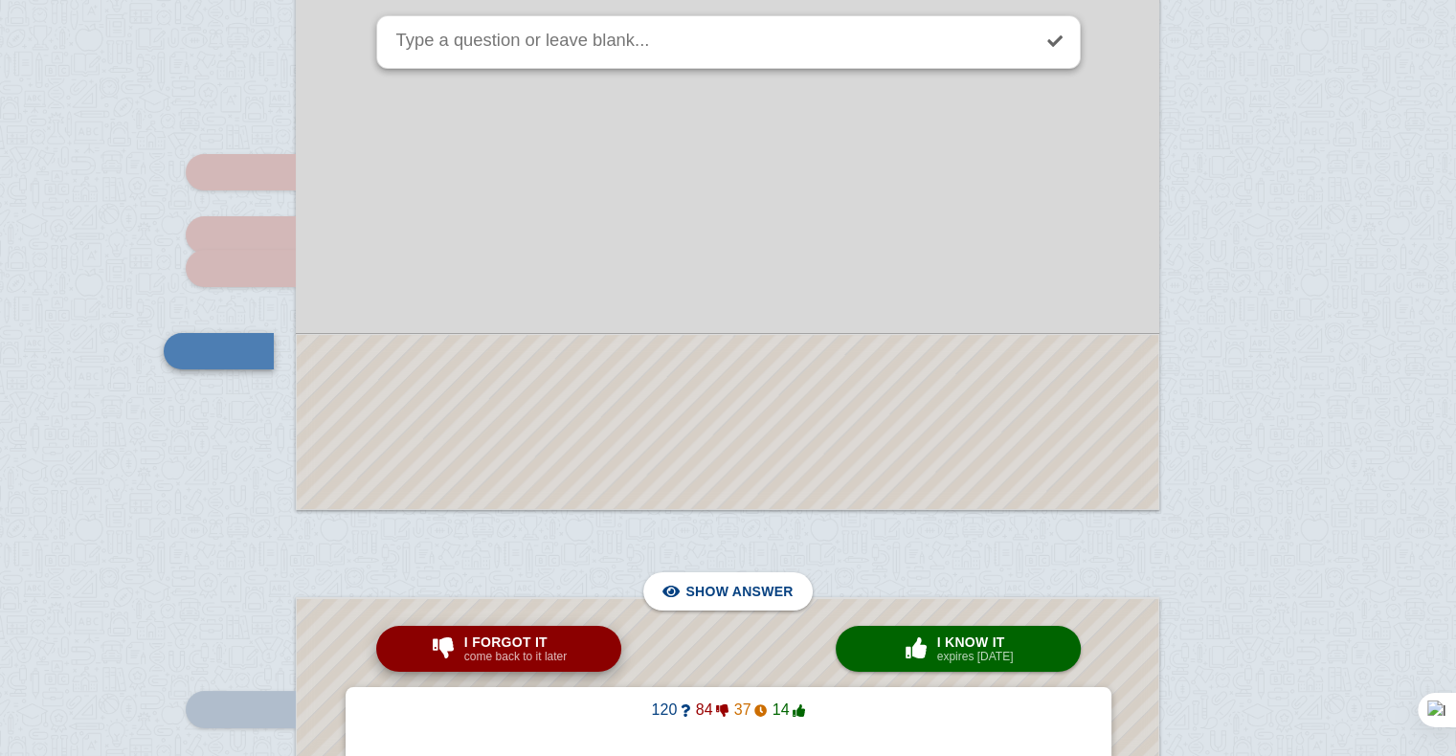
scroll to position [14253, 0]
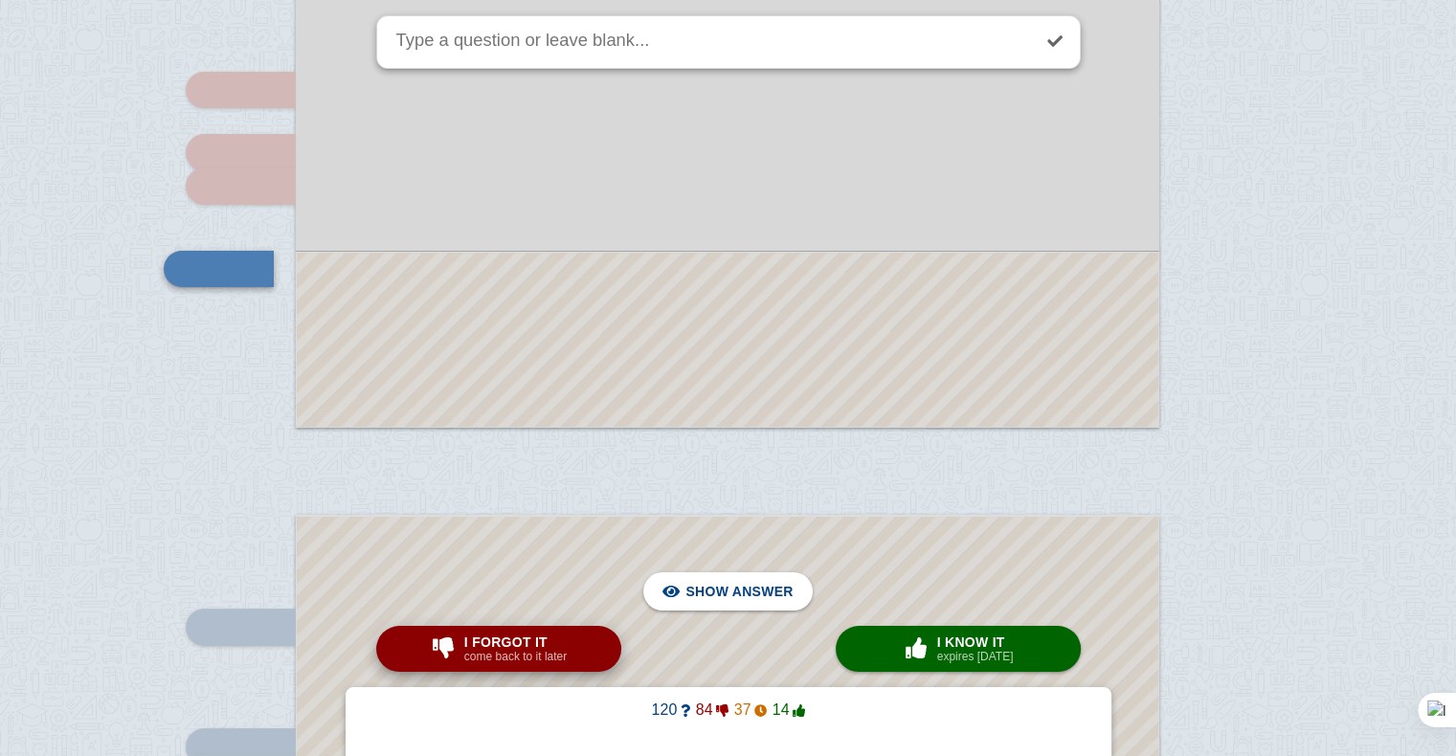
click at [512, 656] on small "come back to it later" at bounding box center [515, 656] width 102 height 13
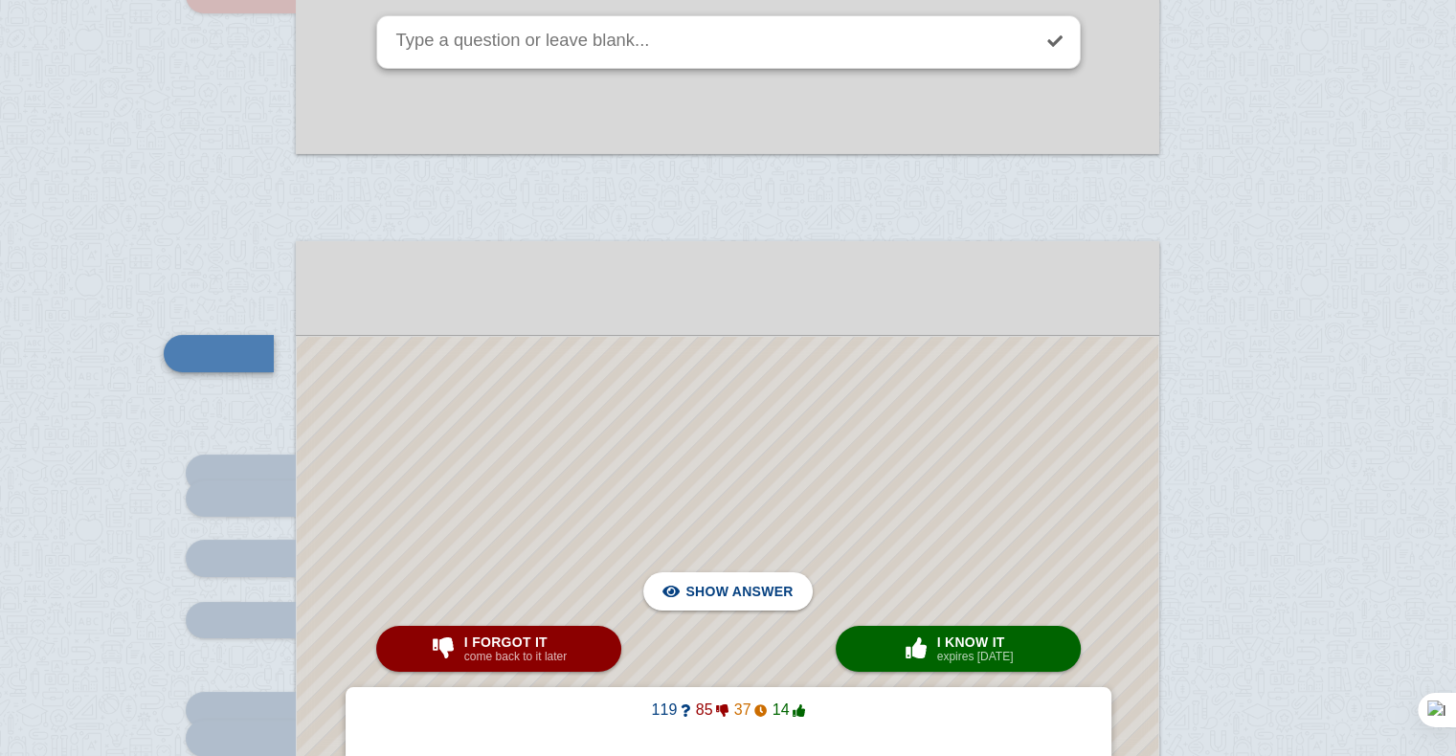
scroll to position [14527, 0]
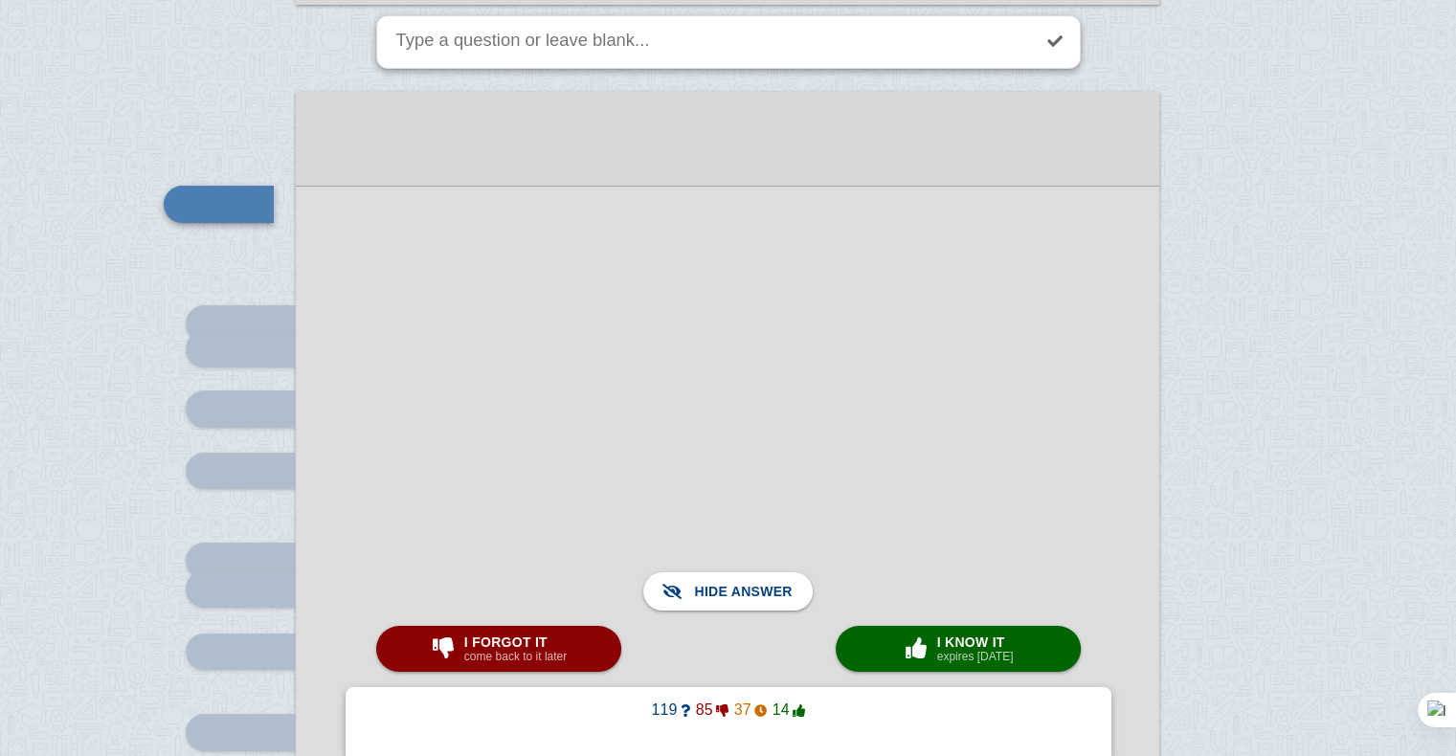
scroll to position [14677, 0]
click at [518, 647] on span "I forgot it" at bounding box center [515, 642] width 102 height 15
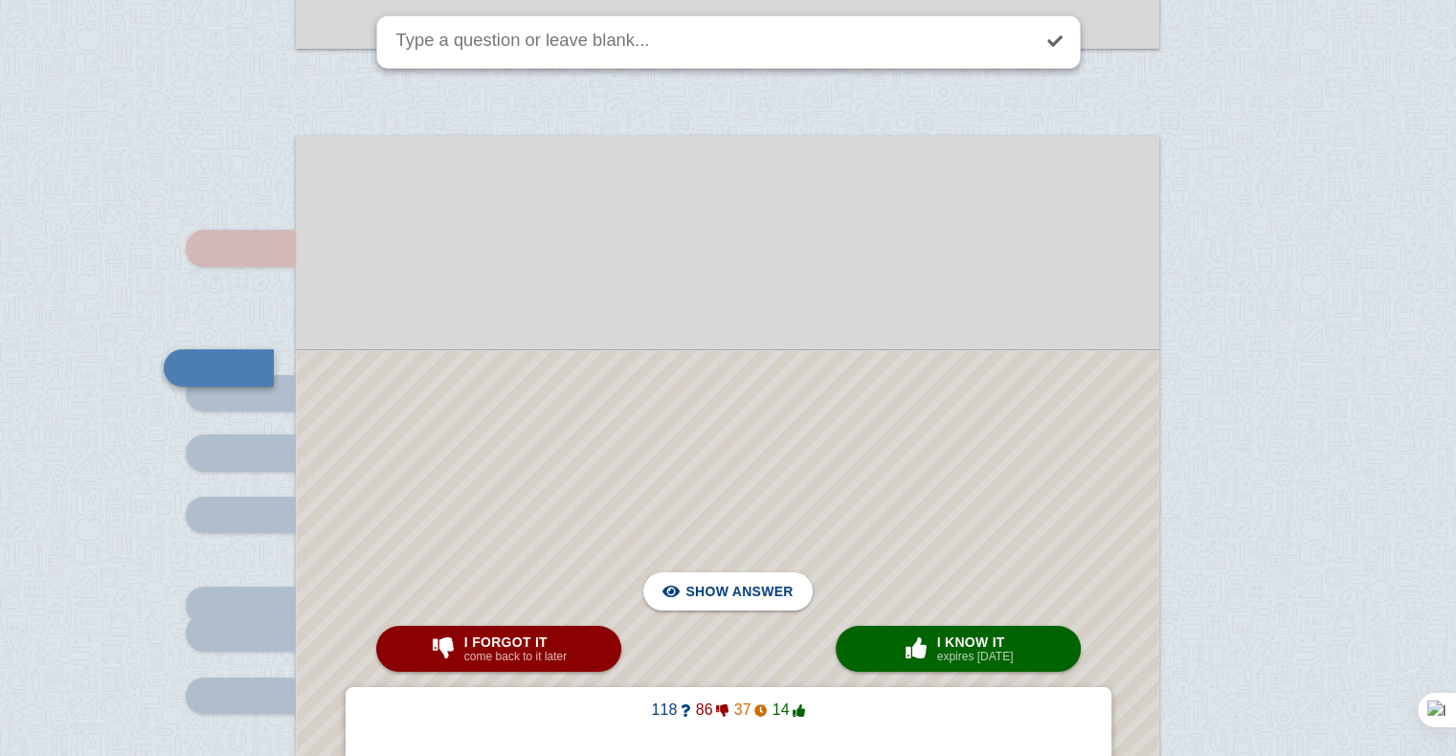
scroll to position [14760, 0]
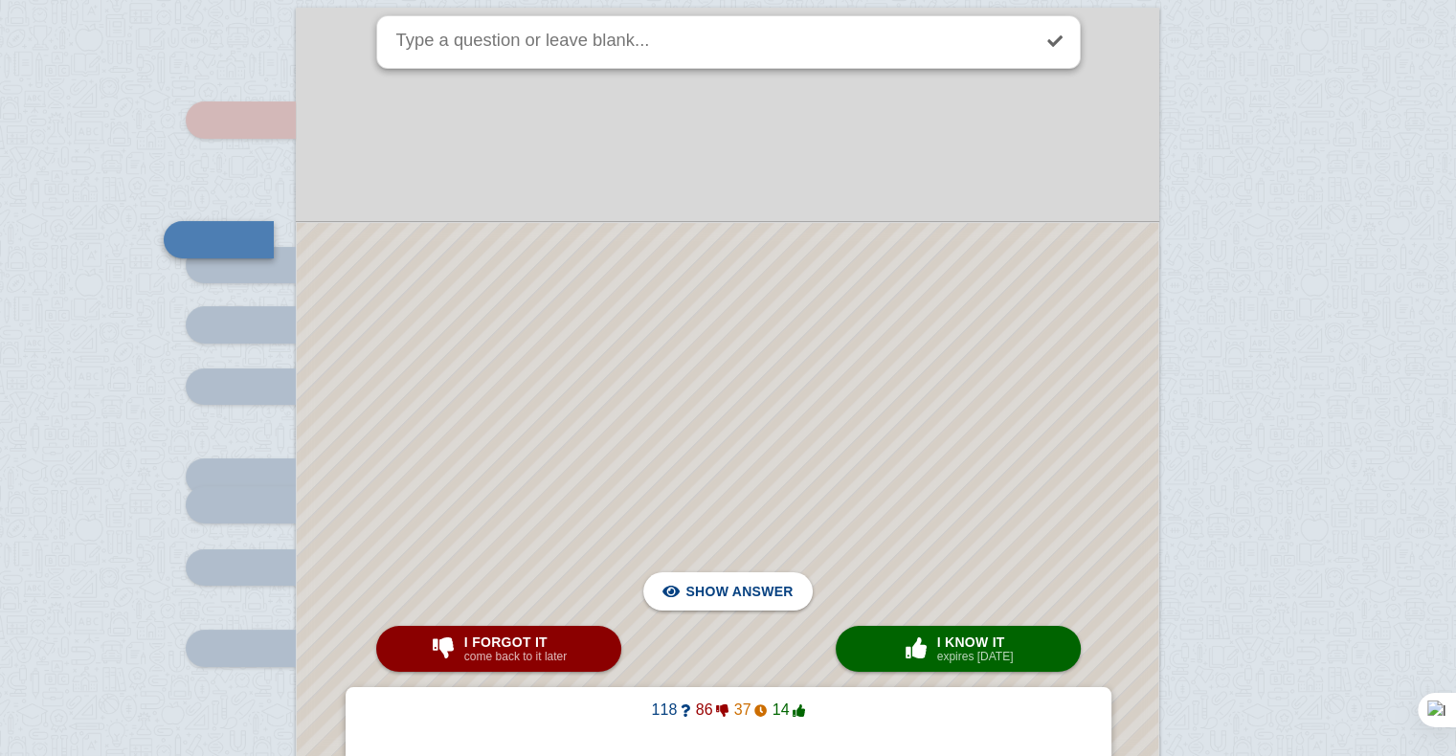
click at [571, 340] on div at bounding box center [728, 725] width 862 height 1005
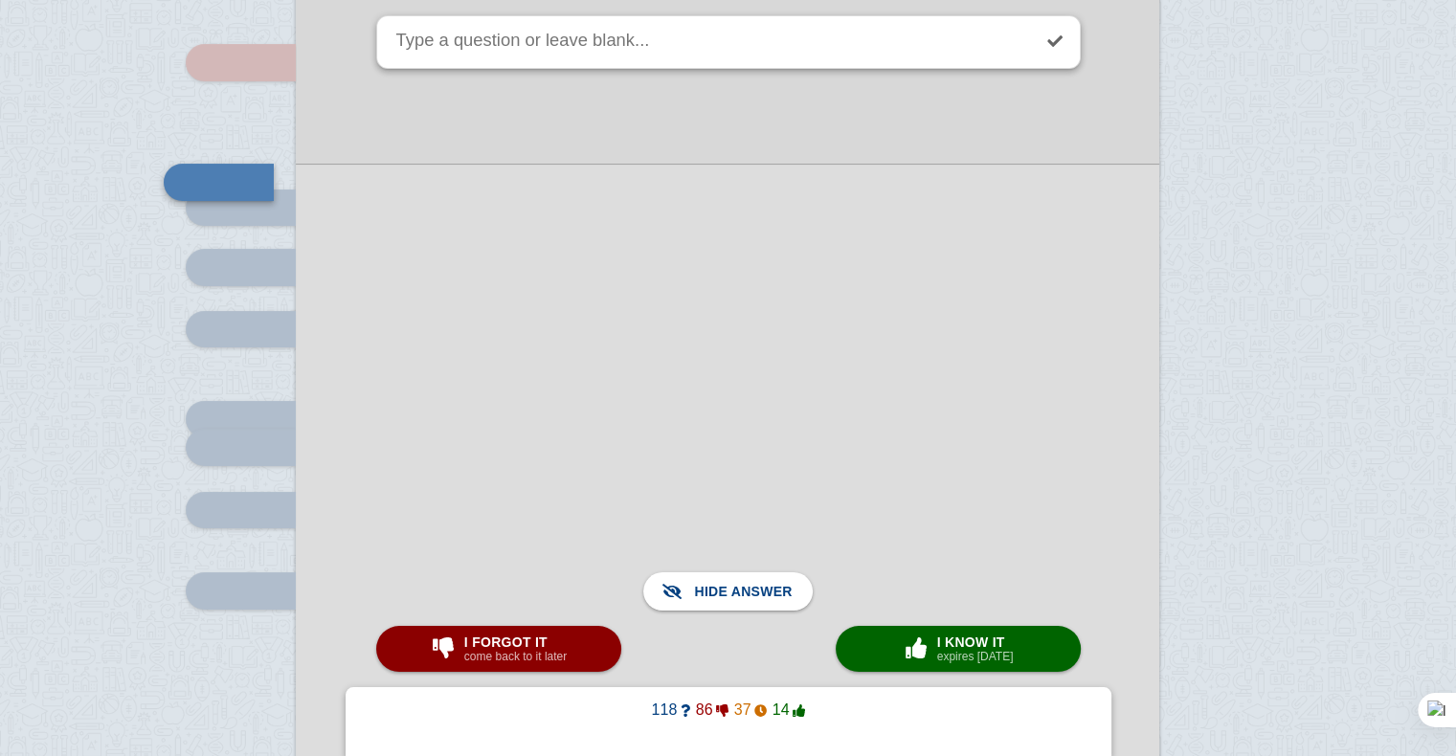
scroll to position [14817, 0]
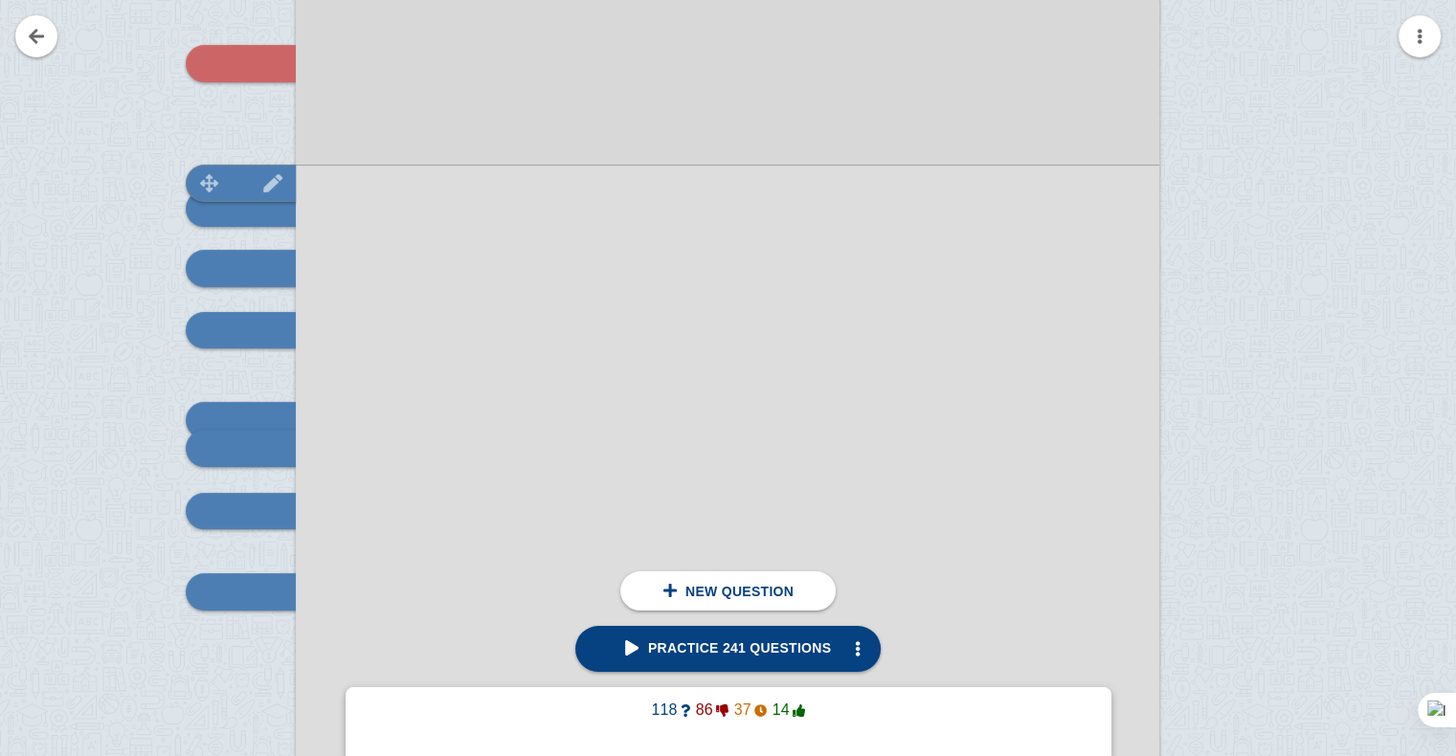
click at [231, 182] on img at bounding box center [210, 183] width 46 height 18
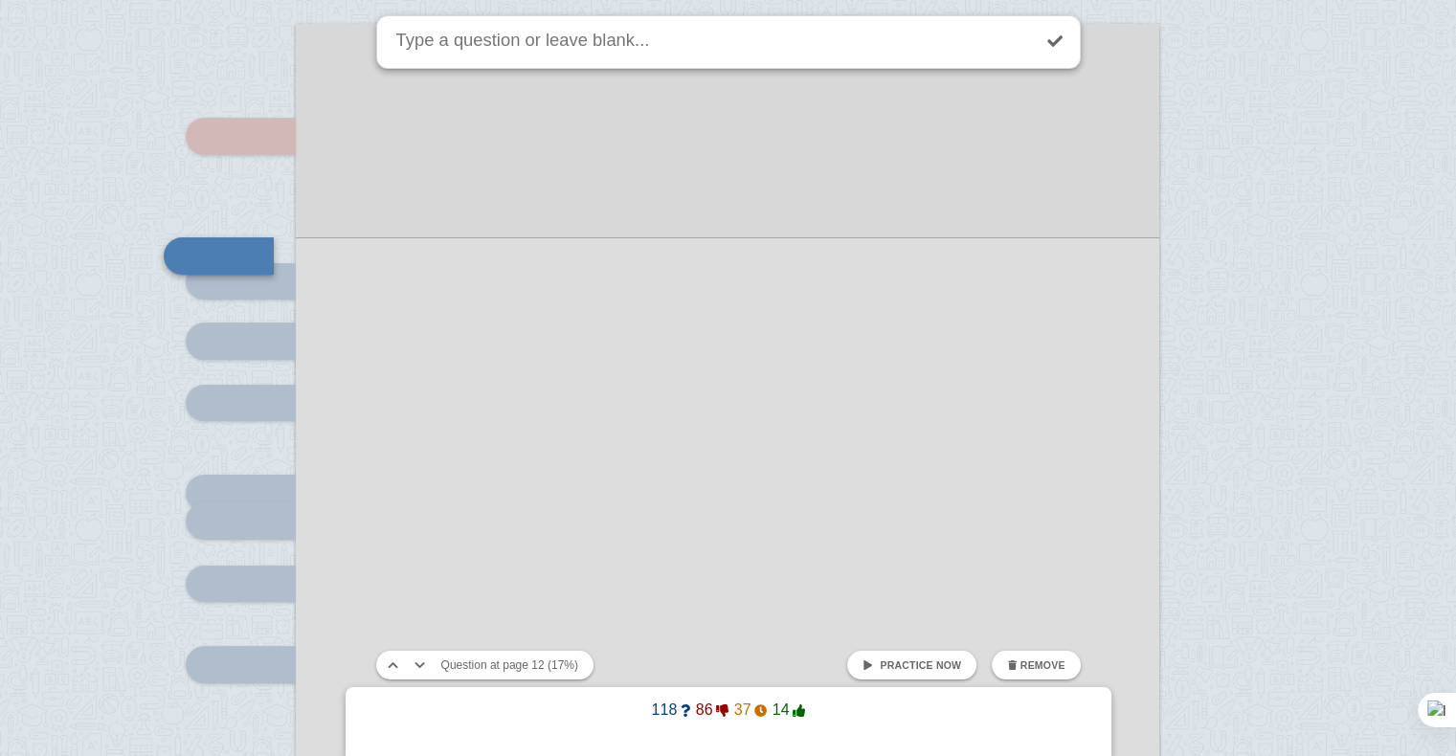
scroll to position [14743, 0]
click at [873, 663] on span at bounding box center [868, 666] width 11 height 11
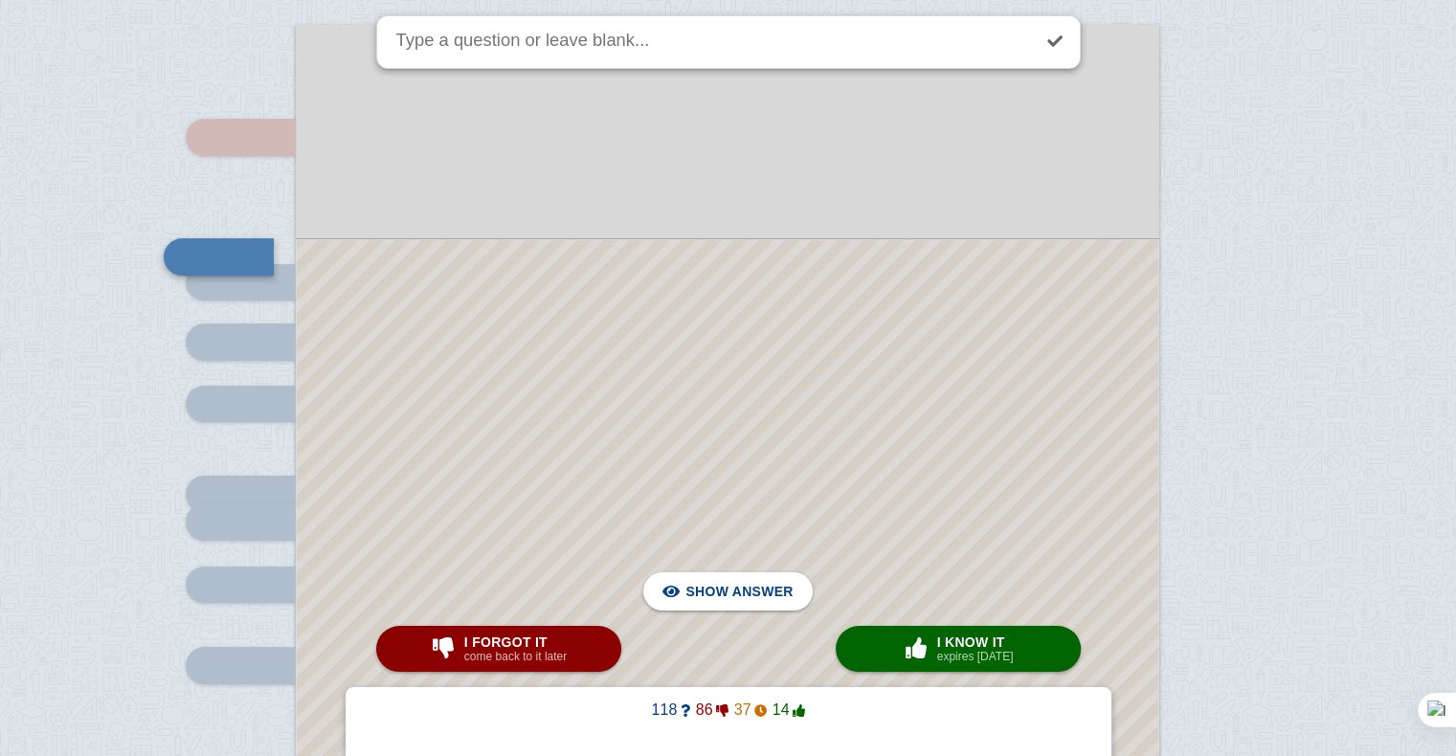
click at [853, 308] on div at bounding box center [728, 742] width 862 height 1005
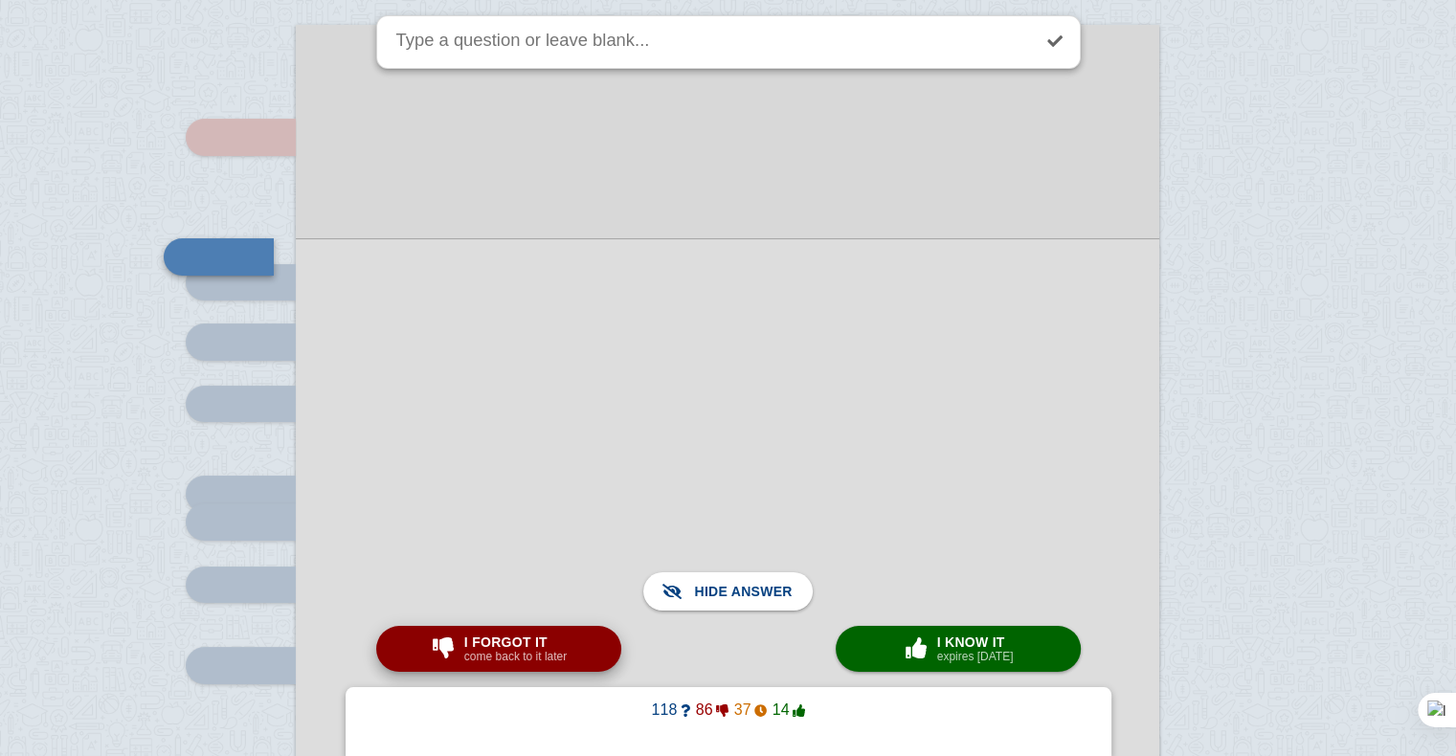
click at [584, 646] on button "I forgot it come back to it later" at bounding box center [498, 649] width 245 height 46
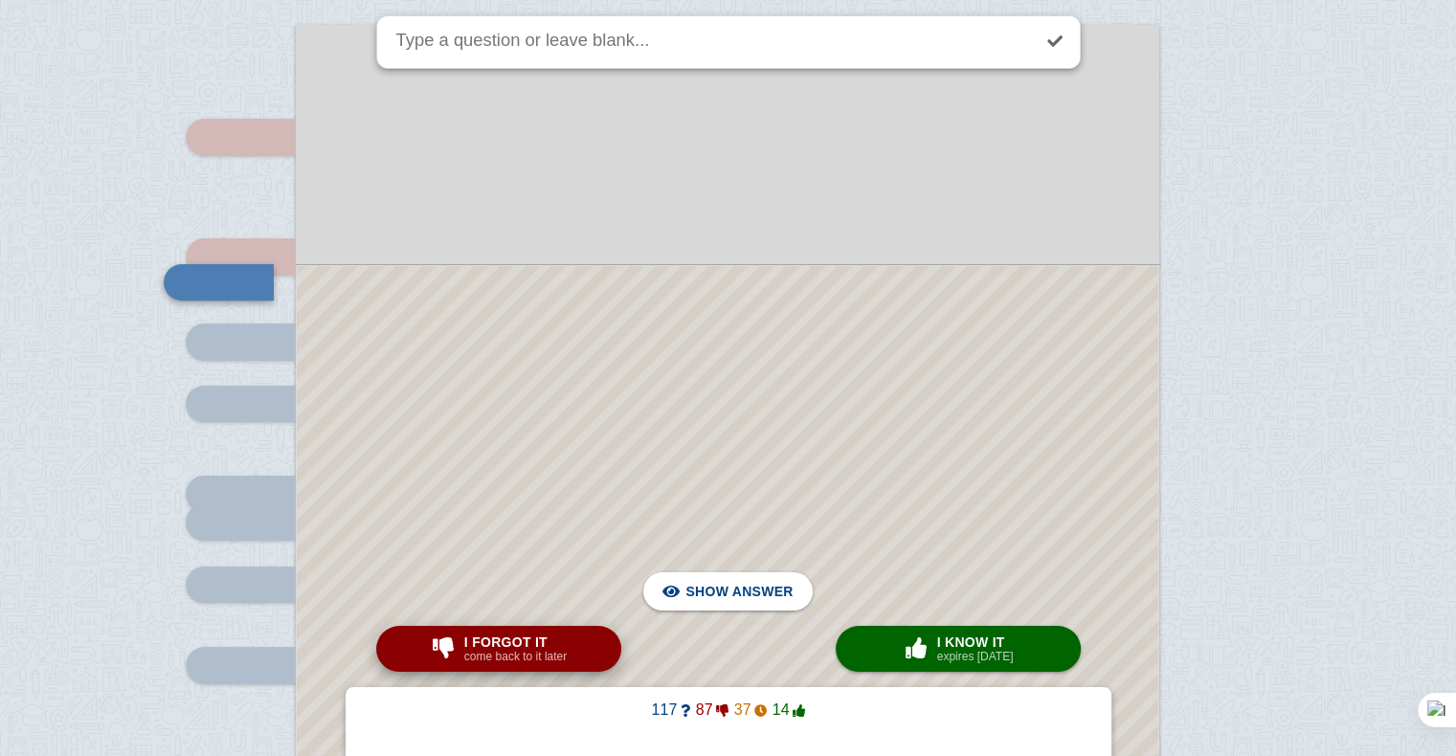
scroll to position [14756, 0]
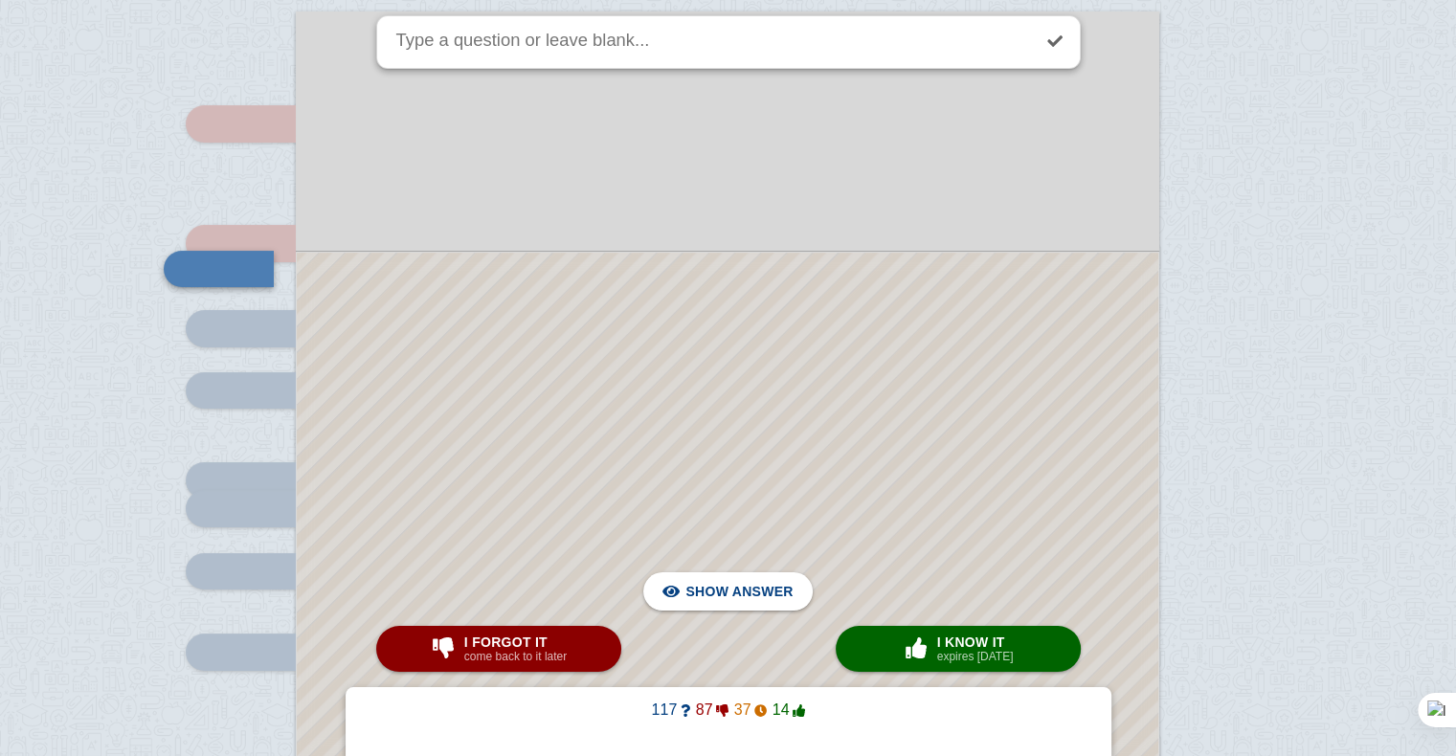
click at [543, 435] on div at bounding box center [728, 742] width 862 height 979
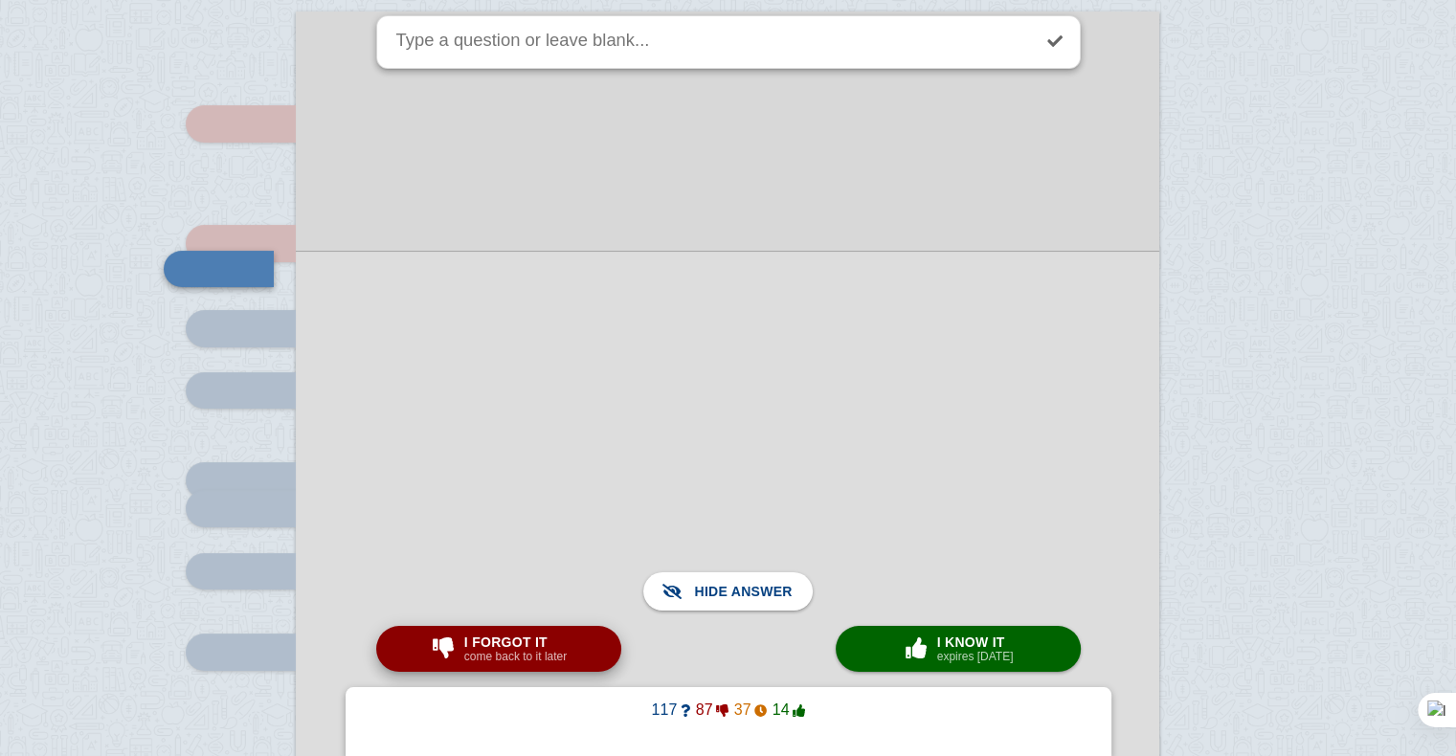
click at [544, 661] on small "come back to it later" at bounding box center [515, 656] width 102 height 13
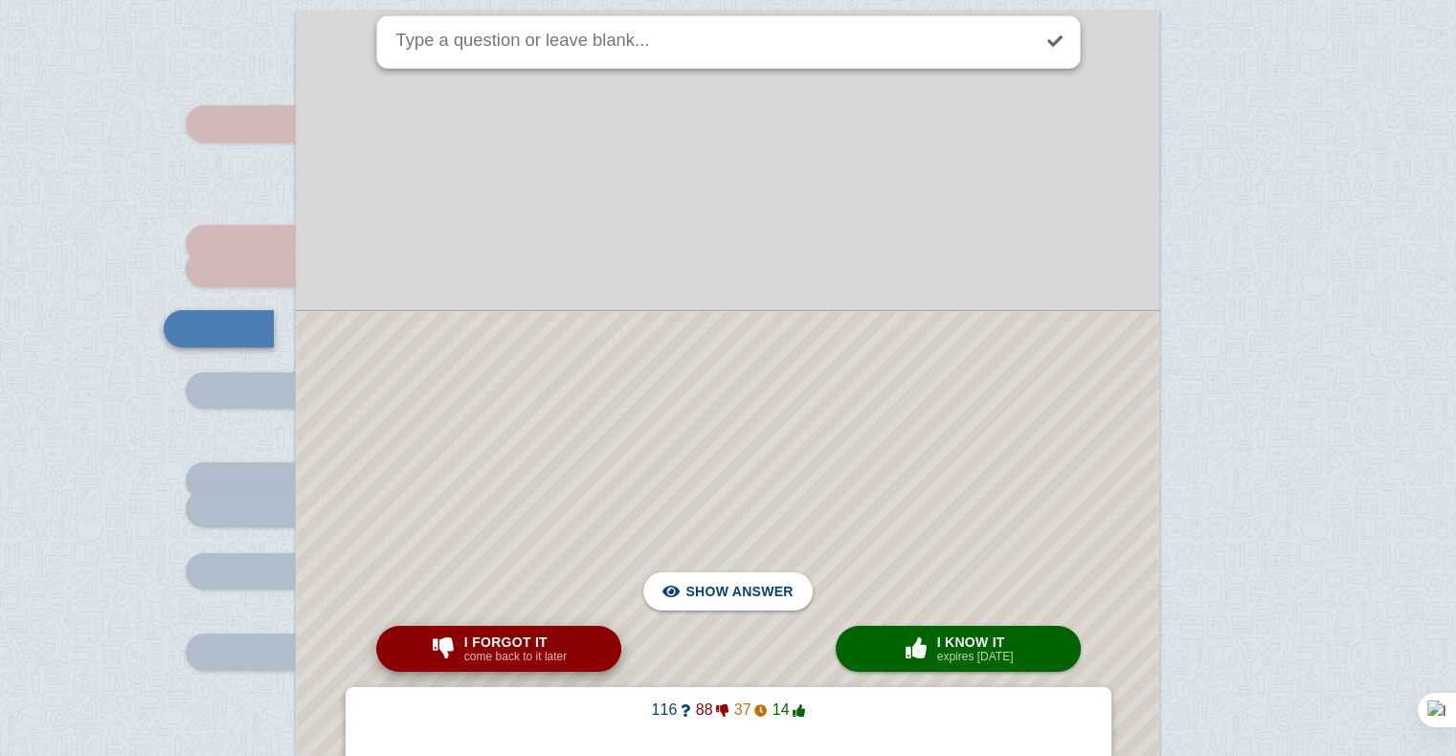
scroll to position [14817, 0]
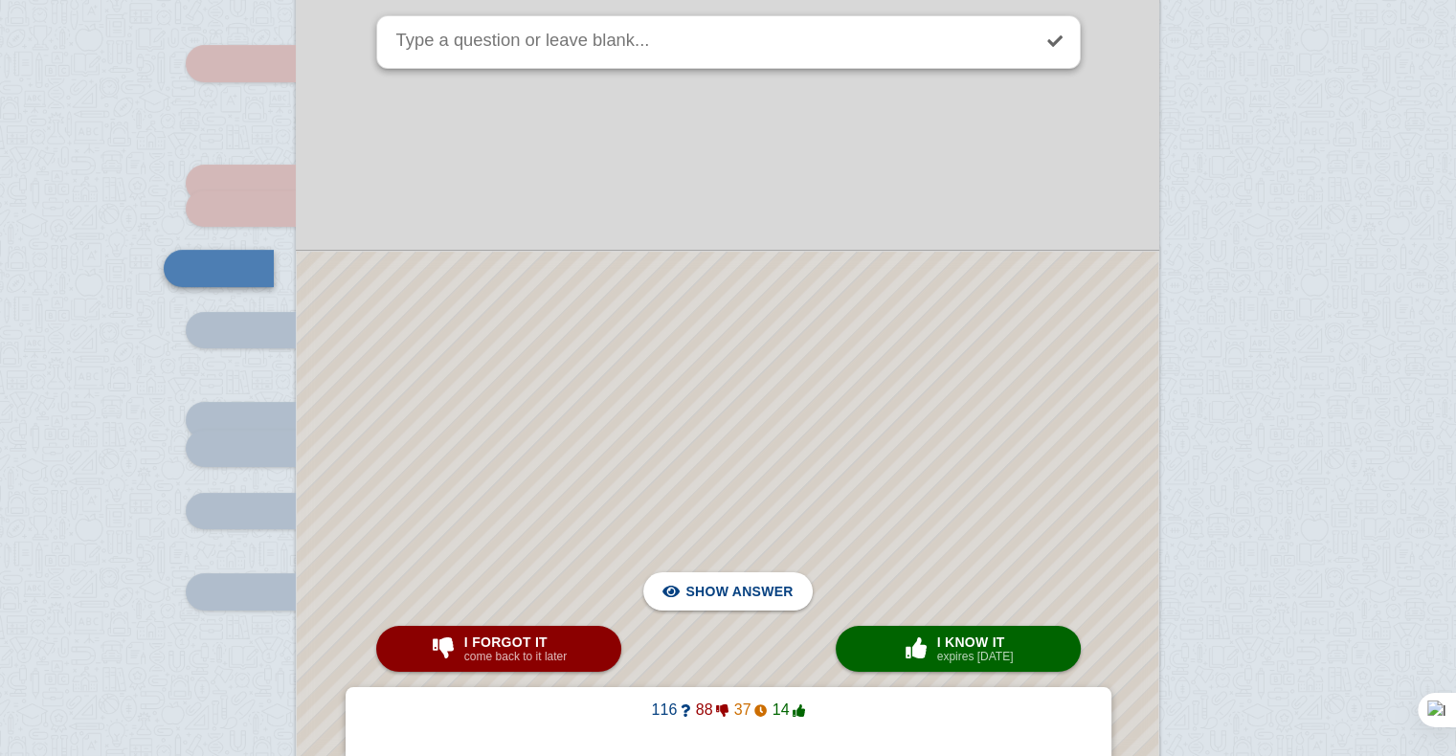
click at [509, 412] on div at bounding box center [728, 712] width 862 height 920
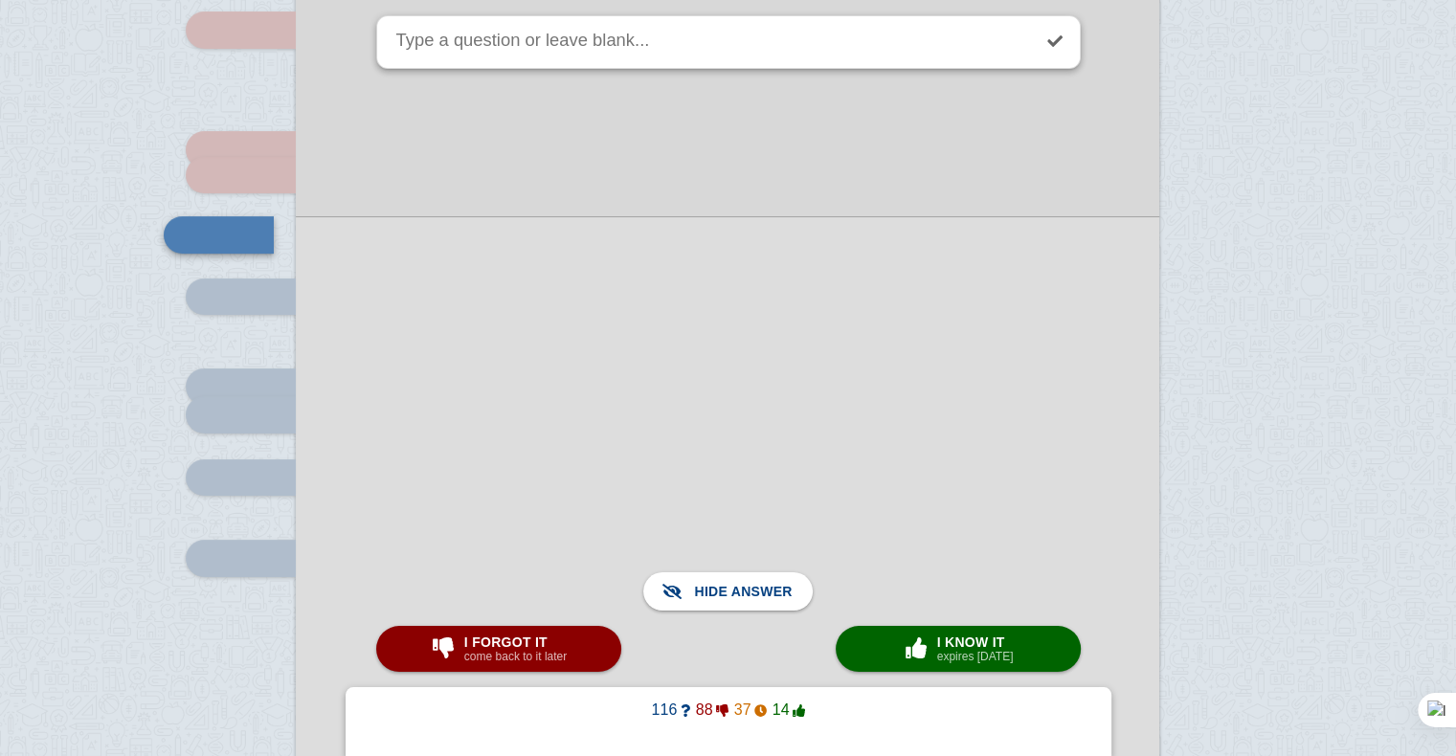
scroll to position [14851, 0]
click at [498, 653] on small "come back to it later" at bounding box center [515, 656] width 102 height 13
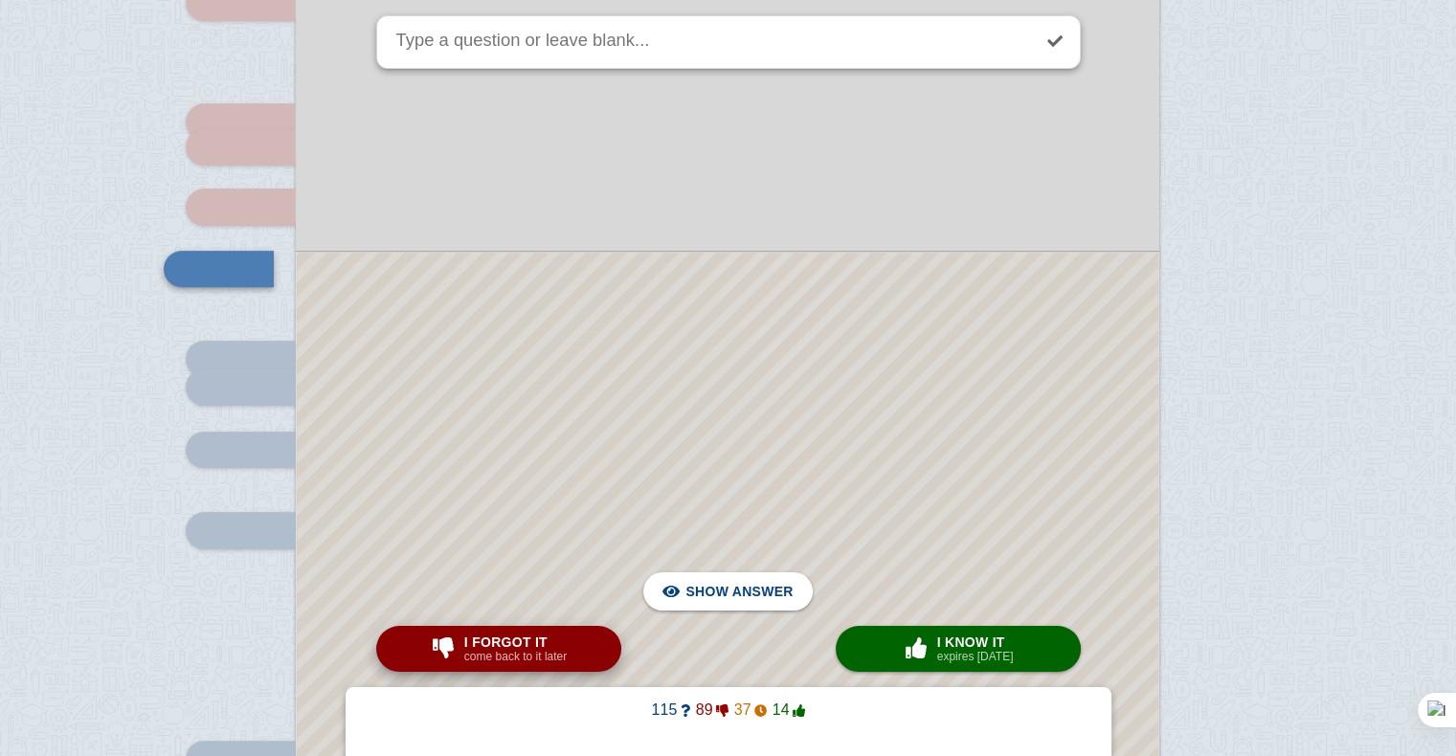
click at [498, 653] on small "come back to it later" at bounding box center [515, 656] width 102 height 13
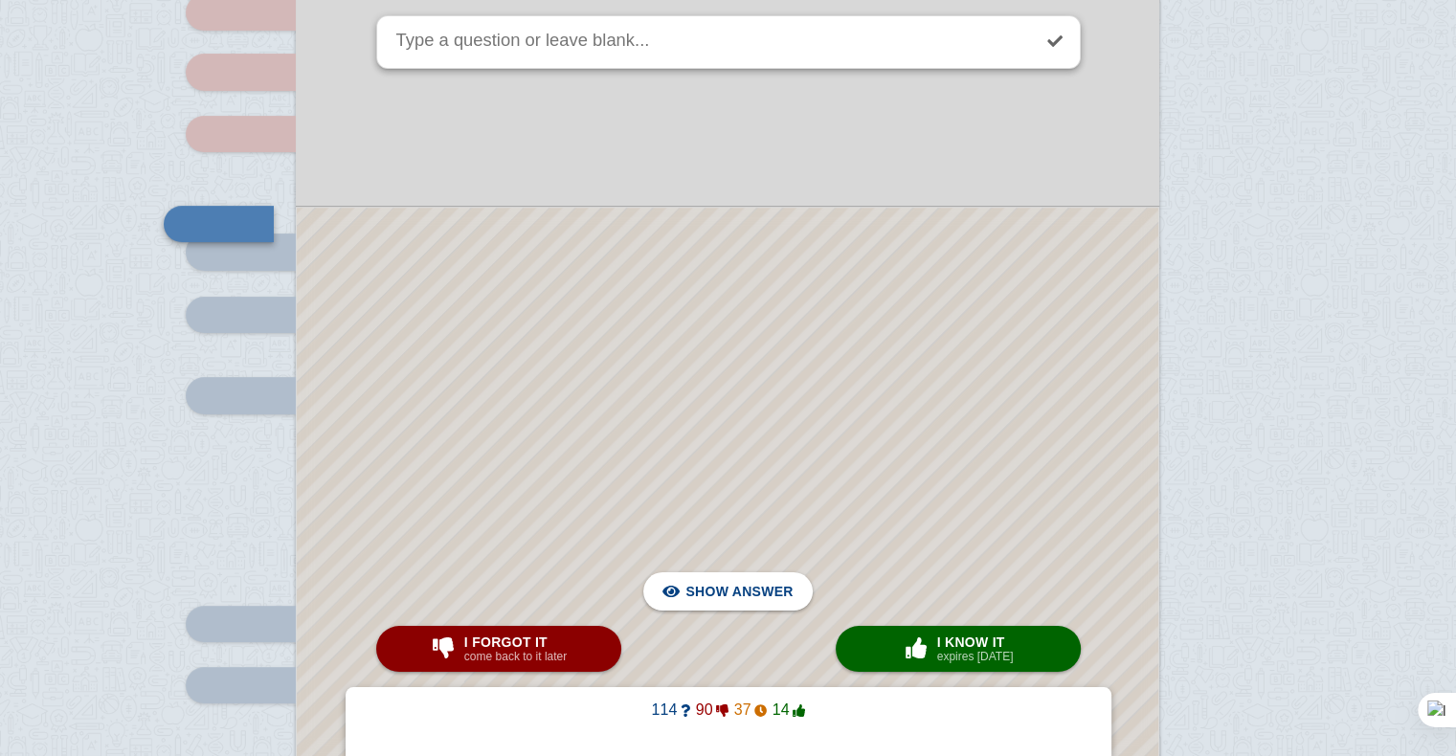
scroll to position [15015, 0]
click at [620, 495] on div at bounding box center [728, 590] width 862 height 768
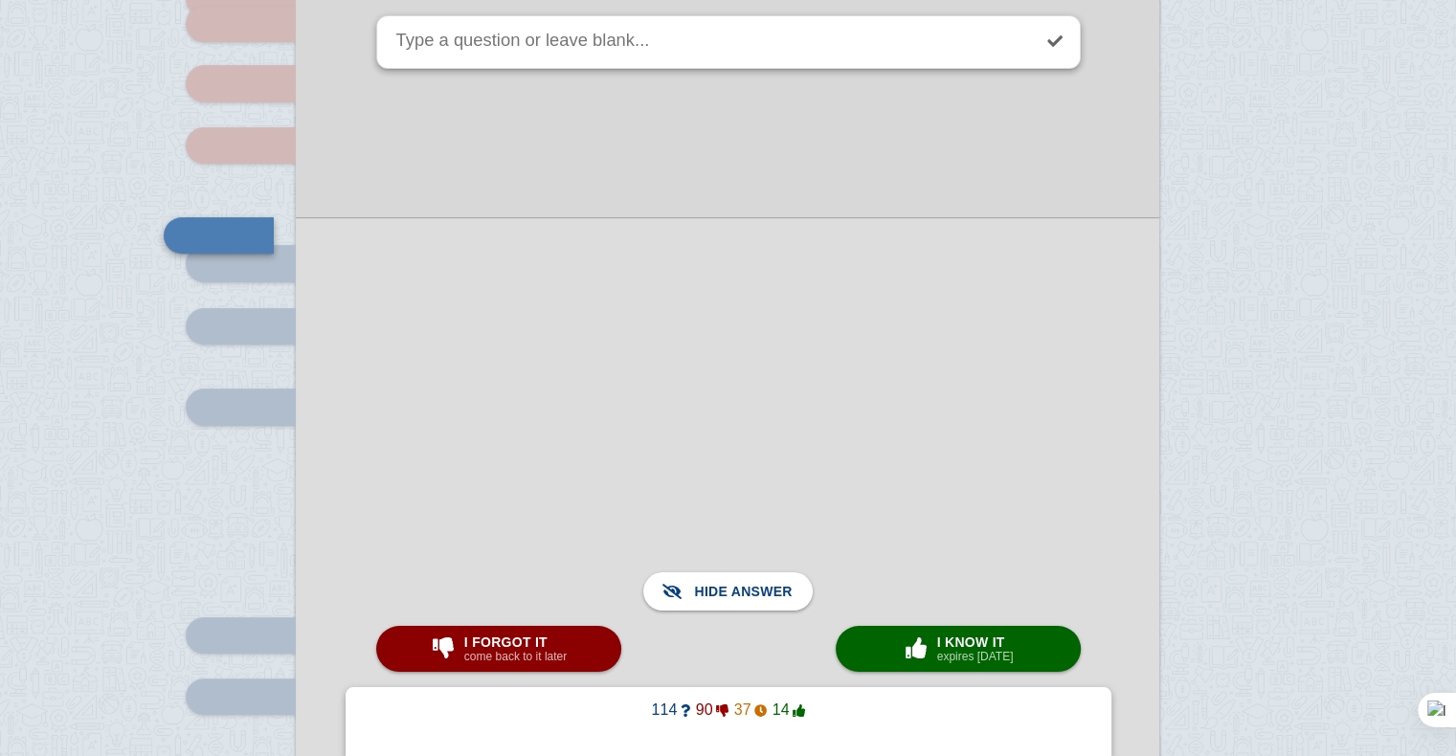
scroll to position [15000, 0]
click at [552, 643] on span "I forgot it" at bounding box center [515, 642] width 102 height 15
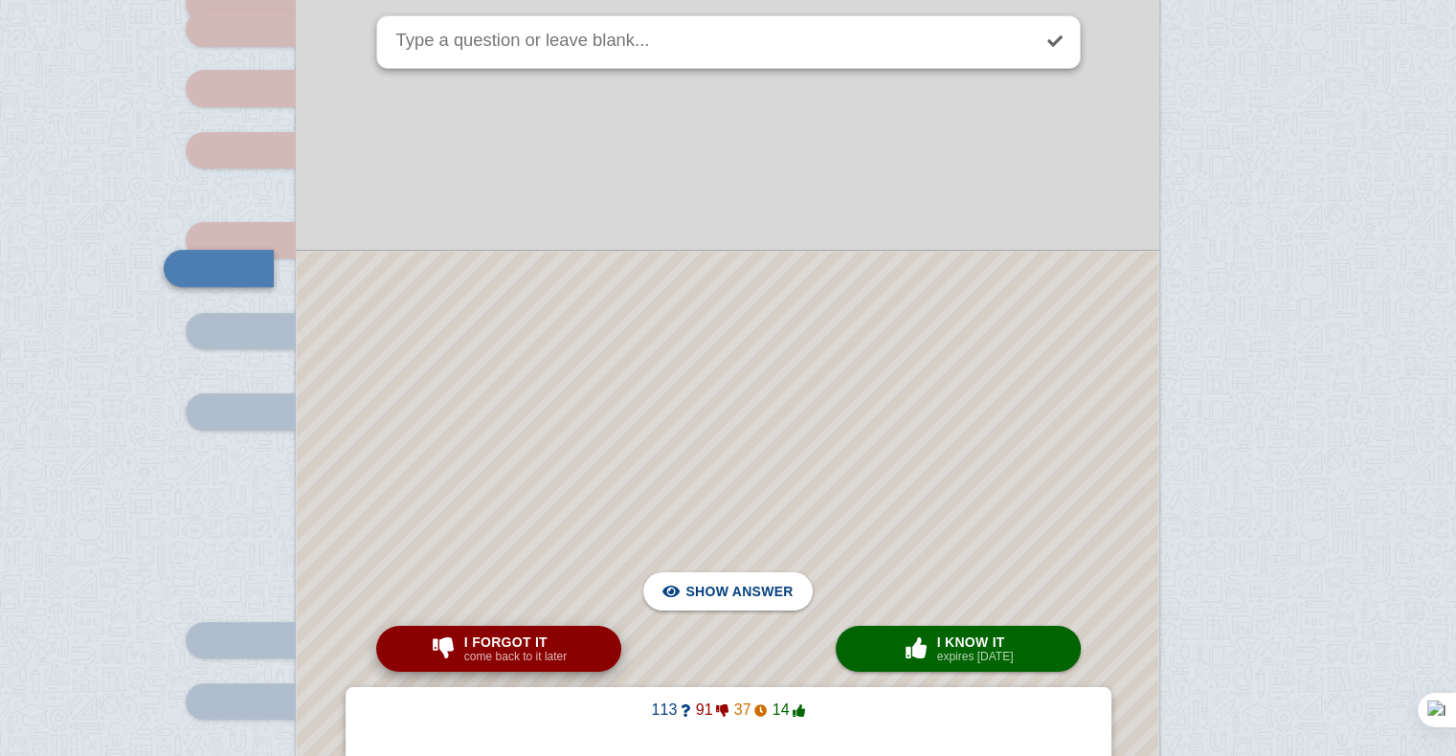
click at [552, 643] on span "I forgot it" at bounding box center [515, 642] width 102 height 15
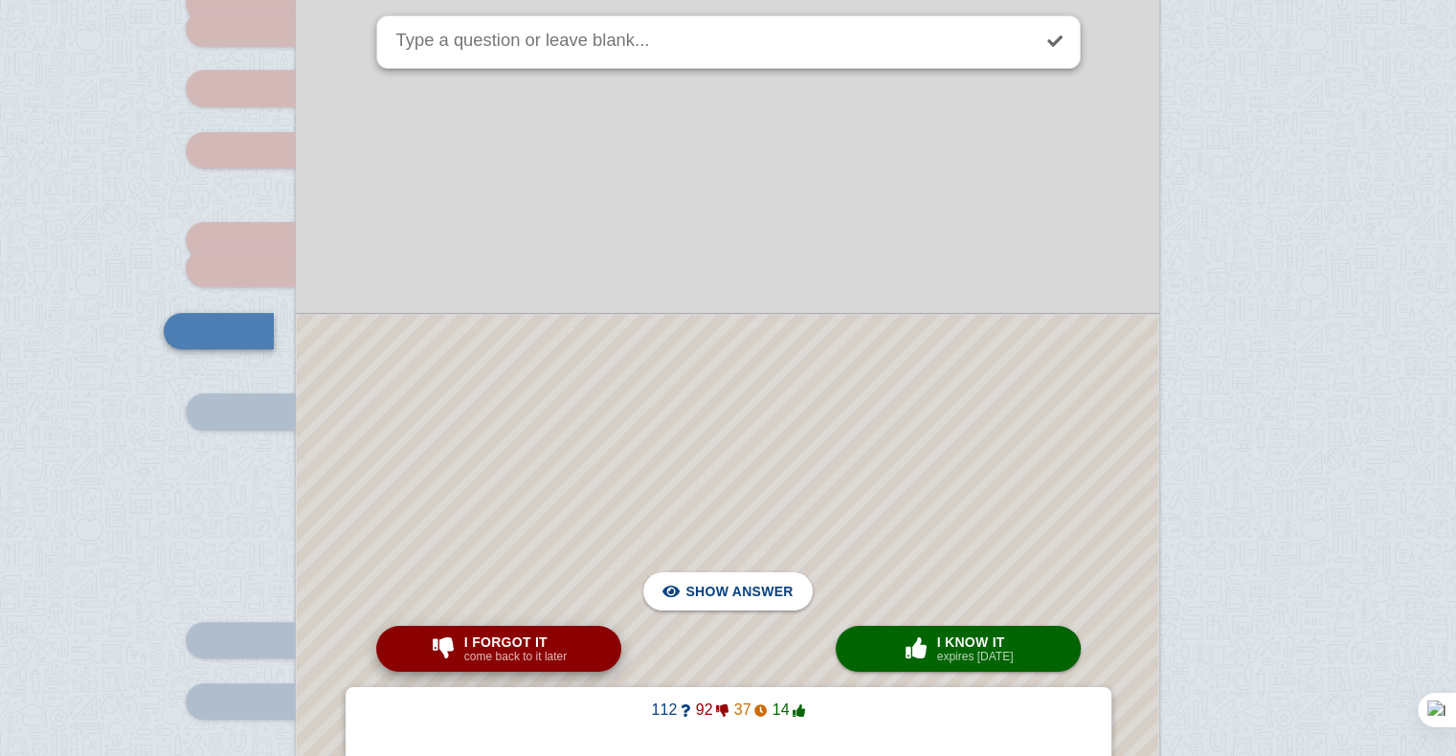
scroll to position [15060, 0]
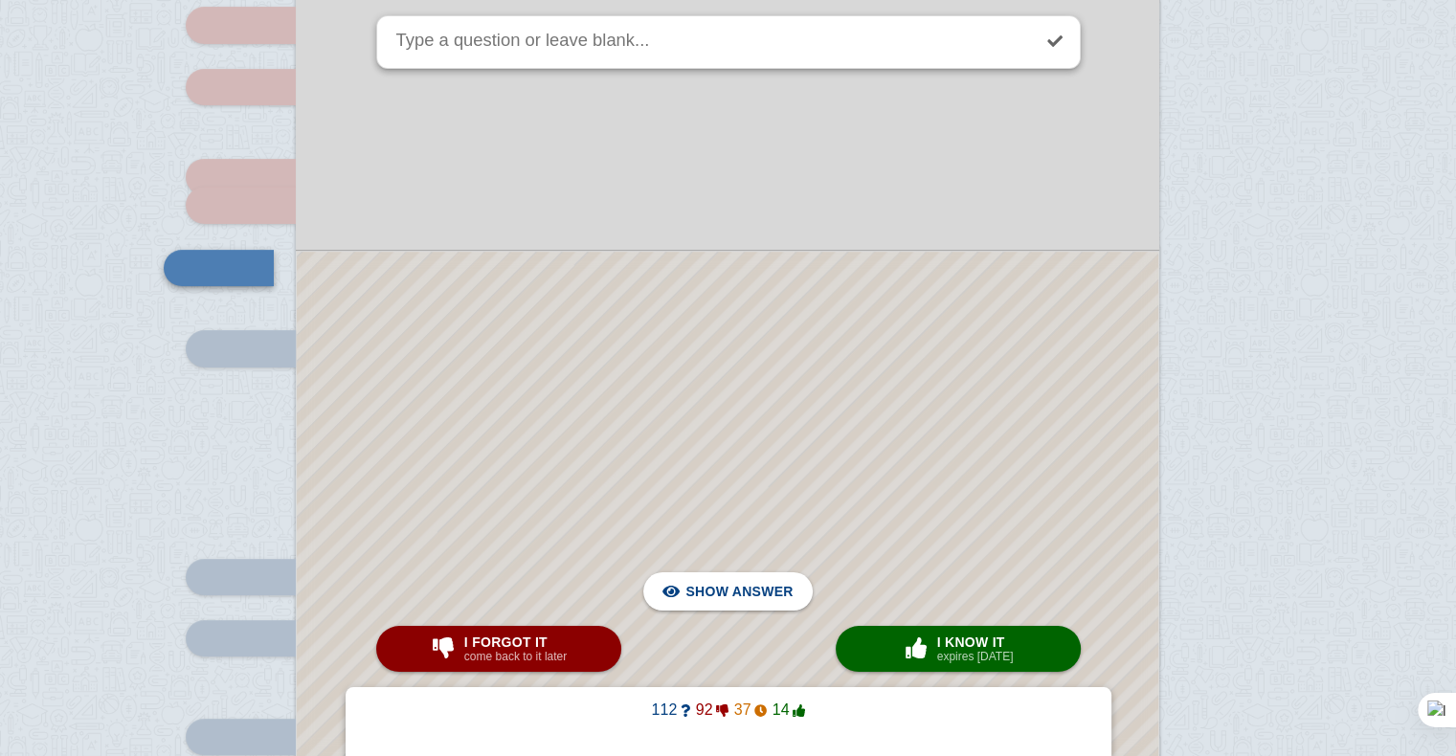
click at [608, 492] on div at bounding box center [728, 590] width 862 height 677
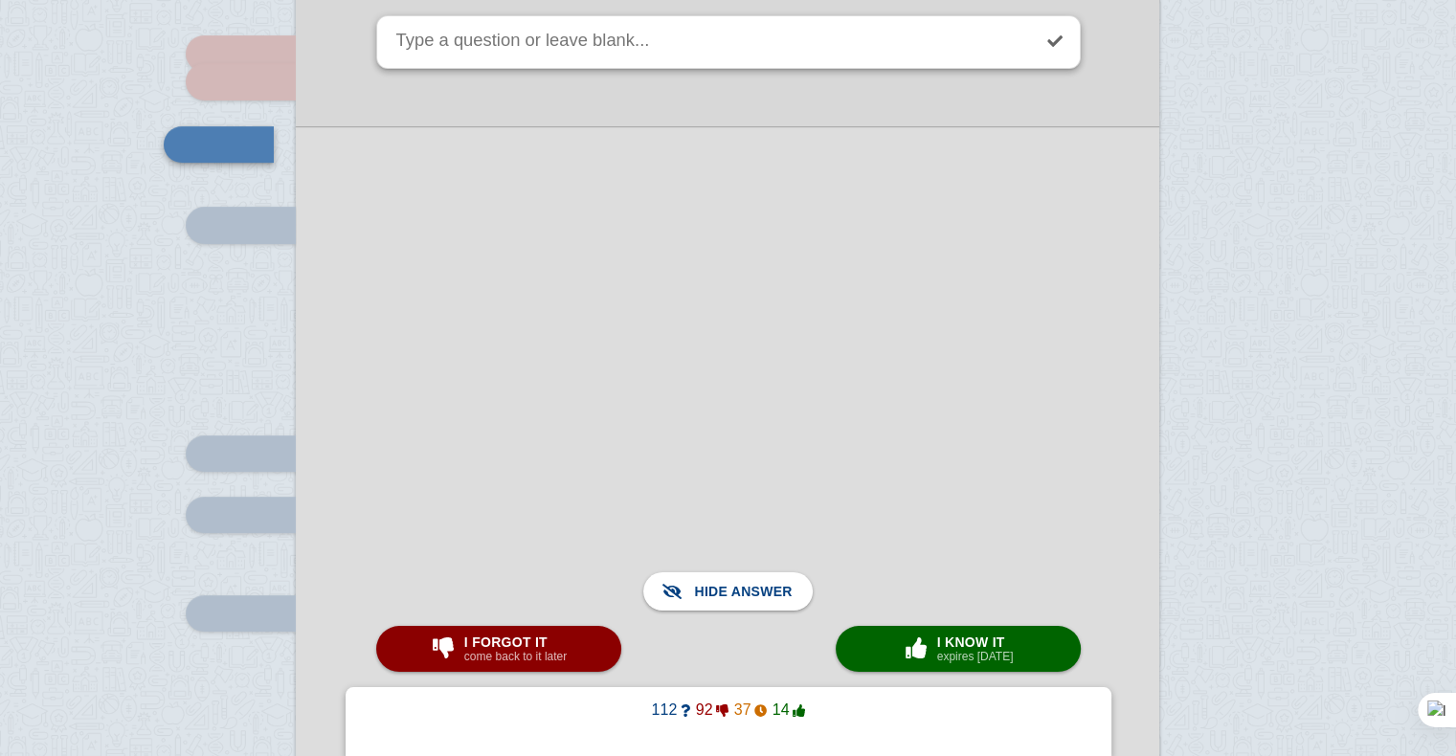
scroll to position [15088, 0]
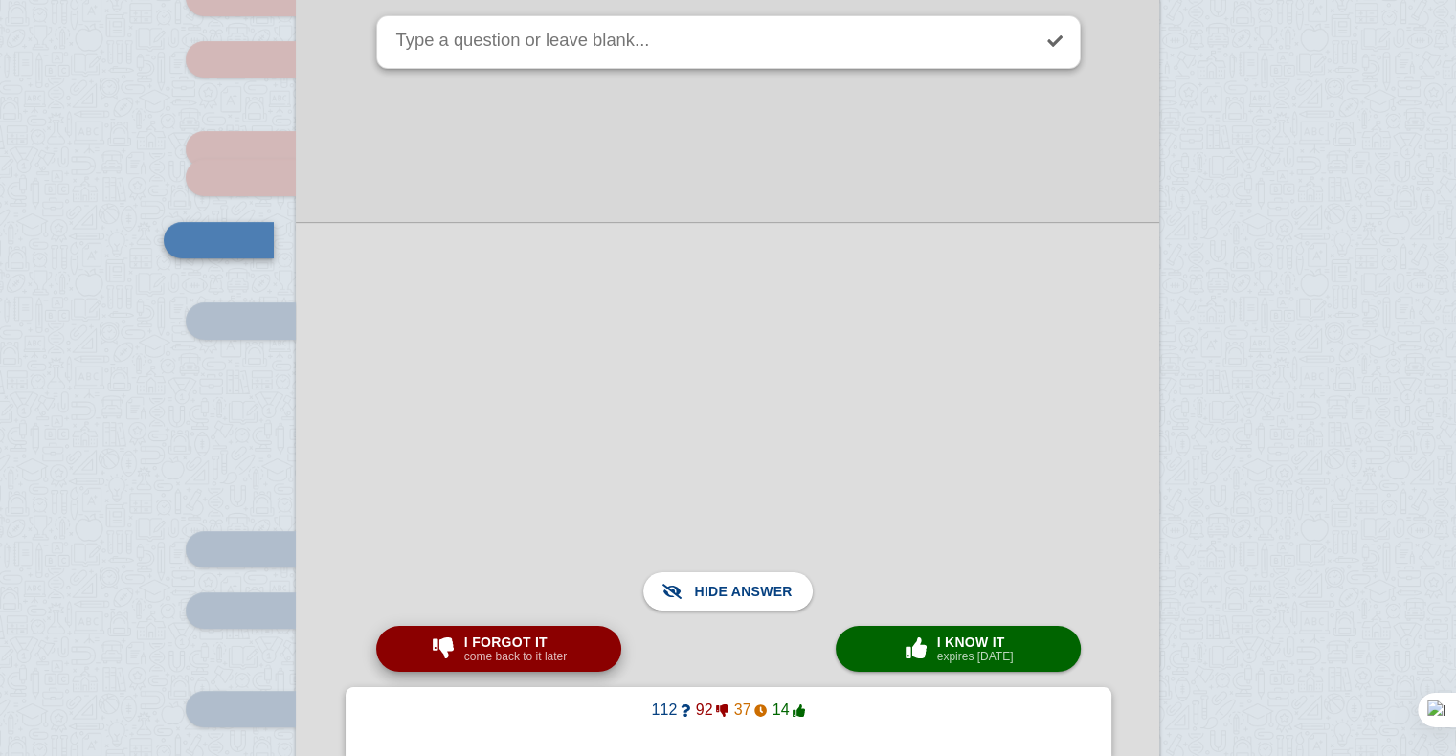
click at [531, 632] on button "I forgot it come back to it later" at bounding box center [498, 649] width 245 height 46
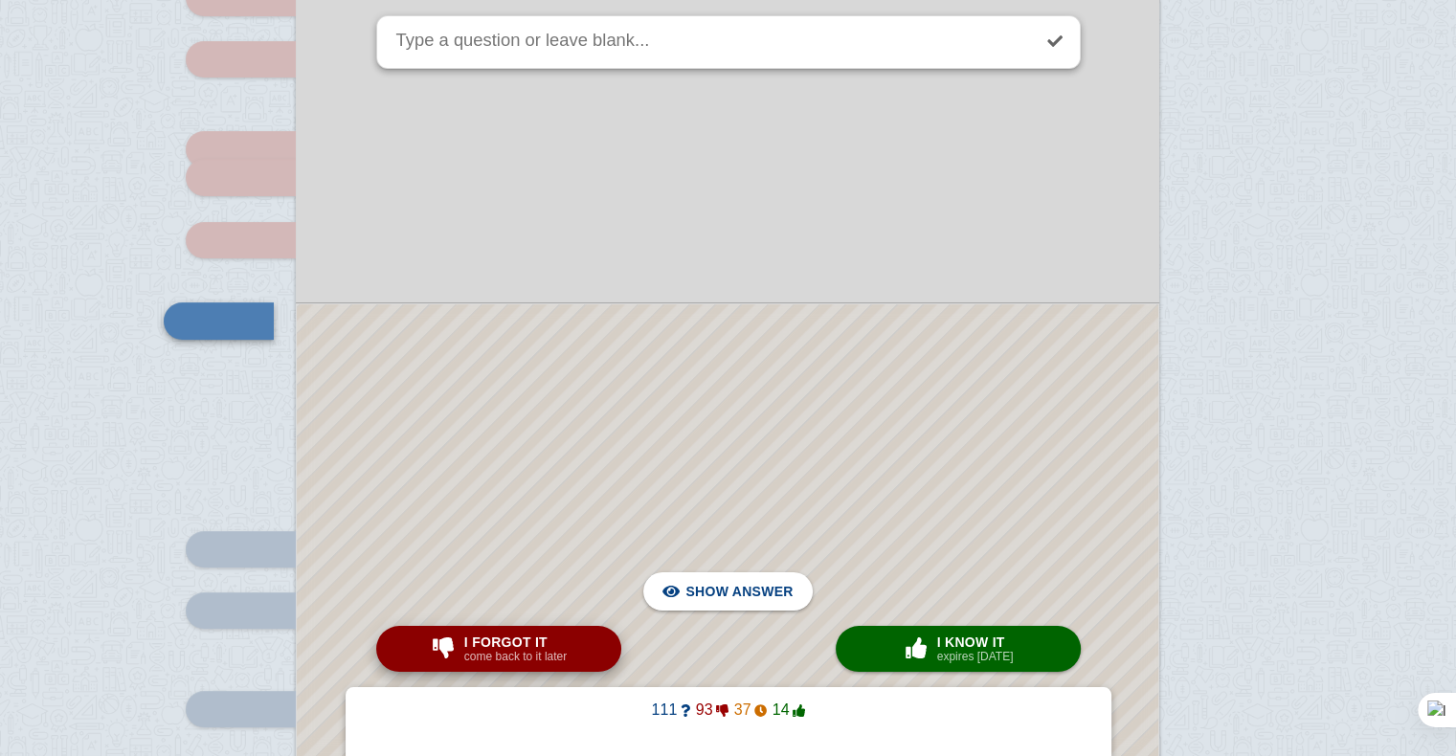
scroll to position [15140, 0]
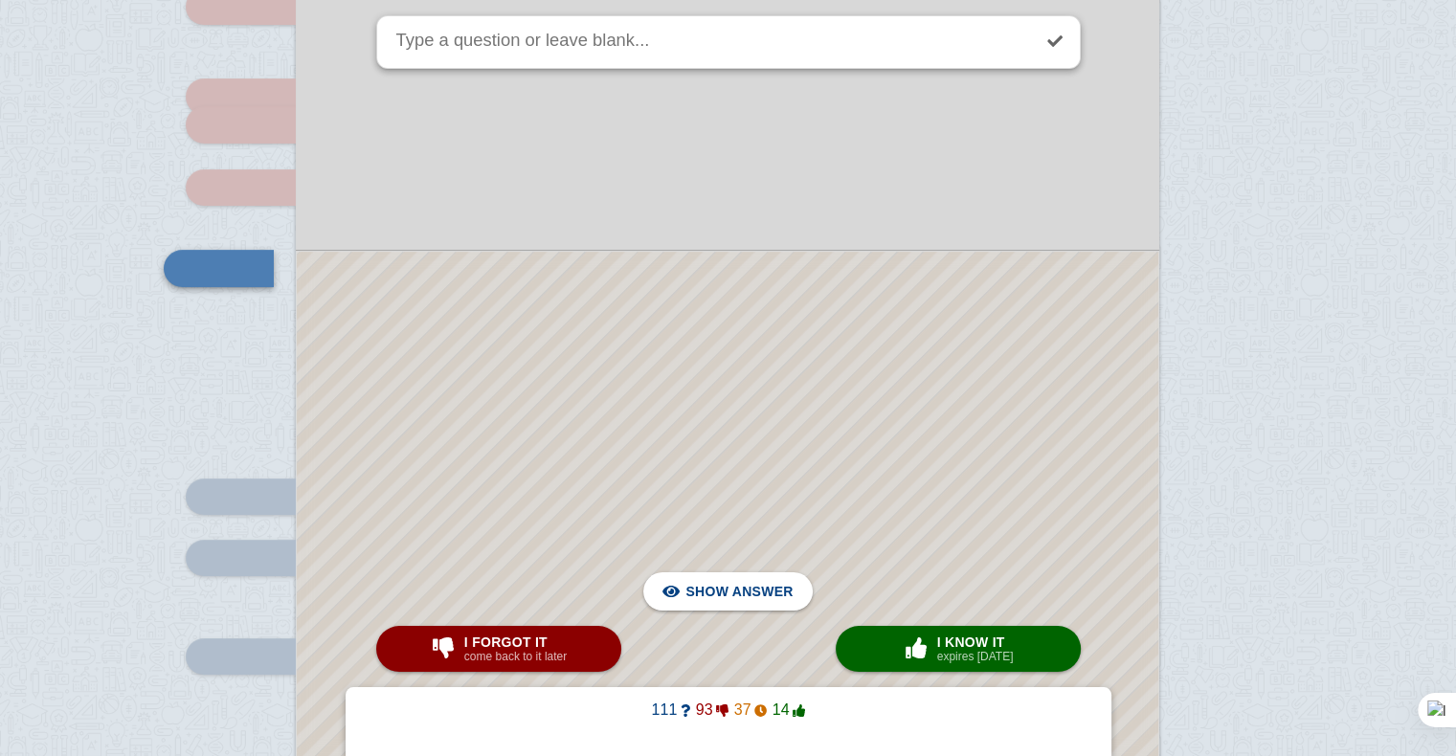
click at [630, 381] on div at bounding box center [728, 550] width 862 height 596
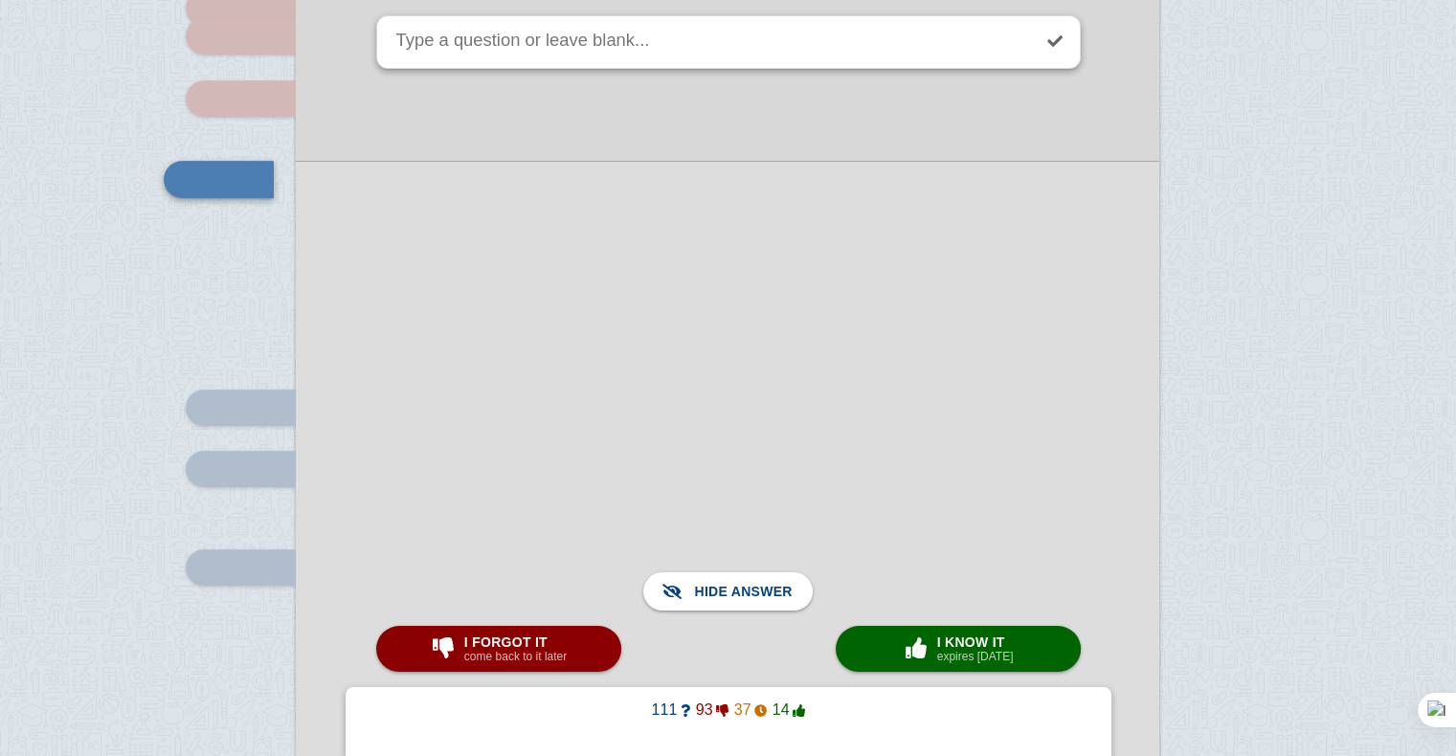
scroll to position [15230, 0]
click at [567, 642] on div "I forgot it come back to it later" at bounding box center [515, 649] width 110 height 31
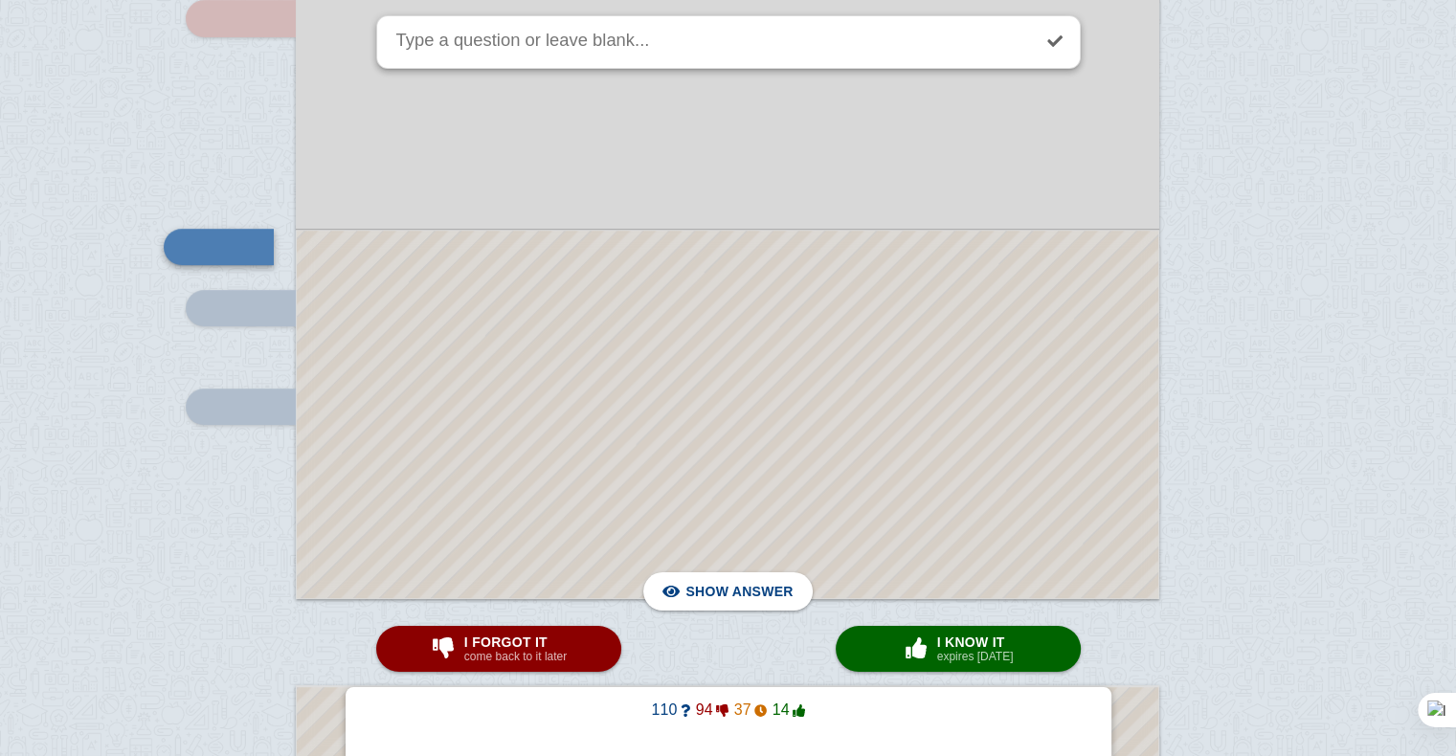
scroll to position [15391, 0]
click at [789, 297] on div at bounding box center [728, 414] width 862 height 368
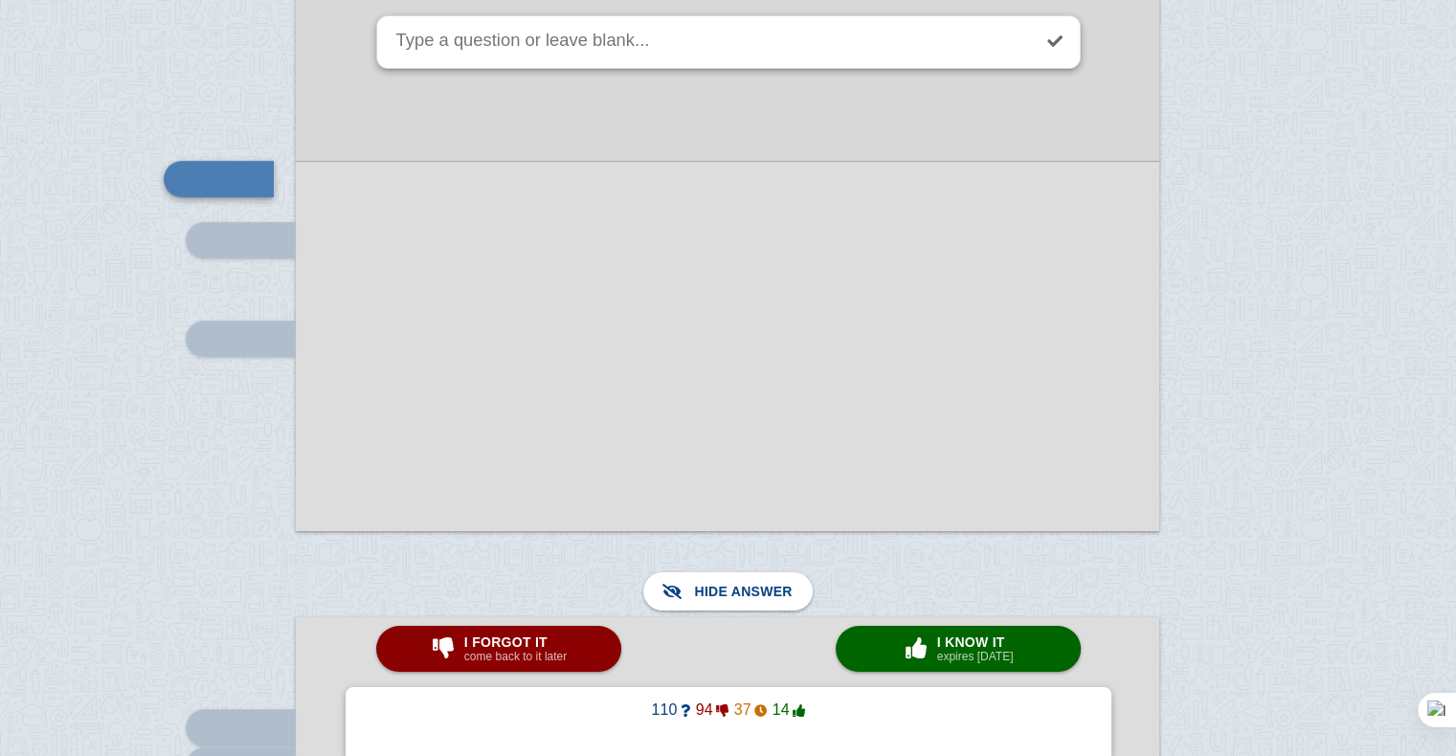
scroll to position [15459, 0]
click at [506, 639] on span "I forgot it" at bounding box center [515, 642] width 102 height 15
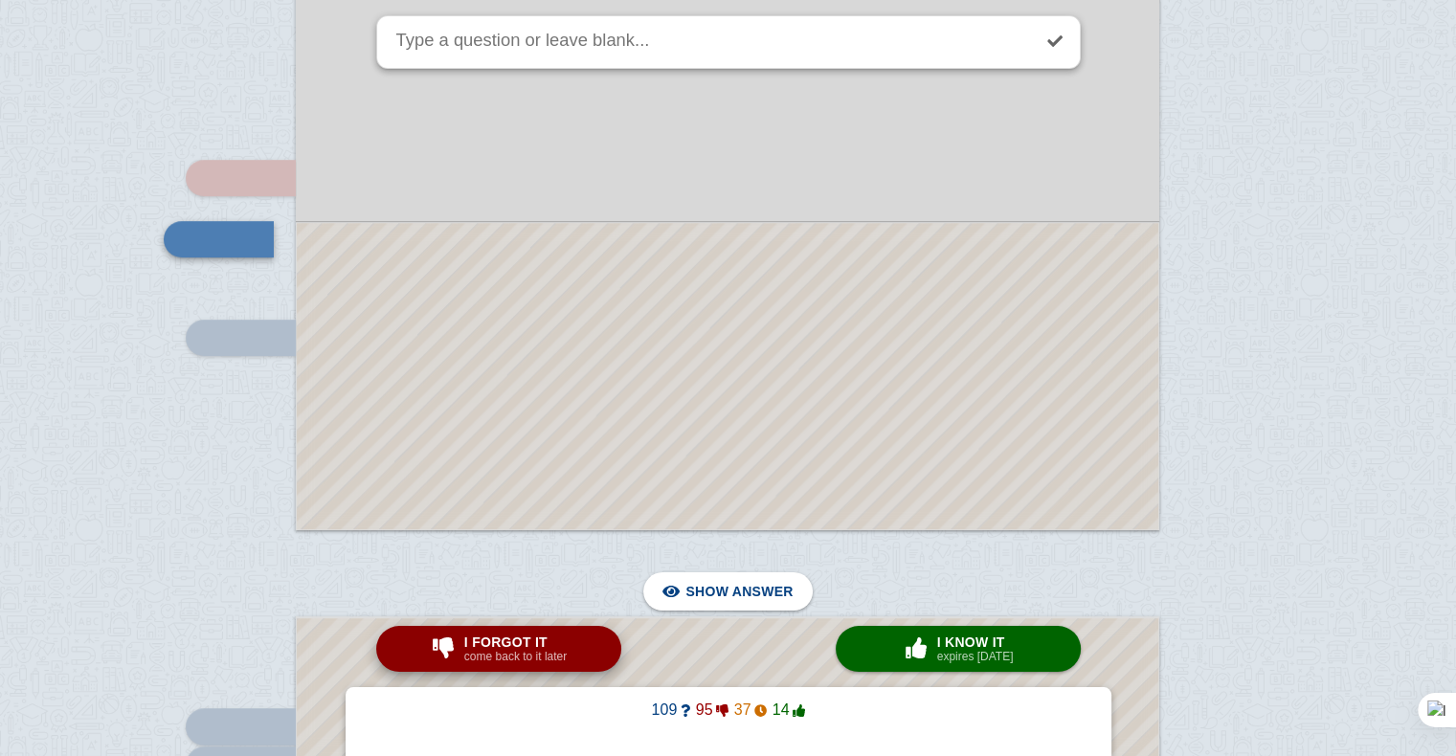
scroll to position [15429, 0]
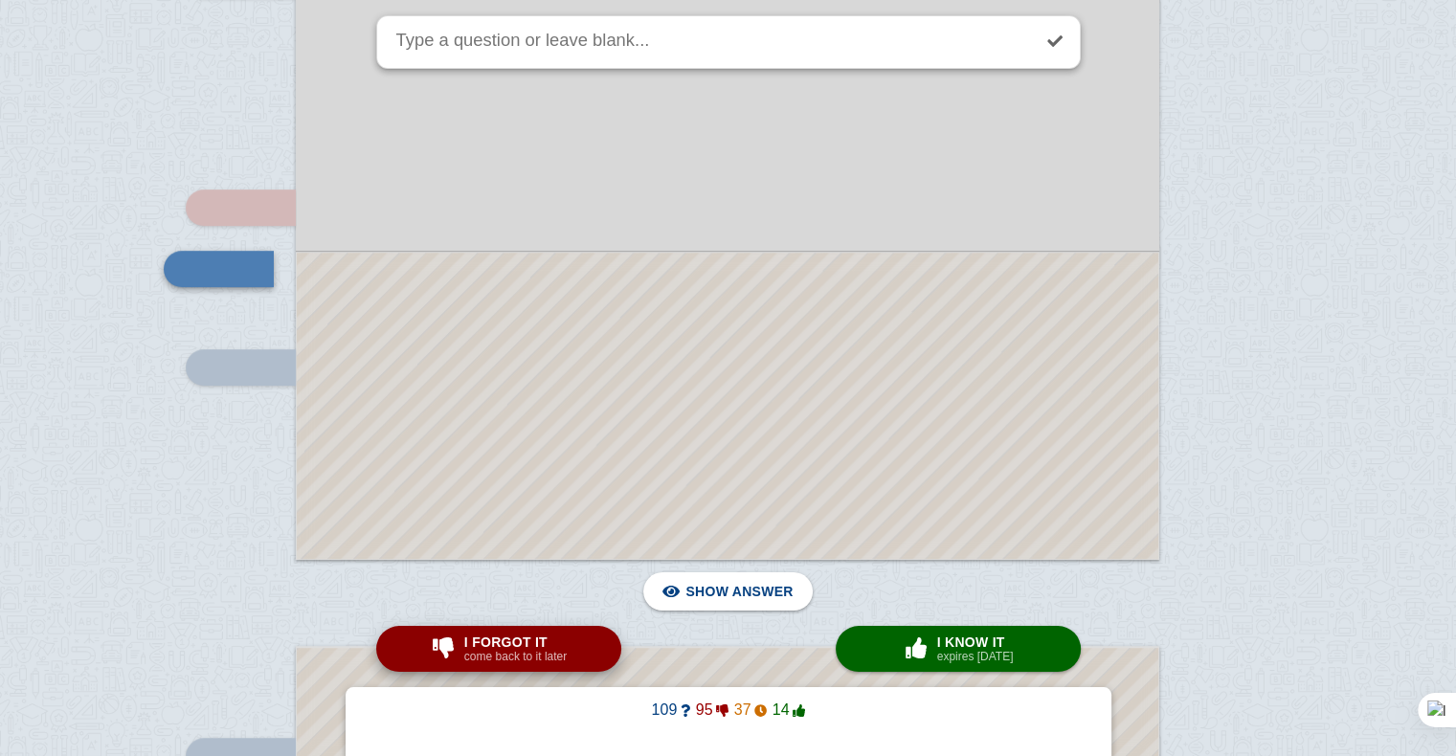
click at [538, 663] on small "come back to it later" at bounding box center [515, 656] width 102 height 13
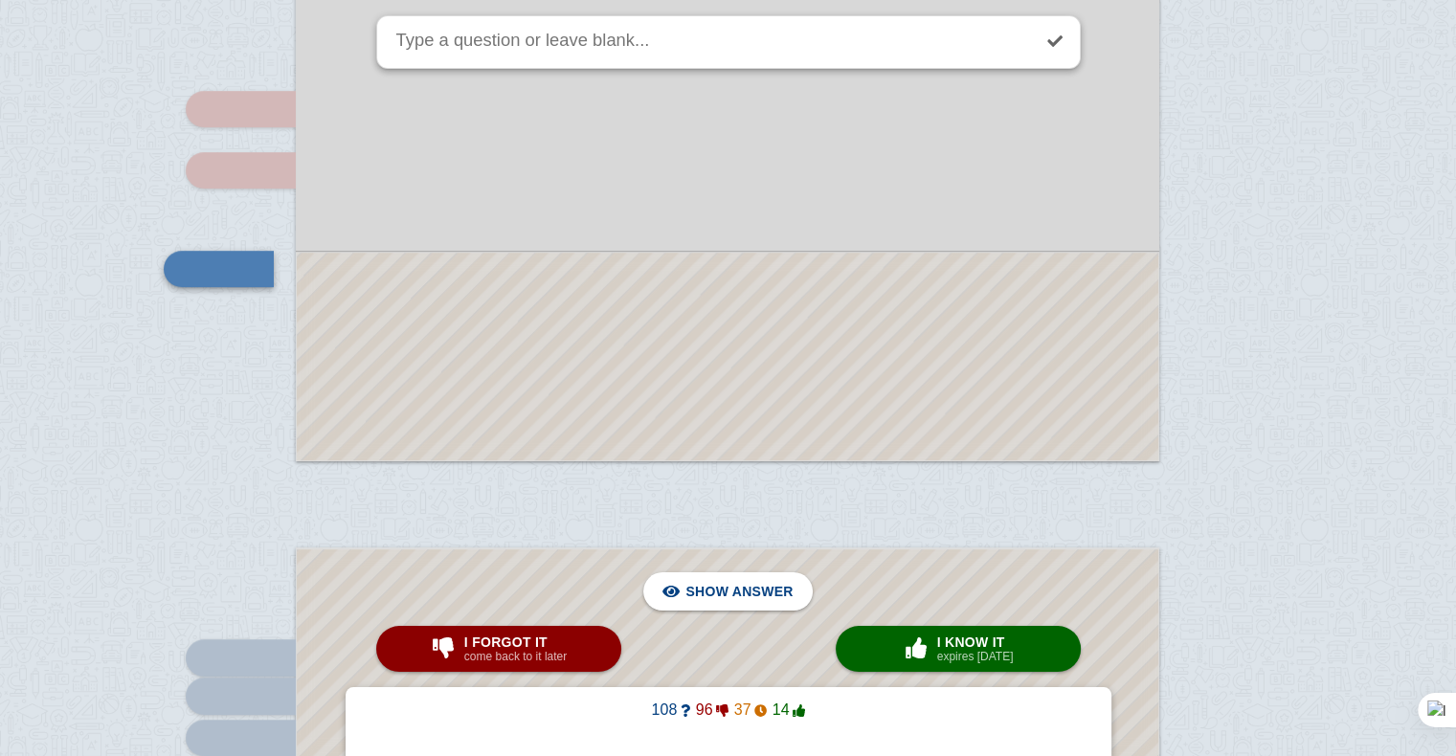
scroll to position [15536, 0]
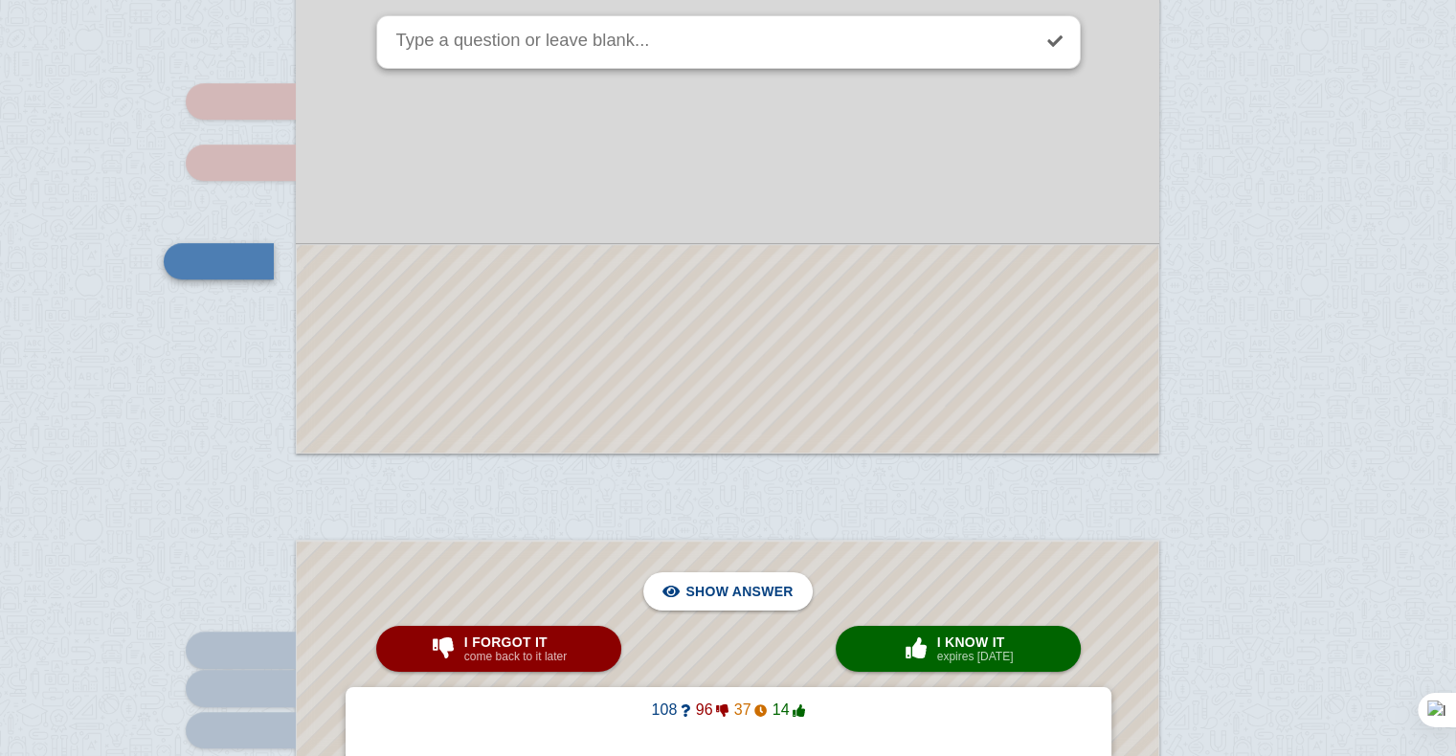
click at [617, 385] on div at bounding box center [728, 349] width 862 height 208
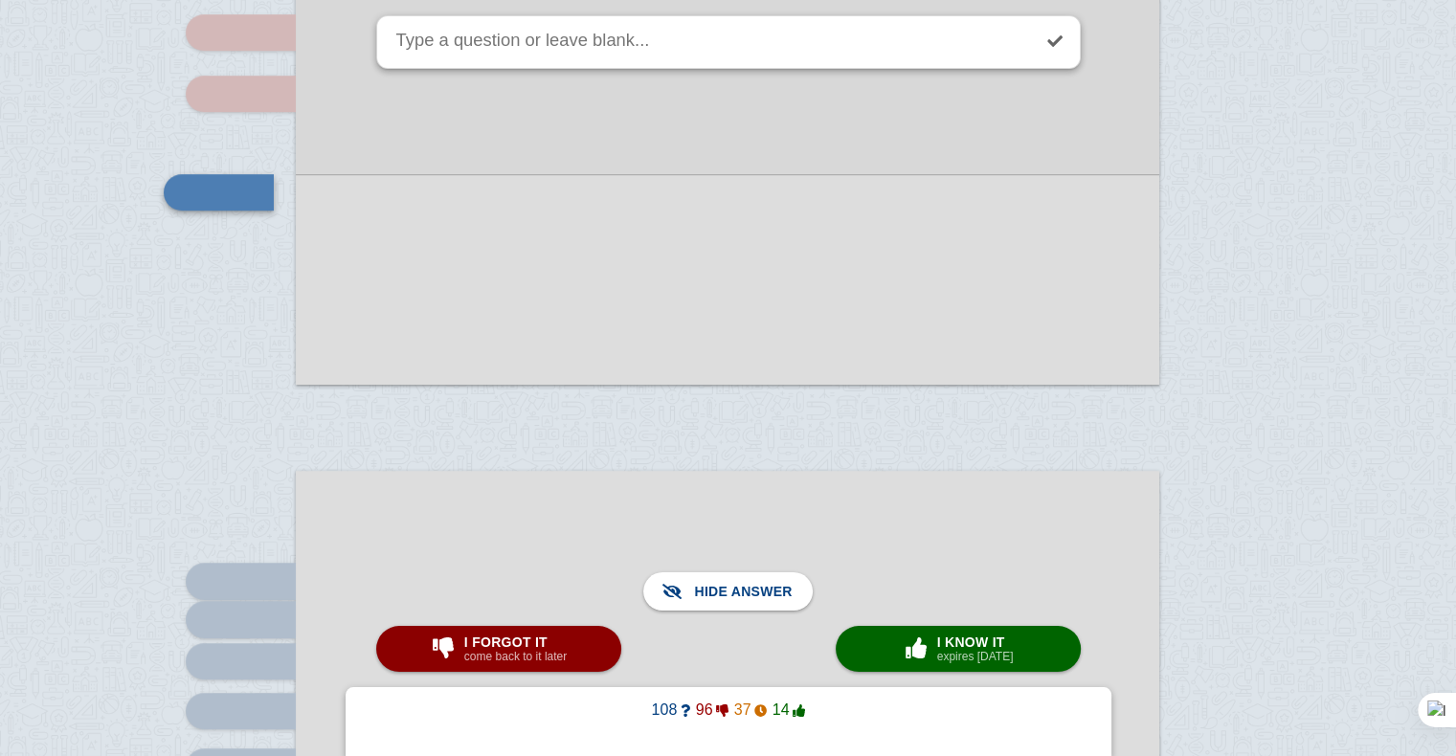
scroll to position [15601, 0]
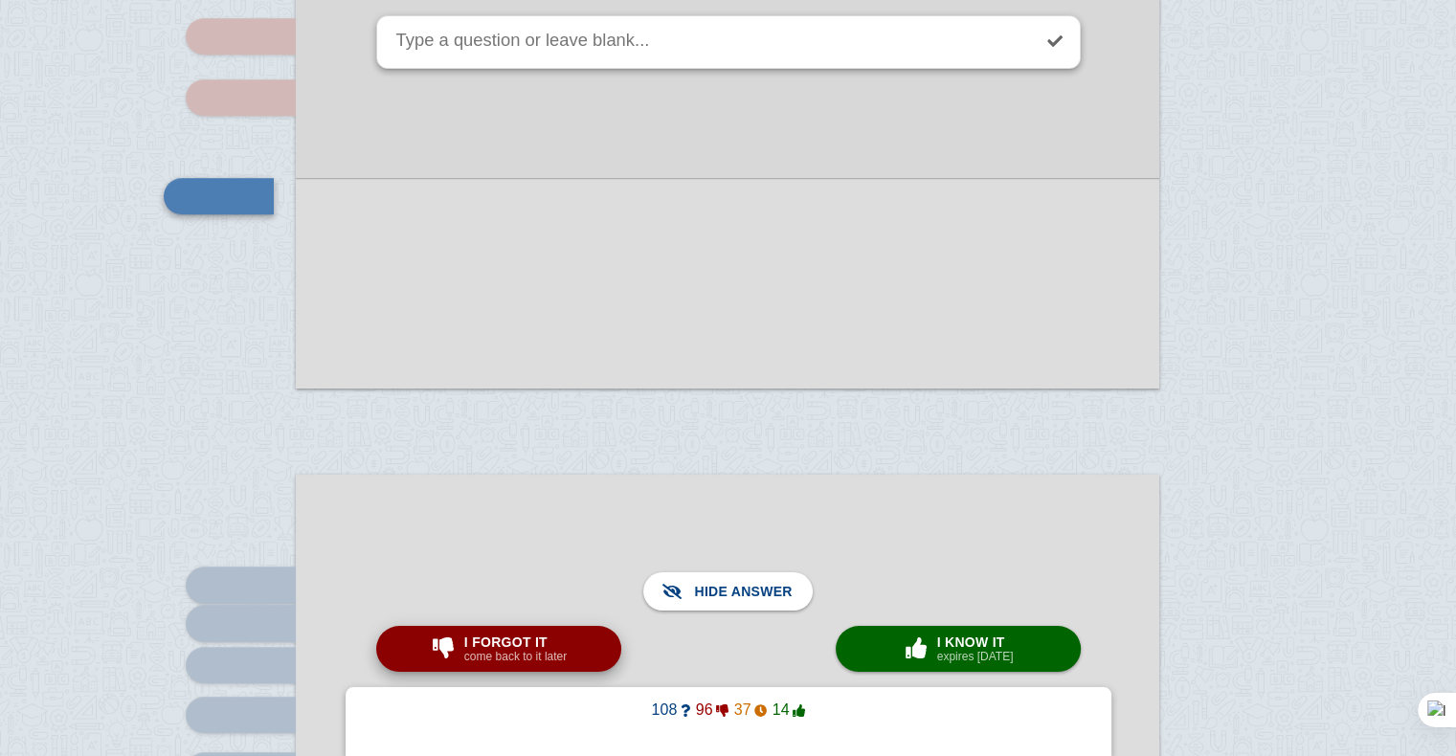
click at [537, 658] on small "come back to it later" at bounding box center [515, 656] width 102 height 13
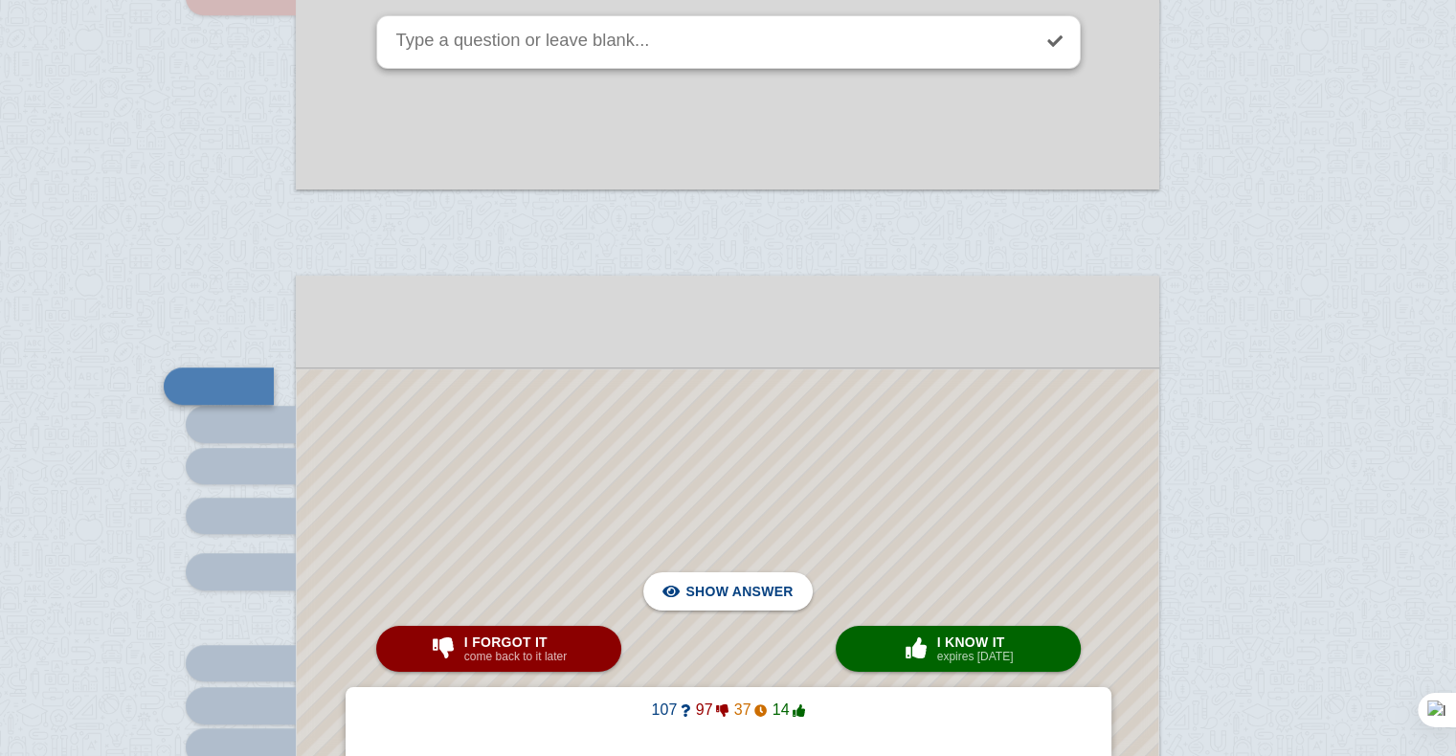
scroll to position [15800, 0]
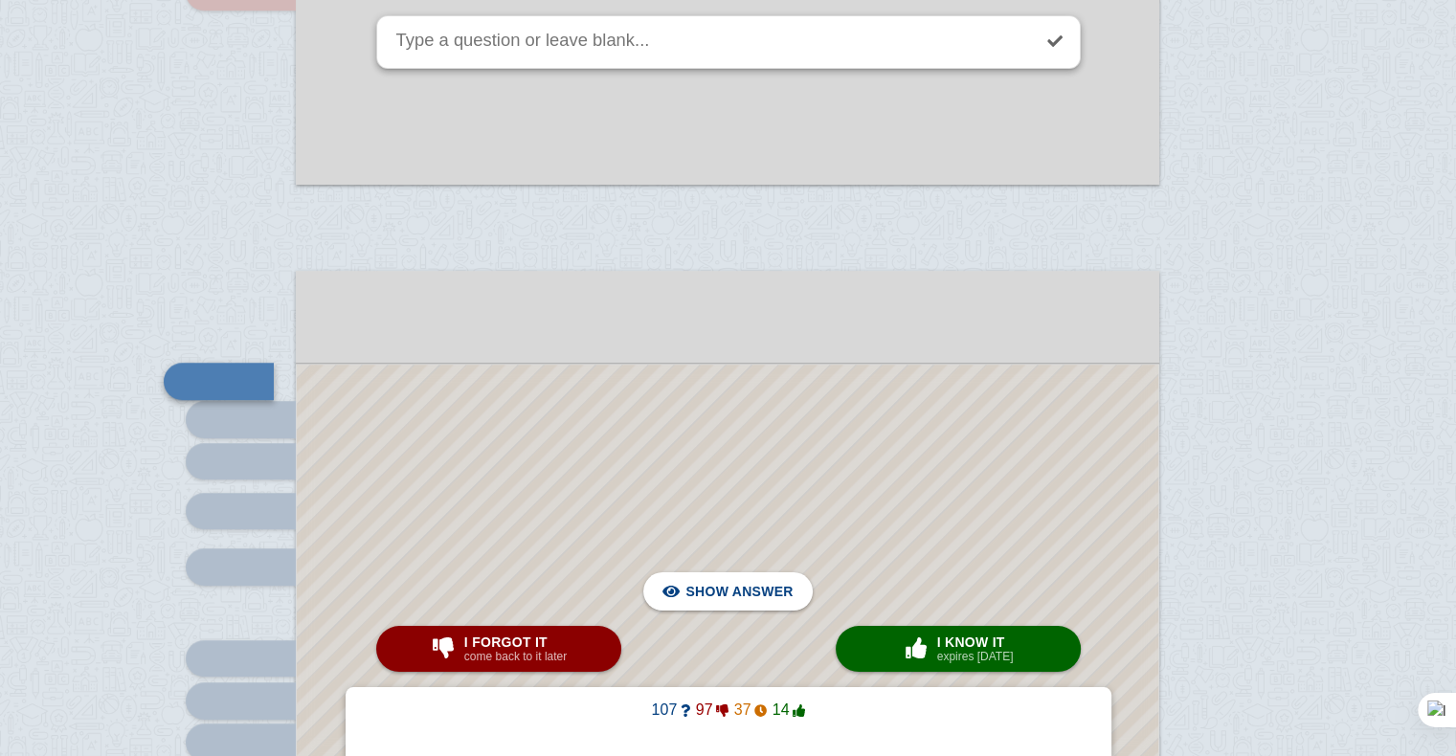
scroll to position [15804, 0]
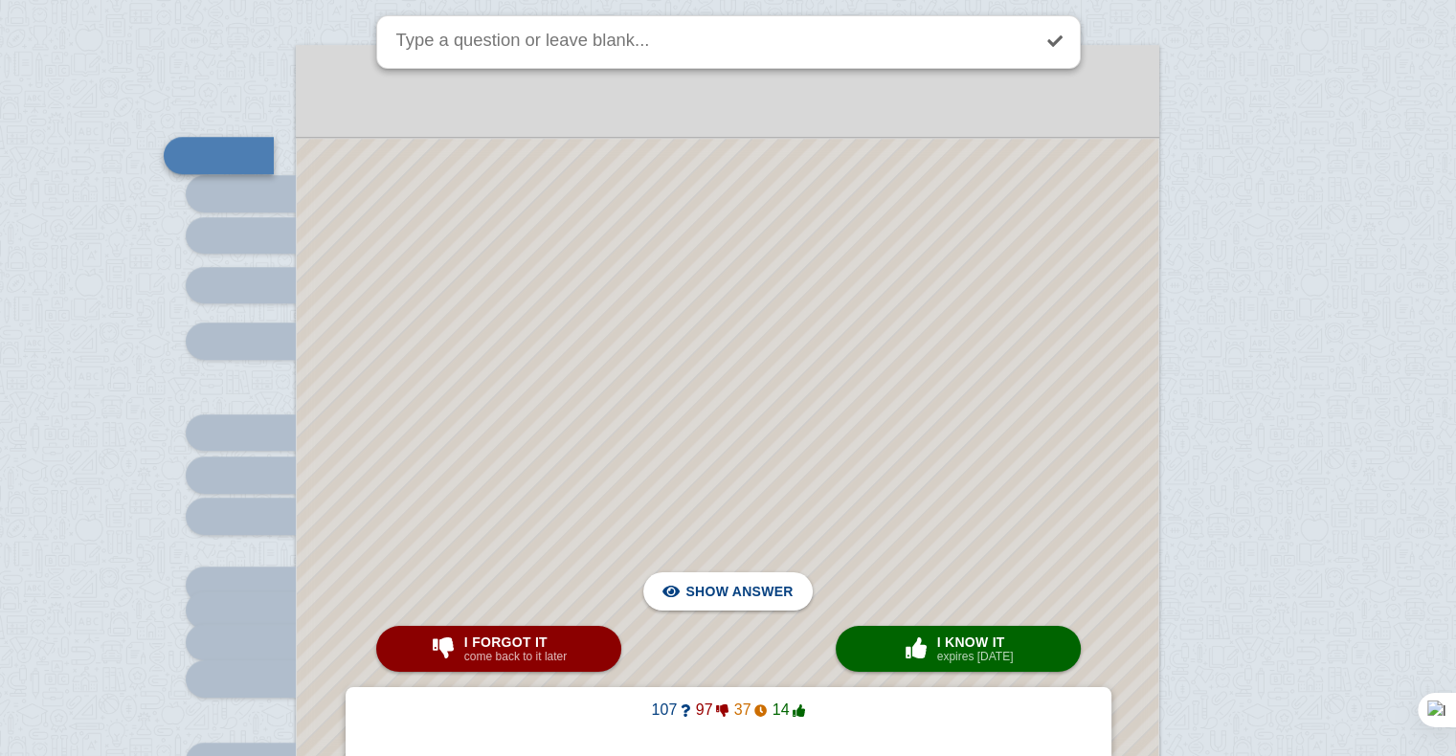
scroll to position [16032, 0]
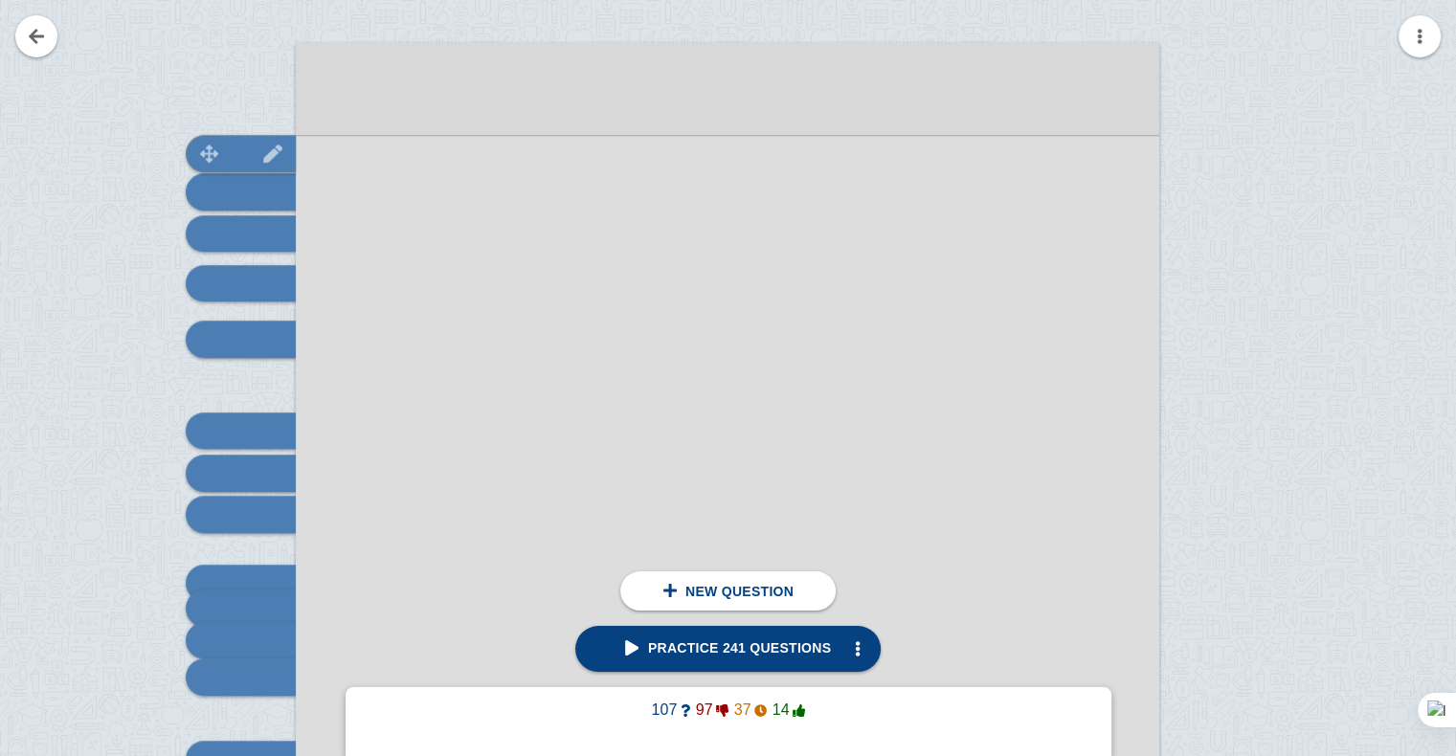
click at [234, 157] on div at bounding box center [241, 153] width 110 height 36
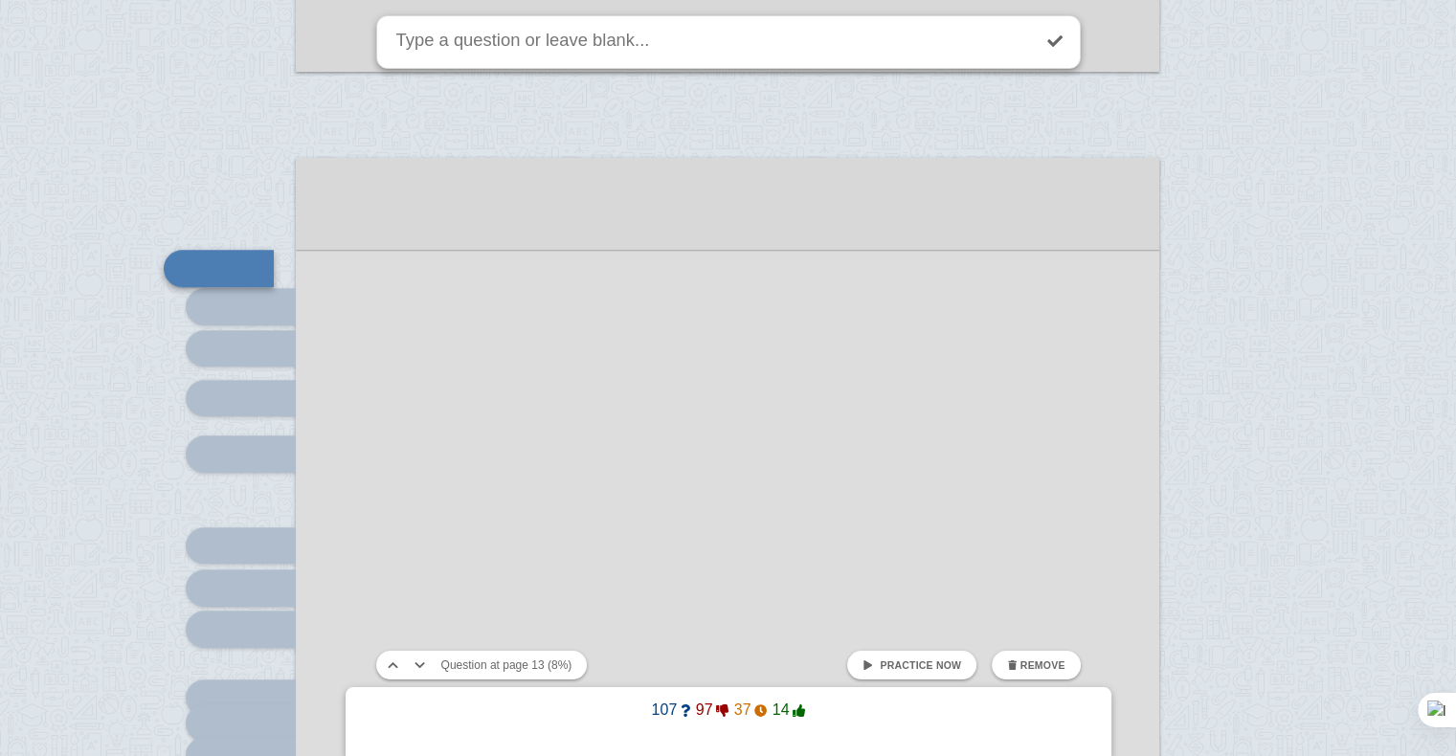
click at [872, 672] on link "Practice now" at bounding box center [911, 665] width 129 height 29
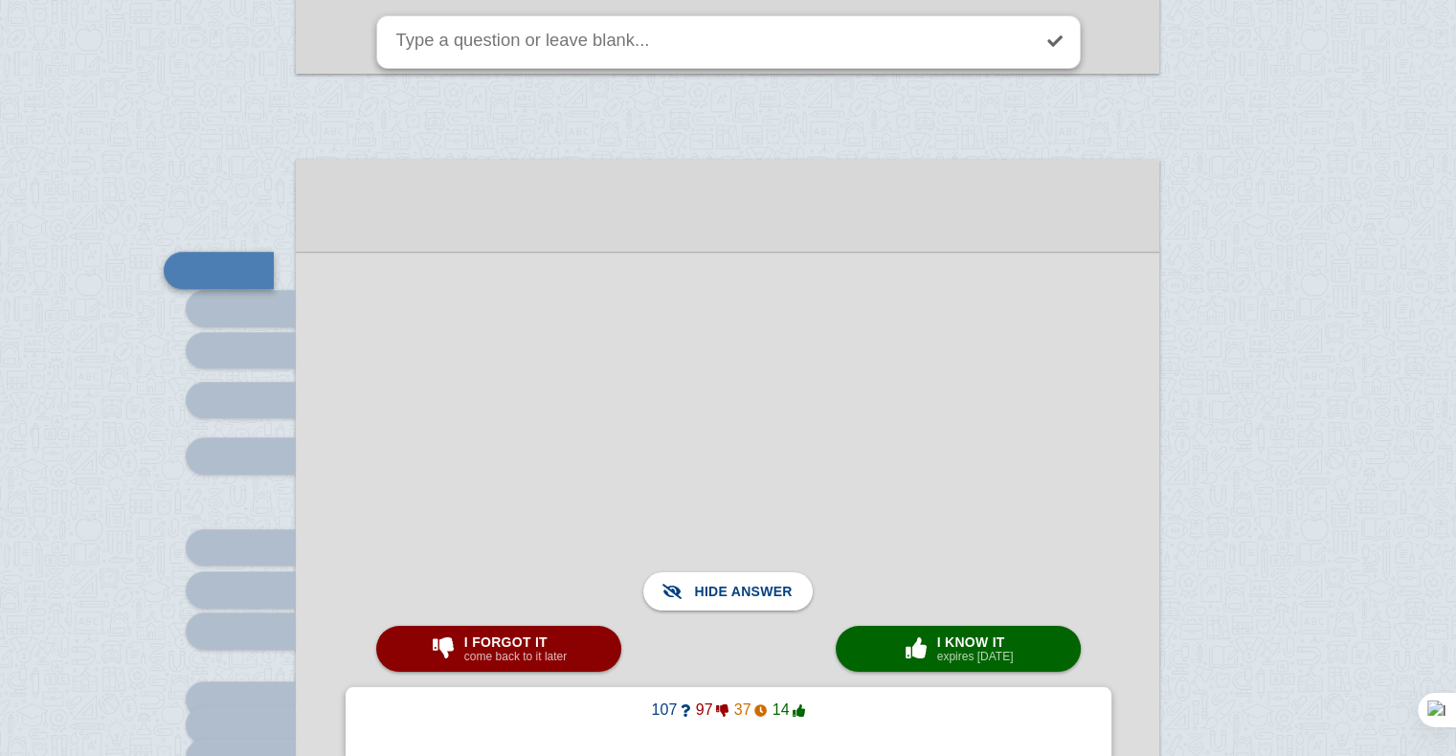
scroll to position [15908, 0]
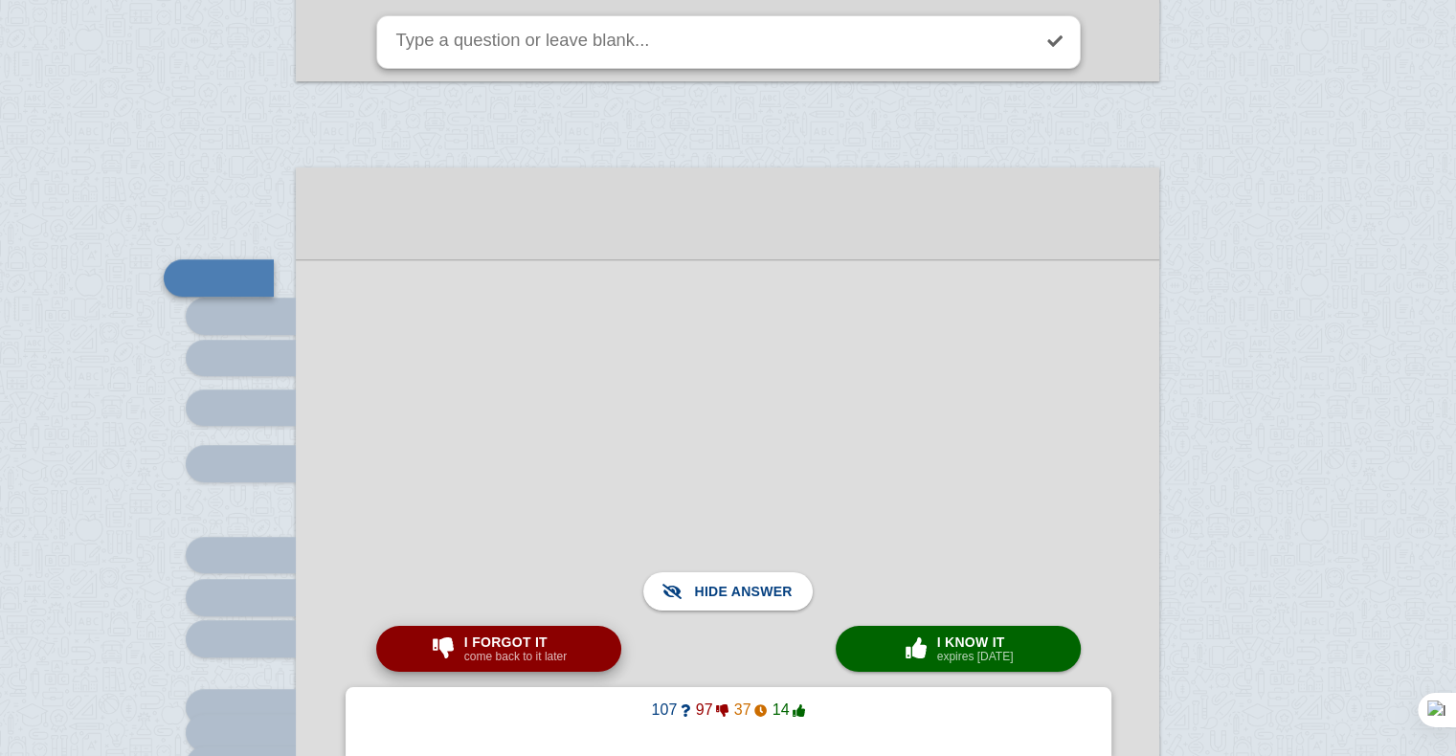
click at [475, 659] on small "come back to it later" at bounding box center [515, 656] width 102 height 13
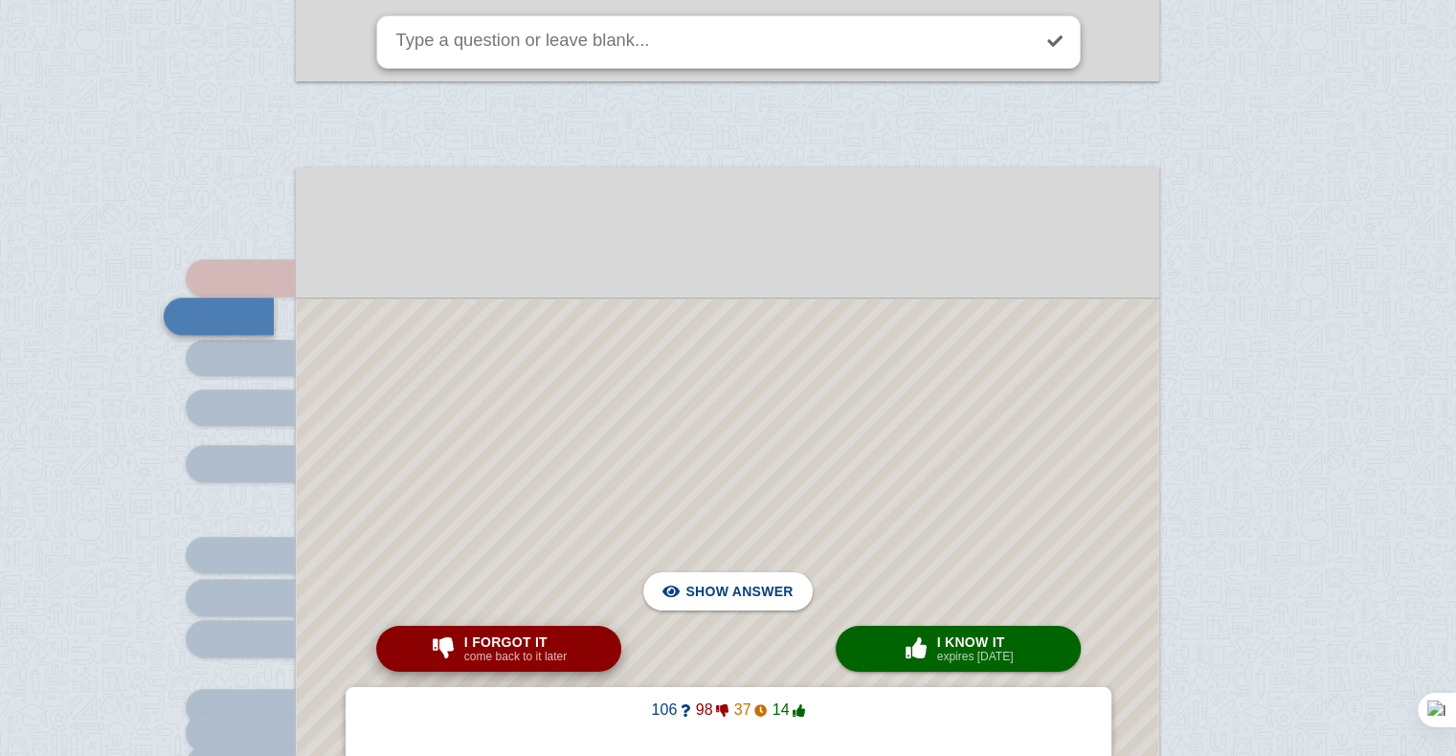
scroll to position [15956, 0]
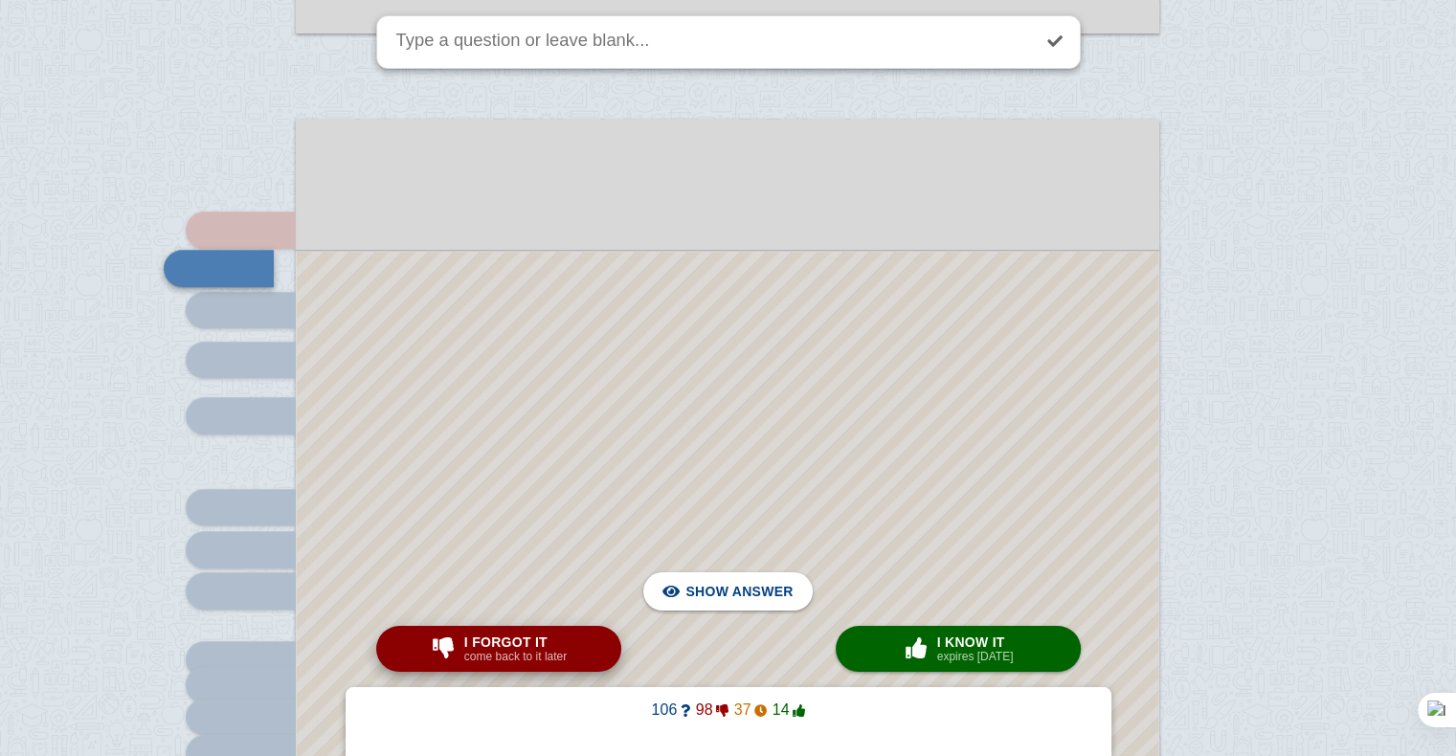
click at [552, 661] on small "come back to it later" at bounding box center [515, 656] width 102 height 13
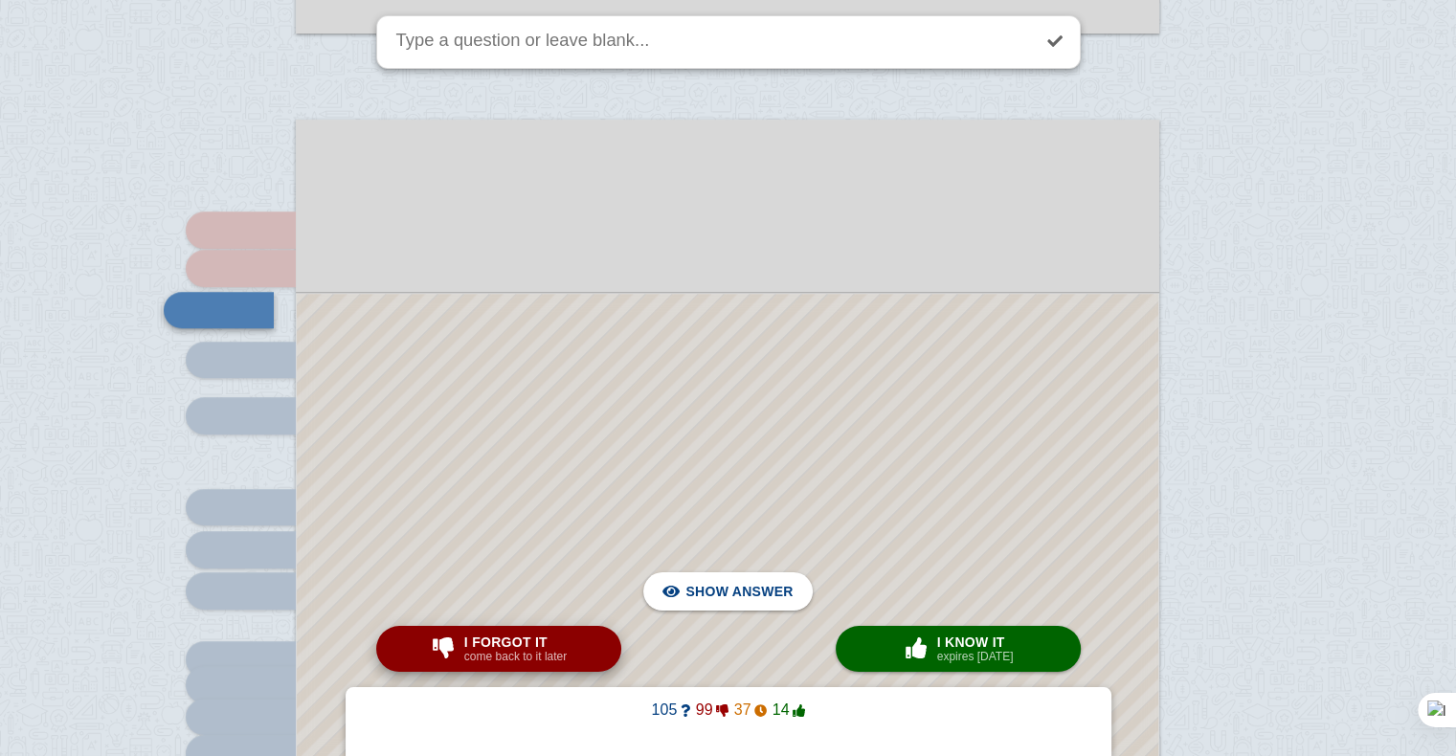
scroll to position [15998, 0]
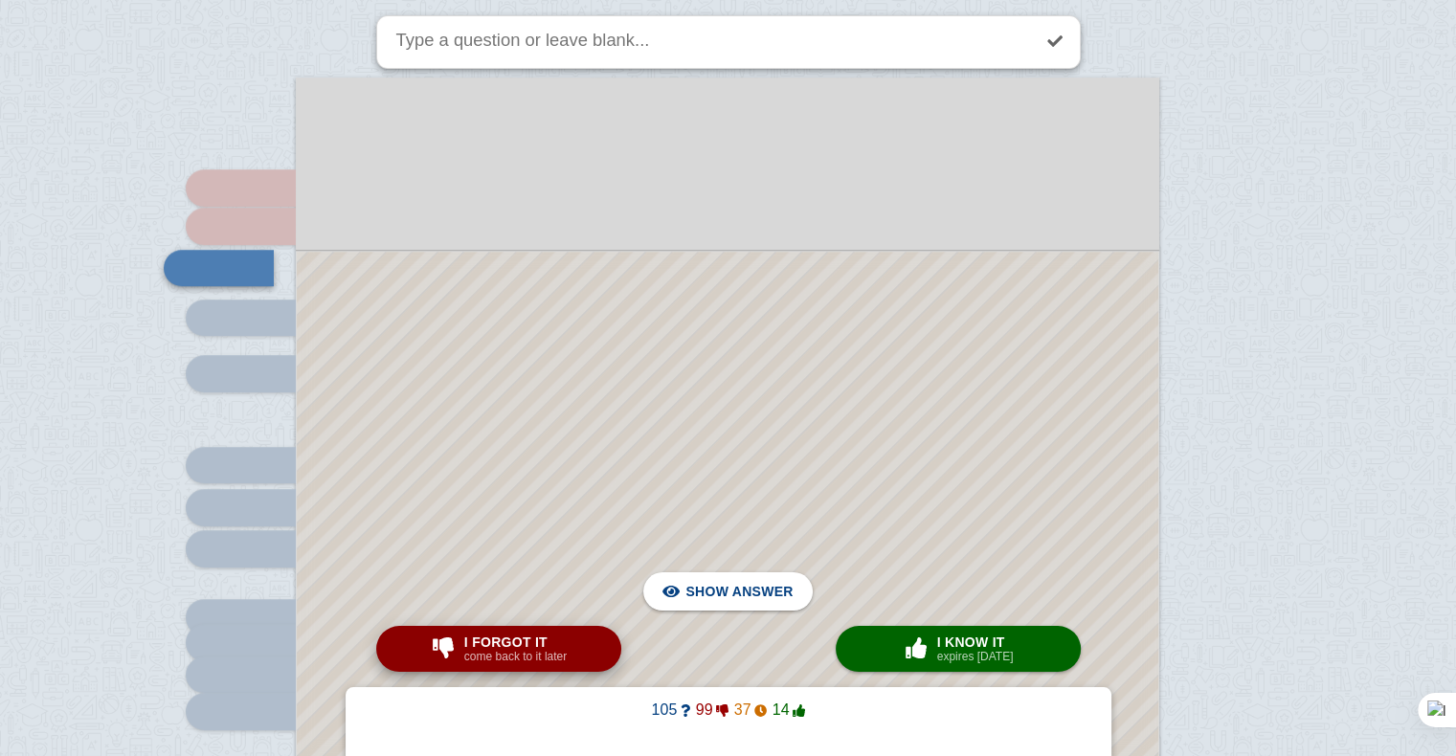
click at [572, 662] on button "I forgot it come back to it later" at bounding box center [498, 649] width 245 height 46
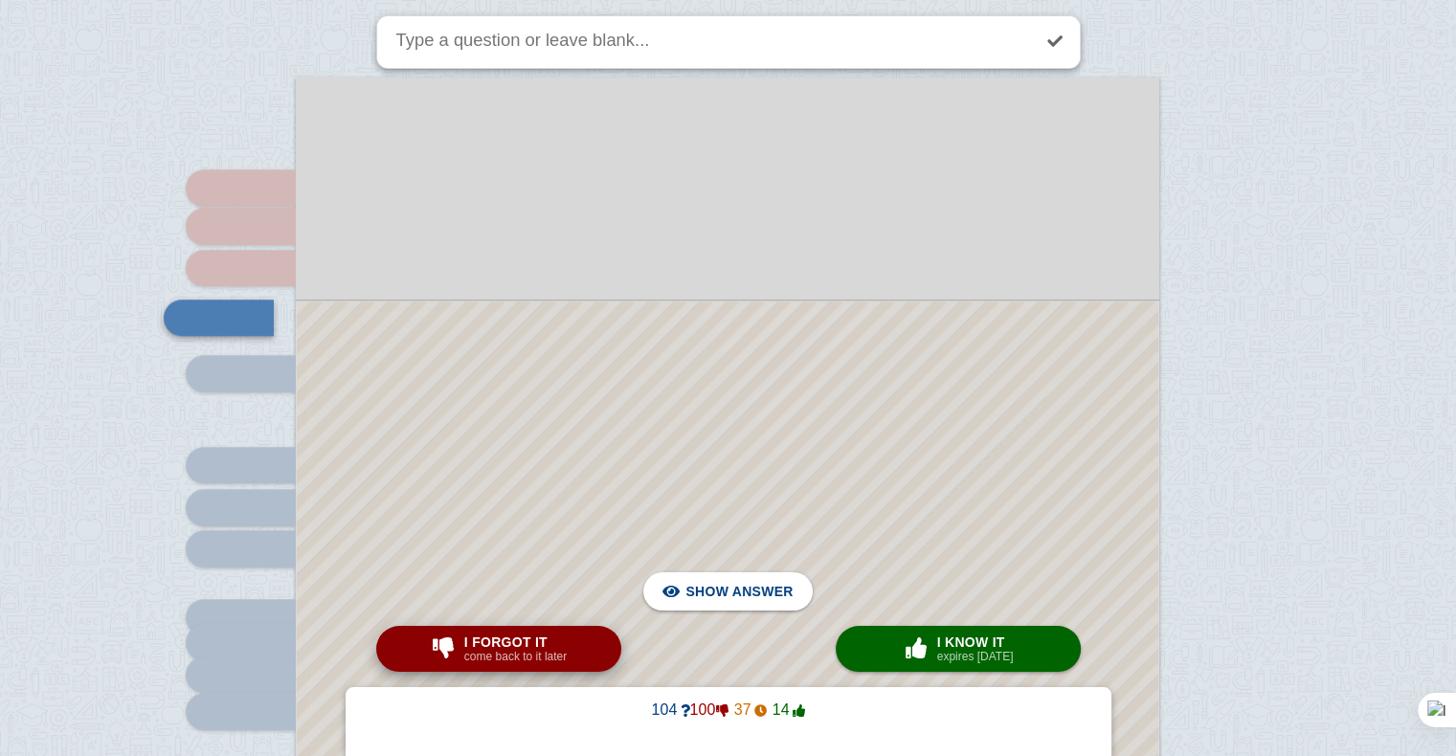
scroll to position [16047, 0]
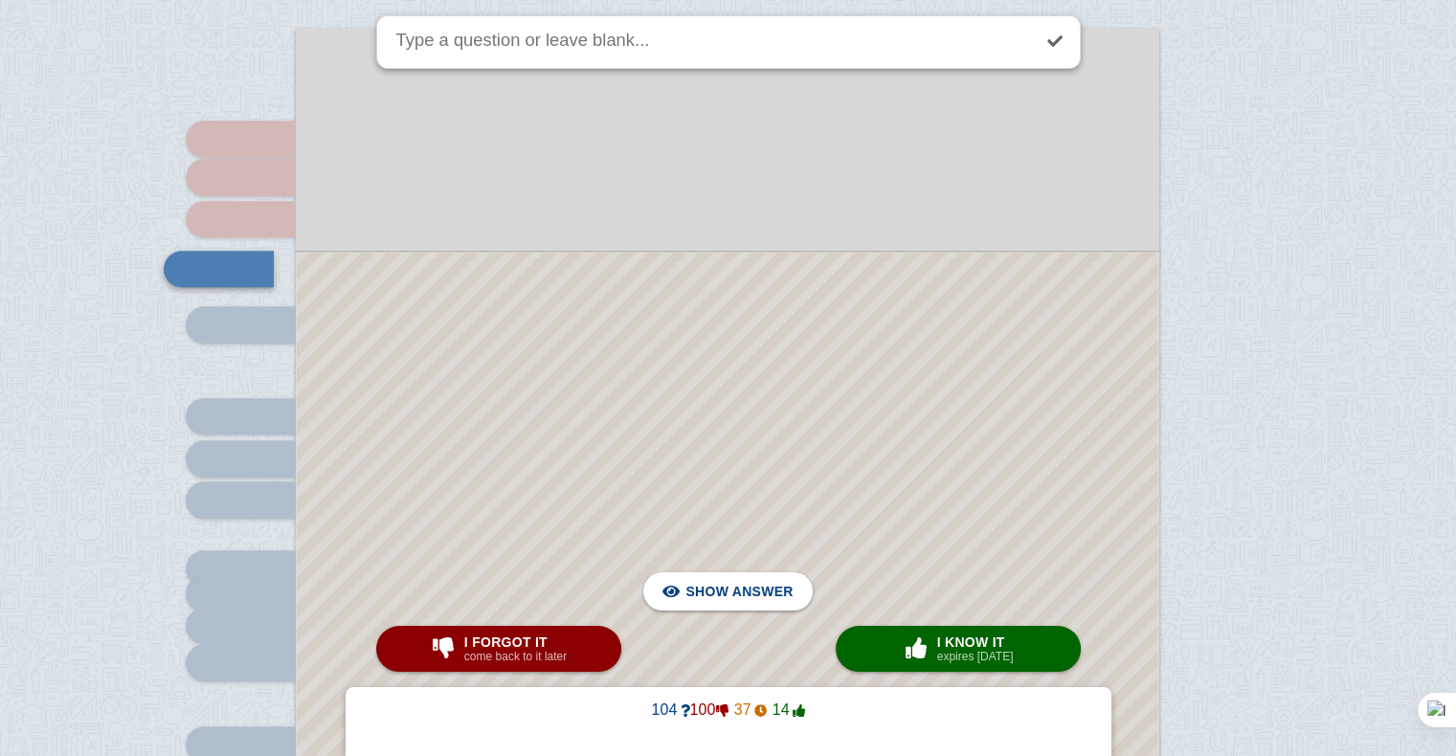
click at [566, 488] on div at bounding box center [728, 751] width 862 height 997
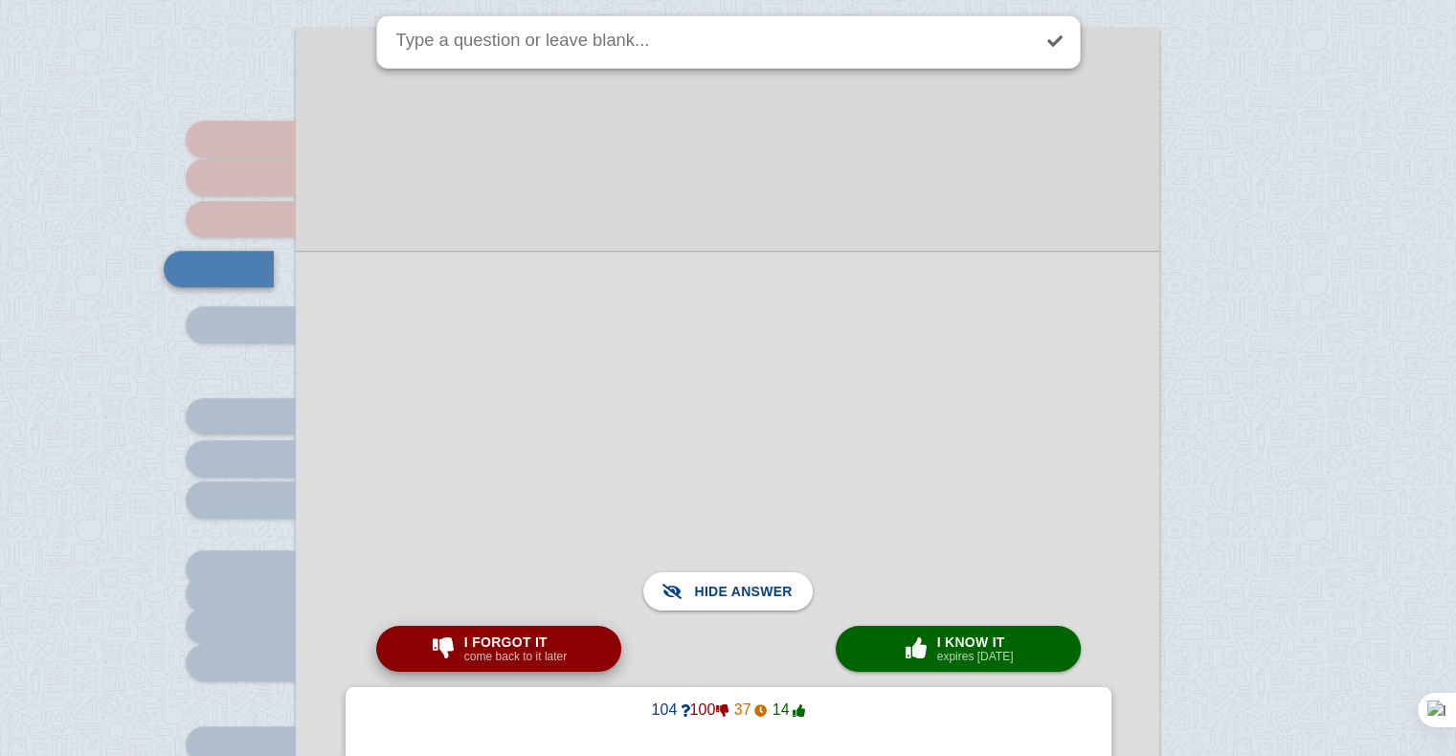
click at [492, 645] on span "I forgot it" at bounding box center [515, 642] width 102 height 15
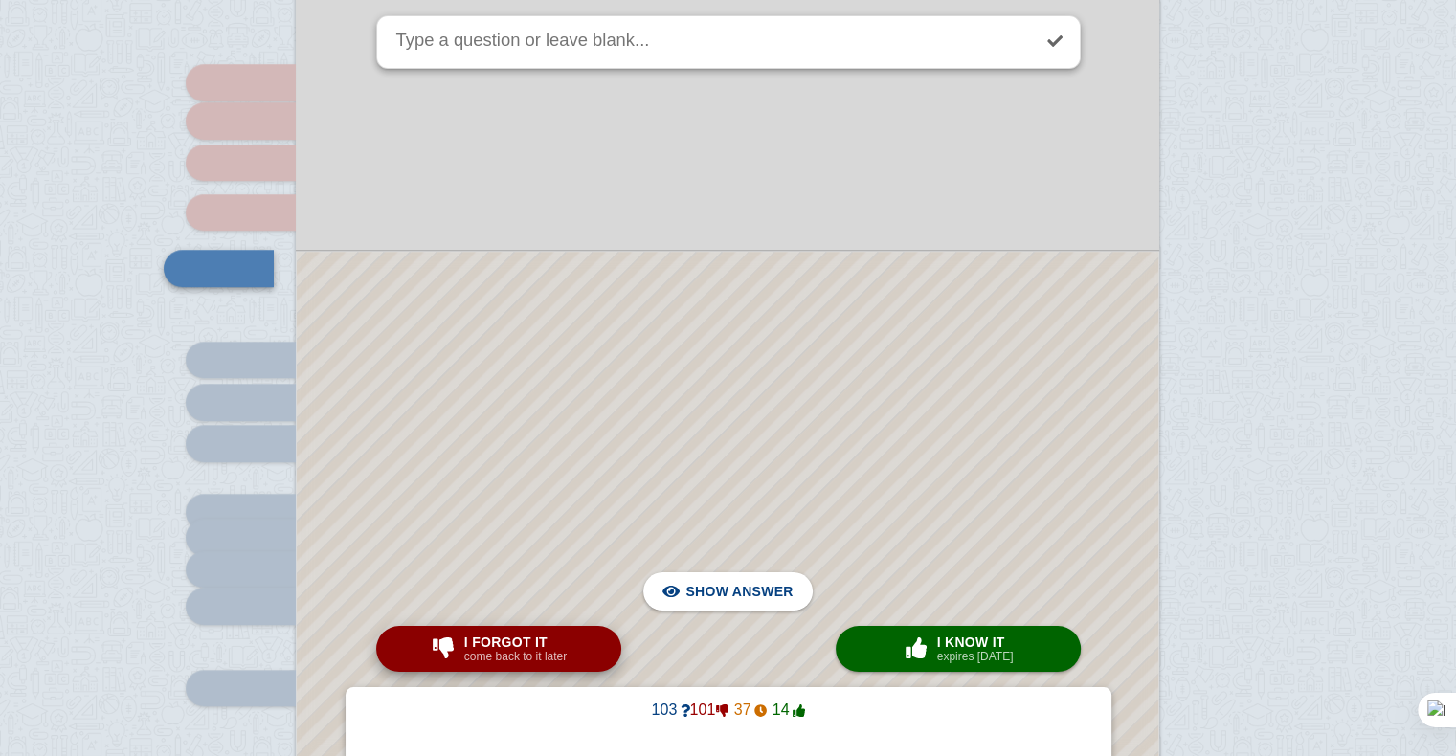
click at [492, 645] on span "I forgot it" at bounding box center [515, 642] width 102 height 15
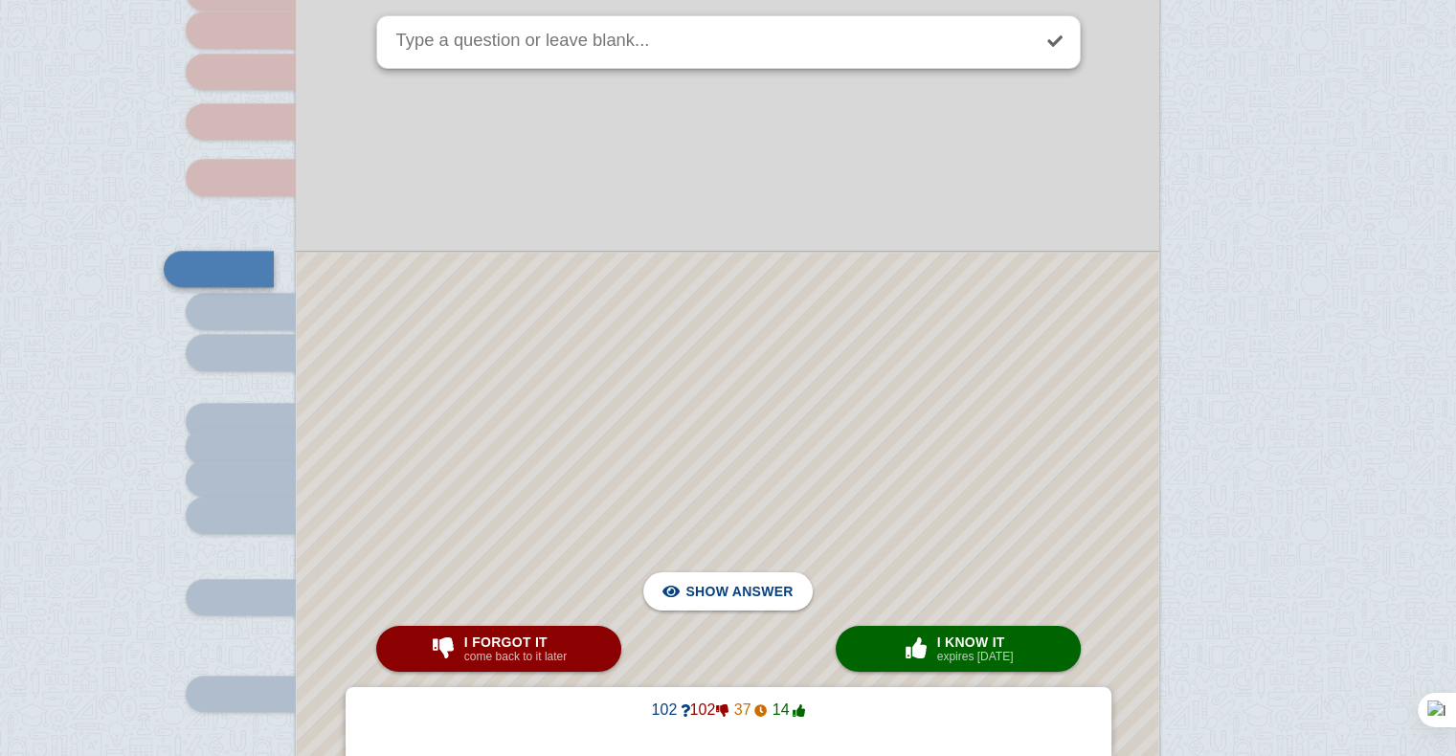
scroll to position [16085, 0]
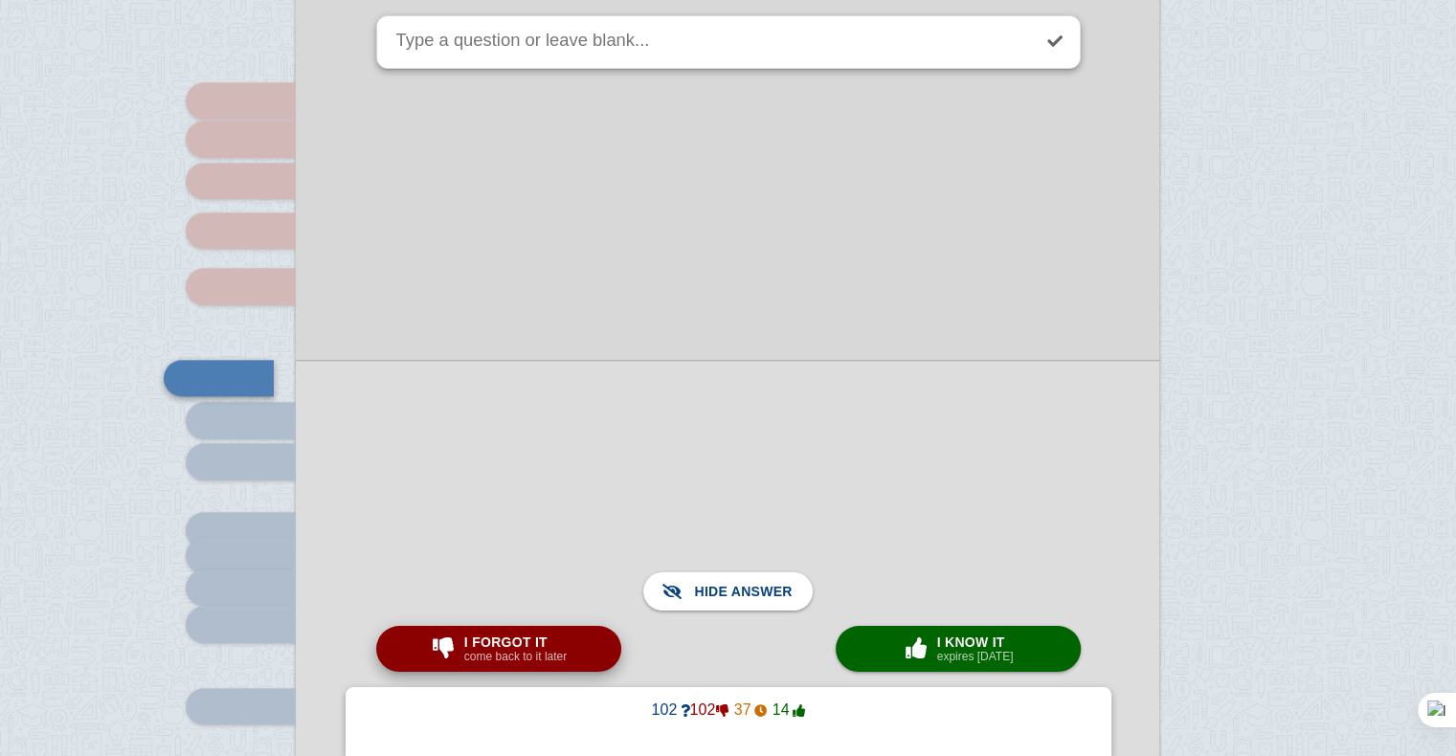
click at [547, 644] on span "I forgot it" at bounding box center [515, 642] width 102 height 15
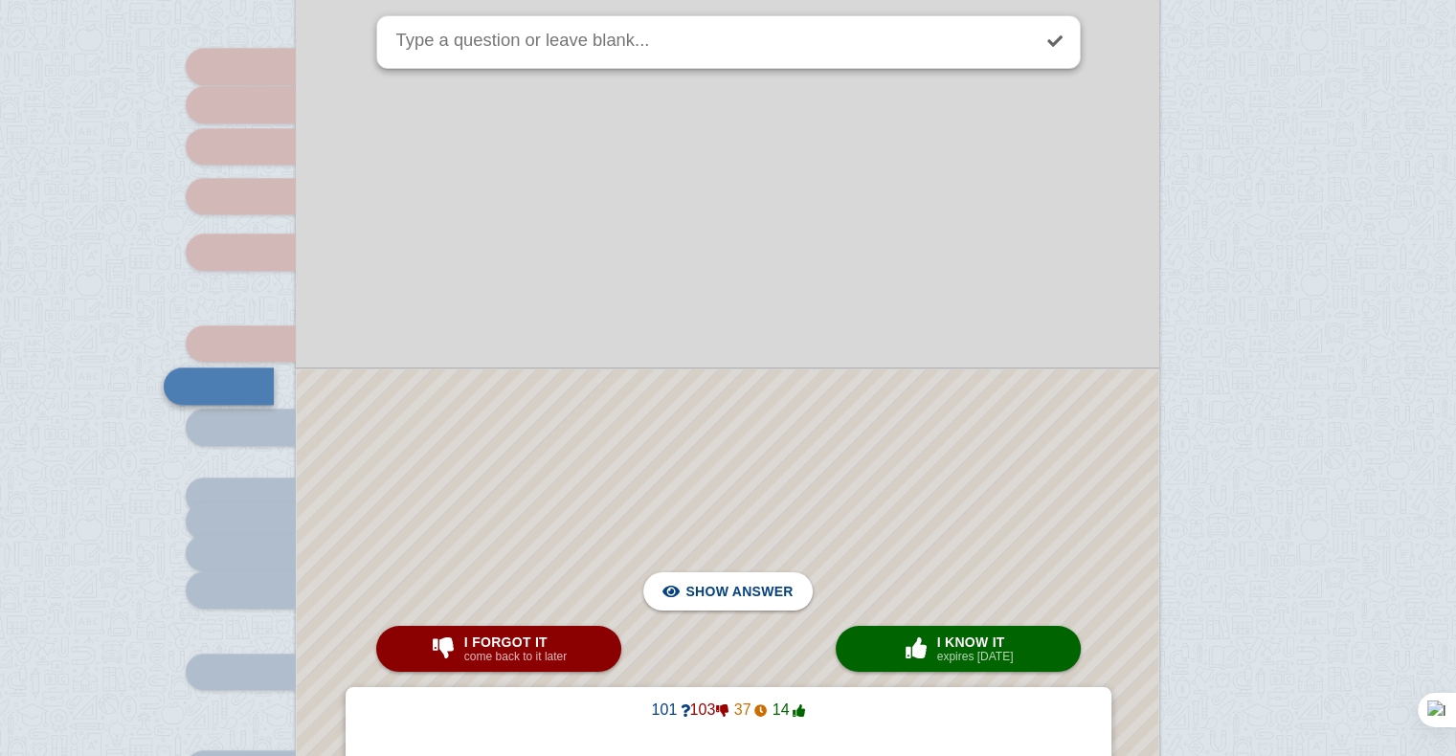
scroll to position [16123, 0]
click at [525, 631] on button "I forgot it come back to it later" at bounding box center [498, 649] width 245 height 46
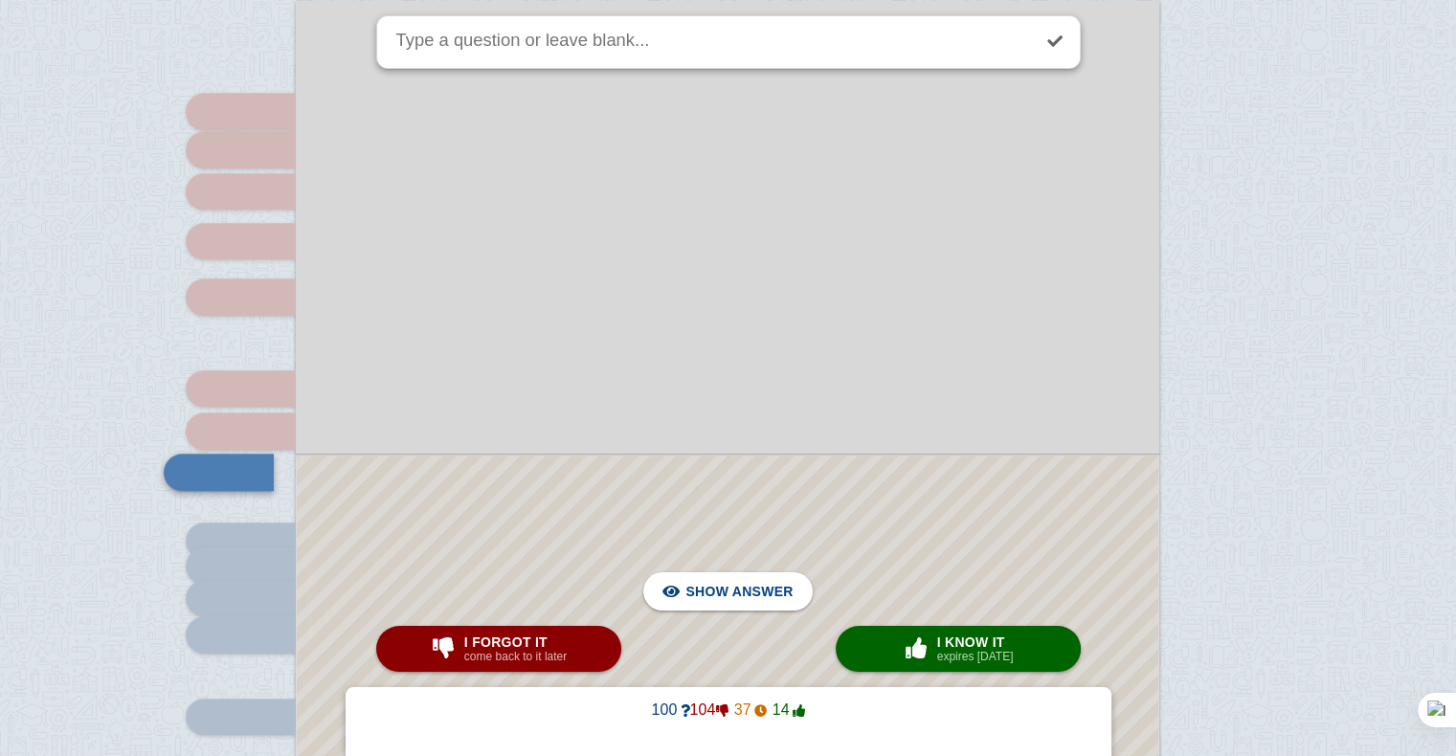
scroll to position [16075, 0]
